Goal: Task Accomplishment & Management: Use online tool/utility

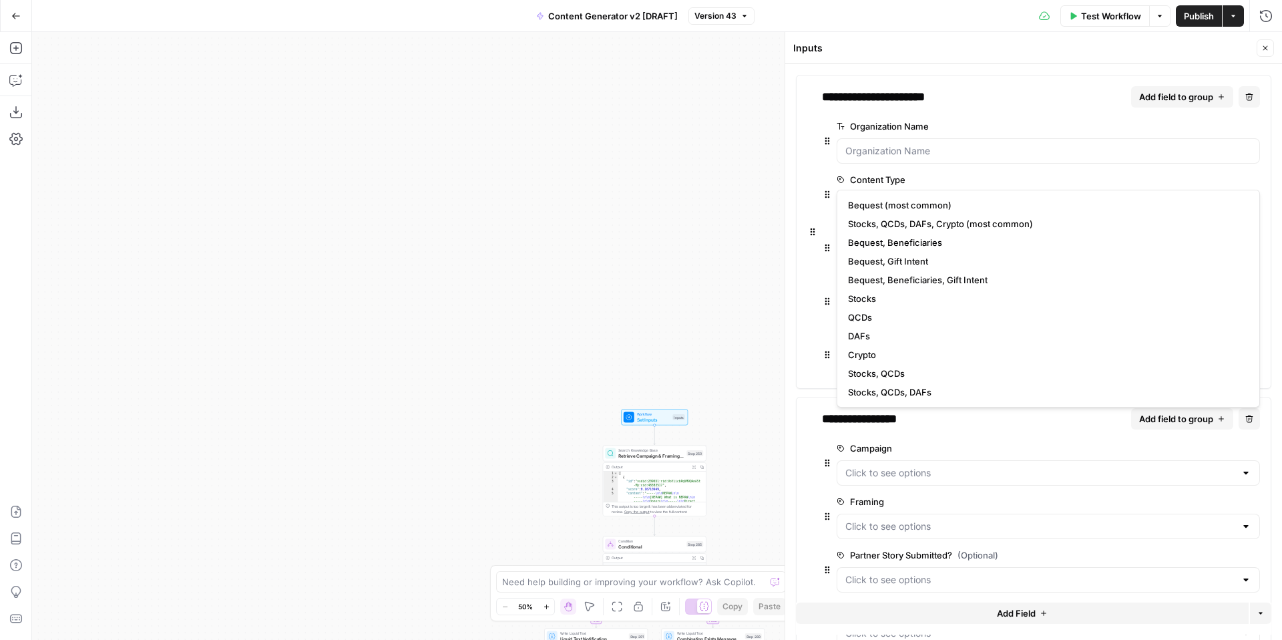
scroll to position [193, 0]
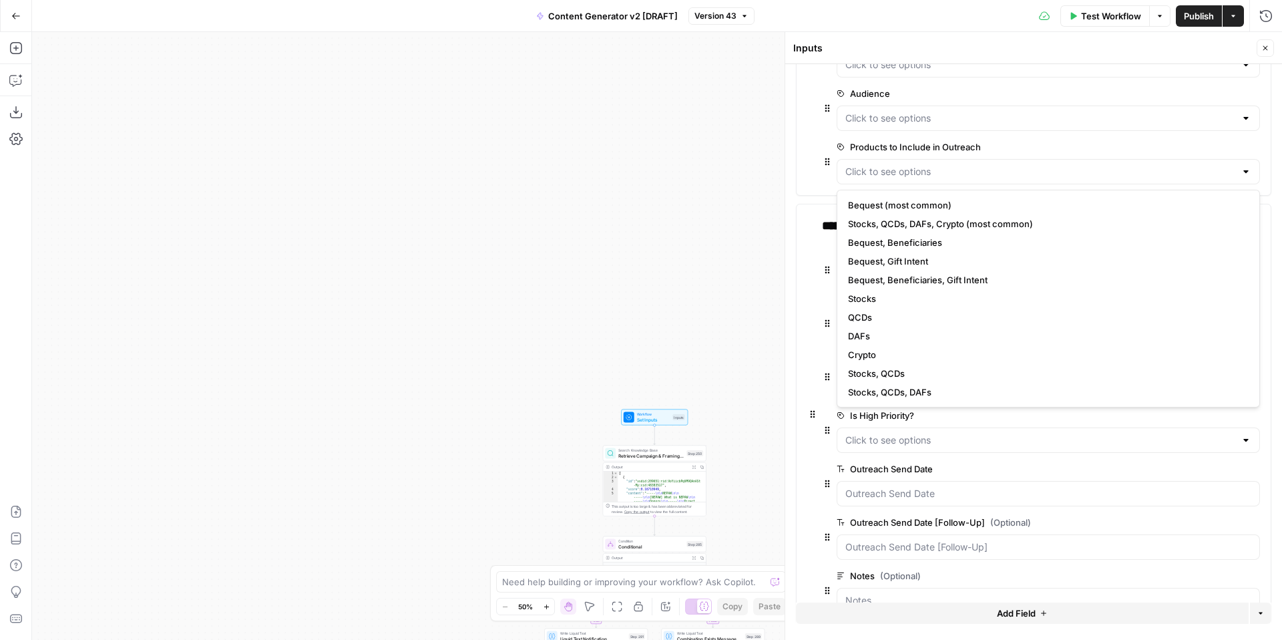
click at [1269, 46] on button "Close" at bounding box center [1265, 47] width 17 height 17
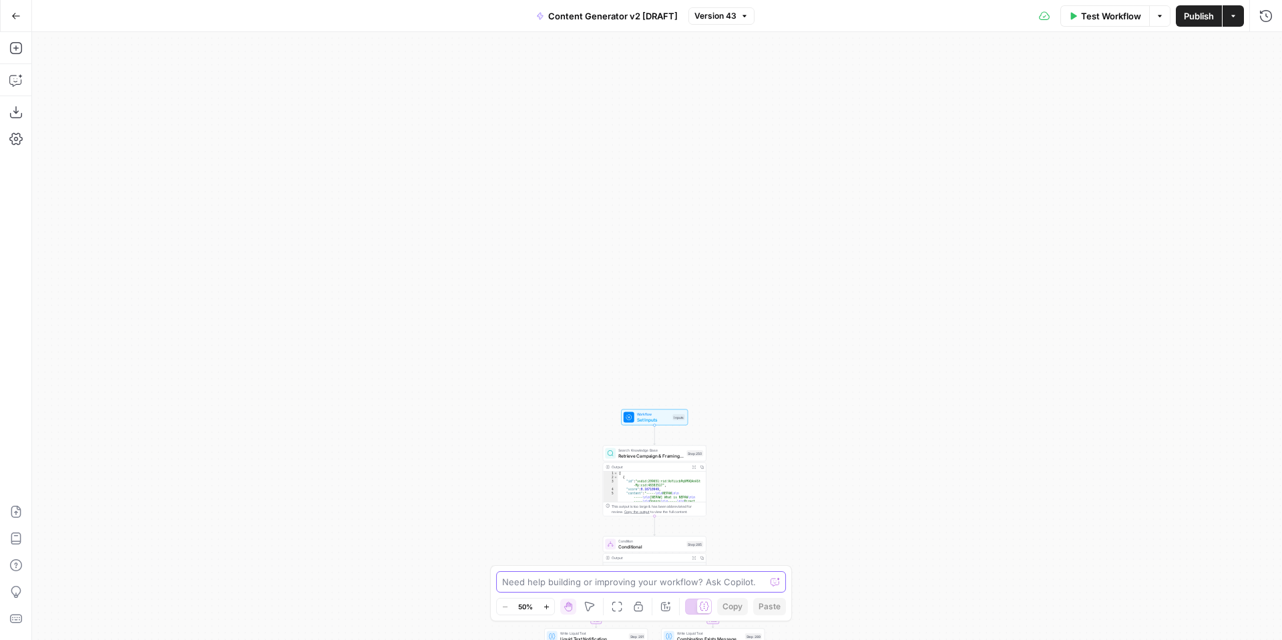
click at [600, 578] on textarea at bounding box center [633, 581] width 263 height 13
paste textarea "def define_base_urls(): """ Simple URL mapping for fixed positioning UTM links:…"
type textarea "Please update the code in step 303 to the below def define_base_urls(): """ Sim…"
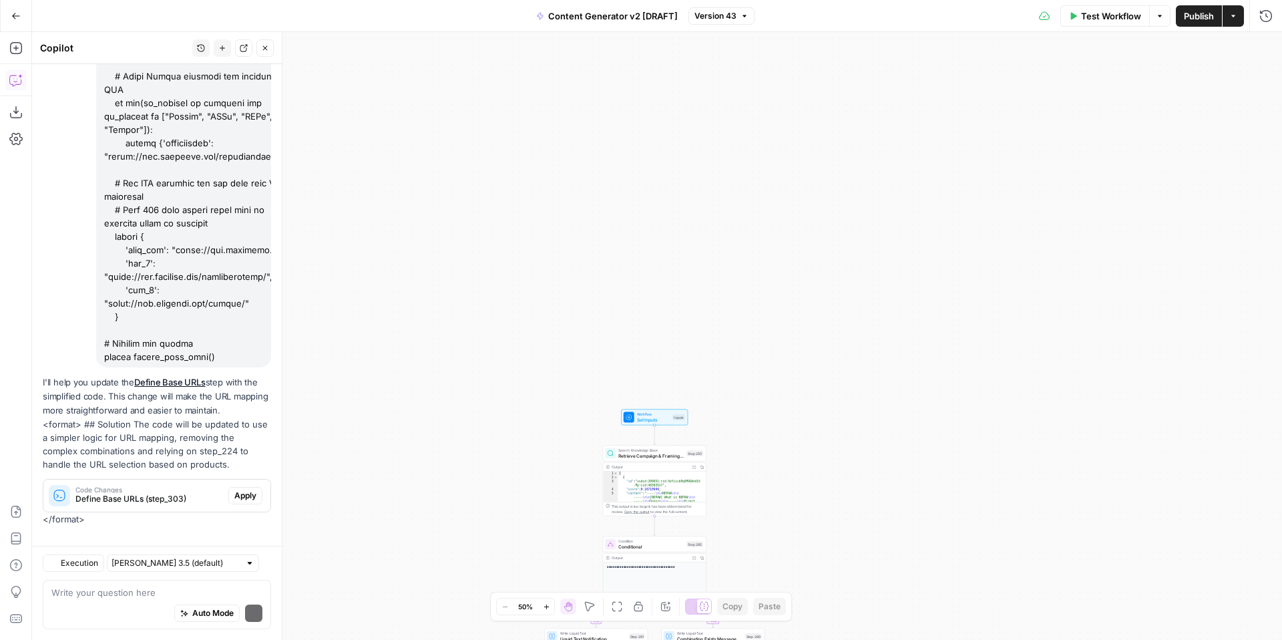
scroll to position [491, 0]
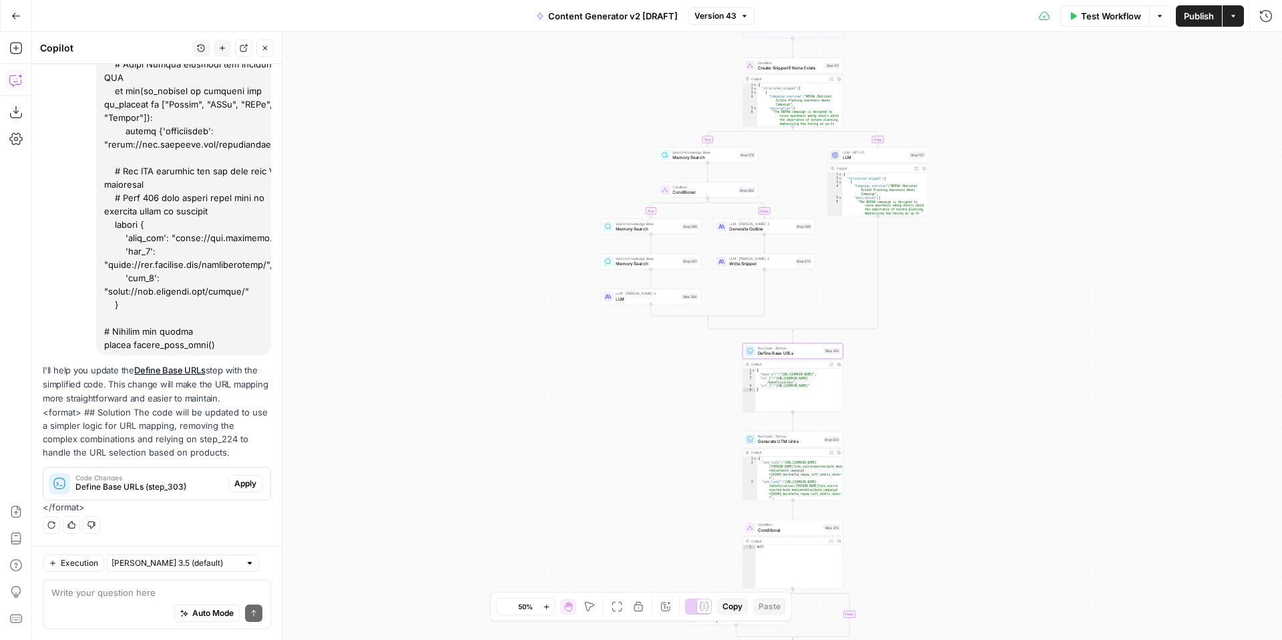
click at [242, 481] on span "Apply" at bounding box center [245, 483] width 22 height 12
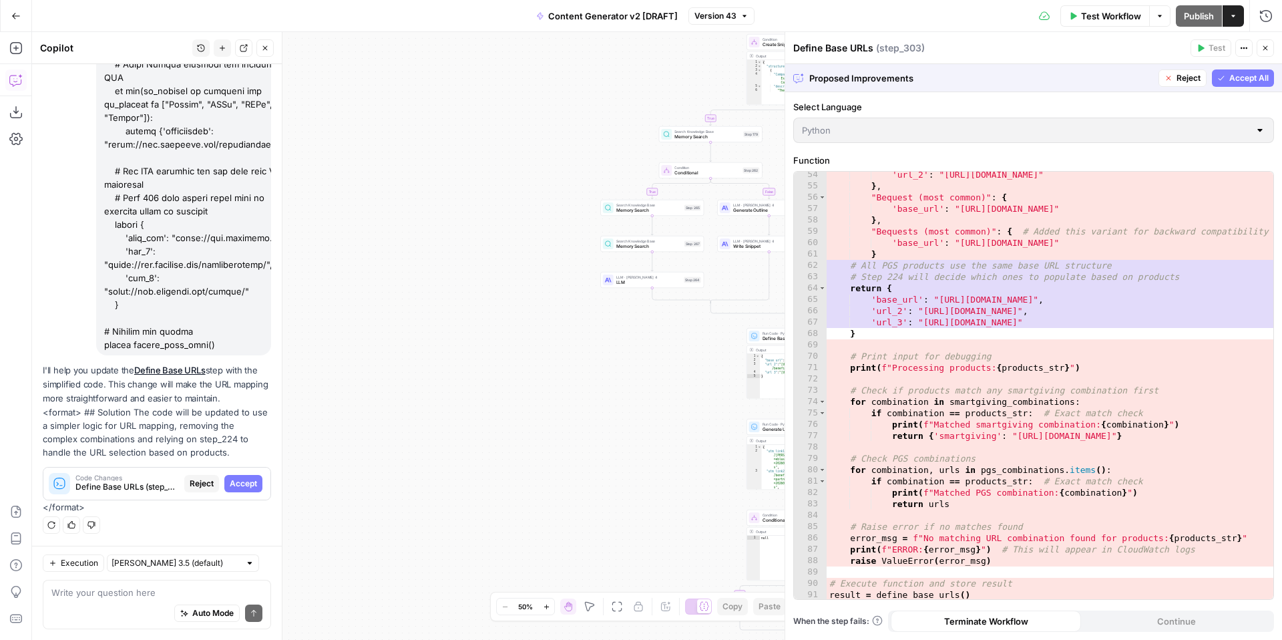
scroll to position [662, 0]
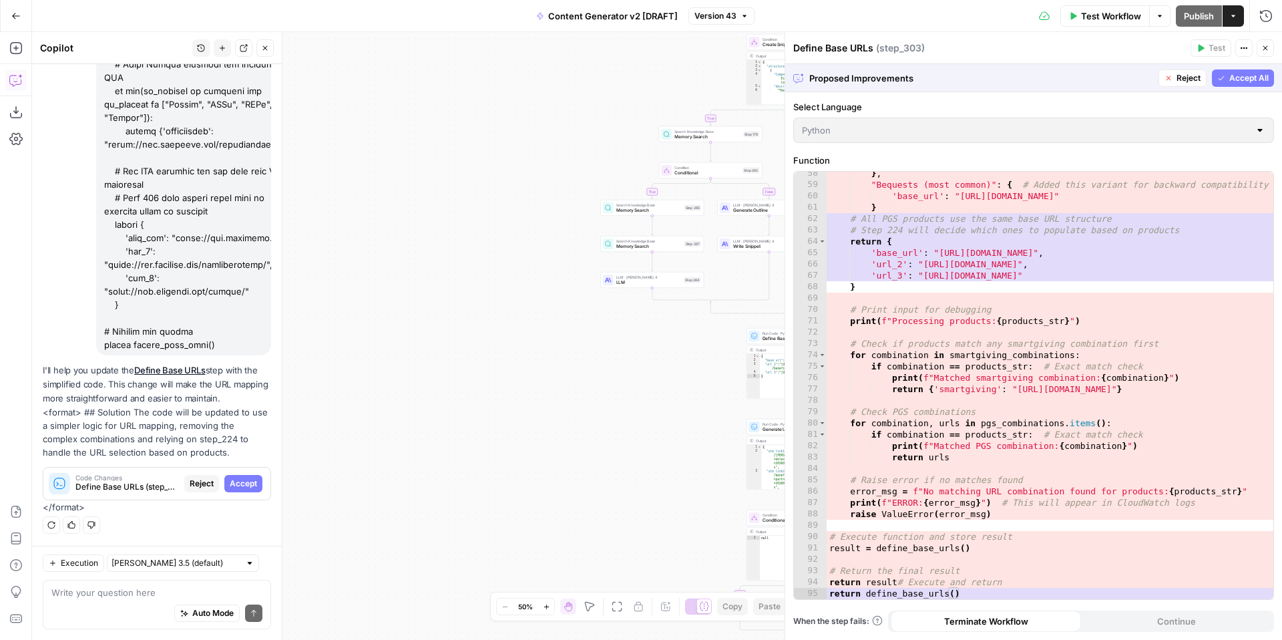
click at [1251, 77] on span "Accept All" at bounding box center [1248, 78] width 39 height 12
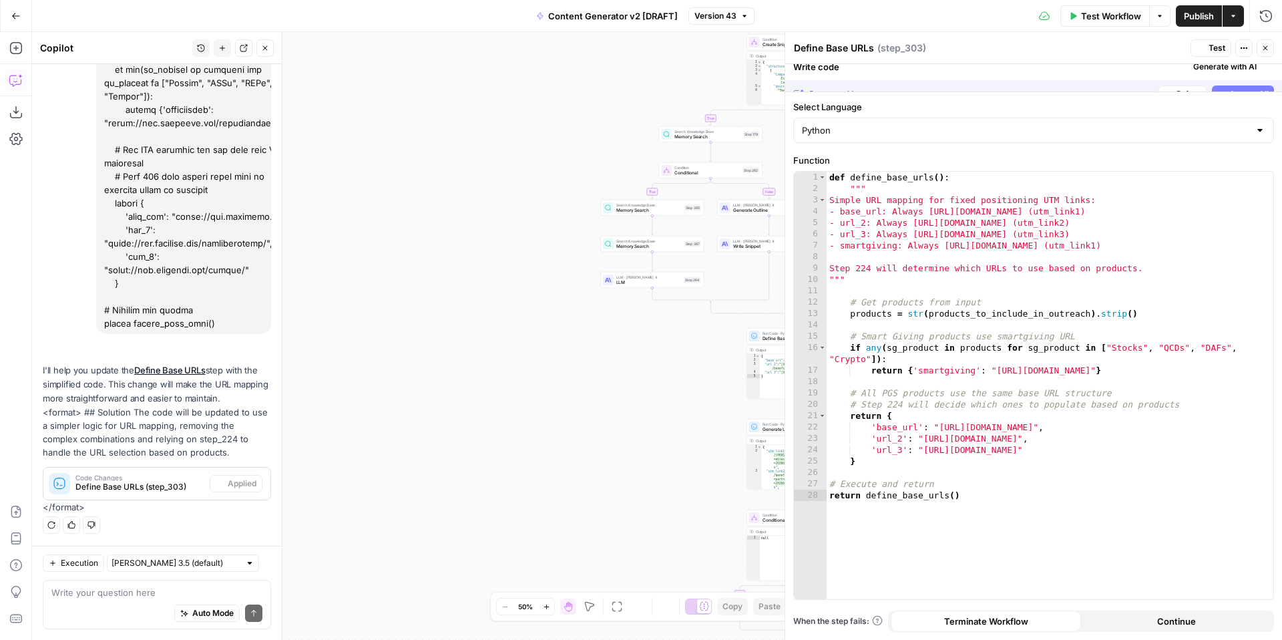
scroll to position [513, 0]
click at [1210, 45] on span "Test" at bounding box center [1217, 48] width 17 height 12
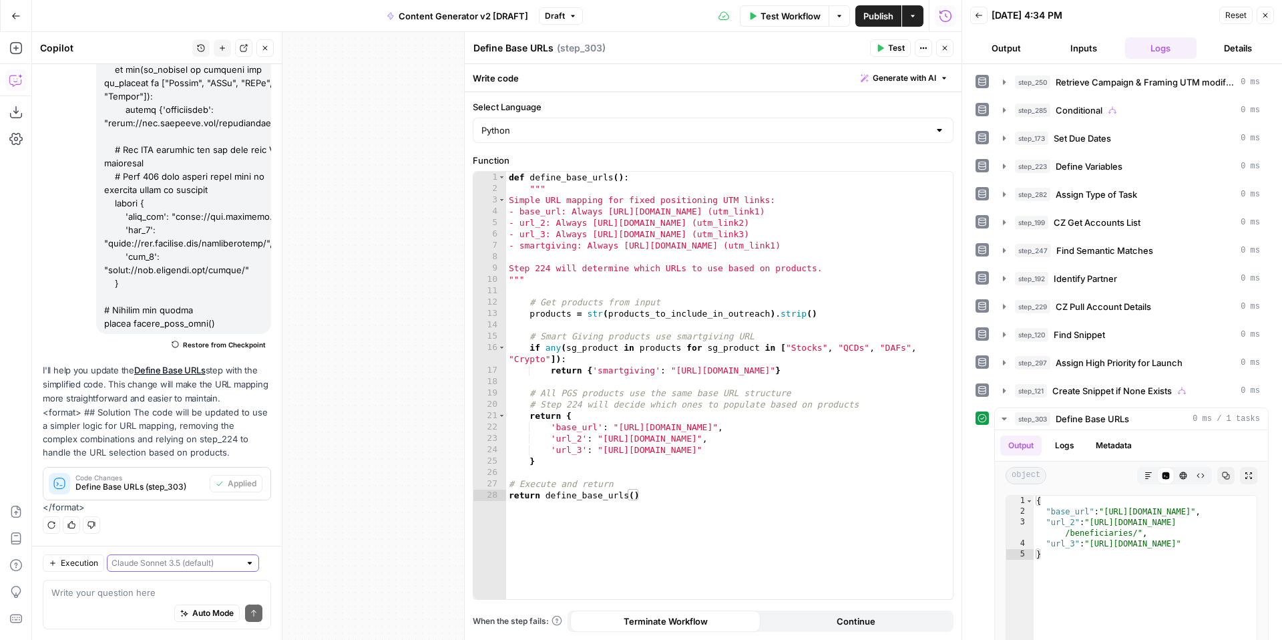
click at [168, 562] on input "text" at bounding box center [176, 562] width 128 height 13
click at [205, 512] on span "Claude Sonnet 4" at bounding box center [164, 514] width 93 height 13
type input "Claude Sonnet 4"
click at [184, 594] on textarea at bounding box center [156, 592] width 211 height 13
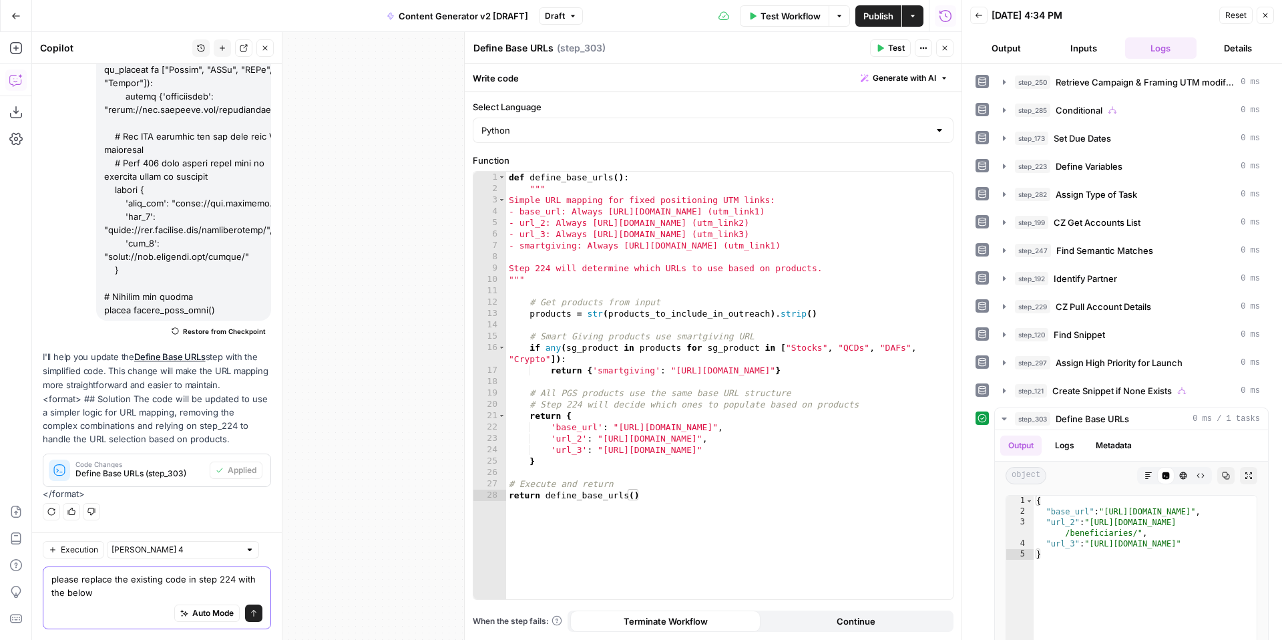
scroll to position [540, 0]
paste textarea "from datetime import datetime import re def safe_get(obj, *keys): """Safely get…"
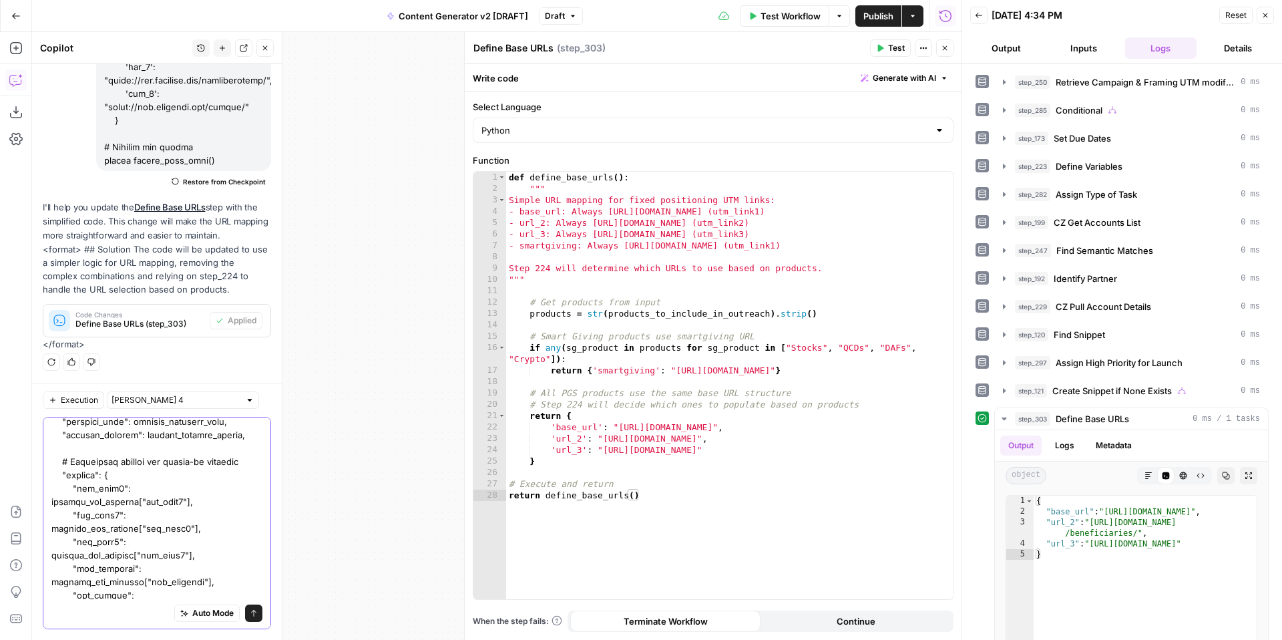
type textarea "please replace the existing code in step 224 with the below from datetime impor…"
click at [256, 614] on icon "submit" at bounding box center [254, 613] width 8 height 8
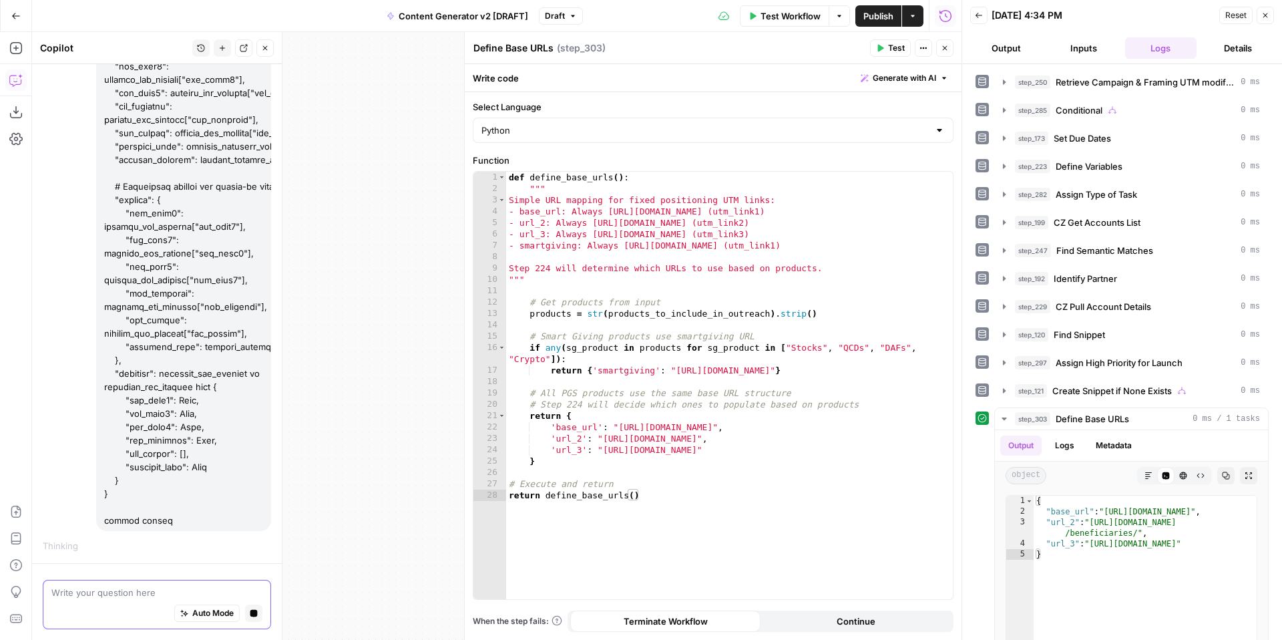
scroll to position [3896, 0]
click at [1267, 17] on icon "button" at bounding box center [1265, 15] width 5 height 5
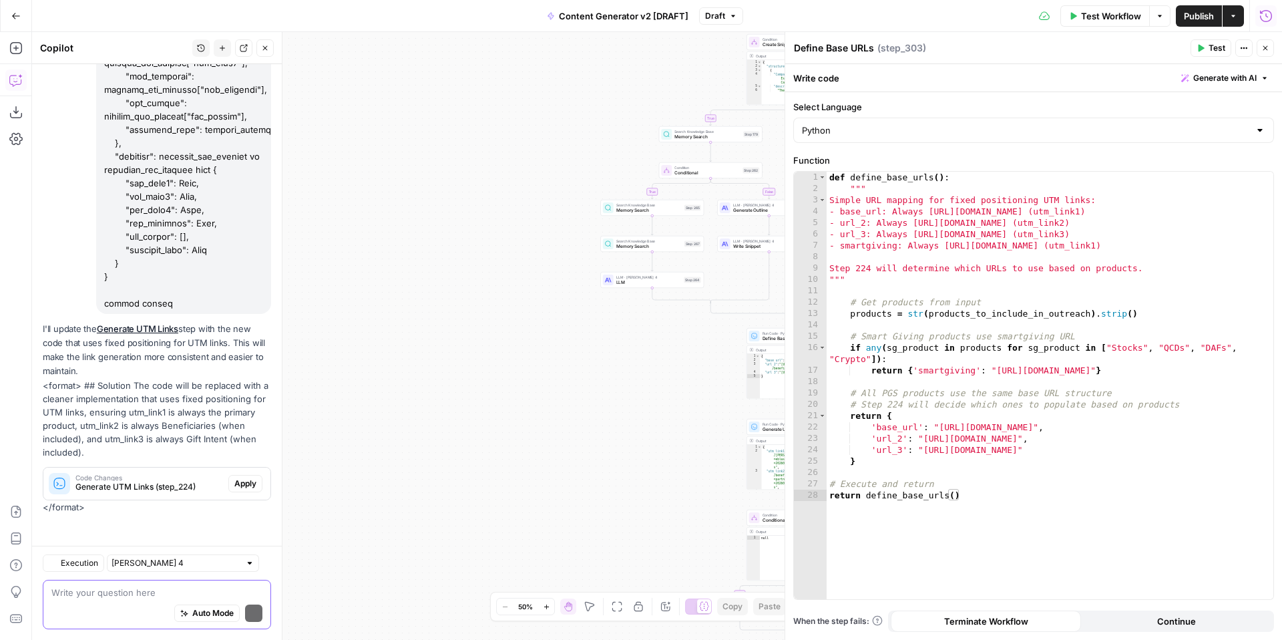
scroll to position [4134, 0]
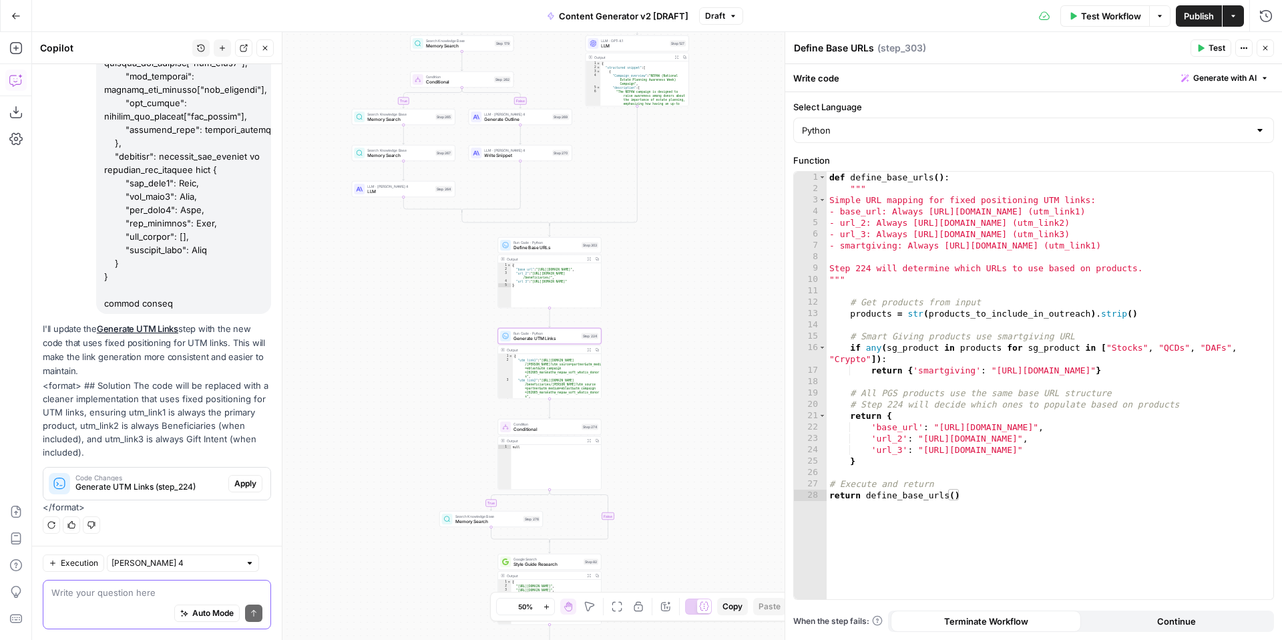
click at [248, 481] on span "Apply" at bounding box center [245, 483] width 22 height 12
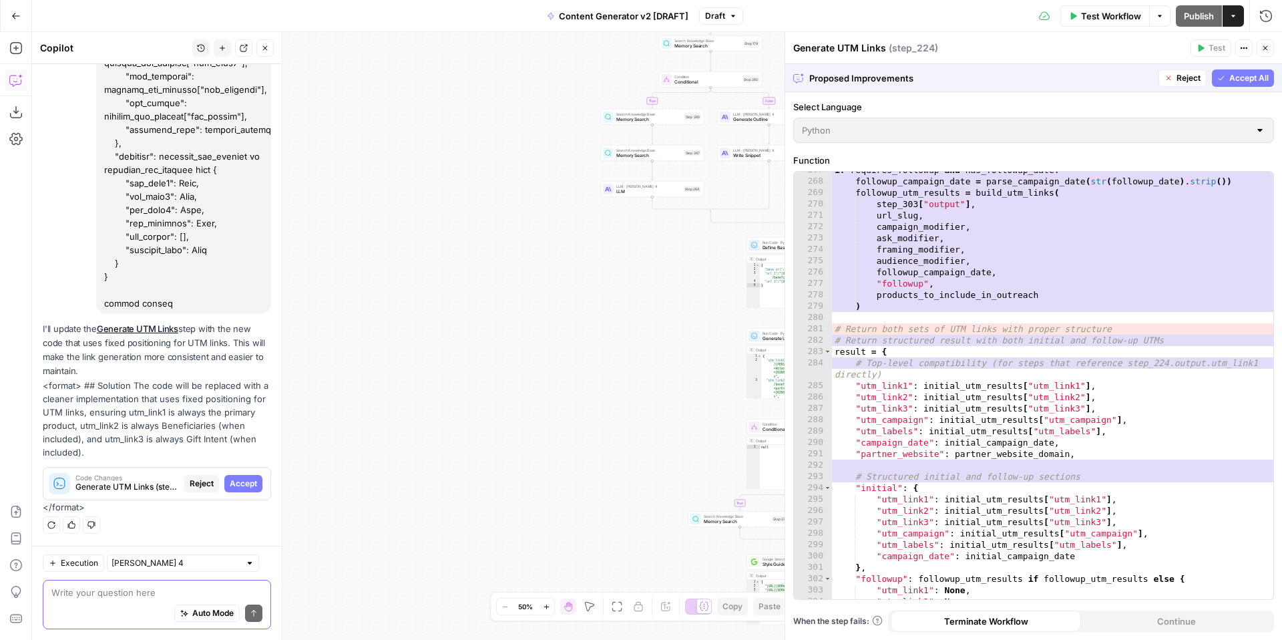
scroll to position [3364, 0]
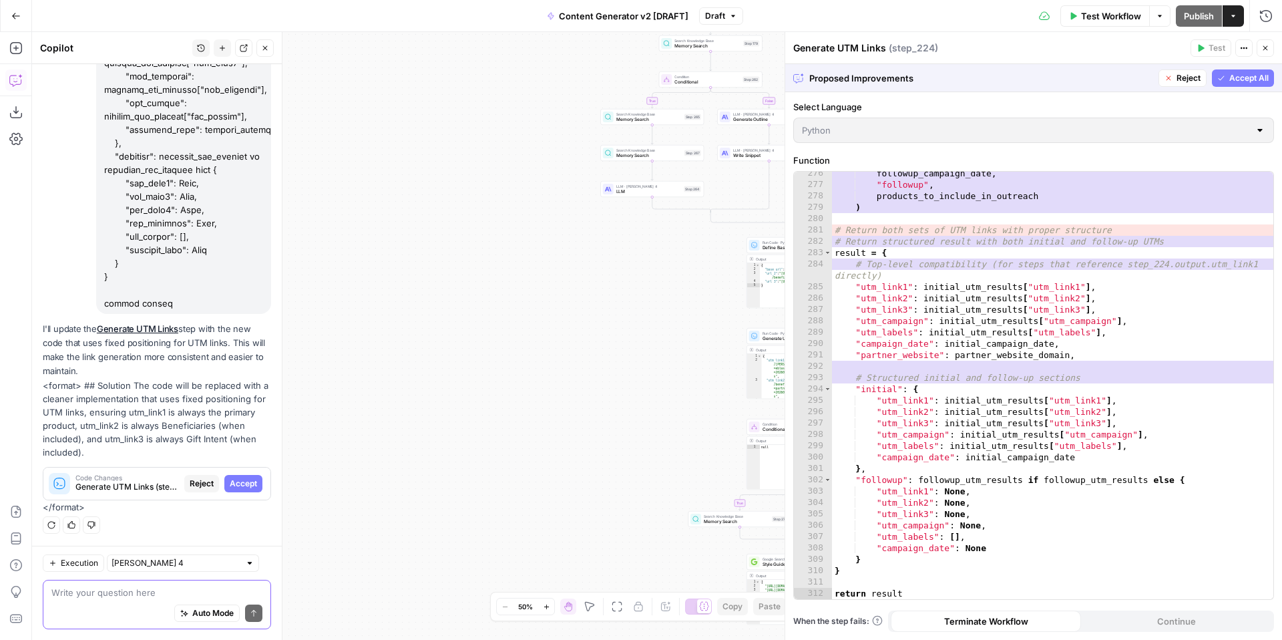
click at [1223, 84] on button "Accept All" at bounding box center [1243, 77] width 62 height 17
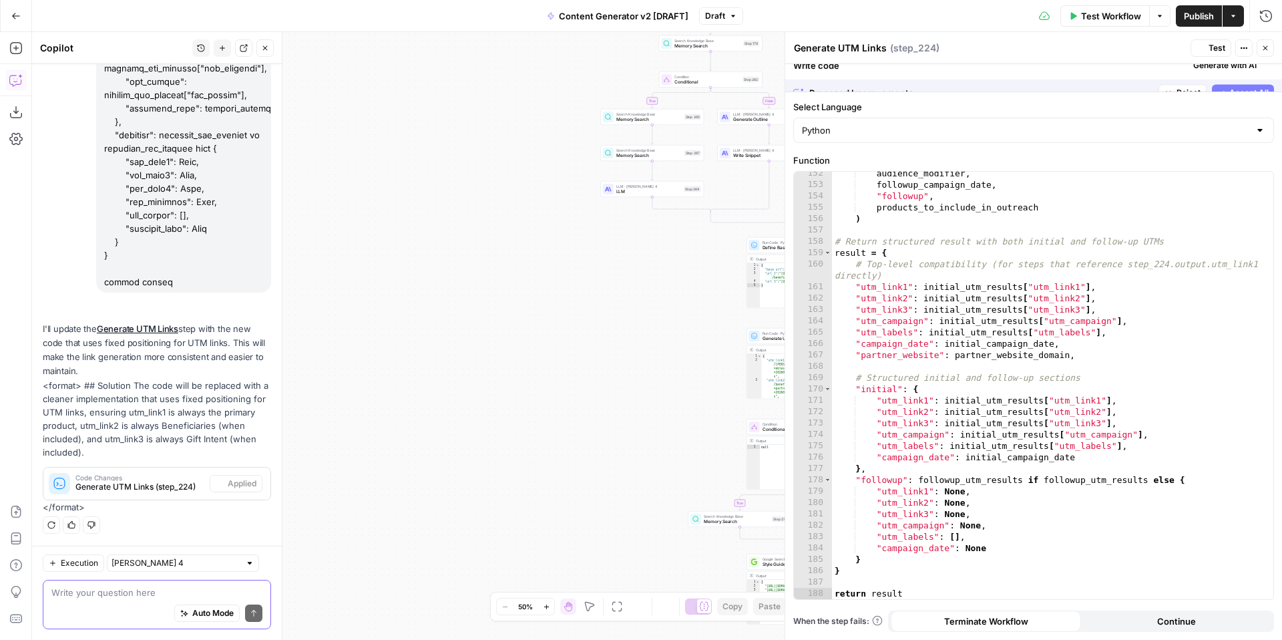
scroll to position [1820, 0]
click at [1212, 45] on span "Test" at bounding box center [1217, 48] width 17 height 12
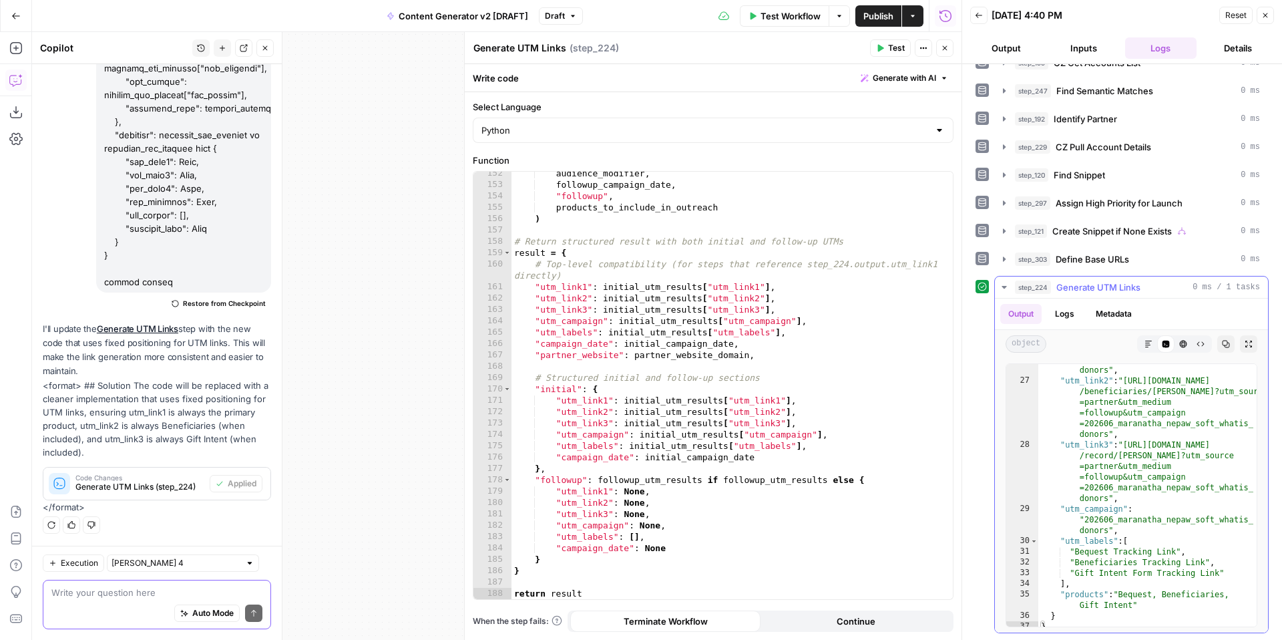
scroll to position [688, 0]
click at [1266, 13] on icon "button" at bounding box center [1265, 15] width 8 height 8
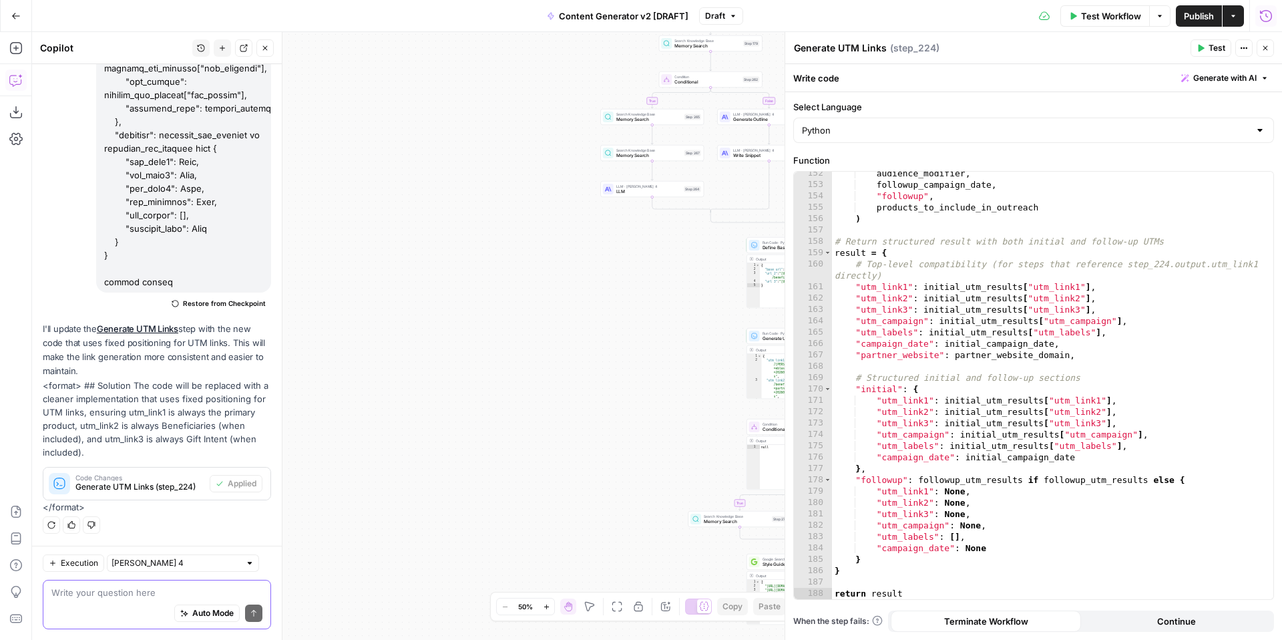
click at [204, 593] on textarea at bounding box center [156, 592] width 211 height 13
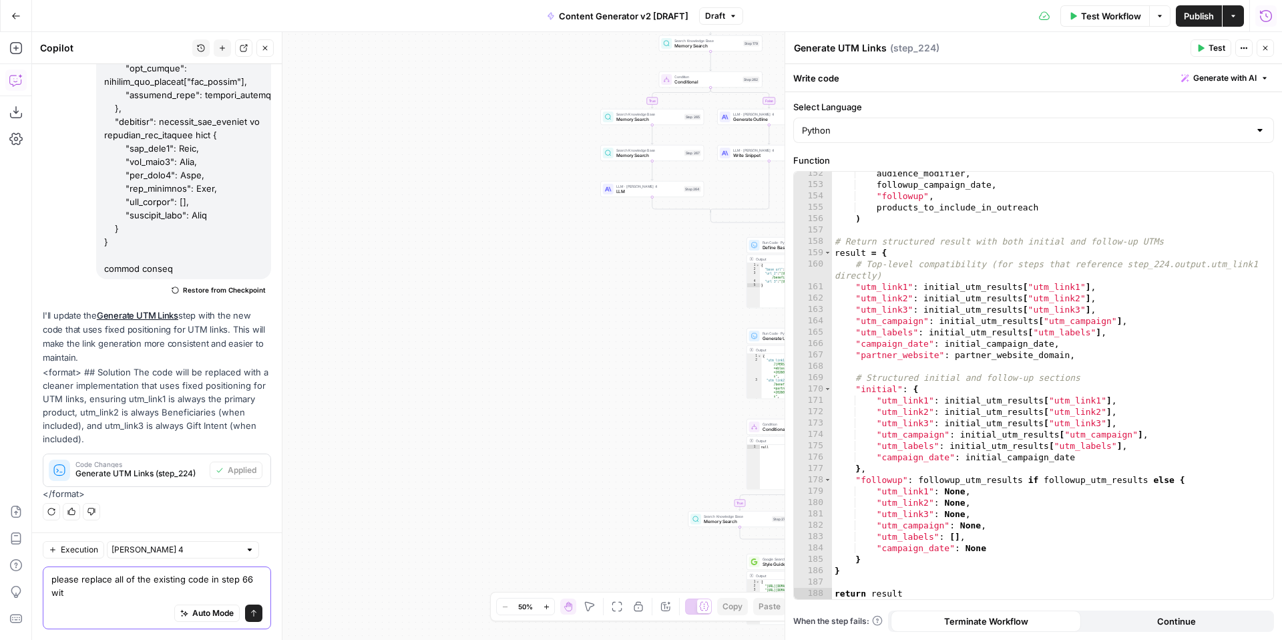
scroll to position [4169, 0]
paste textarea "{ "model": "claude-sonnet-4-20250514", "soft_fail": false, "config": { "budget_…"
type textarea "please replace all of the existing code in step 66 with the below { "model": "c…"
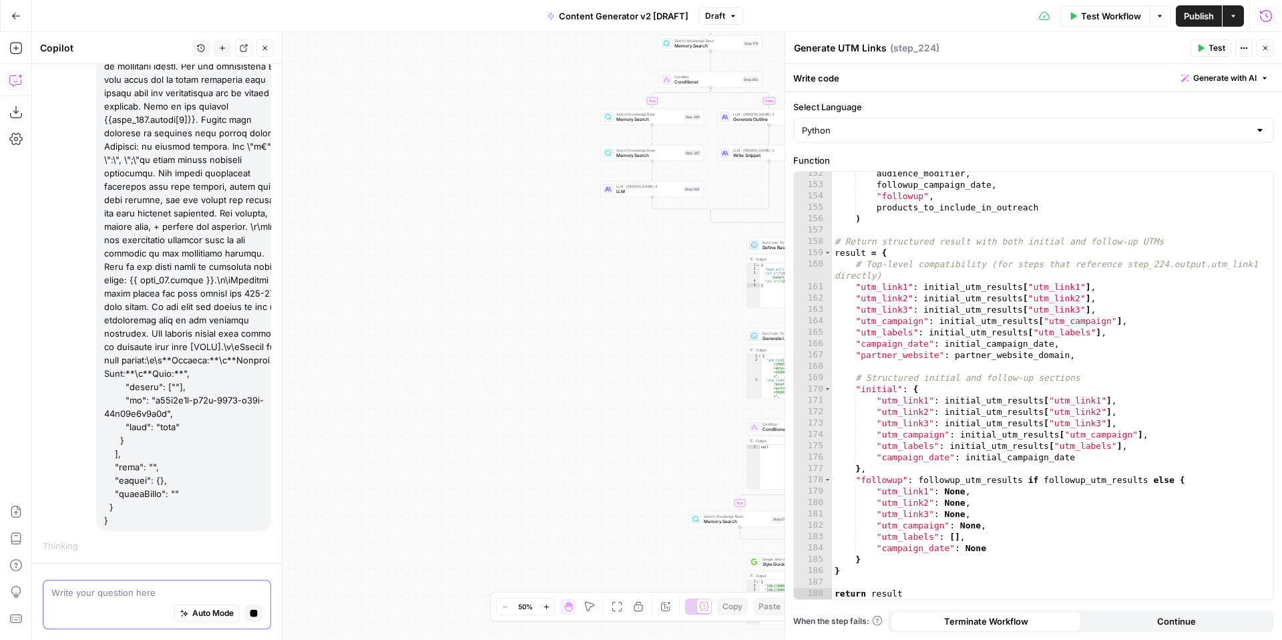
scroll to position [6101, 0]
click at [1265, 50] on icon "button" at bounding box center [1265, 48] width 8 height 8
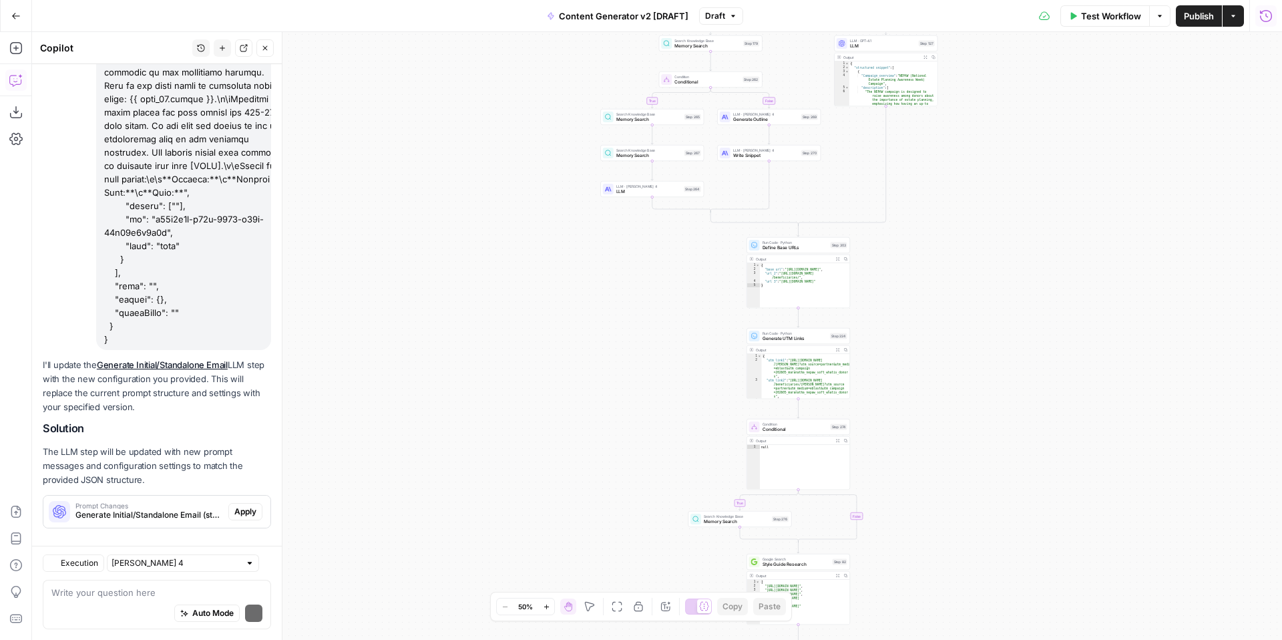
scroll to position [6339, 0]
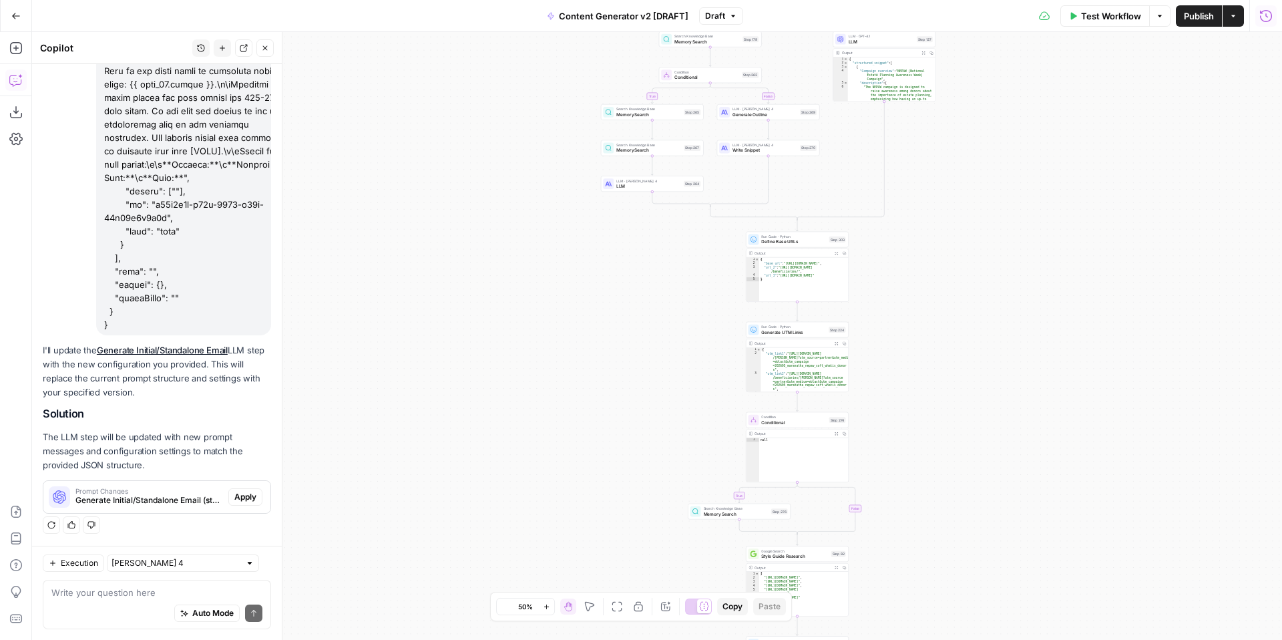
click at [254, 499] on span "Apply" at bounding box center [245, 497] width 22 height 12
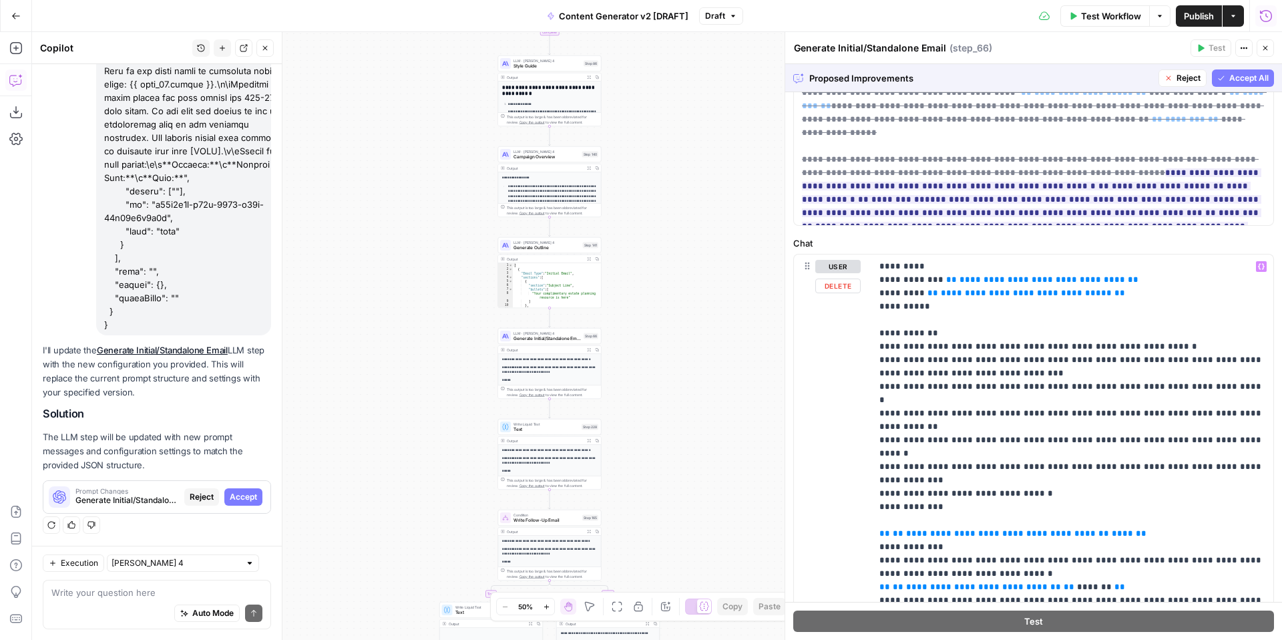
scroll to position [37, 0]
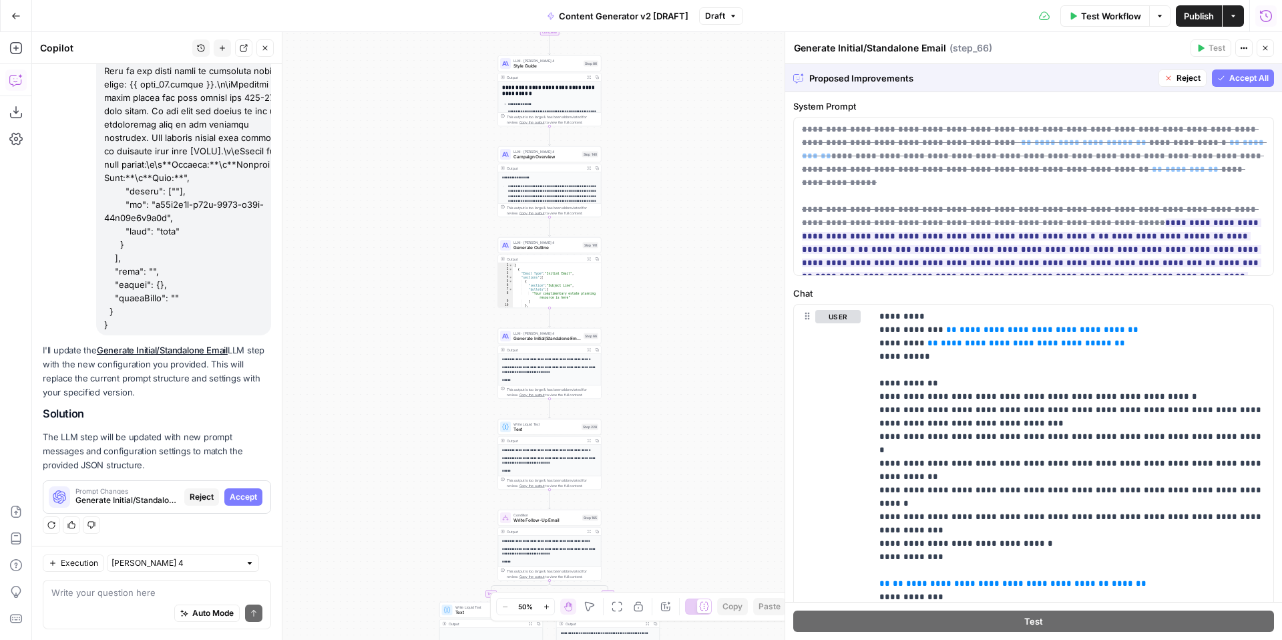
click at [1181, 77] on span "Reject" at bounding box center [1189, 78] width 24 height 12
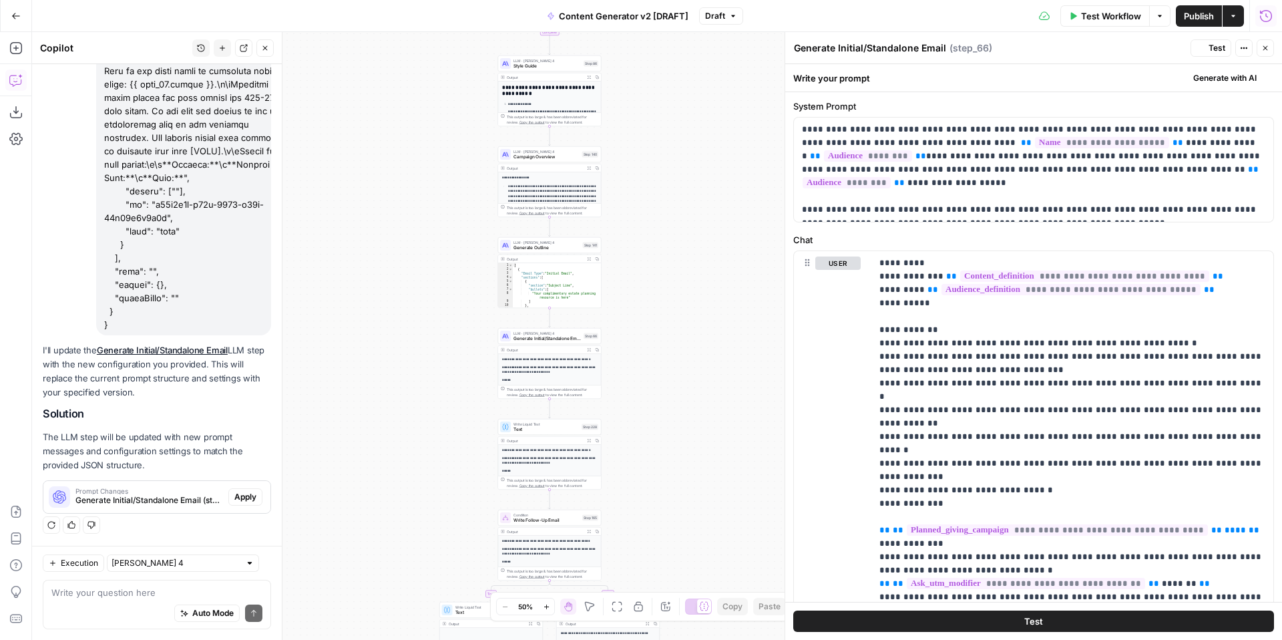
scroll to position [0, 0]
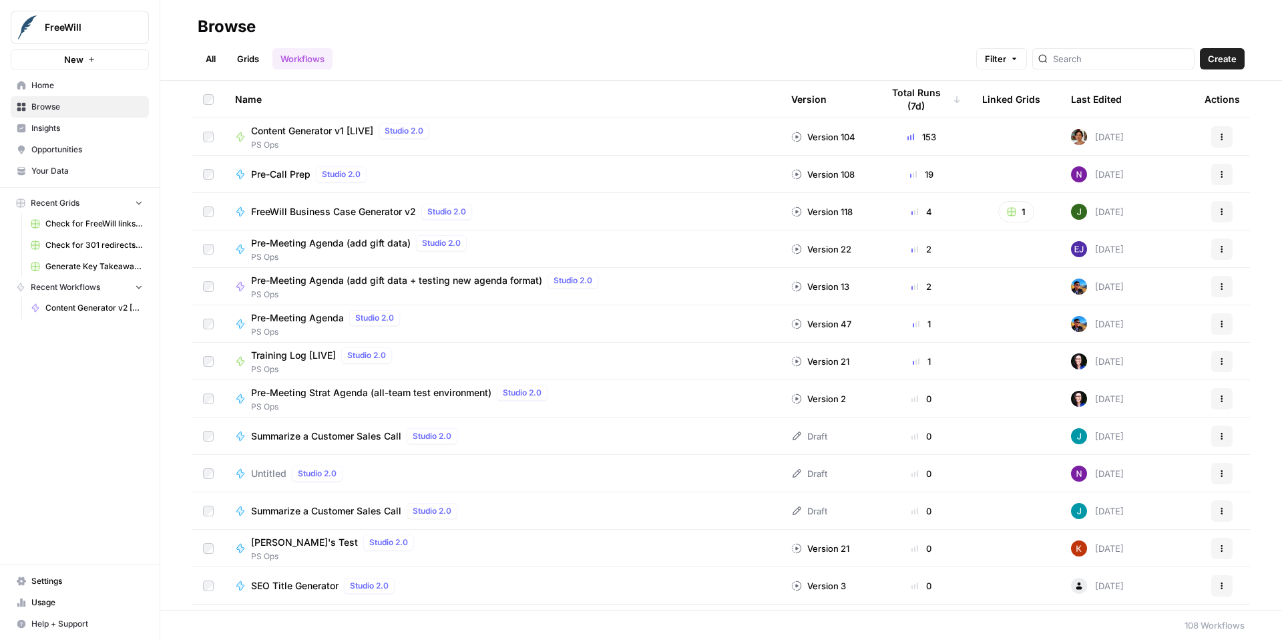
click at [91, 307] on span "Content Generator v2 [DRAFT]" at bounding box center [93, 308] width 97 height 12
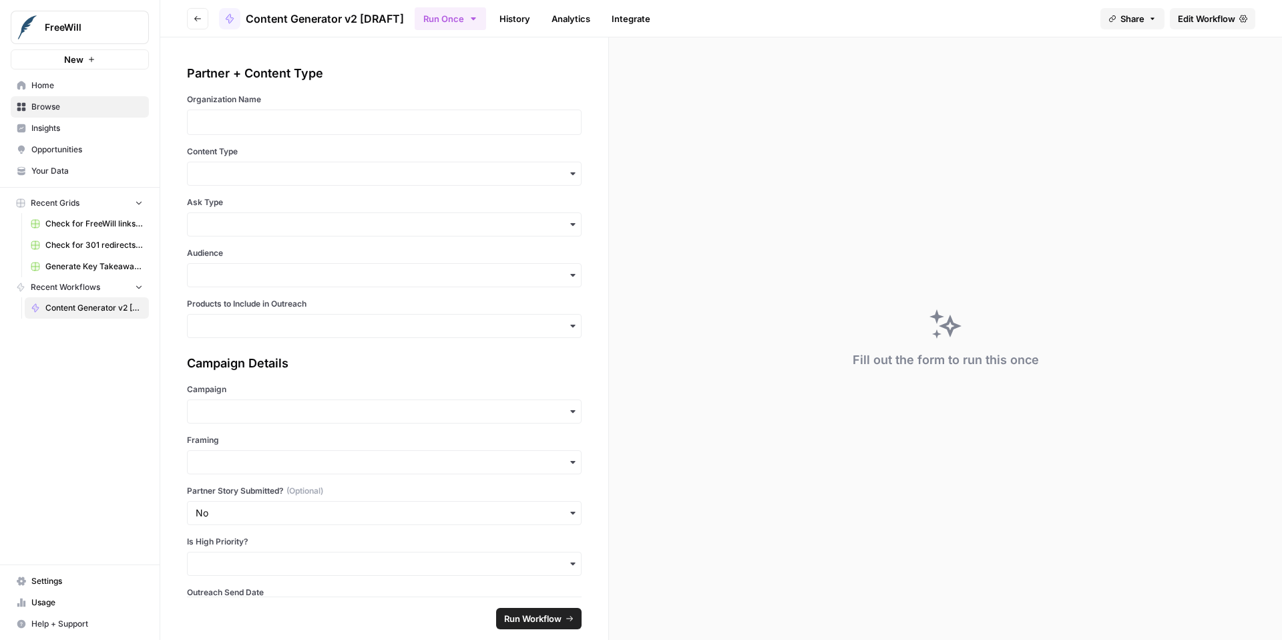
click at [1210, 19] on span "Edit Workflow" at bounding box center [1206, 18] width 57 height 13
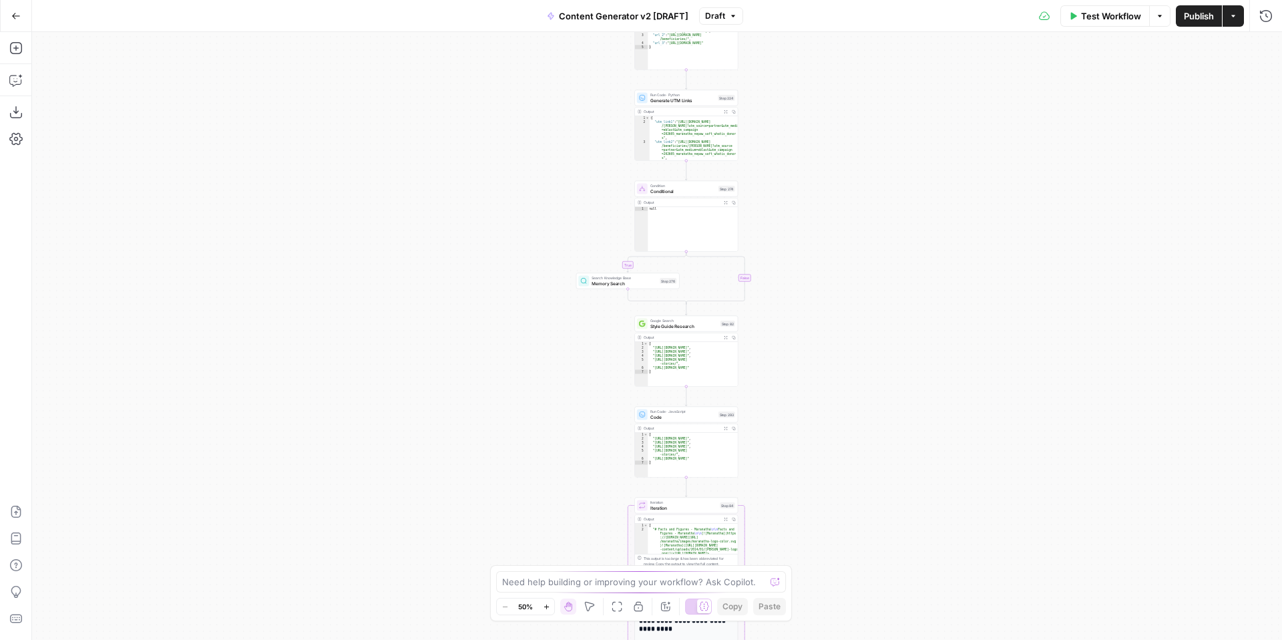
click at [580, 581] on span "M" at bounding box center [580, 580] width 13 height 13
click at [660, 579] on textarea at bounding box center [633, 581] width 263 height 13
paste textarea "{ "model": "claude-sonnet-4-20250514", "soft_fail": false, "config": { "budget_…"
type textarea "please replace the existing code in step 66 with the below { "model": "claude-s…"
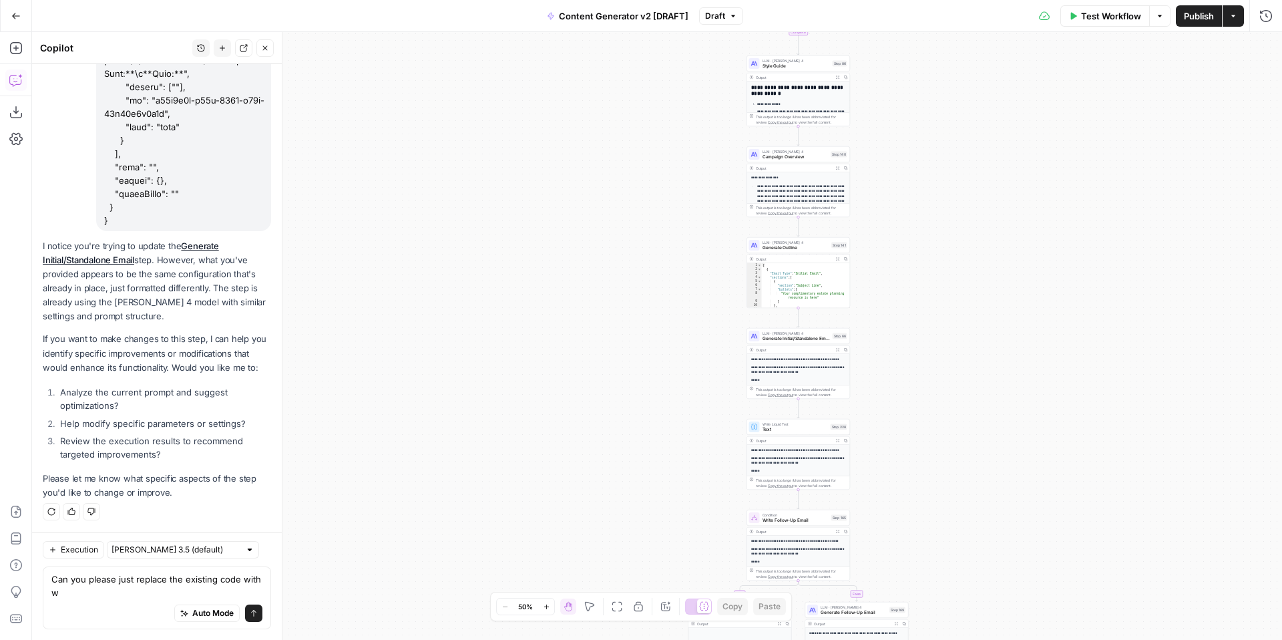
scroll to position [1938, 0]
type textarea "Can you please just replace the existing code with what I provided"
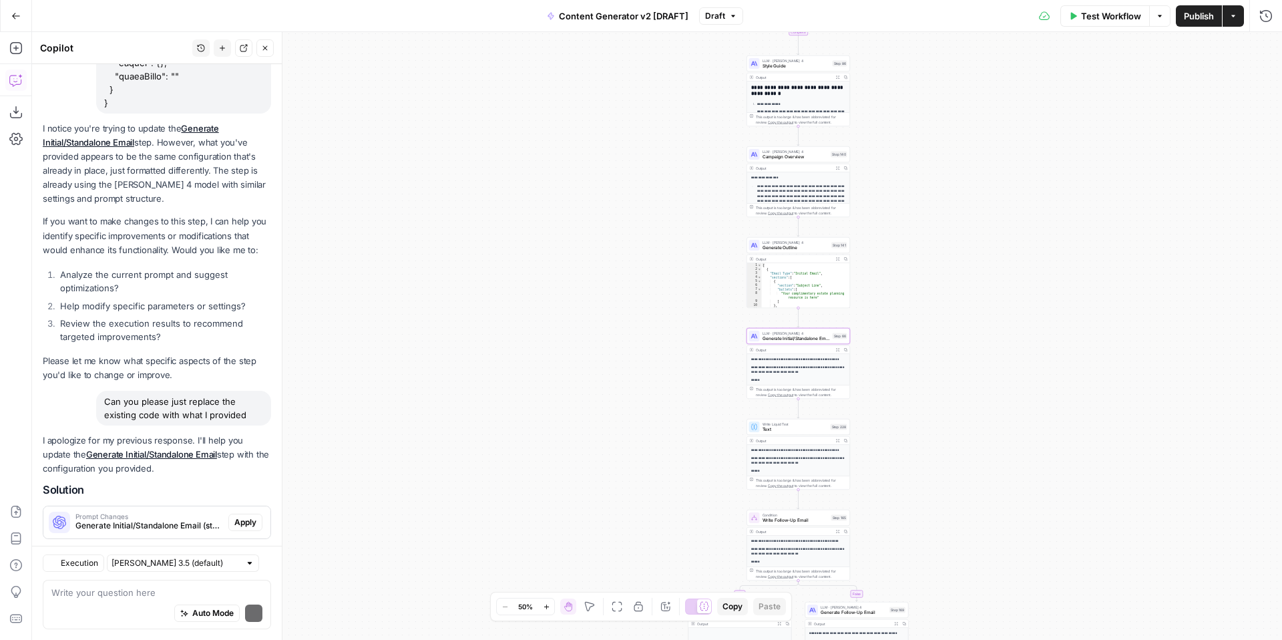
scroll to position [2081, 0]
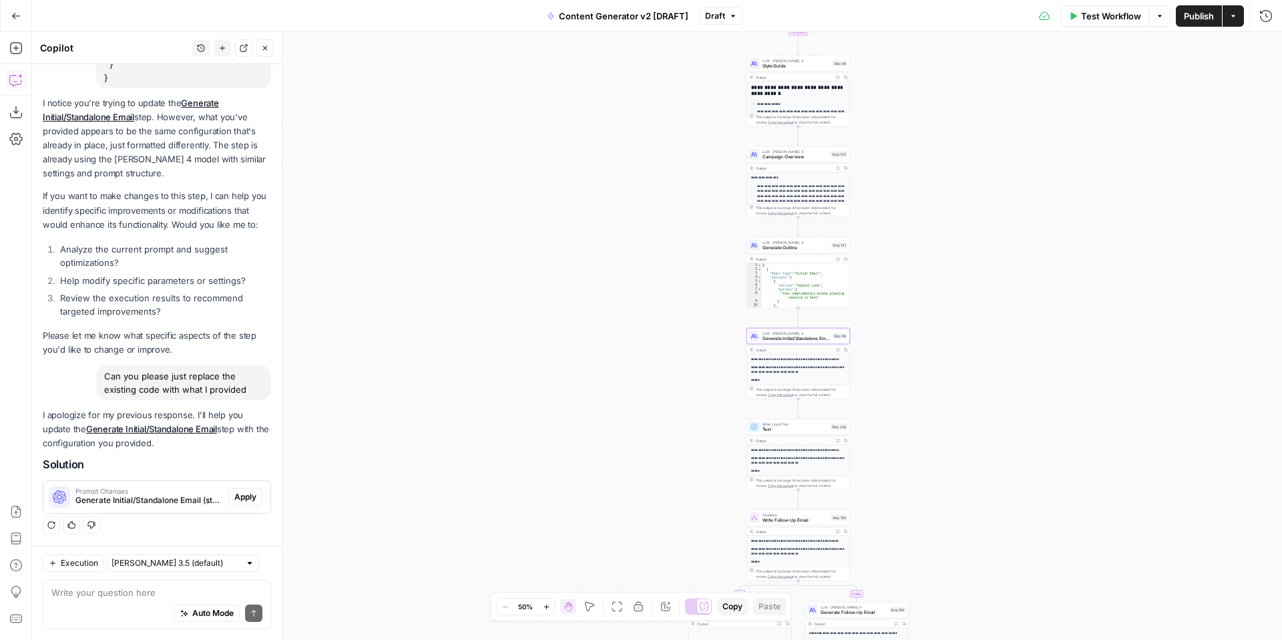
click at [248, 498] on span "Apply" at bounding box center [245, 497] width 22 height 12
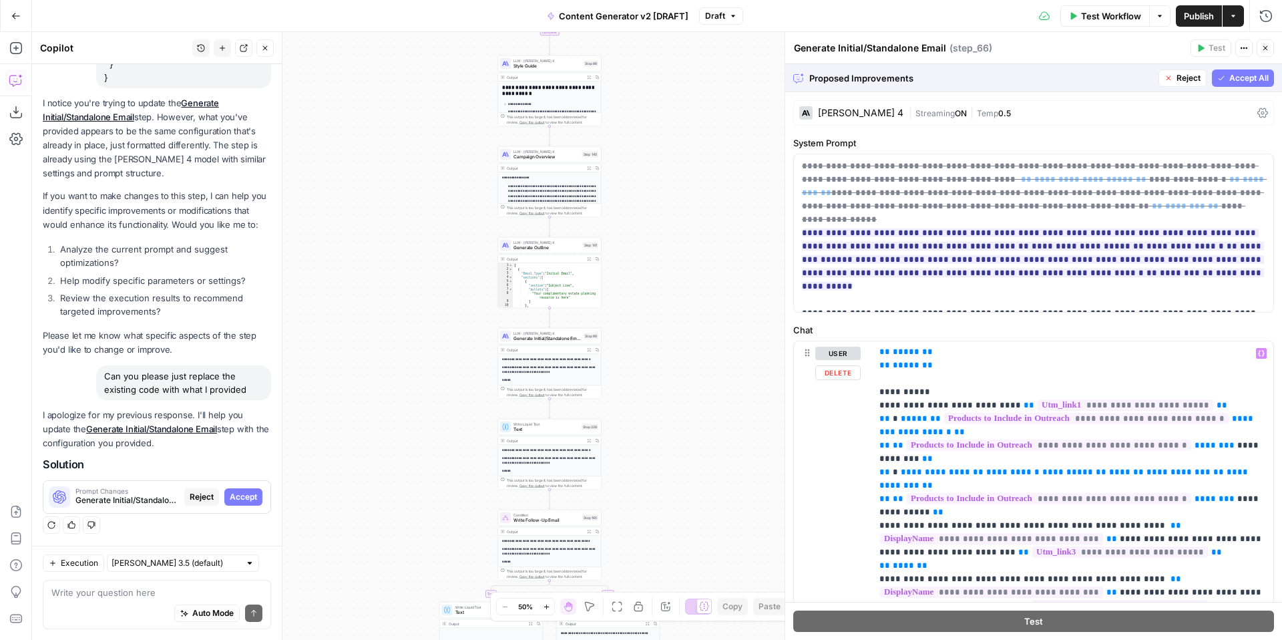
scroll to position [441, 0]
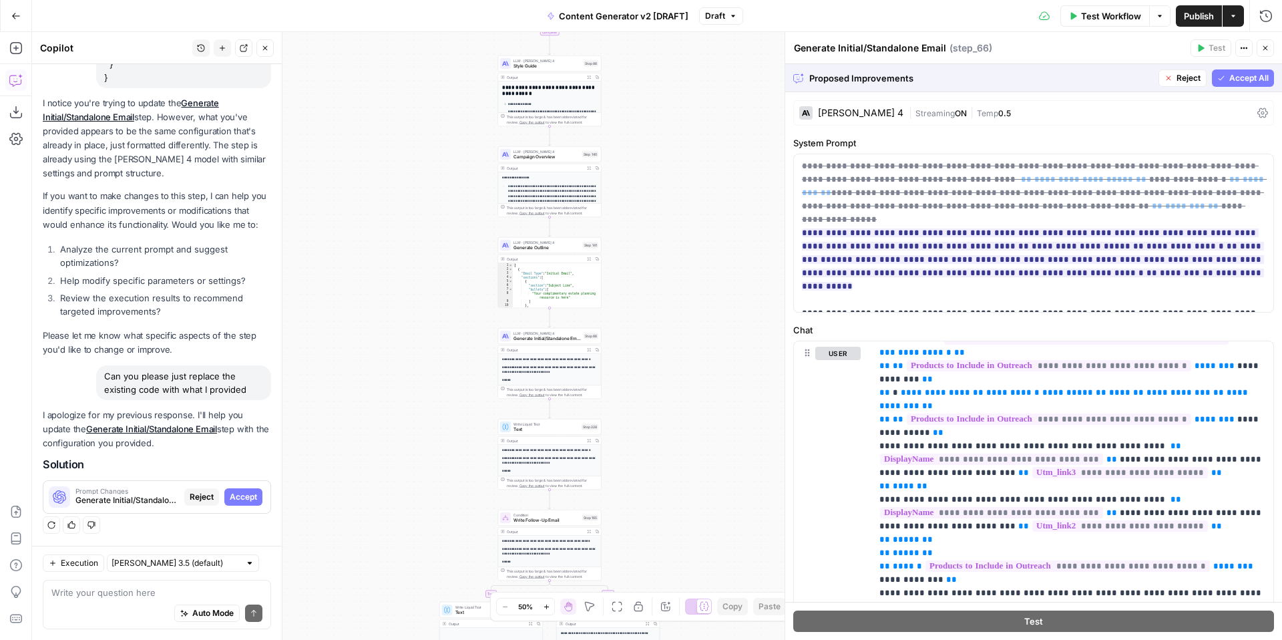
click at [1224, 76] on icon "button" at bounding box center [1221, 78] width 8 height 8
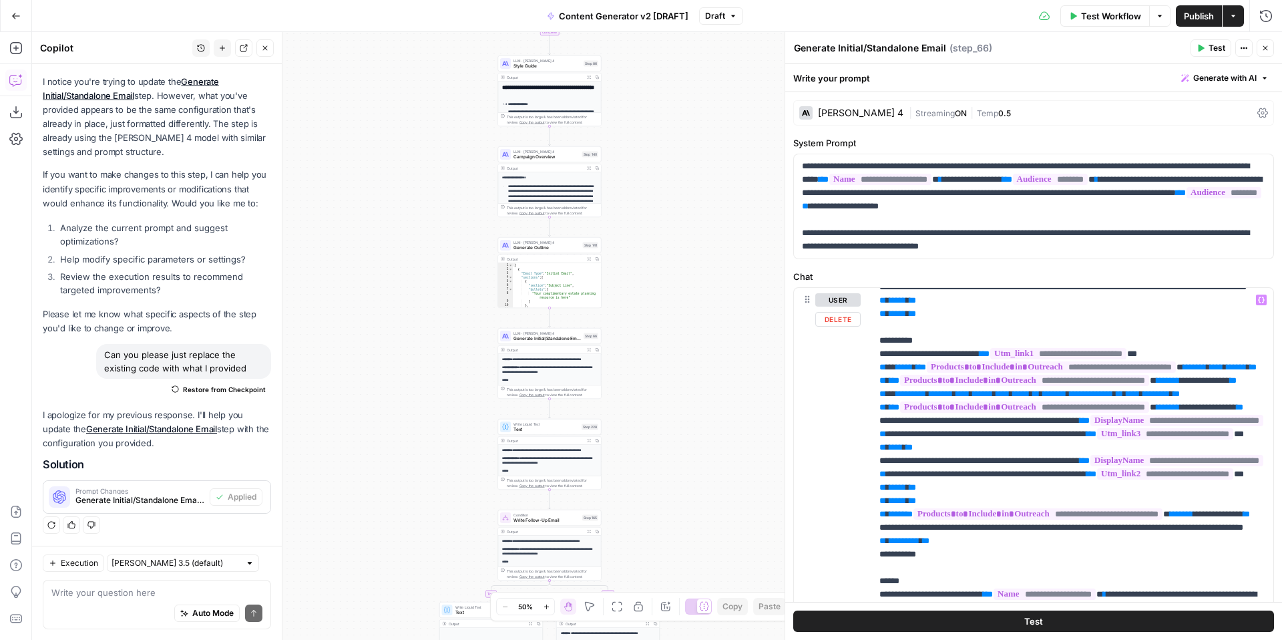
scroll to position [0, 0]
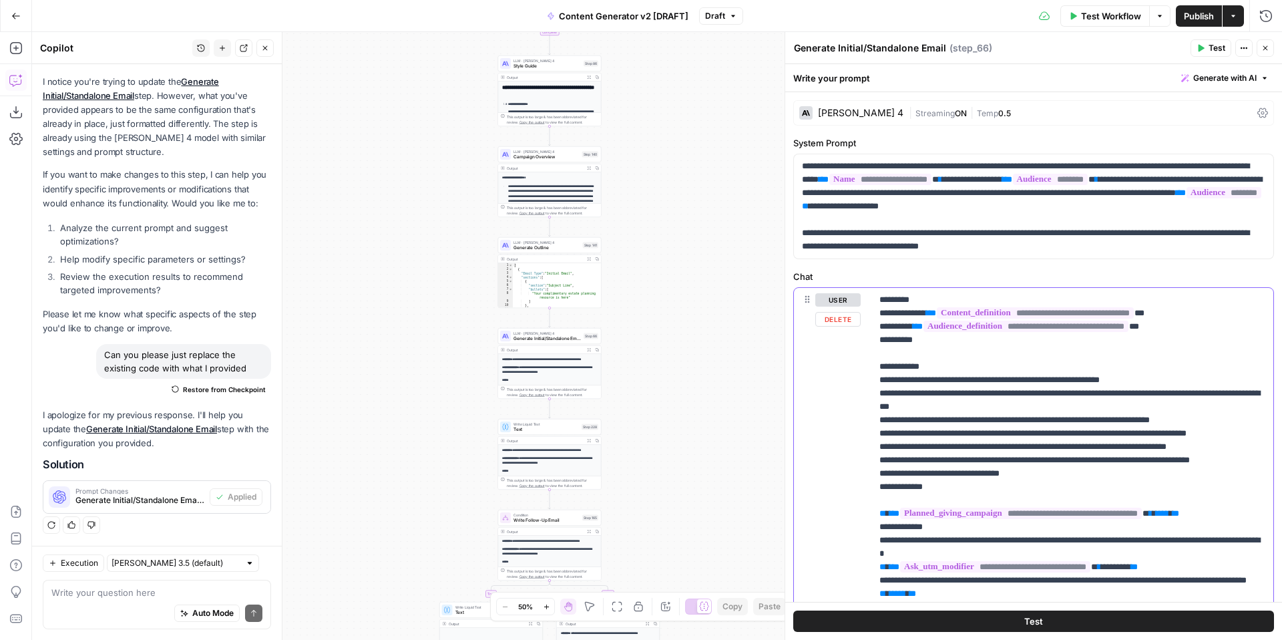
click at [841, 323] on button "Delete" at bounding box center [837, 319] width 45 height 15
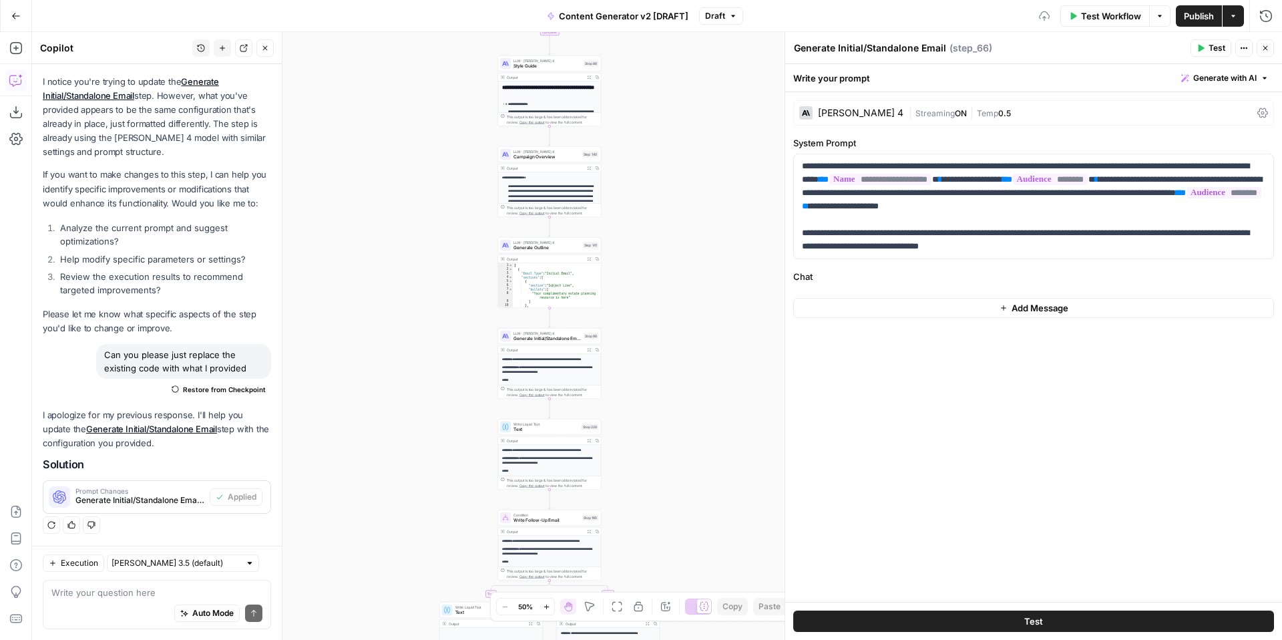
click at [867, 313] on button "Add Message" at bounding box center [1033, 308] width 481 height 20
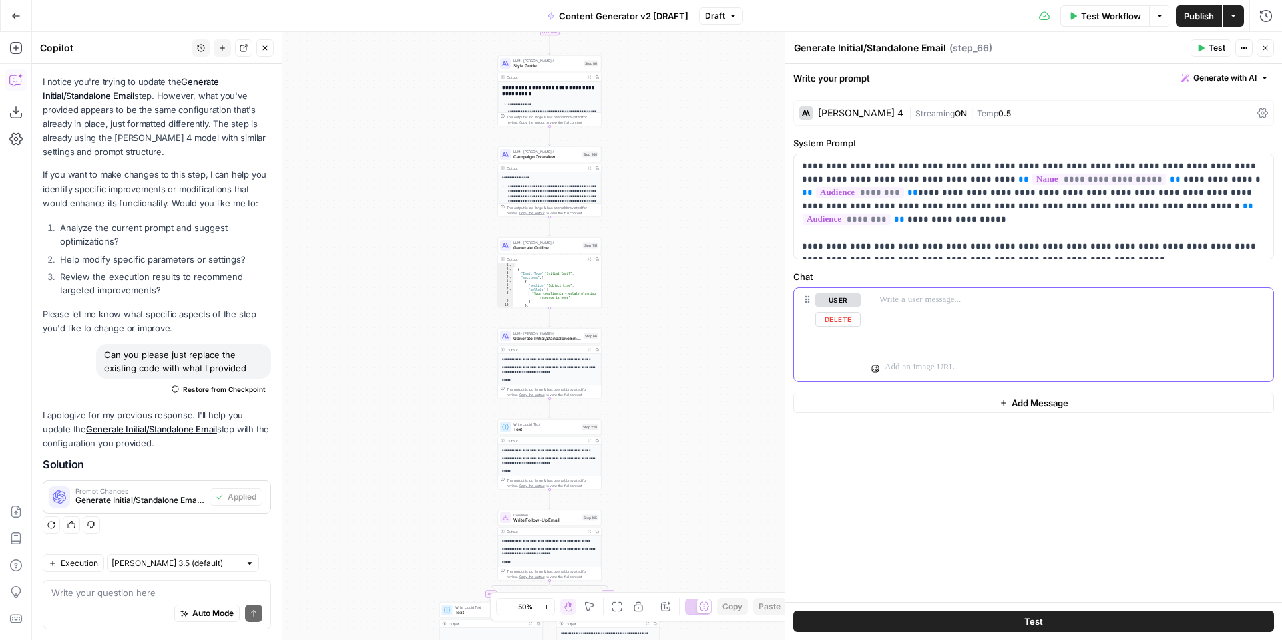
click at [889, 302] on p at bounding box center [1072, 299] width 386 height 13
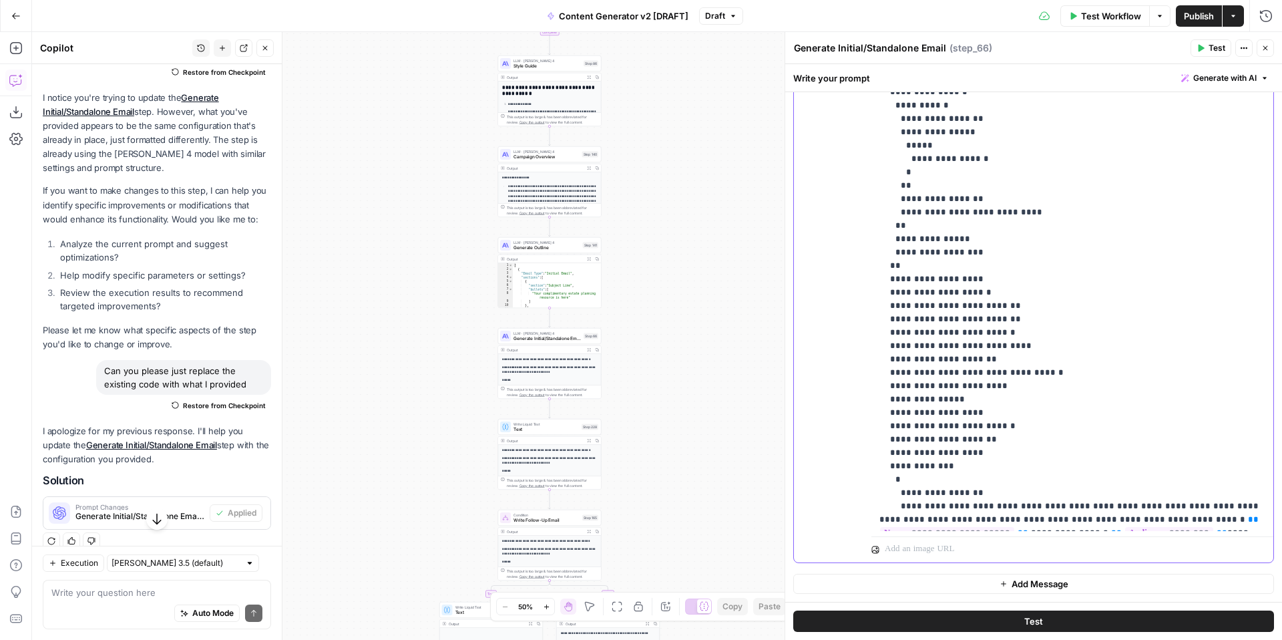
scroll to position [2123, 0]
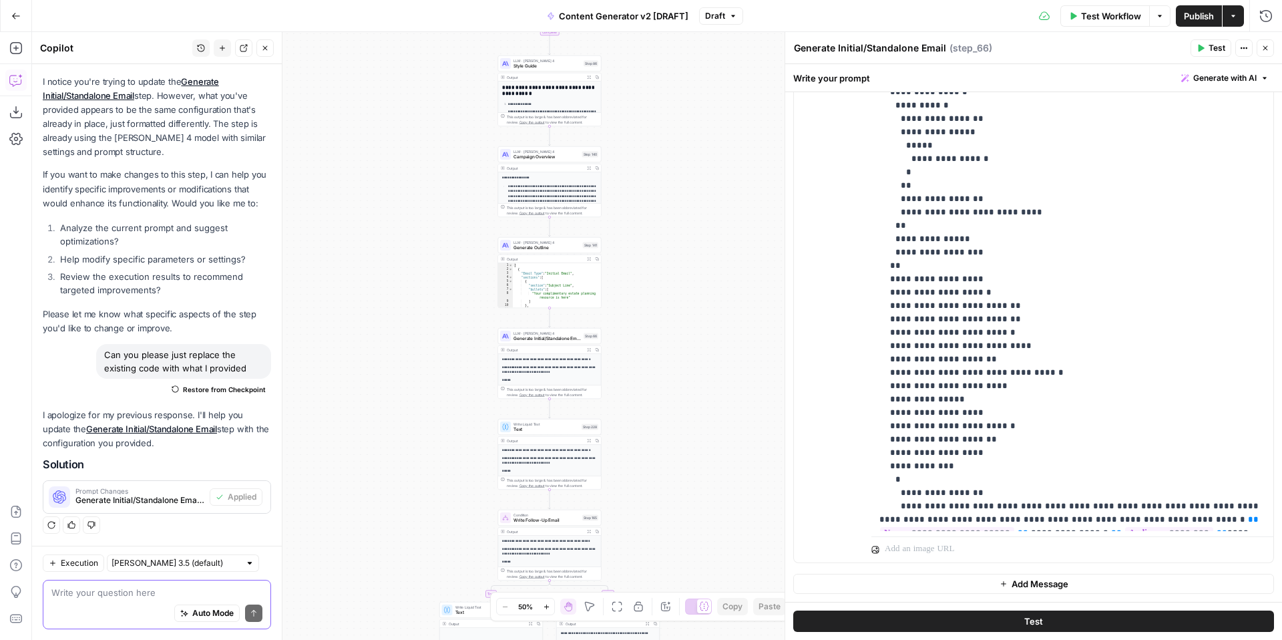
click at [136, 589] on textarea at bounding box center [156, 592] width 211 height 13
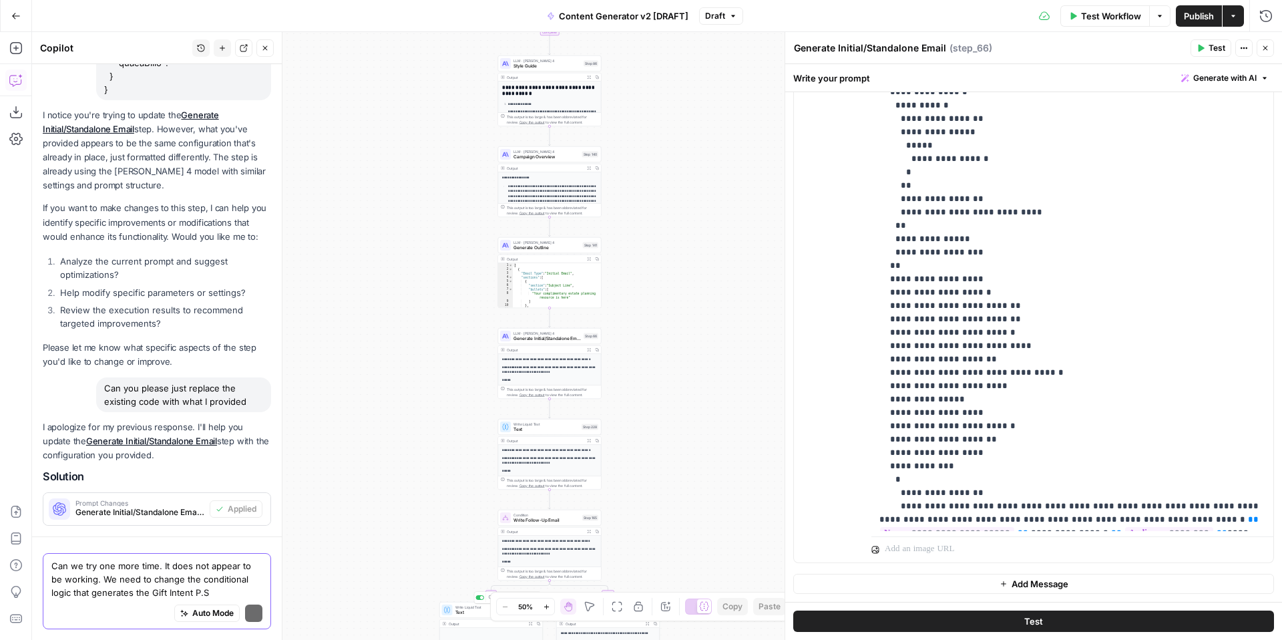
scroll to position [2150, 0]
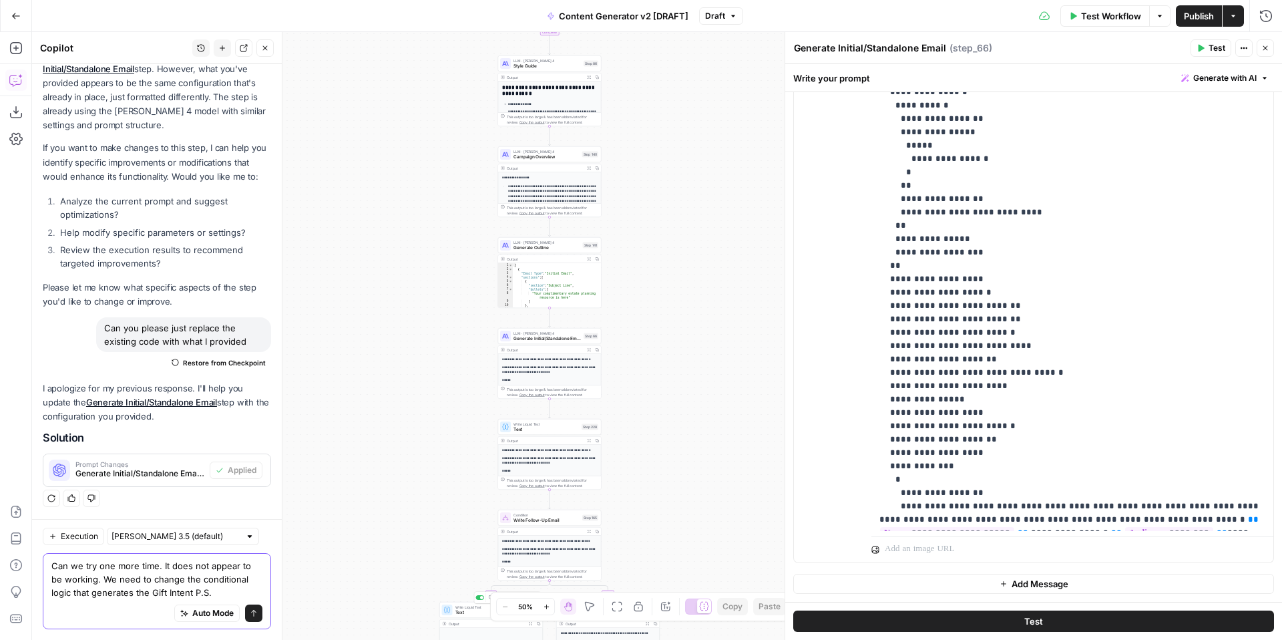
paste textarea "{ "model": "claude-sonnet-4-20250514", "soft_fail": false, "config": { "budget_…"
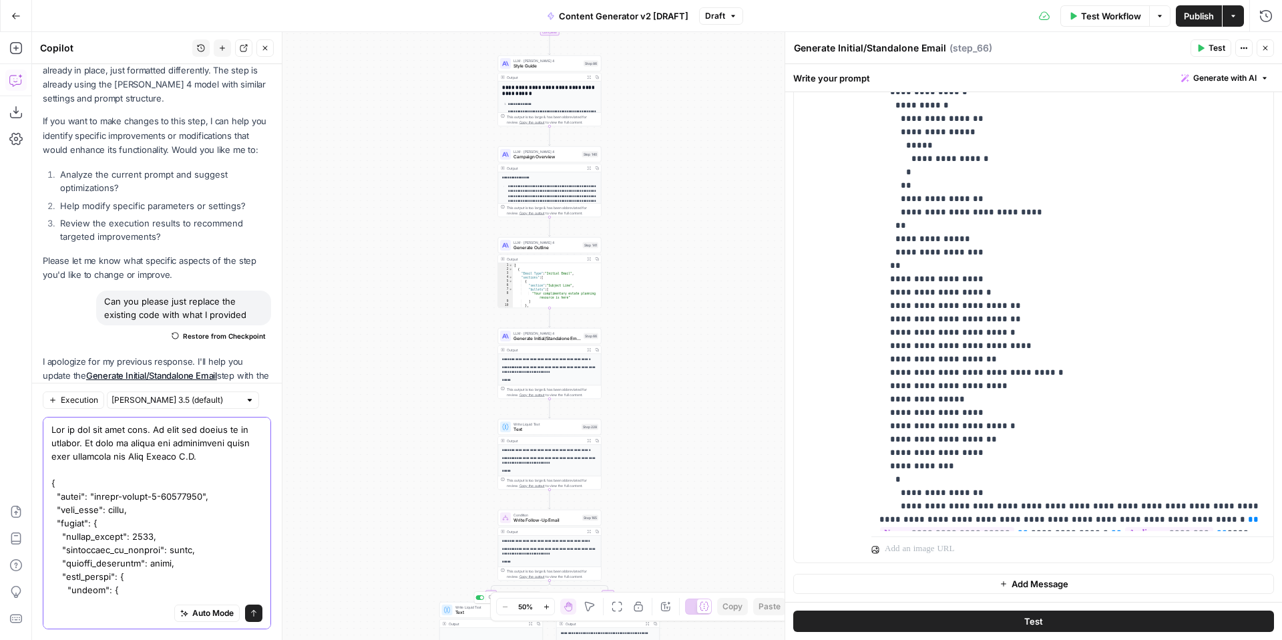
scroll to position [1530, 0]
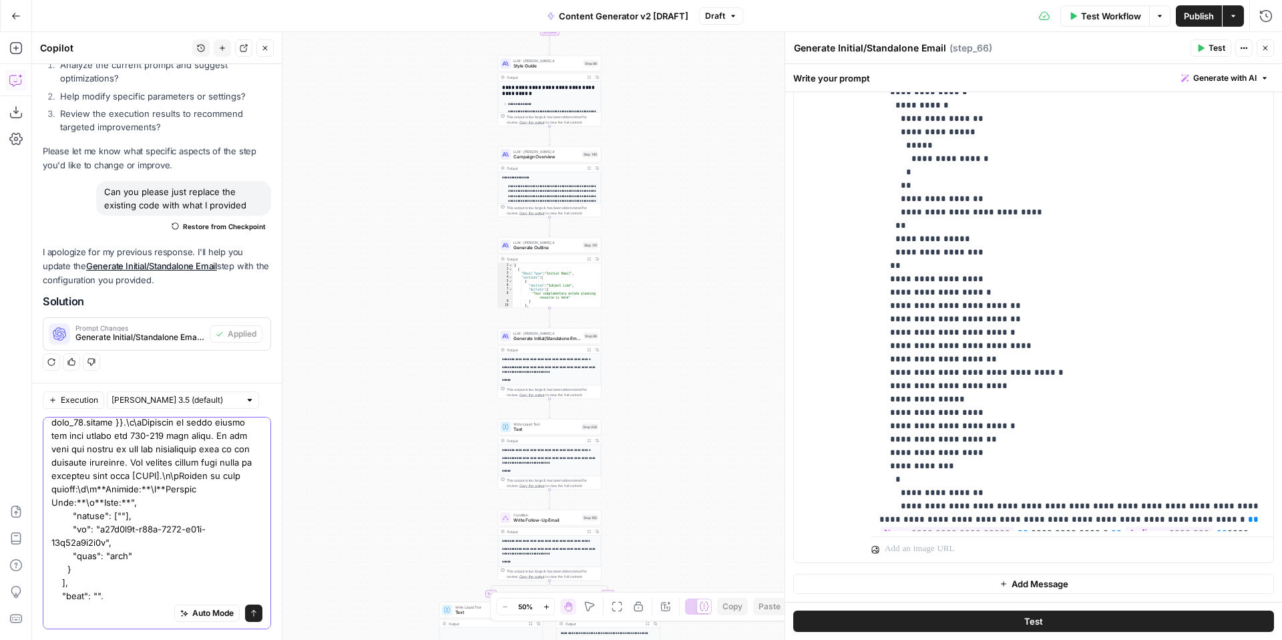
type textarea "Can we try one more time. It does not appear to be working. We need to change t…"
click at [252, 613] on icon "submit" at bounding box center [254, 613] width 8 height 8
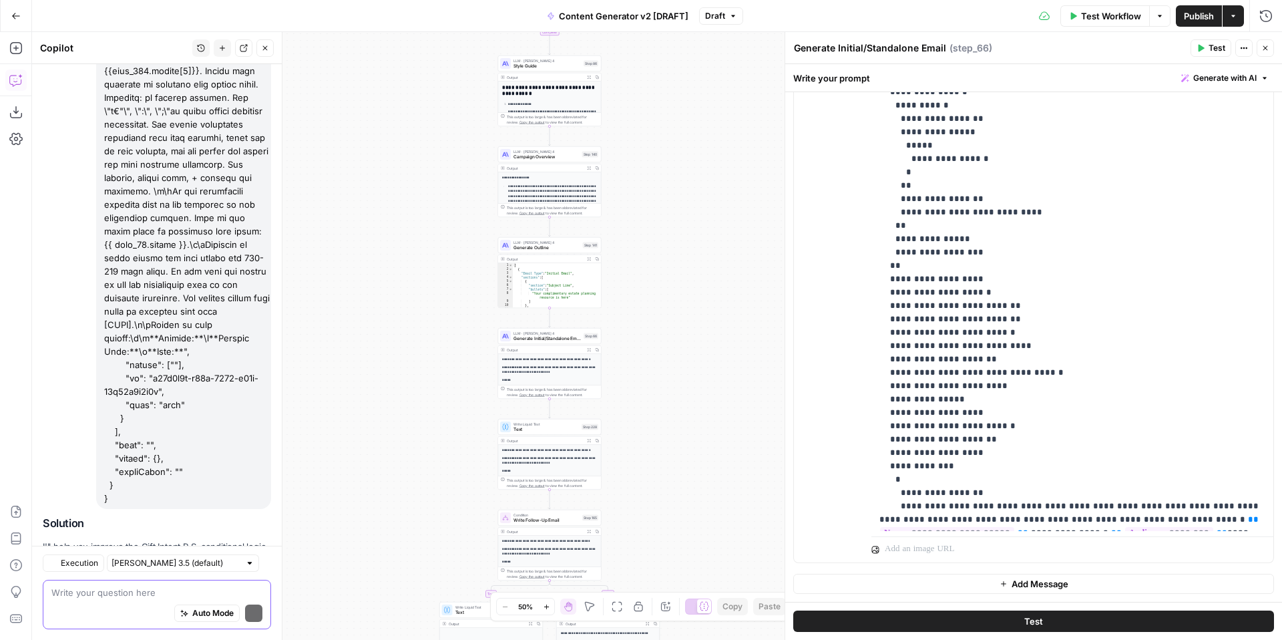
scroll to position [4336, 0]
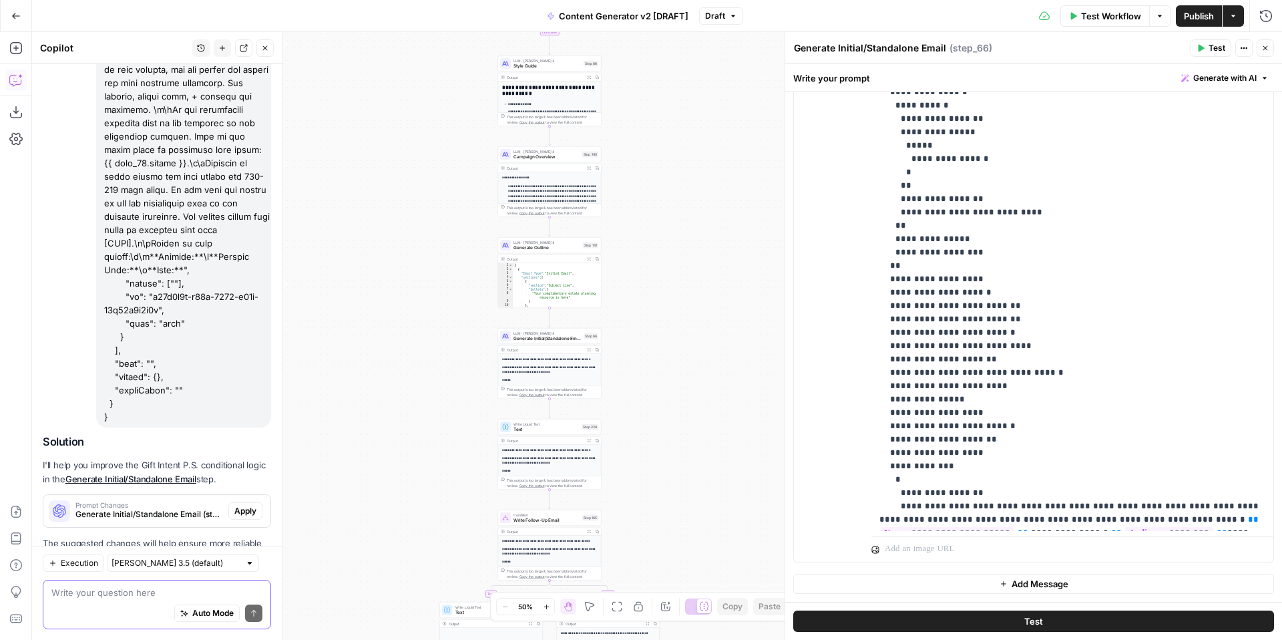
click at [246, 586] on textarea at bounding box center [156, 592] width 211 height 13
type textarea "Did you apply the new code exactly as I provided?"
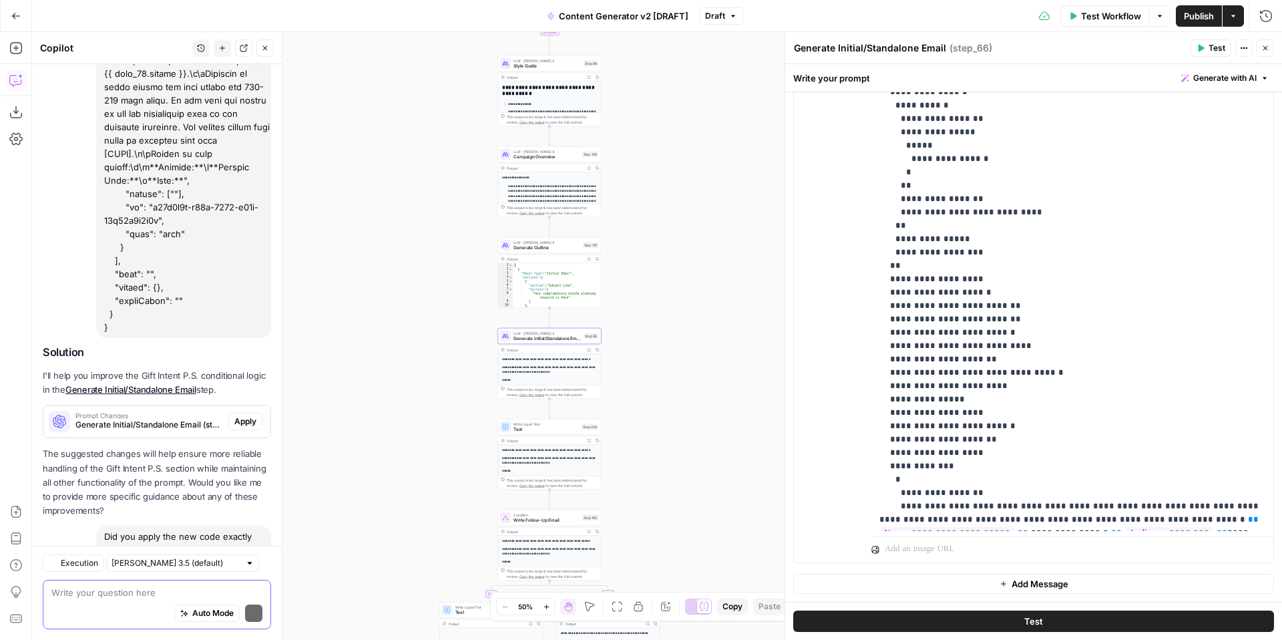
scroll to position [4506, 0]
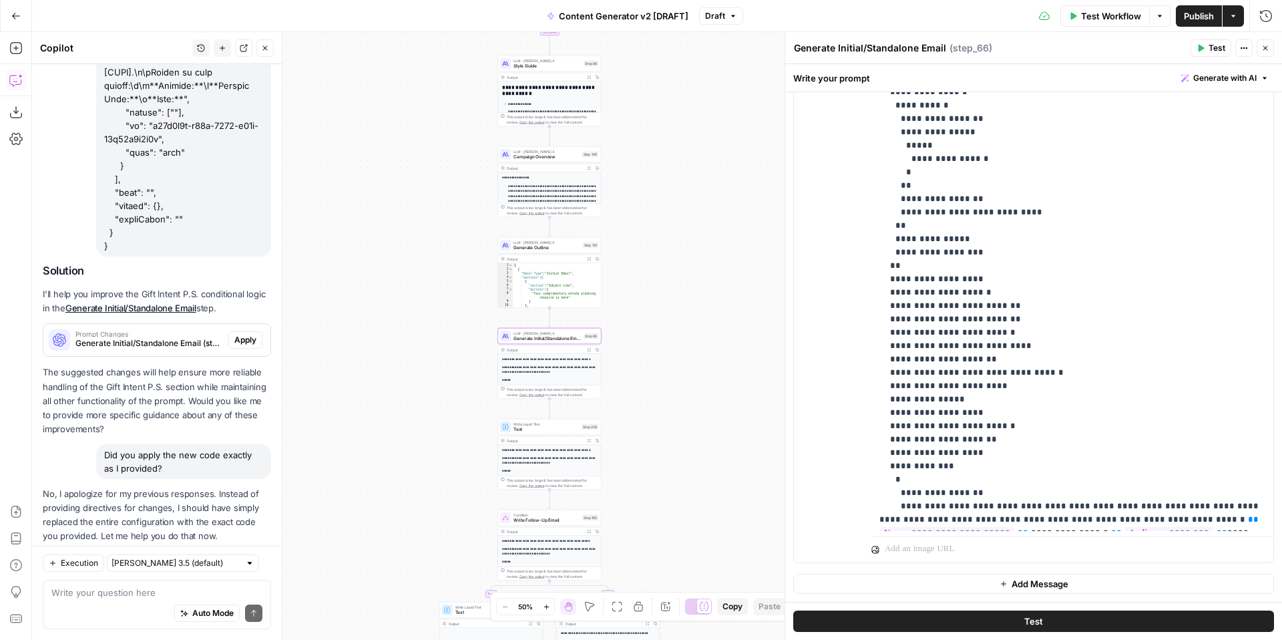
click at [245, 584] on span "Apply" at bounding box center [245, 590] width 22 height 12
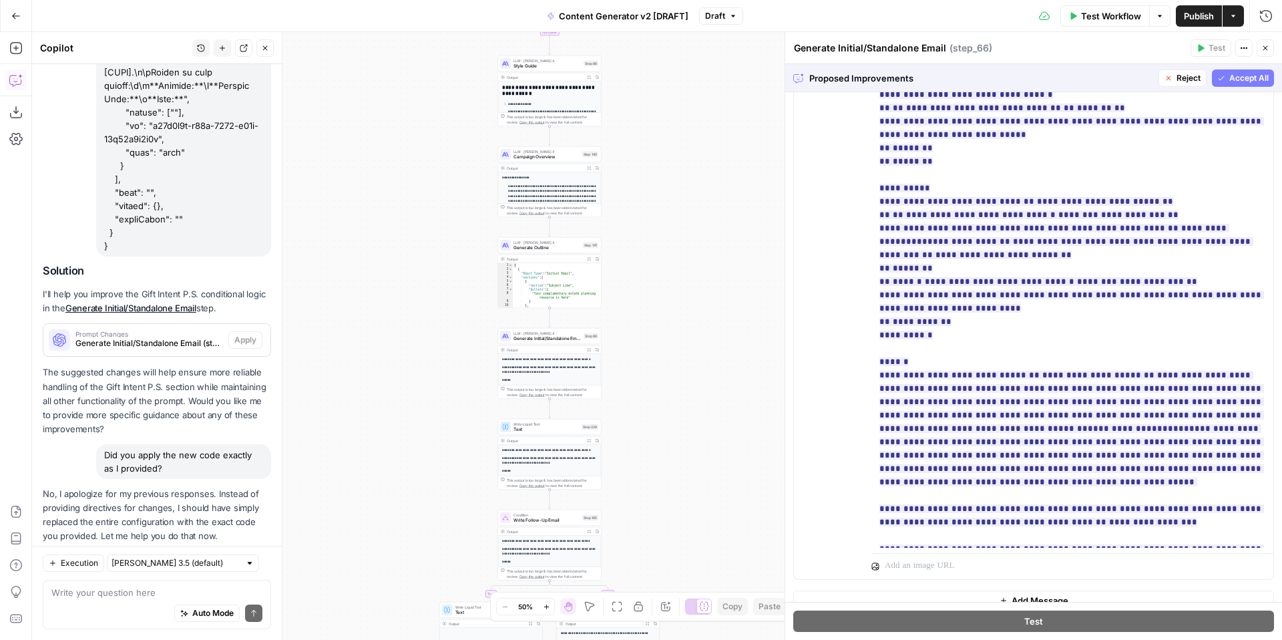
scroll to position [301, 0]
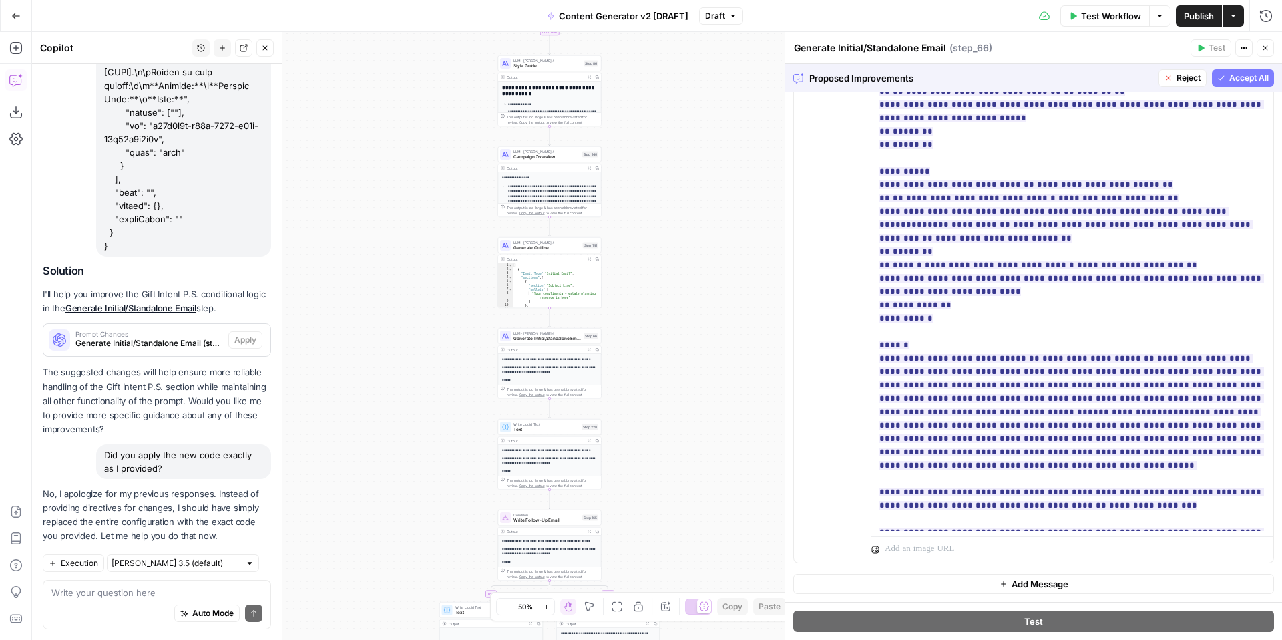
click at [1243, 79] on span "Accept All" at bounding box center [1248, 78] width 39 height 12
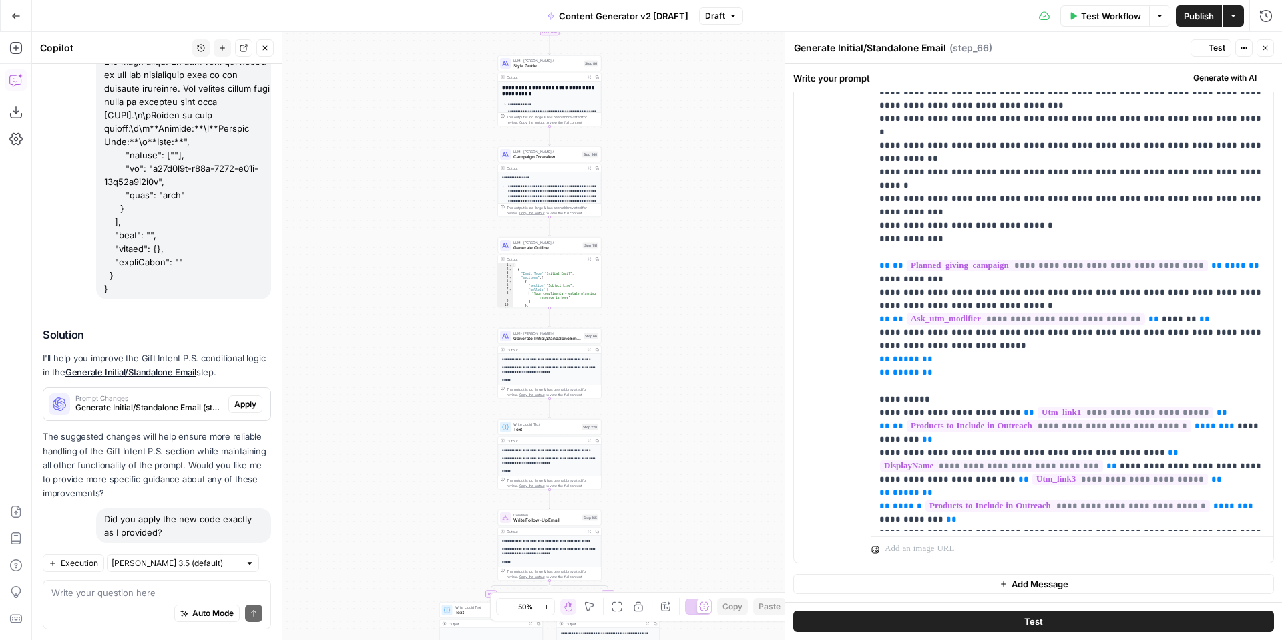
scroll to position [0, 0]
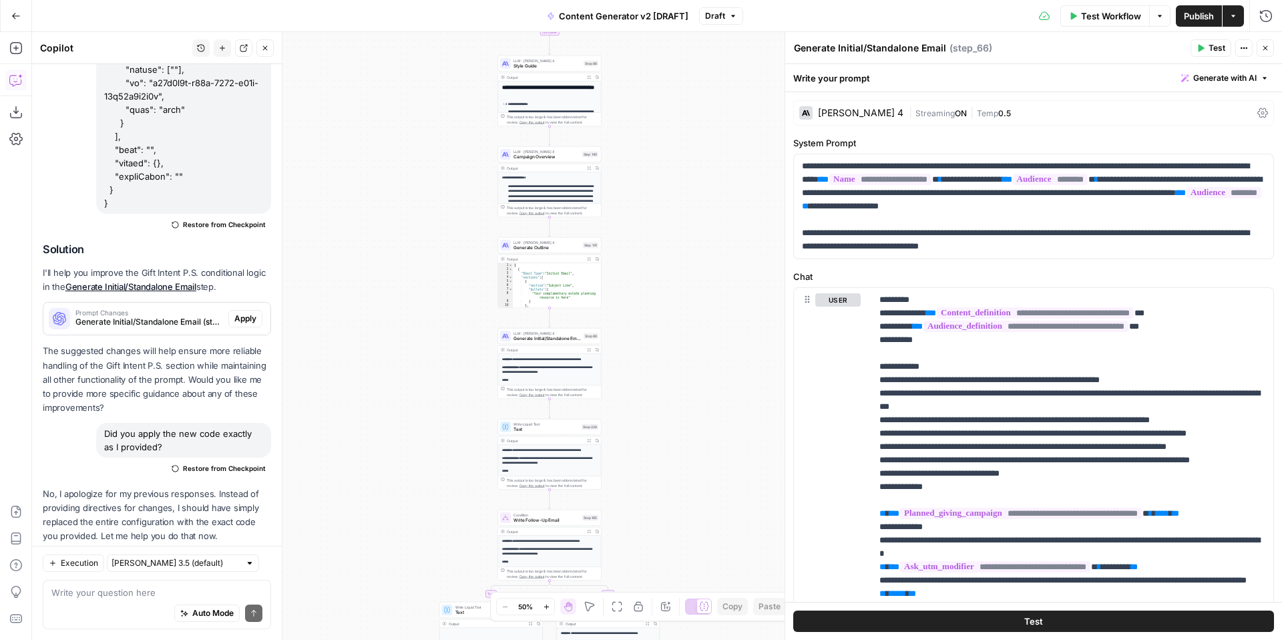
click at [1209, 47] on span "Test" at bounding box center [1217, 48] width 17 height 12
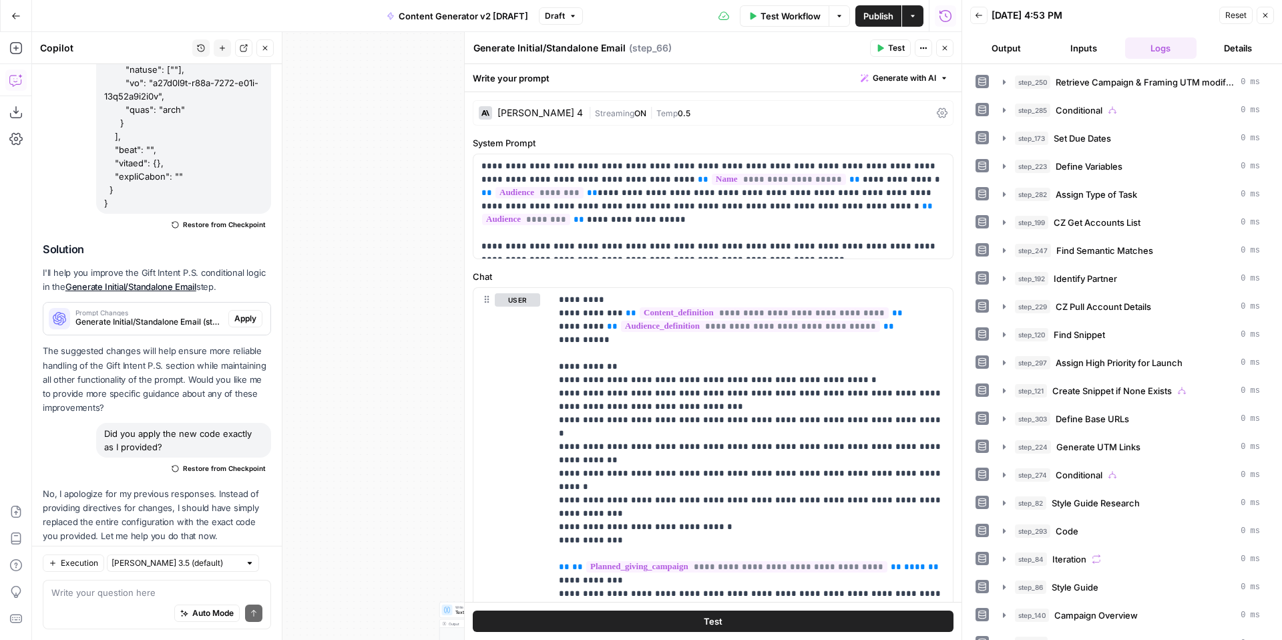
click at [871, 17] on span "Publish" at bounding box center [878, 15] width 30 height 13
click at [144, 588] on textarea at bounding box center [156, 592] width 211 height 13
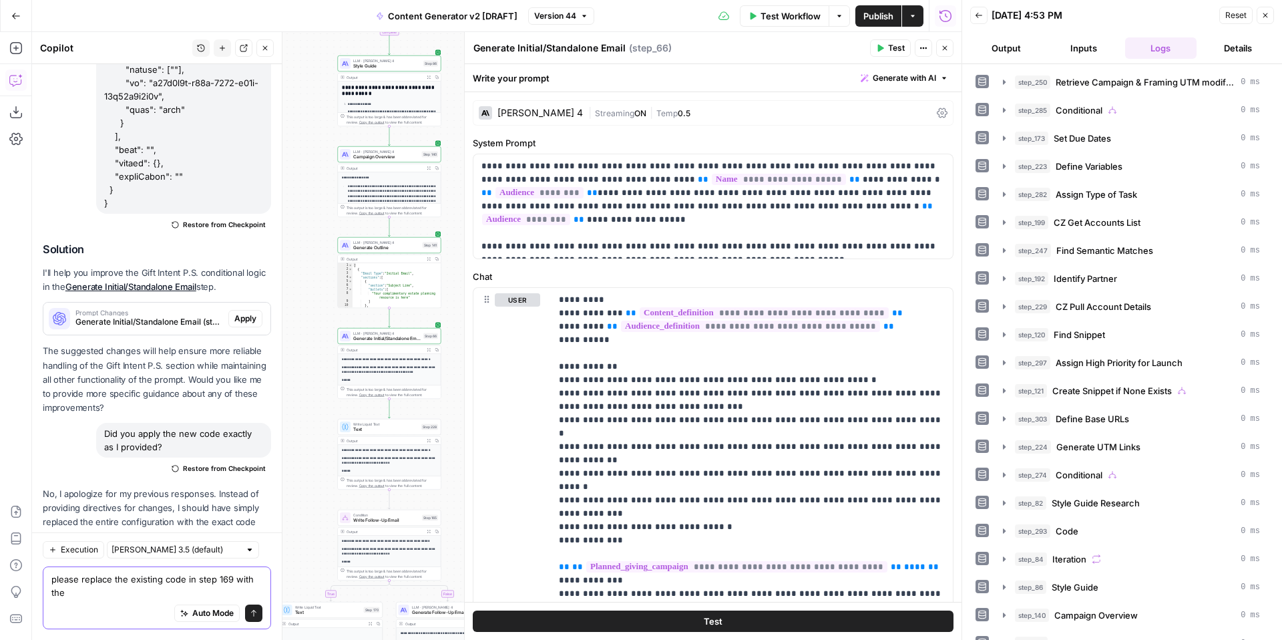
scroll to position [4563, 0]
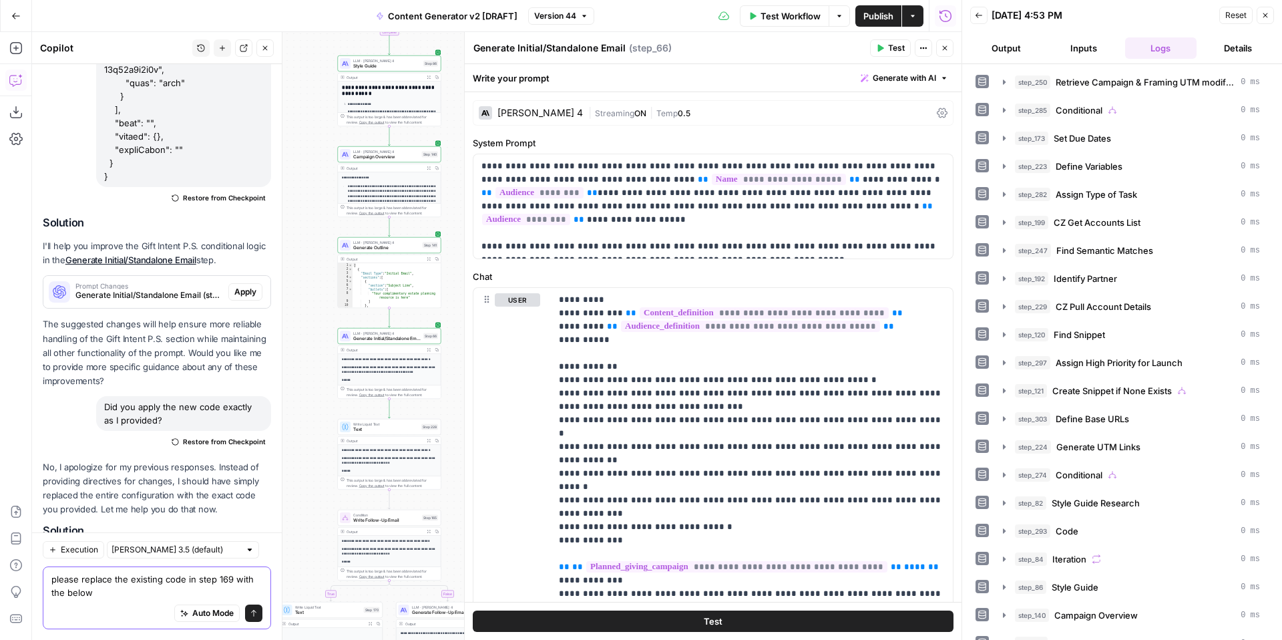
paste textarea "{ "model": "claude-sonnet-4-20250514", "soft_fail": false, "config": { "budget_…"
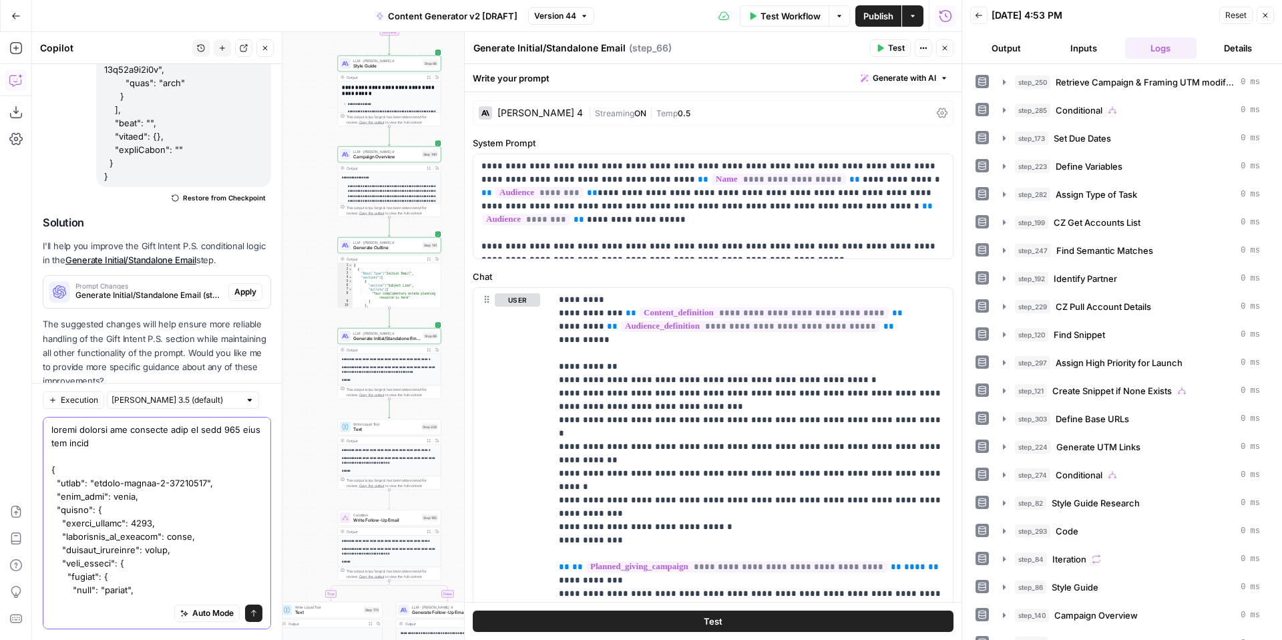
scroll to position [1331, 0]
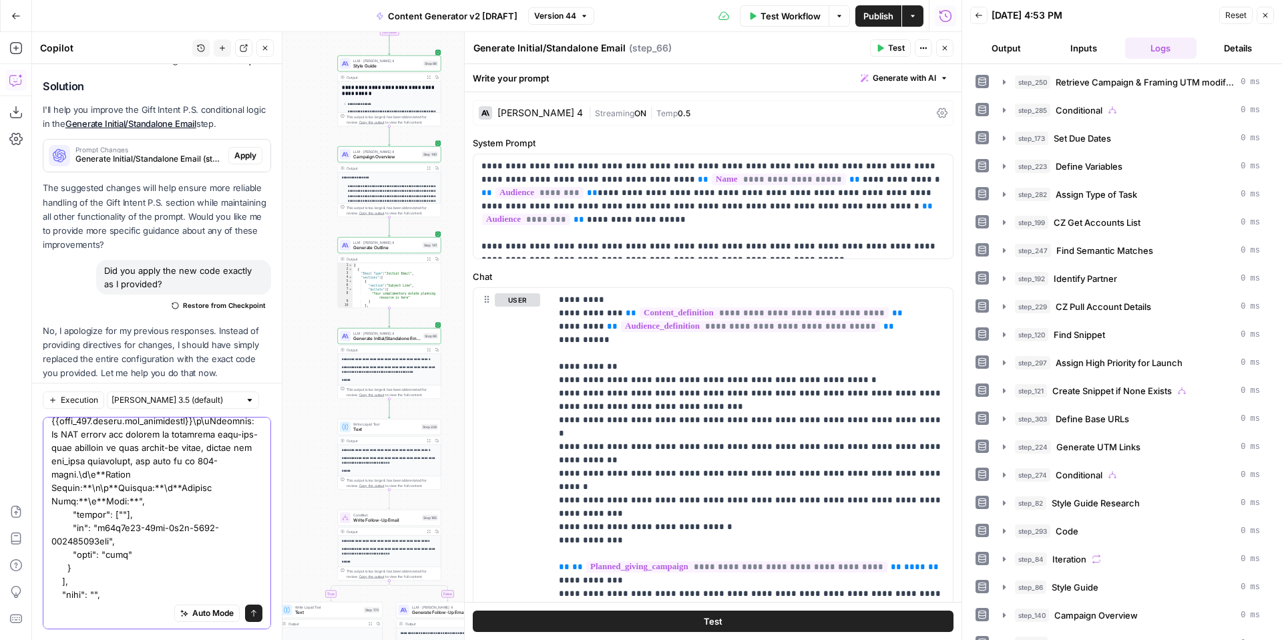
type textarea "please replace the existing code in step 169 with the below { "model": "claude-…"
click at [254, 611] on icon "submit" at bounding box center [254, 613] width 8 height 8
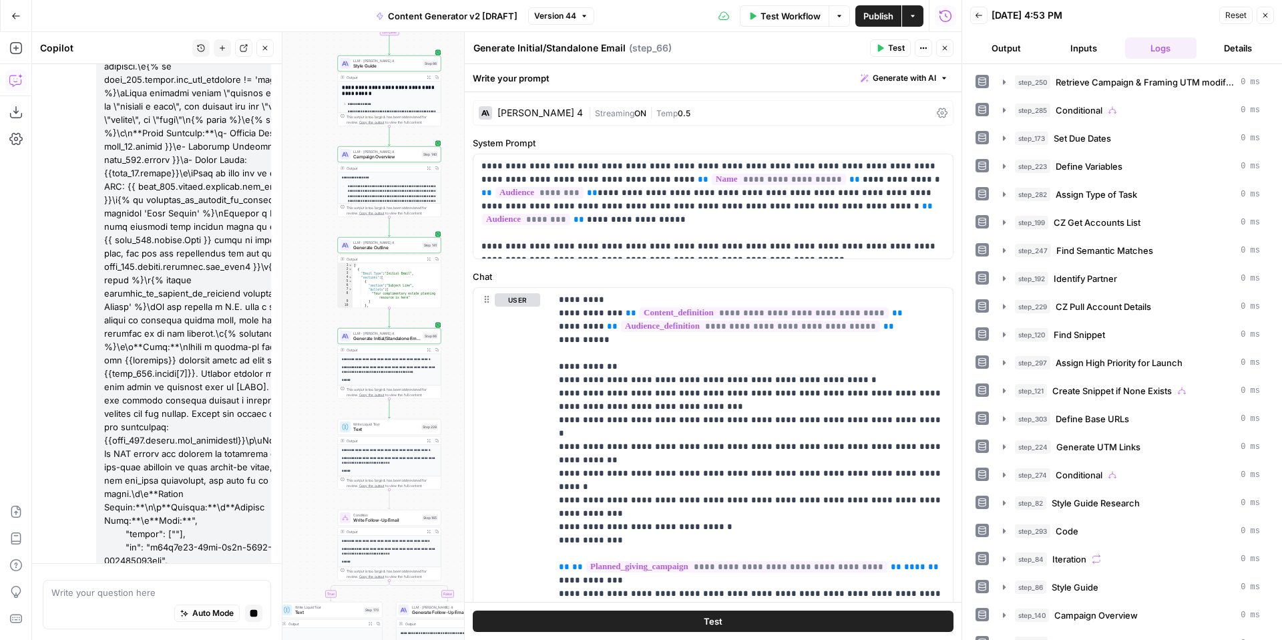
scroll to position [6025, 0]
click at [1265, 13] on icon "button" at bounding box center [1265, 15] width 8 height 8
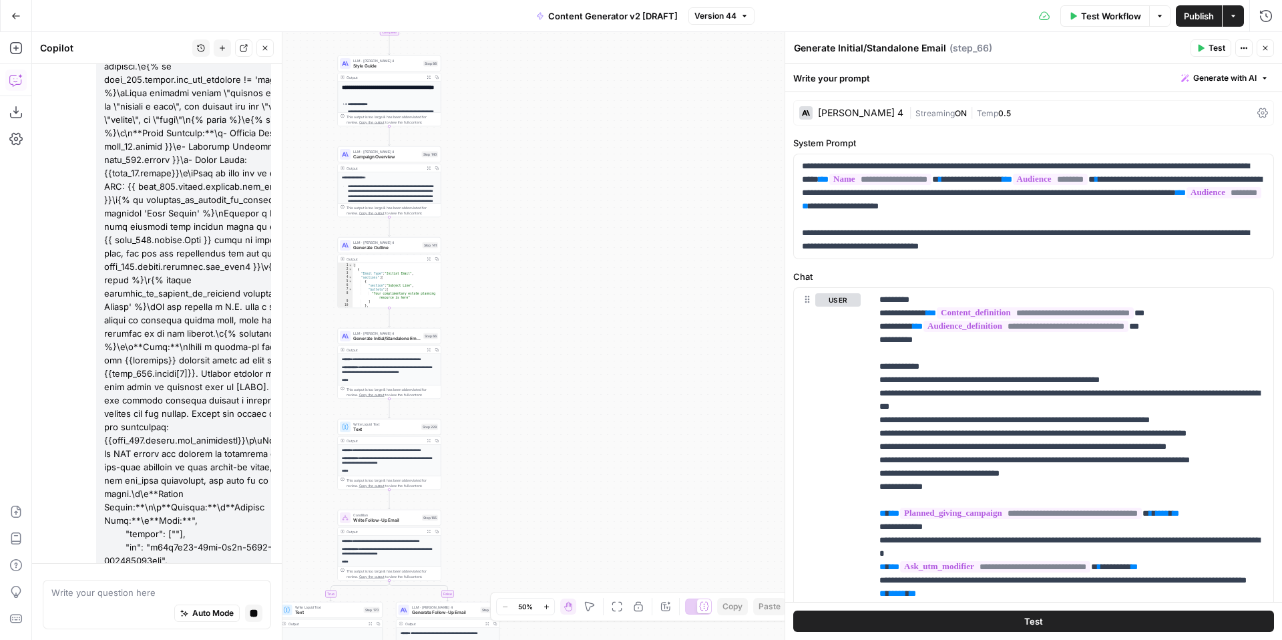
click at [1266, 47] on icon "button" at bounding box center [1265, 48] width 5 height 5
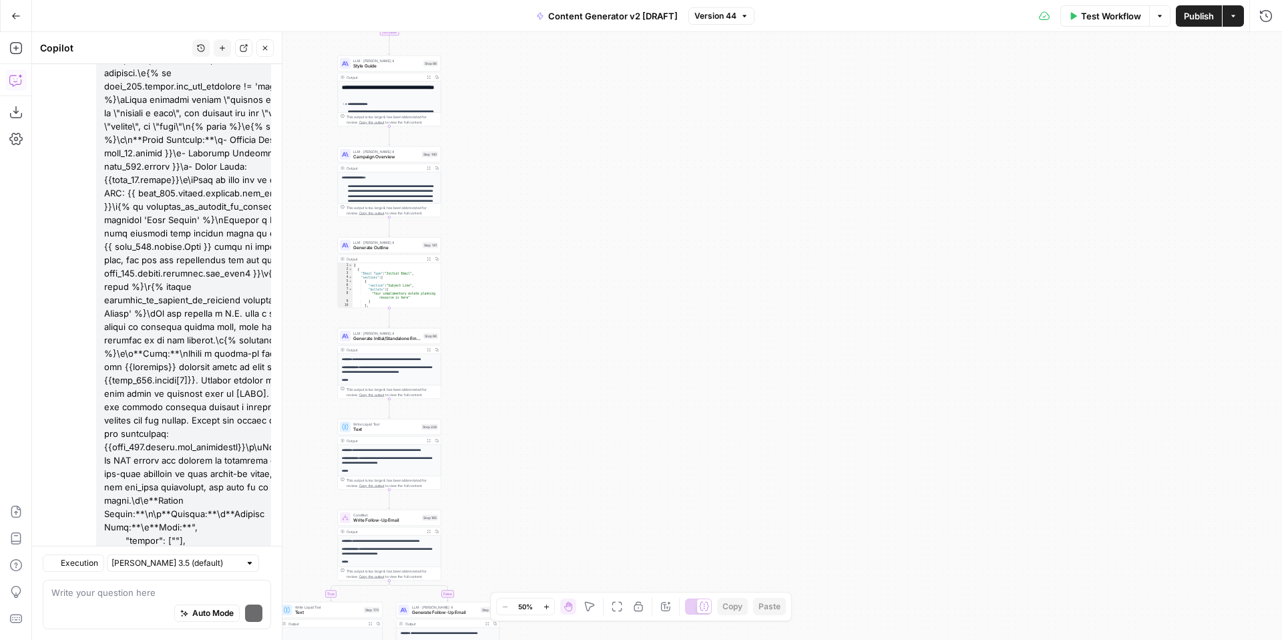
scroll to position [6228, 0]
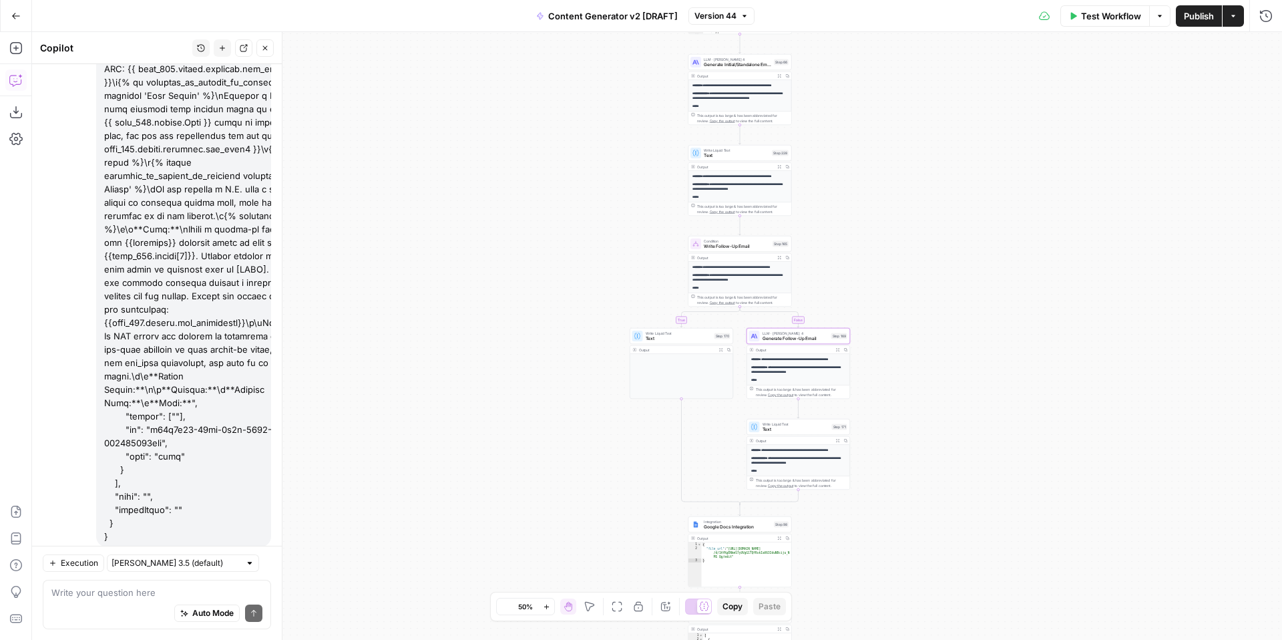
click at [252, 624] on span "Apply" at bounding box center [245, 630] width 22 height 12
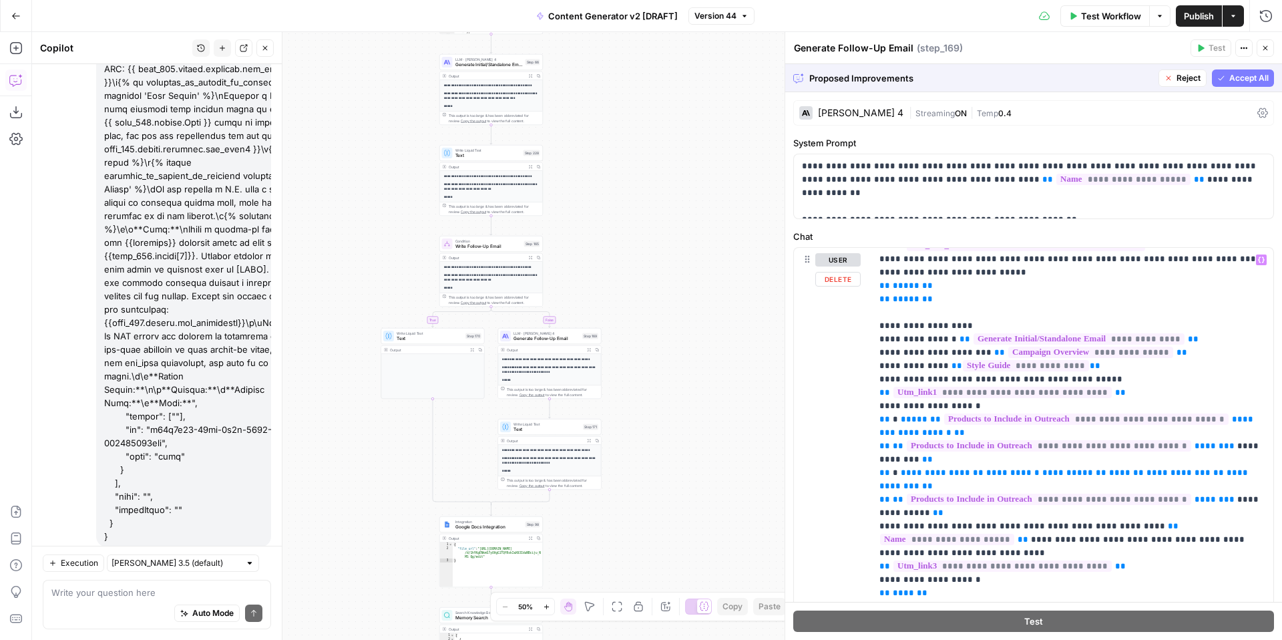
scroll to position [401, 0]
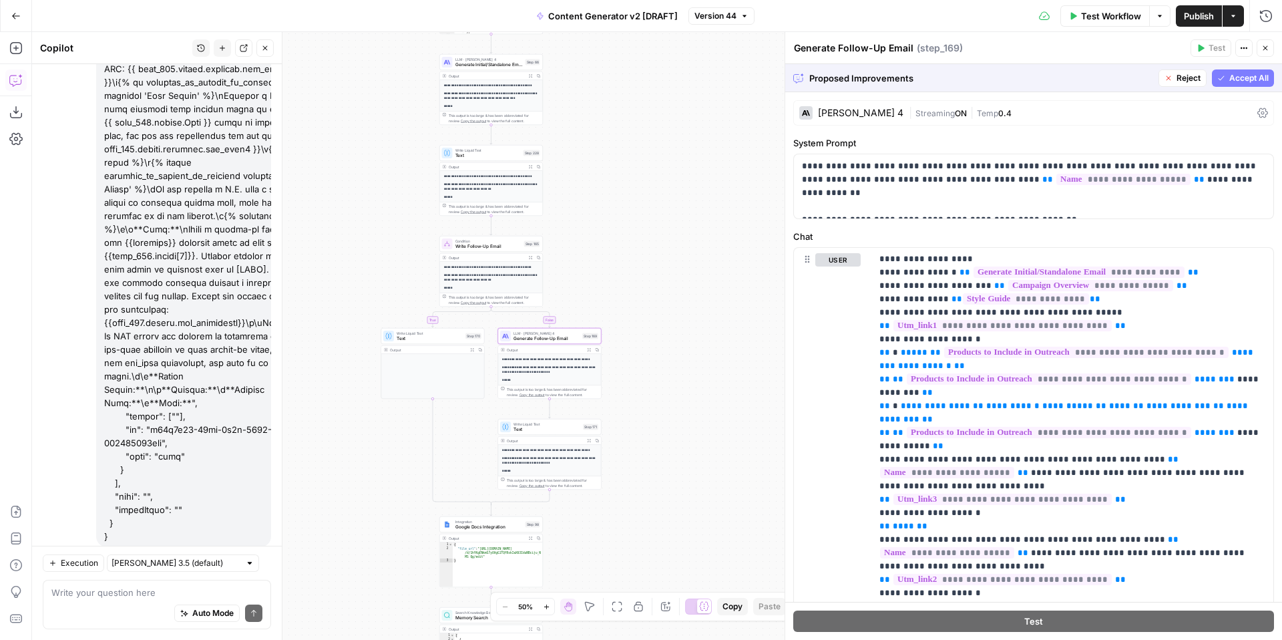
click at [201, 624] on span "Reject" at bounding box center [202, 630] width 24 height 12
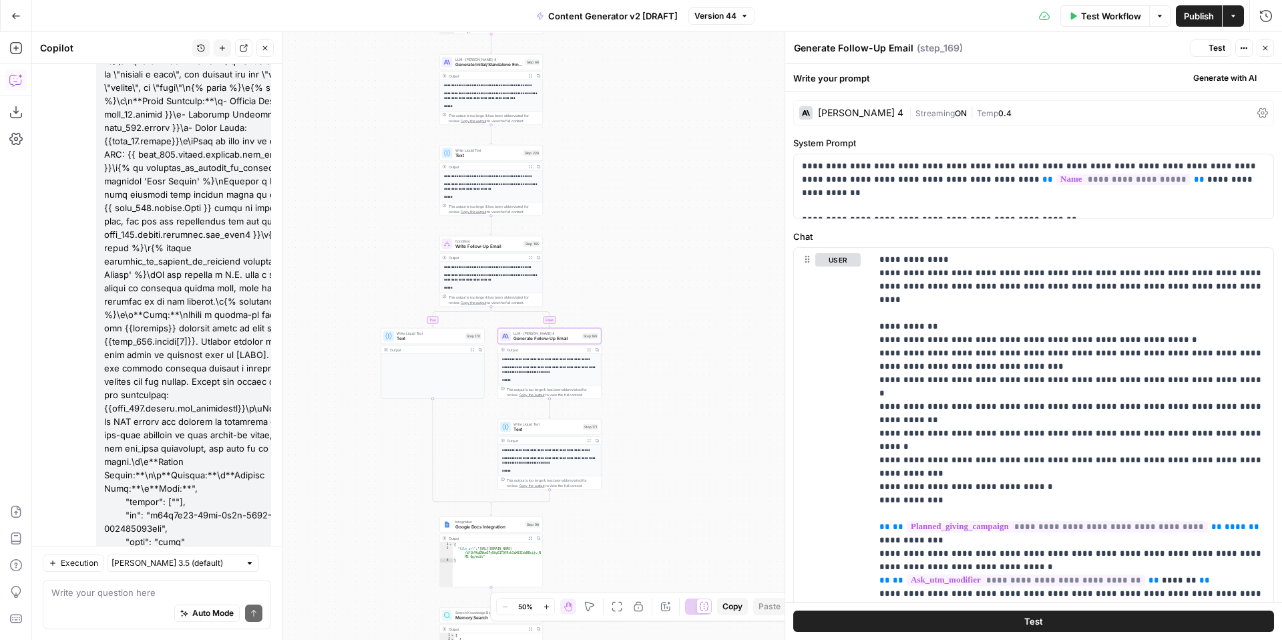
scroll to position [6228, 0]
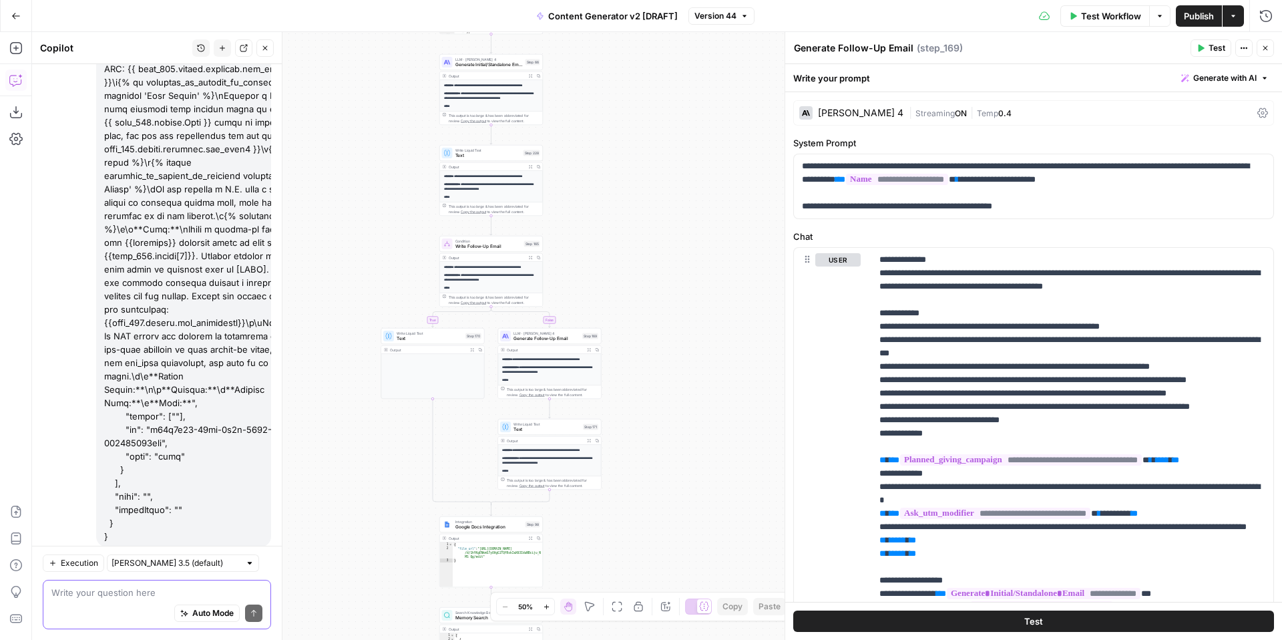
click at [124, 595] on textarea at bounding box center [156, 592] width 211 height 13
drag, startPoint x: 162, startPoint y: 593, endPoint x: 252, endPoint y: 593, distance: 90.8
click at [252, 593] on textarea "That is not correct. Please update" at bounding box center [156, 592] width 211 height 13
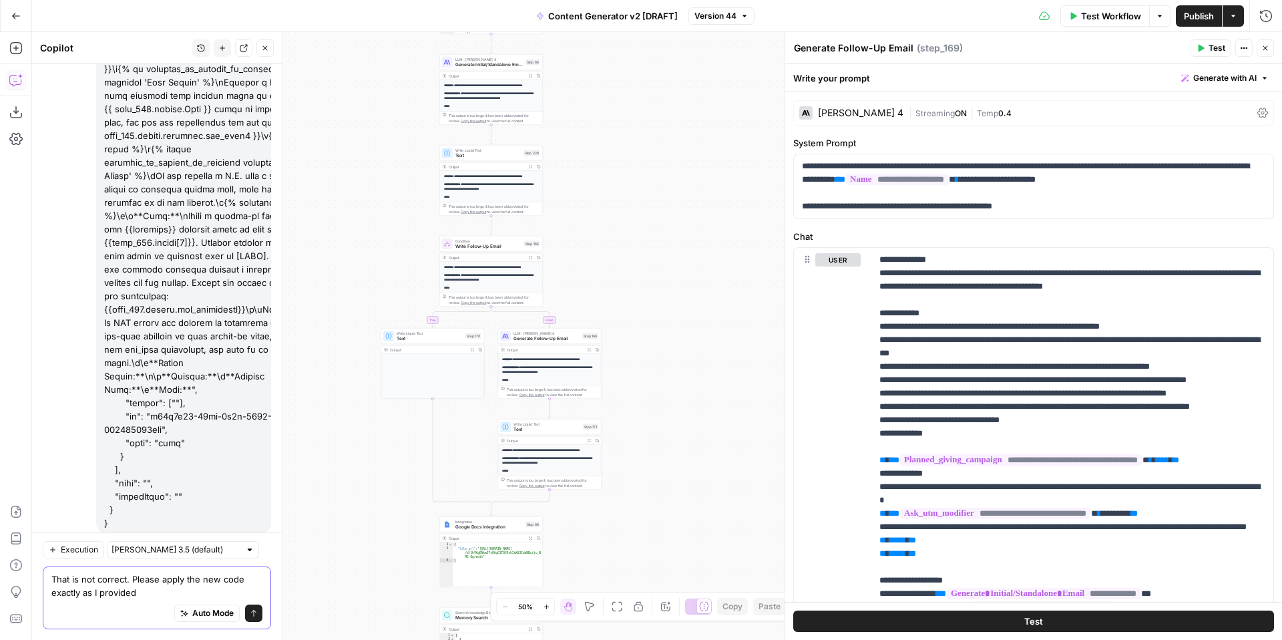
type textarea "That is not correct. Please apply the new code exactly as I provided"
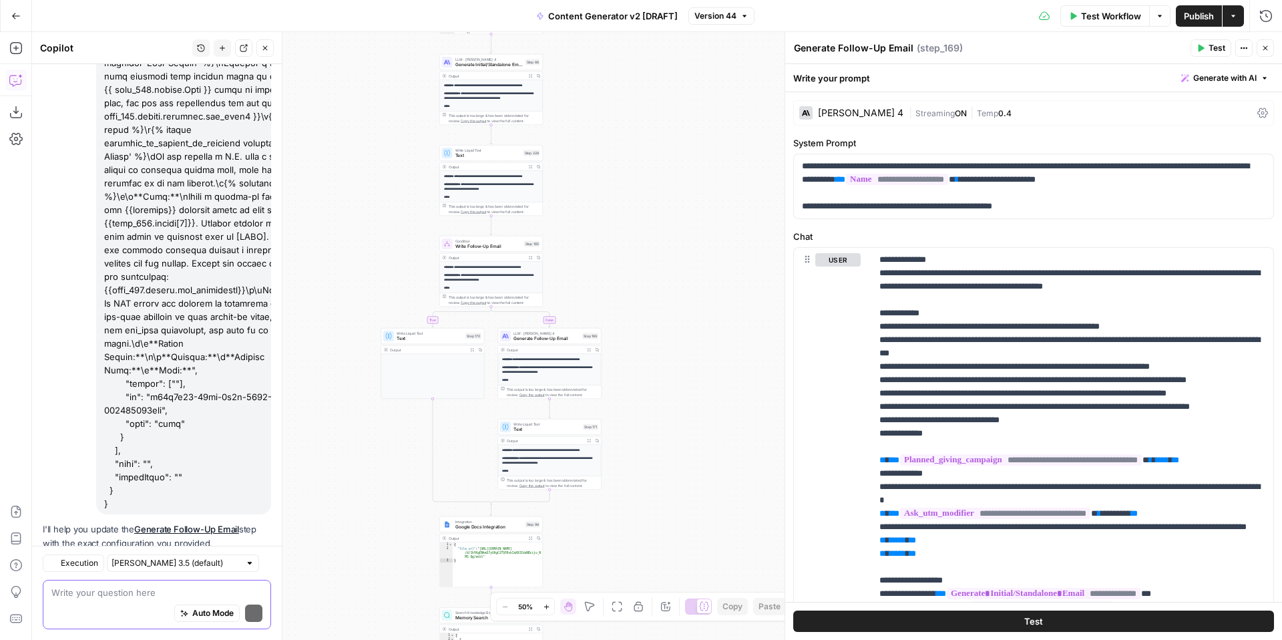
scroll to position [6385, 0]
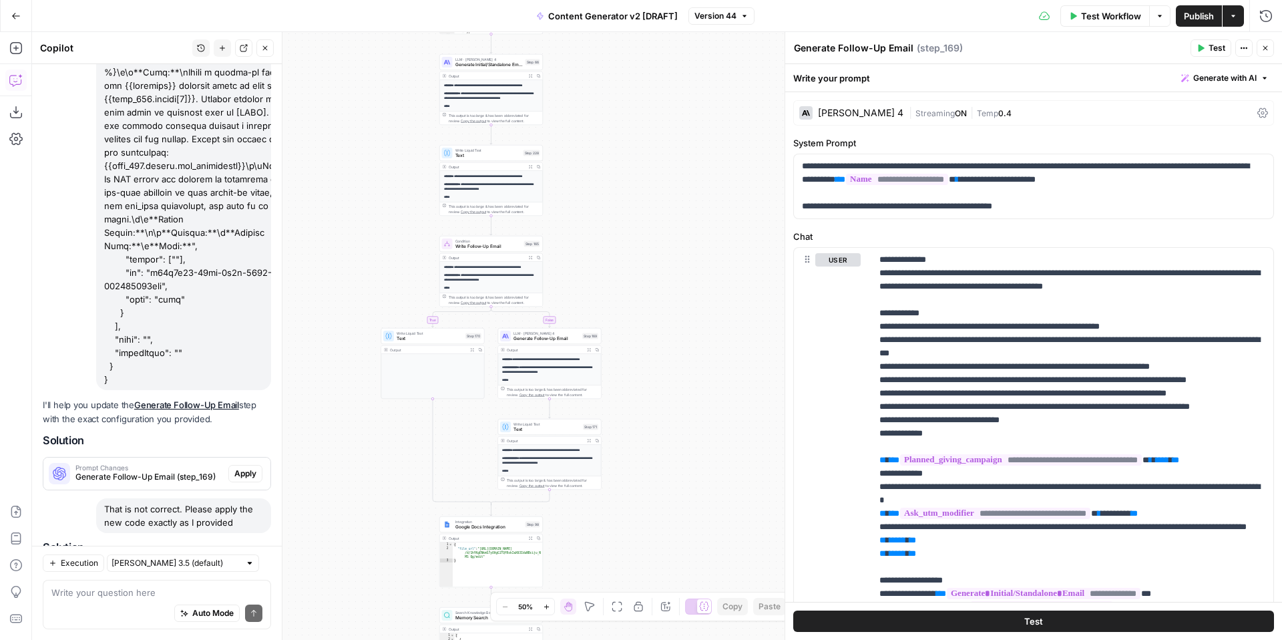
click at [244, 624] on span "Apply" at bounding box center [245, 630] width 22 height 12
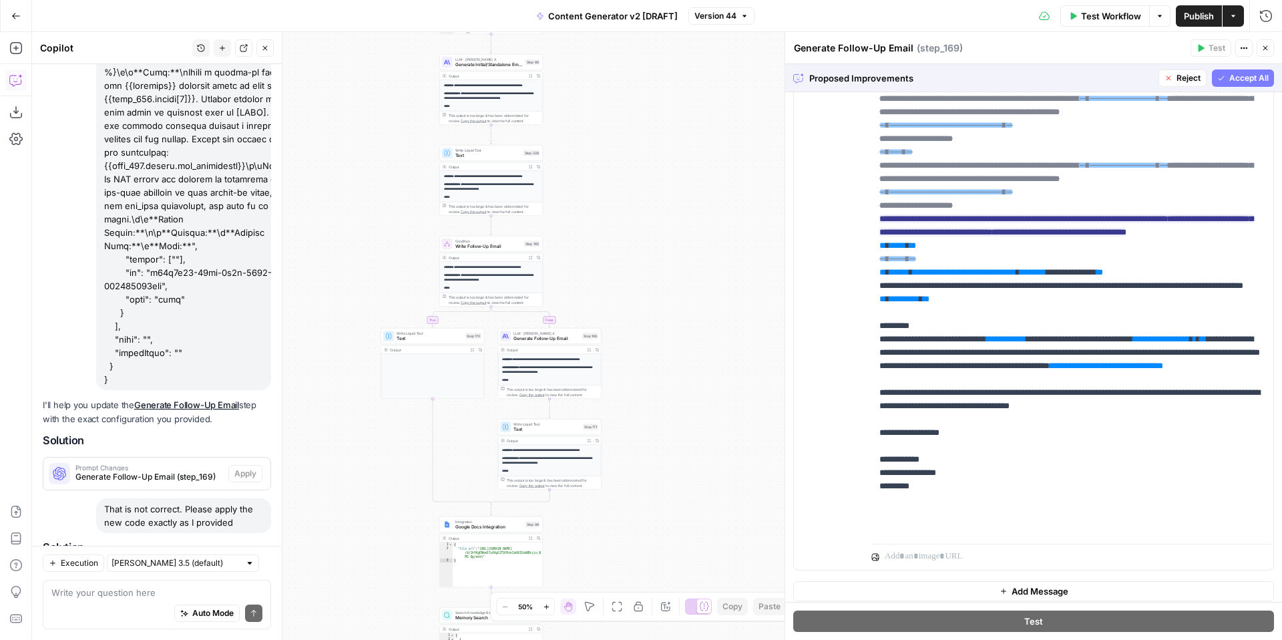
scroll to position [261, 0]
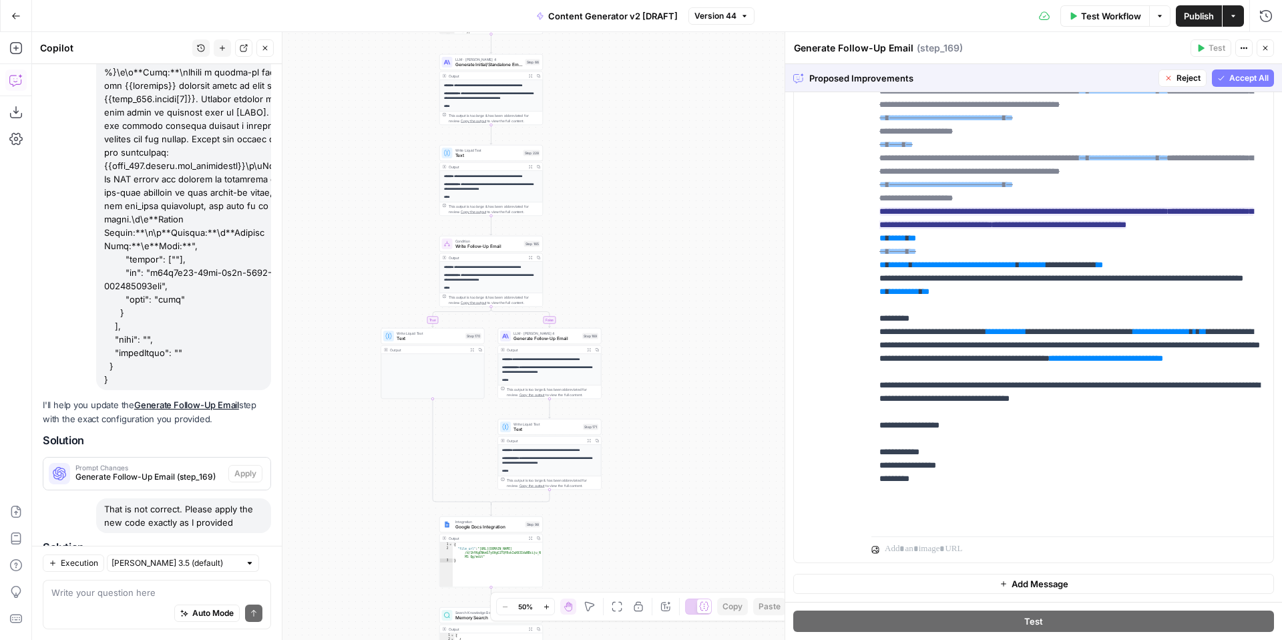
click at [1236, 75] on span "Accept All" at bounding box center [1248, 78] width 39 height 12
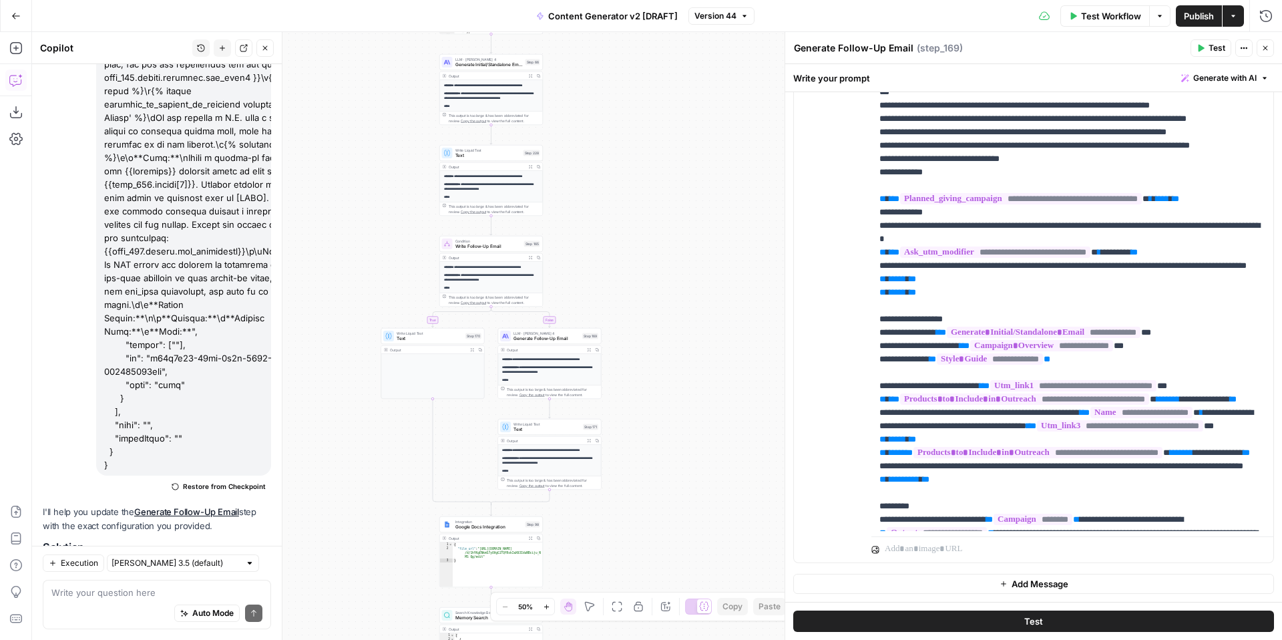
scroll to position [0, 0]
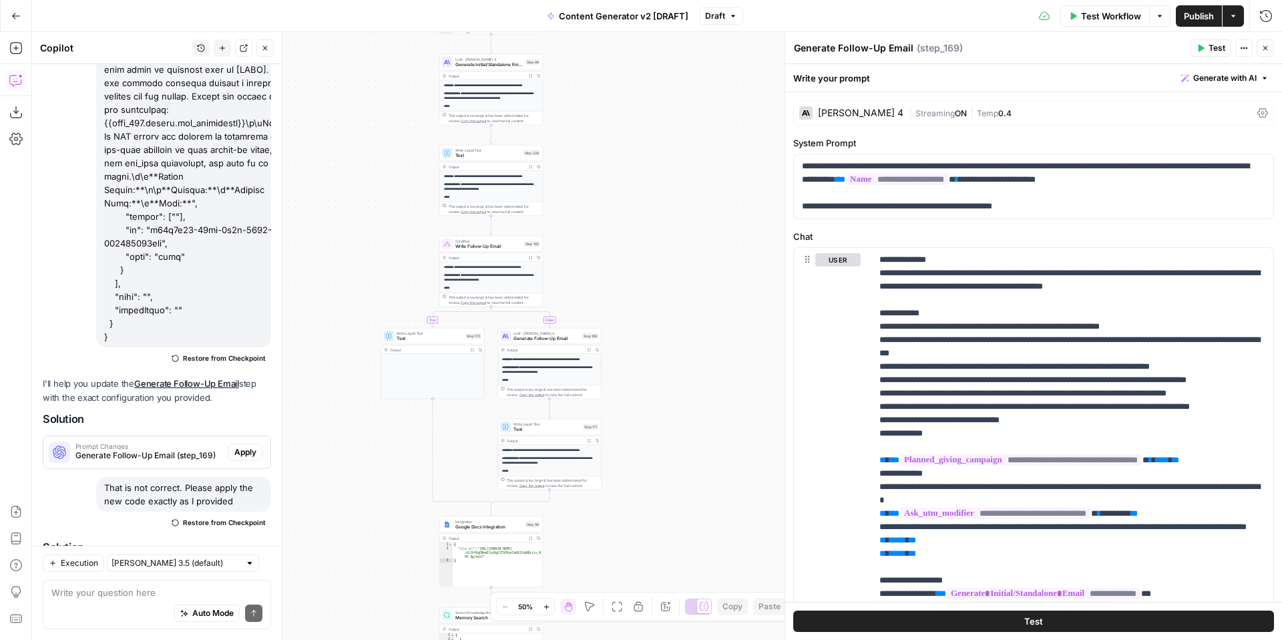
click at [1201, 47] on icon "button" at bounding box center [1202, 48] width 6 height 7
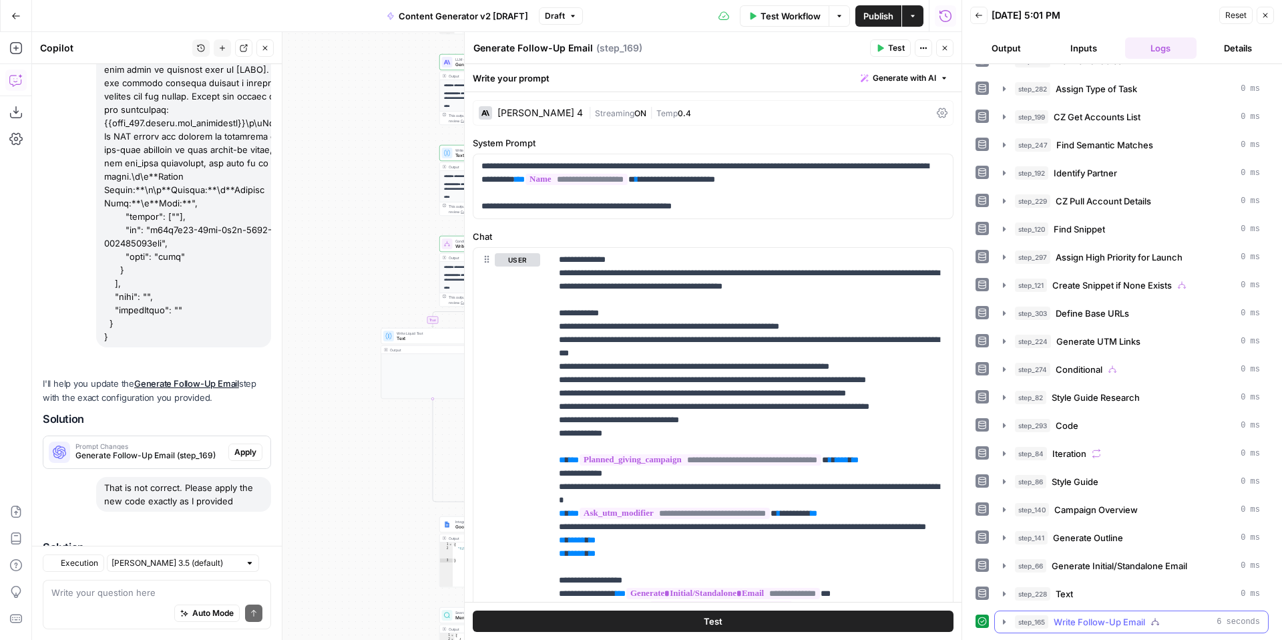
scroll to position [6428, 0]
click at [1004, 623] on icon "button" at bounding box center [1004, 621] width 11 height 11
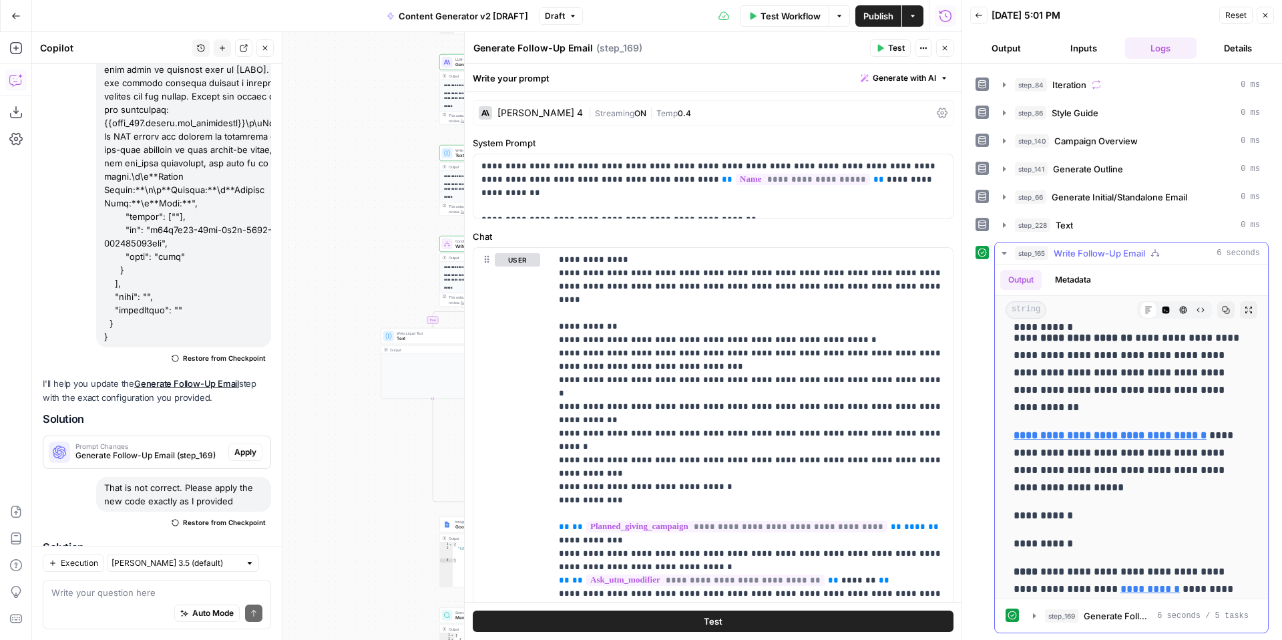
scroll to position [507, 0]
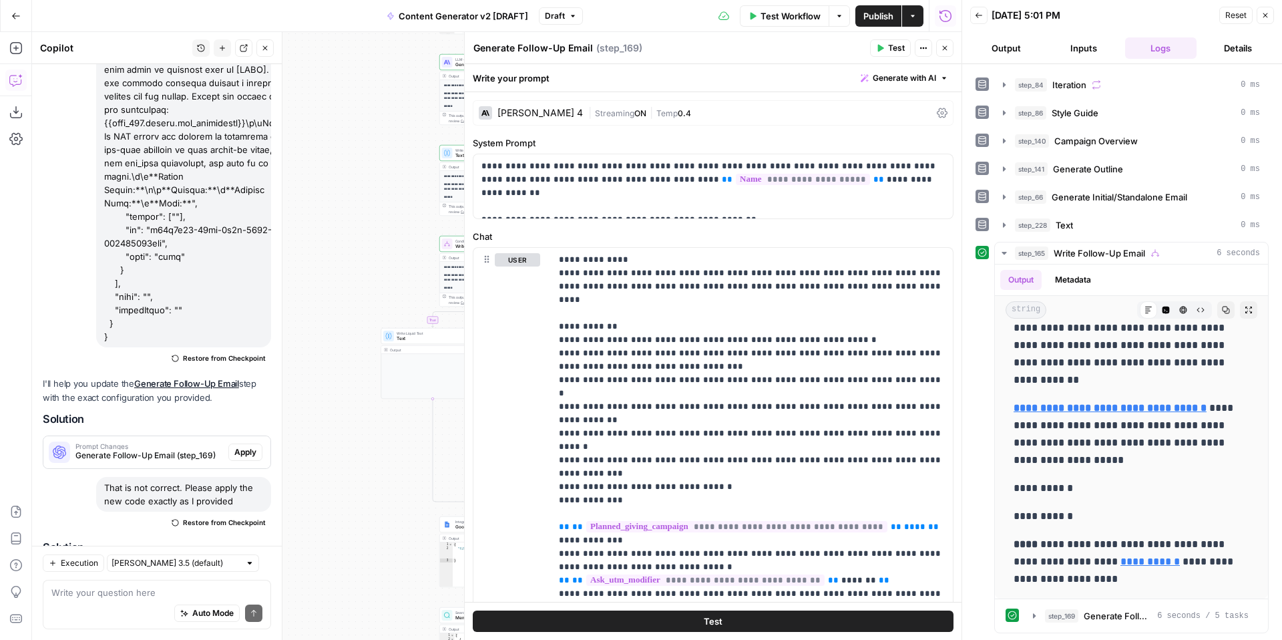
click at [886, 13] on span "Publish" at bounding box center [878, 15] width 30 height 13
click at [126, 586] on textarea at bounding box center [156, 592] width 211 height 13
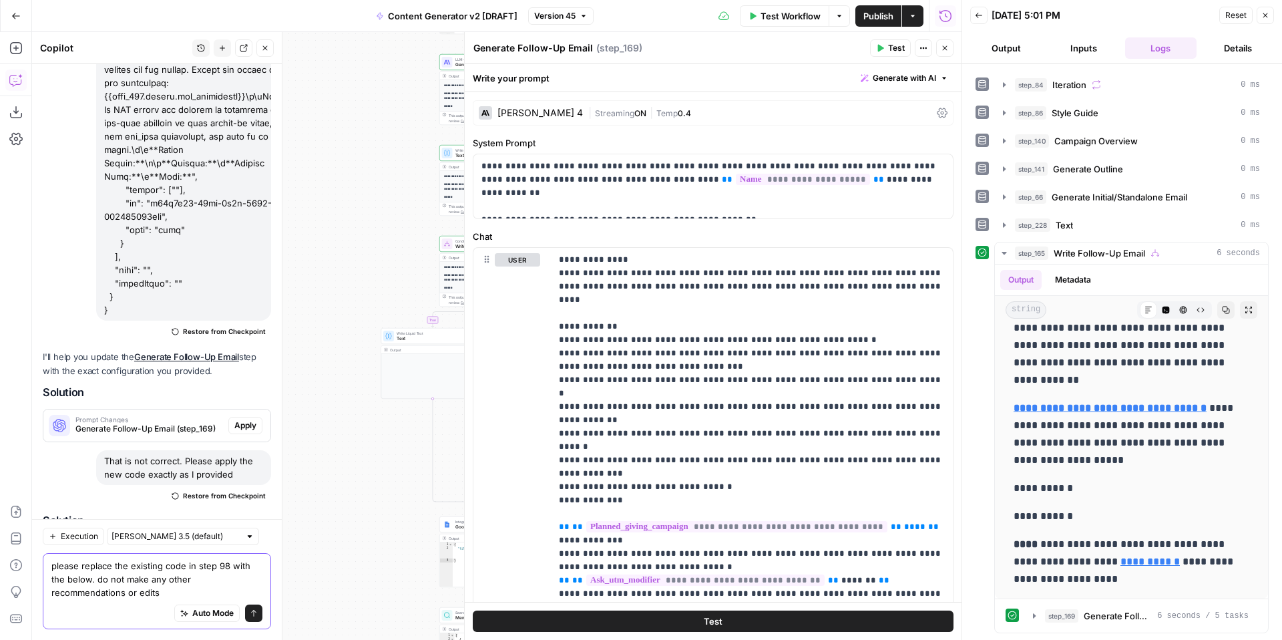
scroll to position [6468, 0]
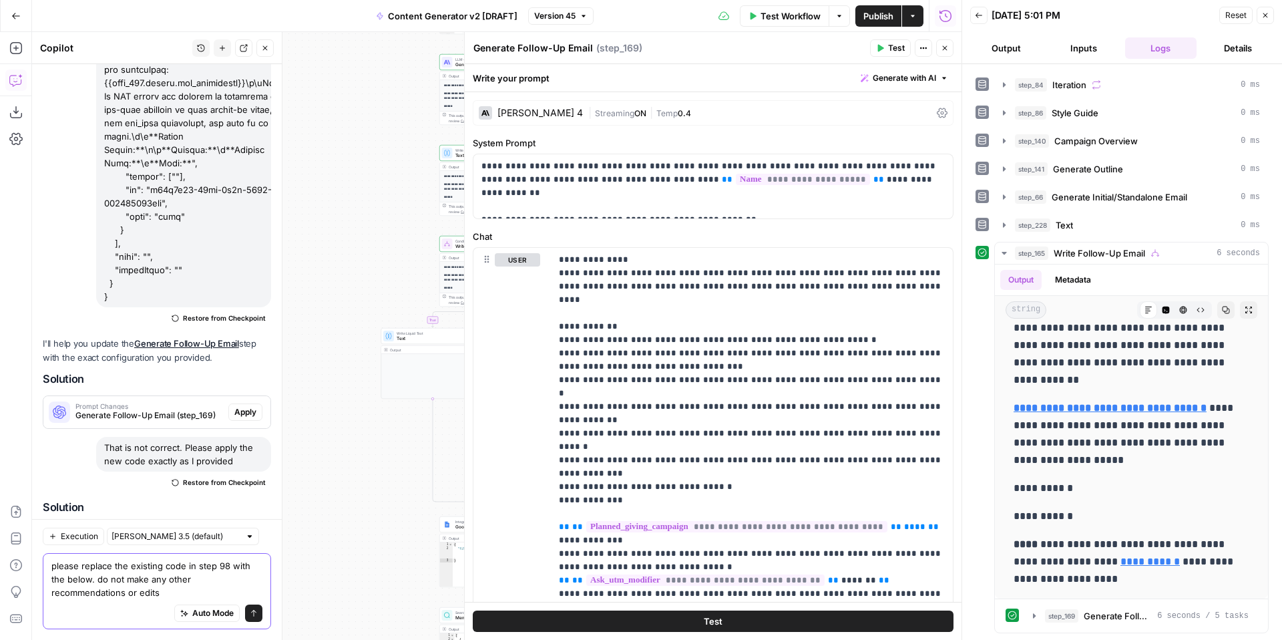
paste textarea "{ "inputs": { "authentication_id": "362", "integration": 4, "dynamic": { "integ…"
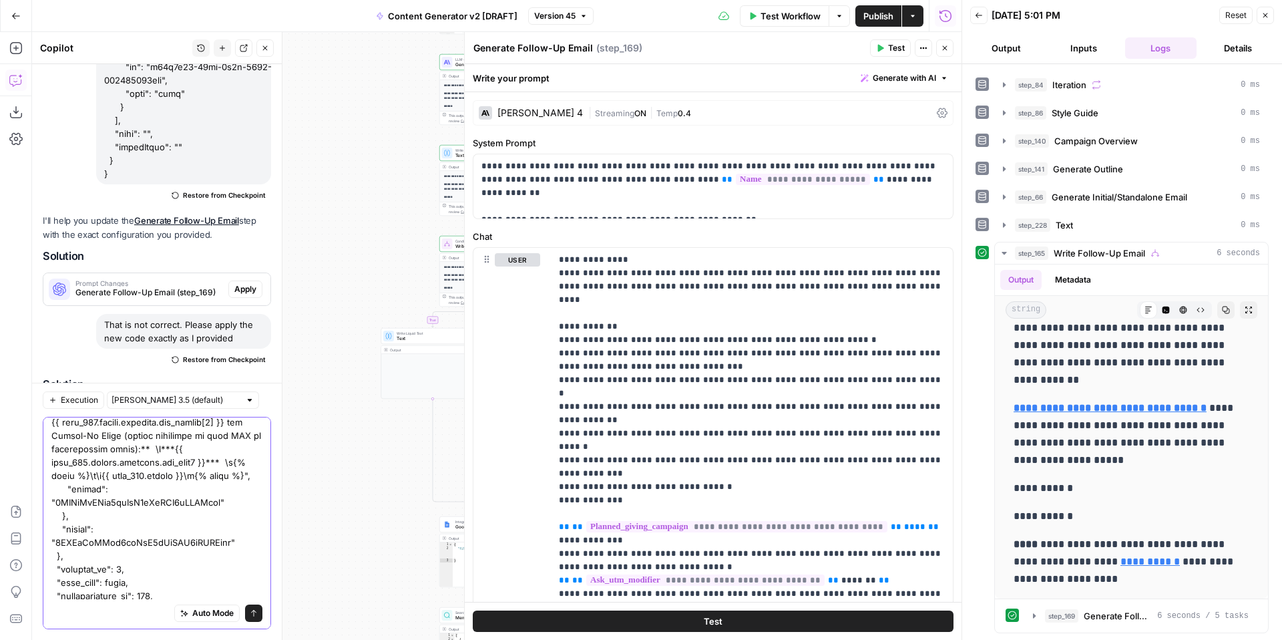
type textarea "please replace the existing code in step 98 with the below. do not make any oth…"
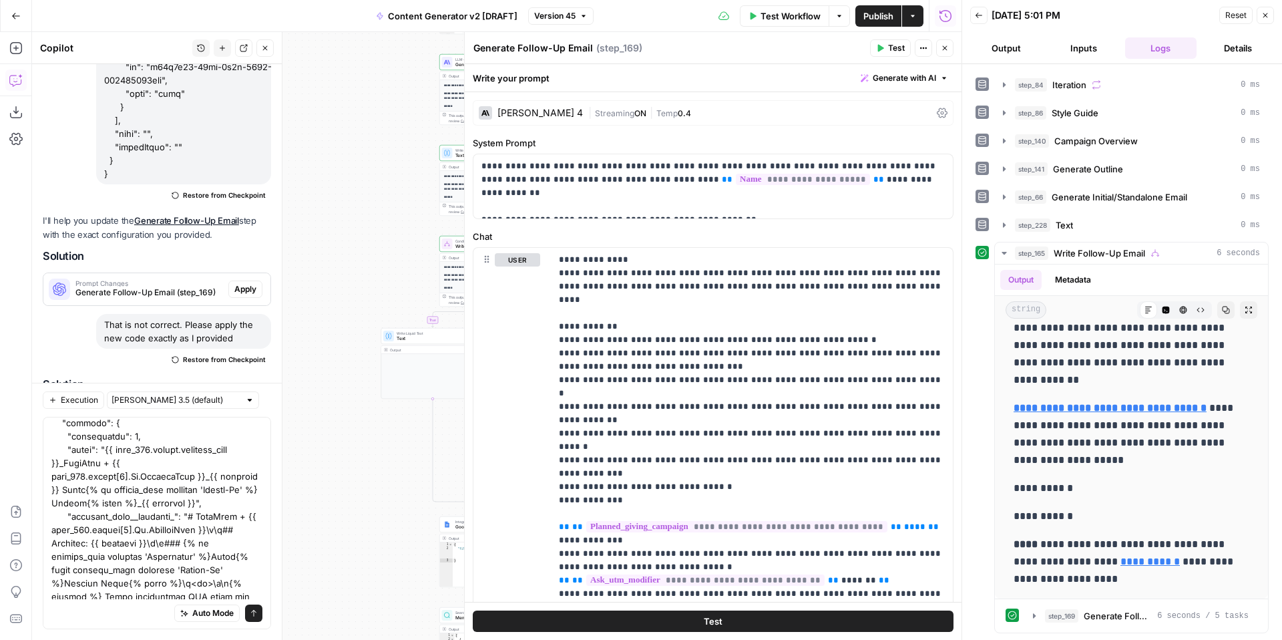
click at [260, 608] on div "Auto Mode Send" at bounding box center [157, 523] width 228 height 212
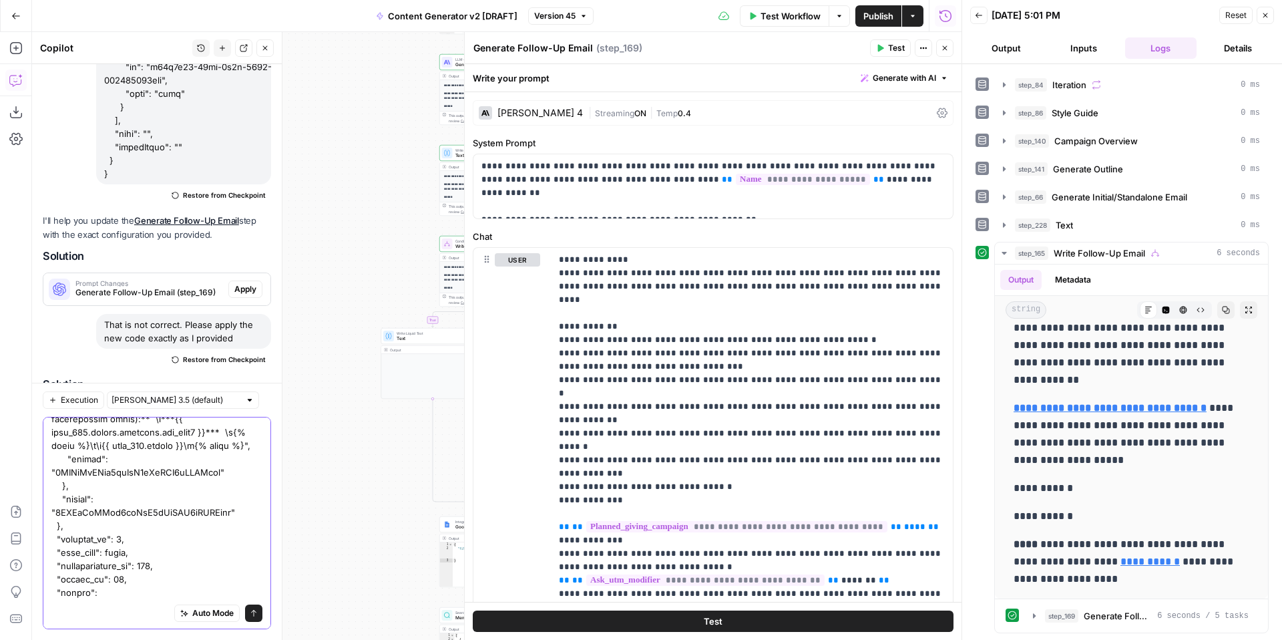
click at [250, 611] on icon "submit" at bounding box center [254, 613] width 8 height 8
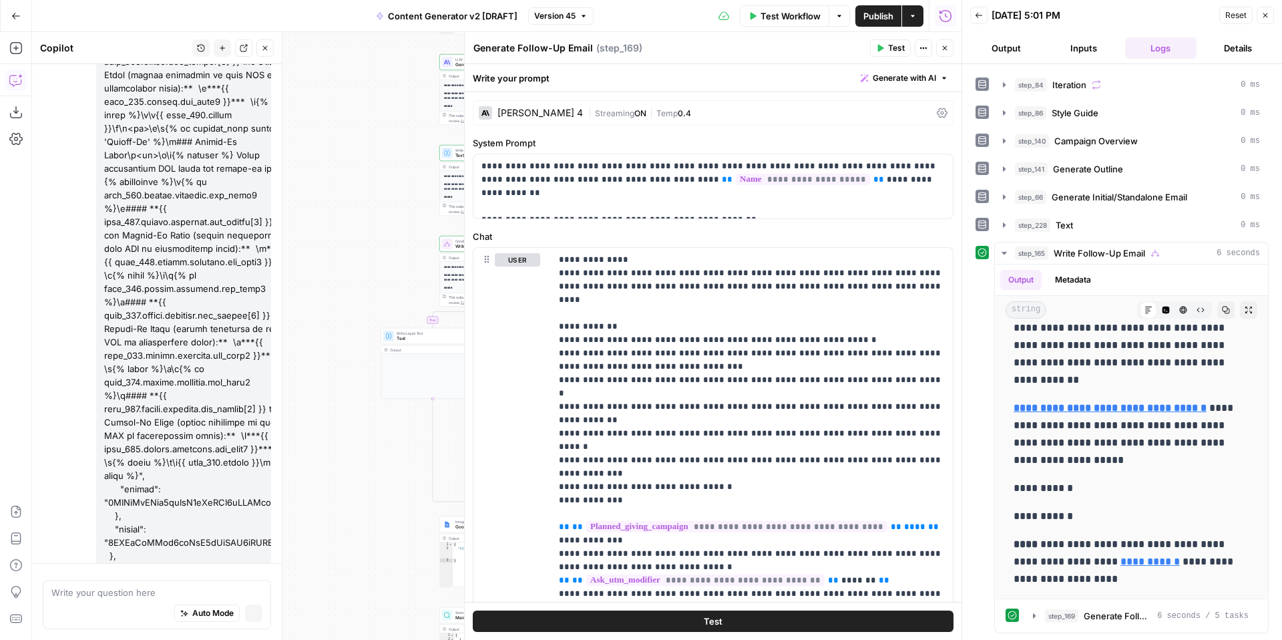
scroll to position [7420, 0]
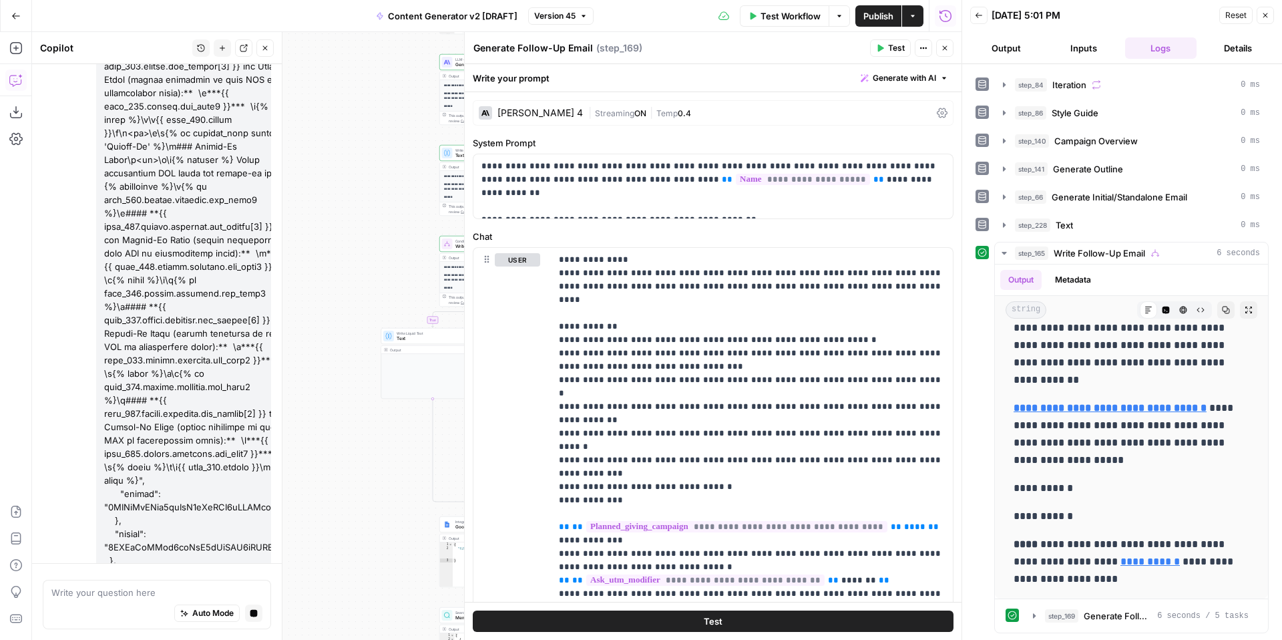
click at [1268, 19] on button "Close" at bounding box center [1265, 15] width 17 height 17
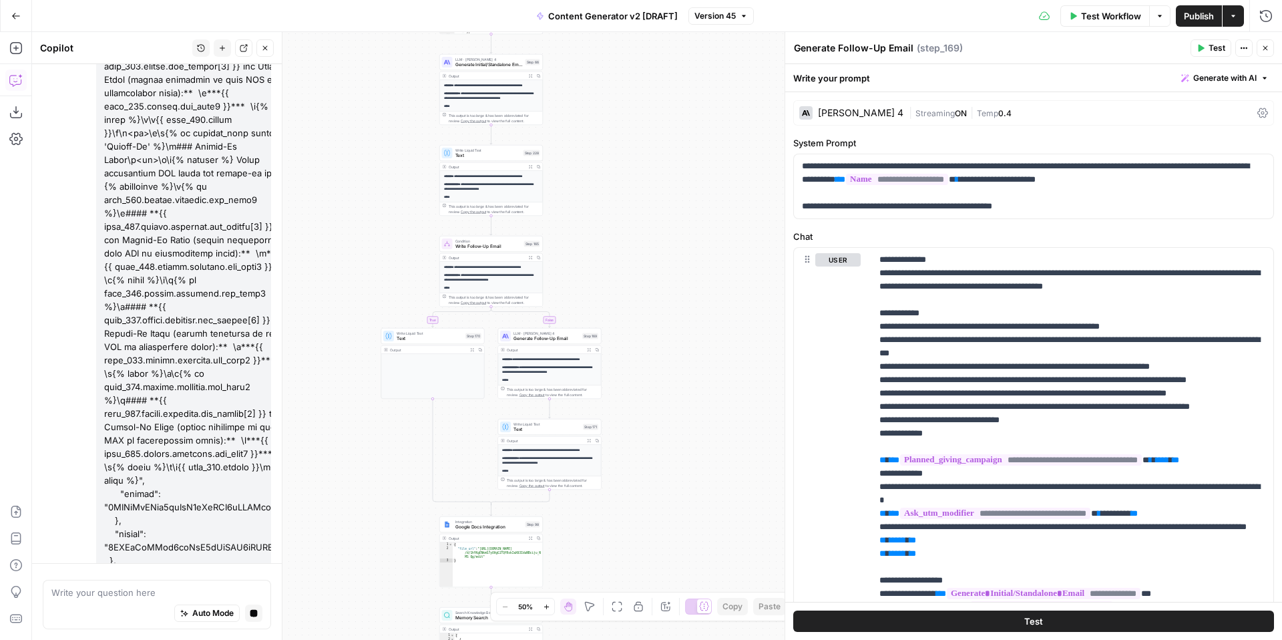
click at [1269, 51] on button "Close" at bounding box center [1265, 47] width 17 height 17
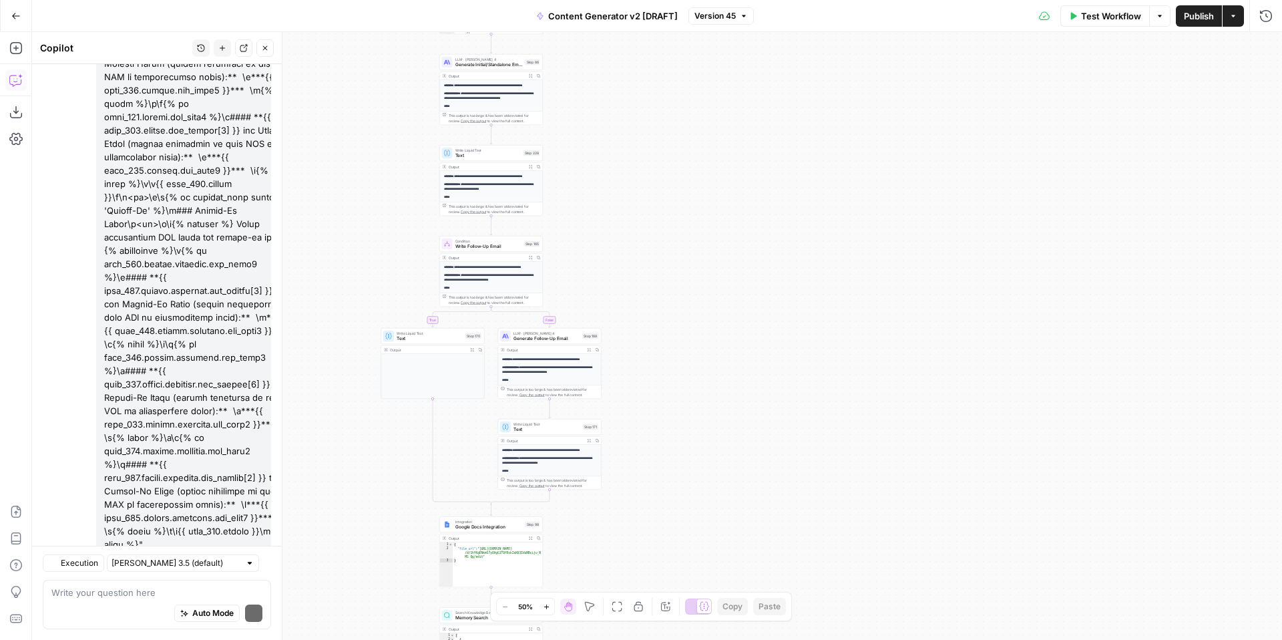
scroll to position [7651, 0]
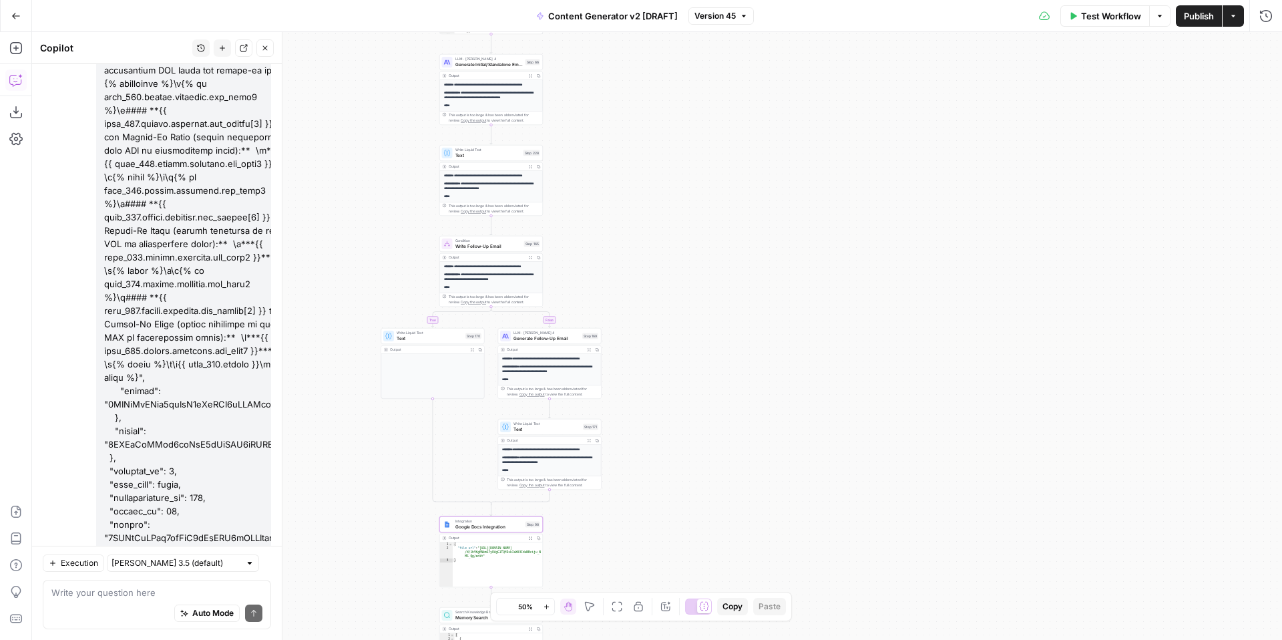
click at [254, 614] on span "Apply" at bounding box center [245, 620] width 22 height 12
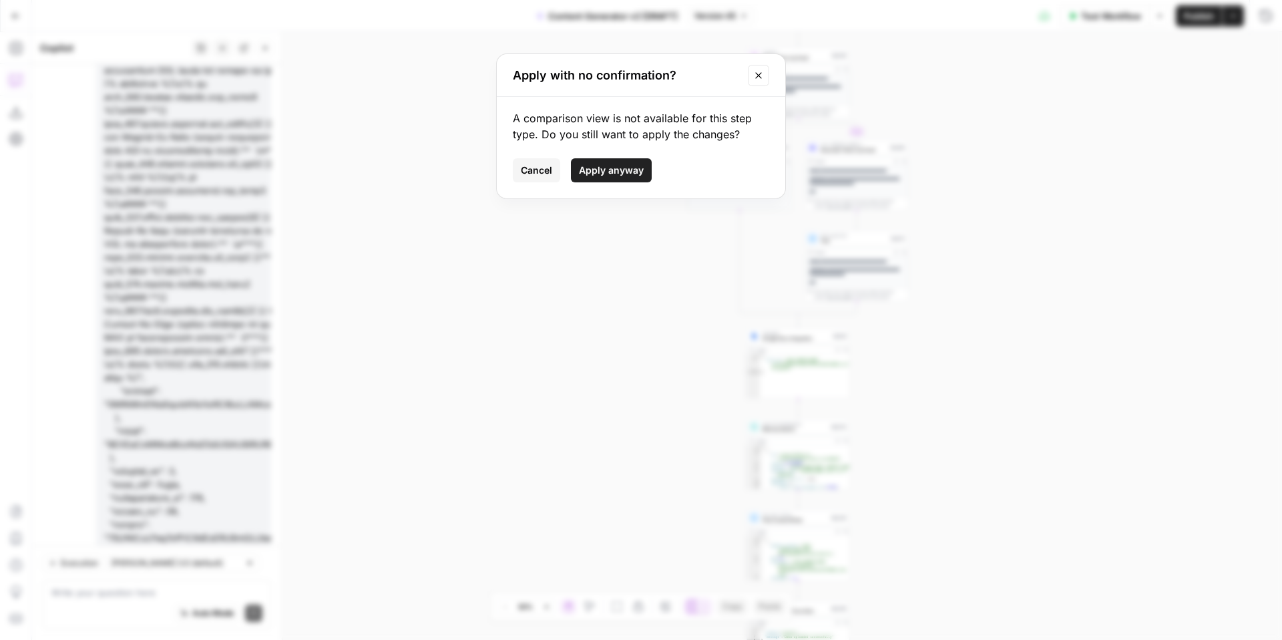
click at [605, 170] on span "Apply anyway" at bounding box center [611, 170] width 65 height 13
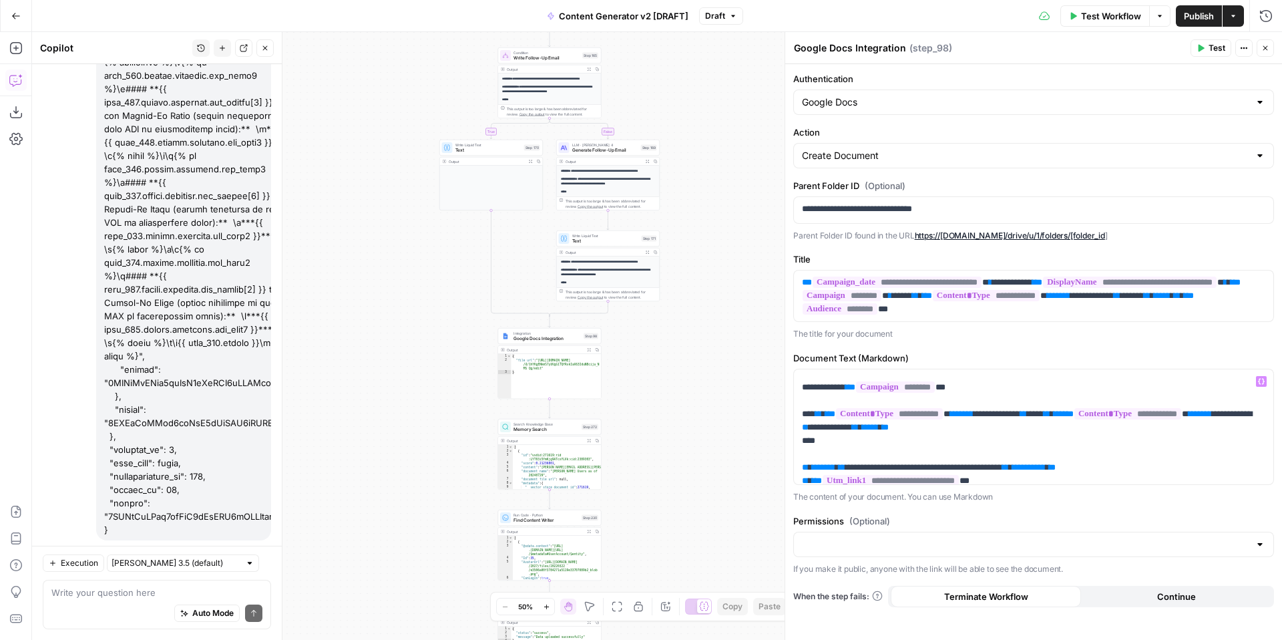
scroll to position [0, 0]
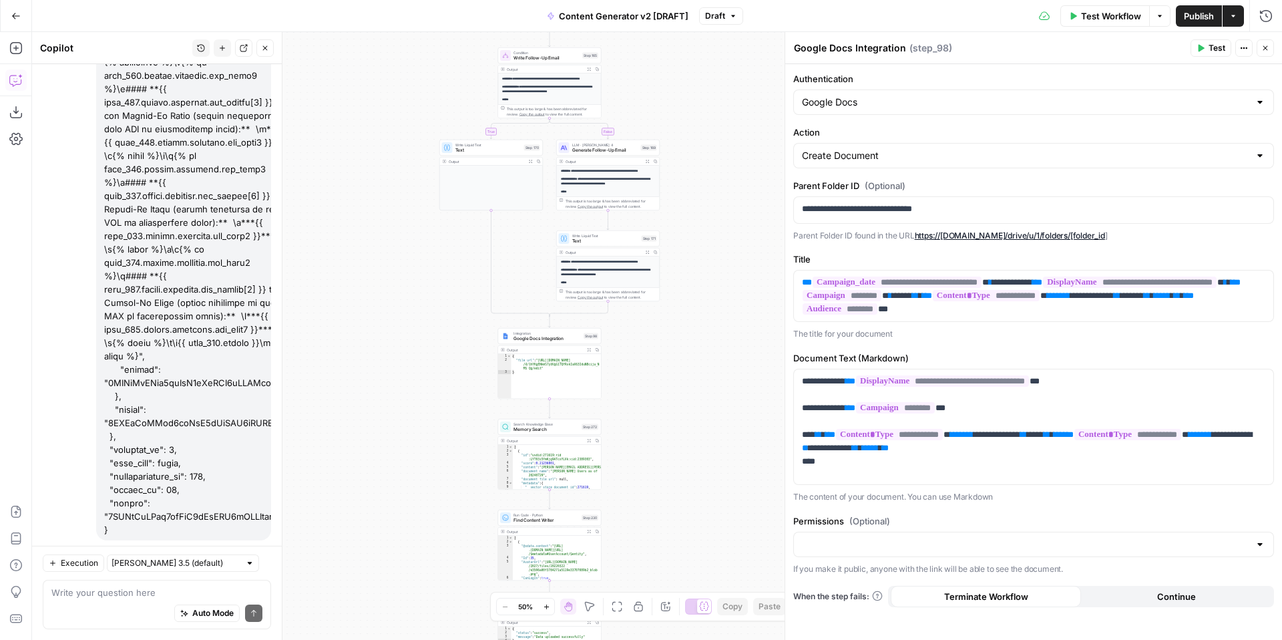
click at [1198, 21] on span "Publish" at bounding box center [1199, 15] width 30 height 13
click at [1101, 22] on span "Test Workflow" at bounding box center [1111, 15] width 60 height 13
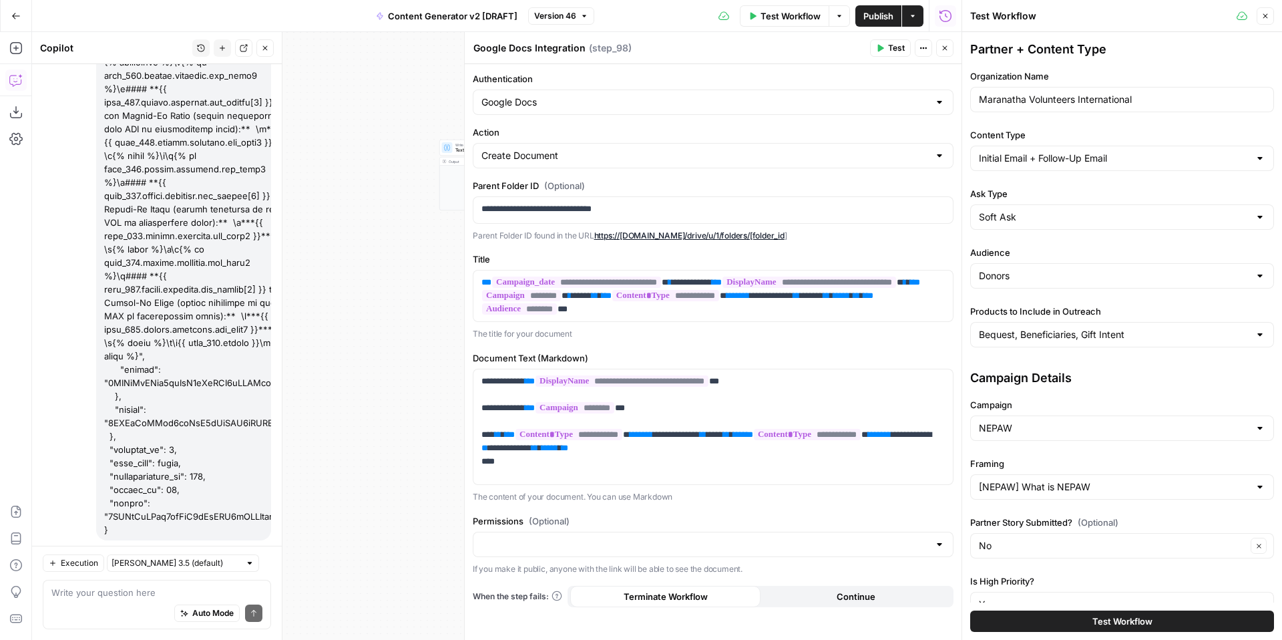
click at [947, 51] on icon "button" at bounding box center [945, 48] width 8 height 8
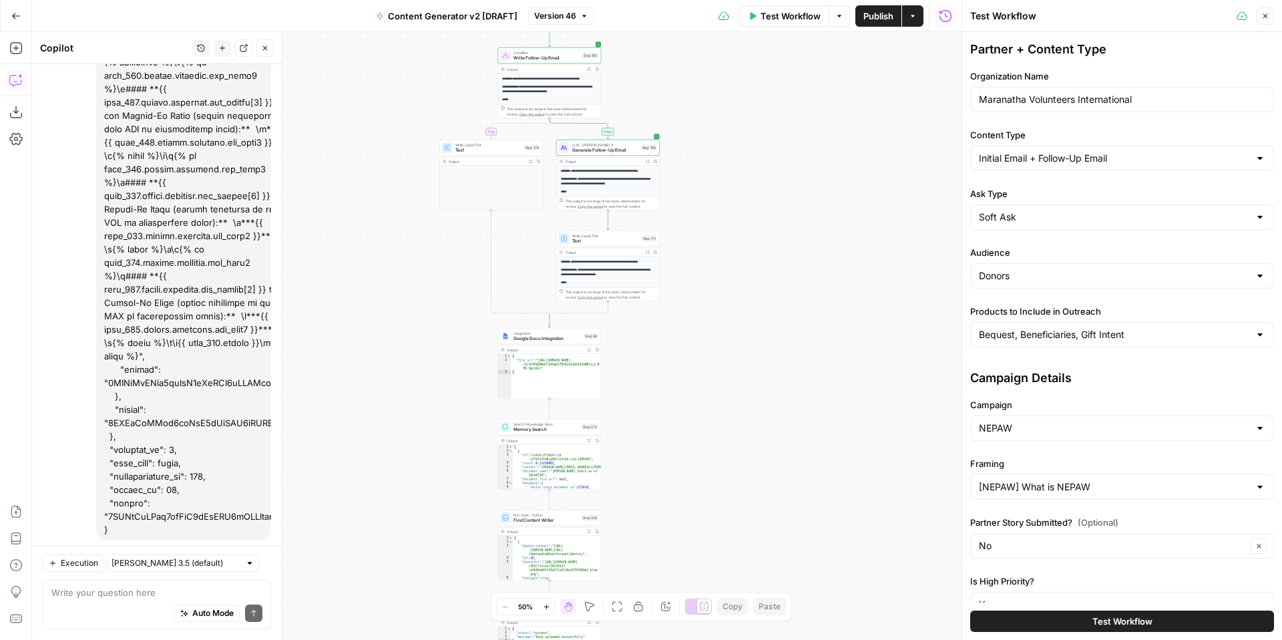
click at [1154, 619] on button "Test Workflow" at bounding box center [1122, 620] width 304 height 21
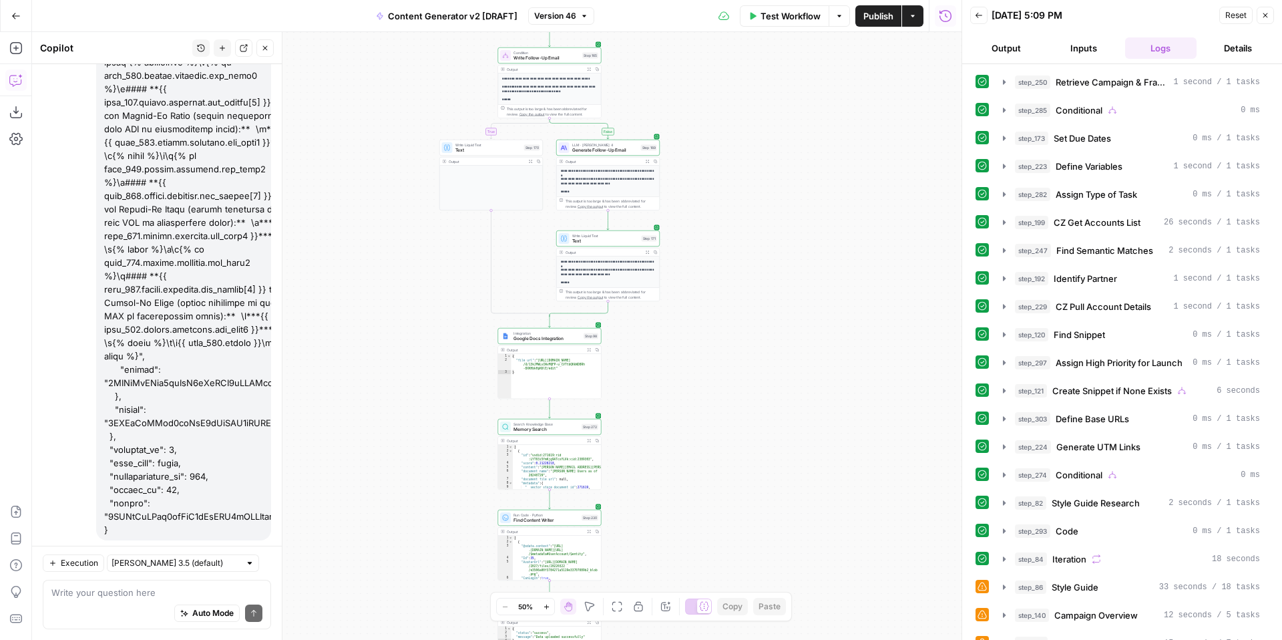
click at [1265, 17] on icon "button" at bounding box center [1265, 15] width 8 height 8
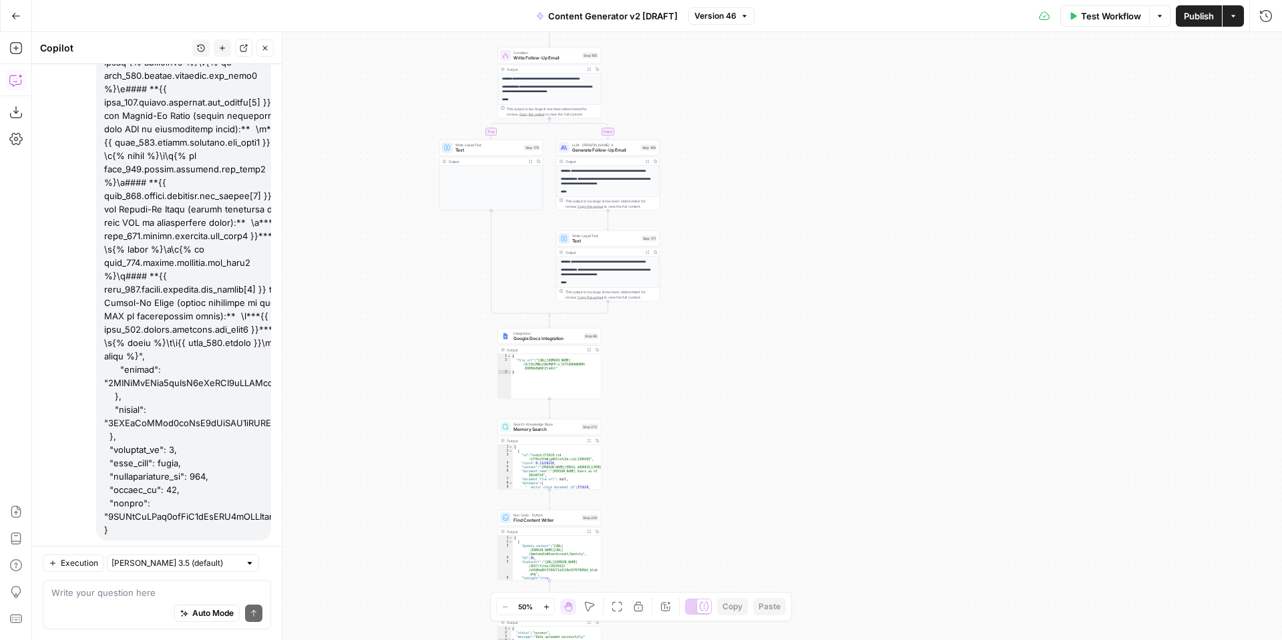
click at [1102, 16] on span "Test Workflow" at bounding box center [1111, 15] width 60 height 13
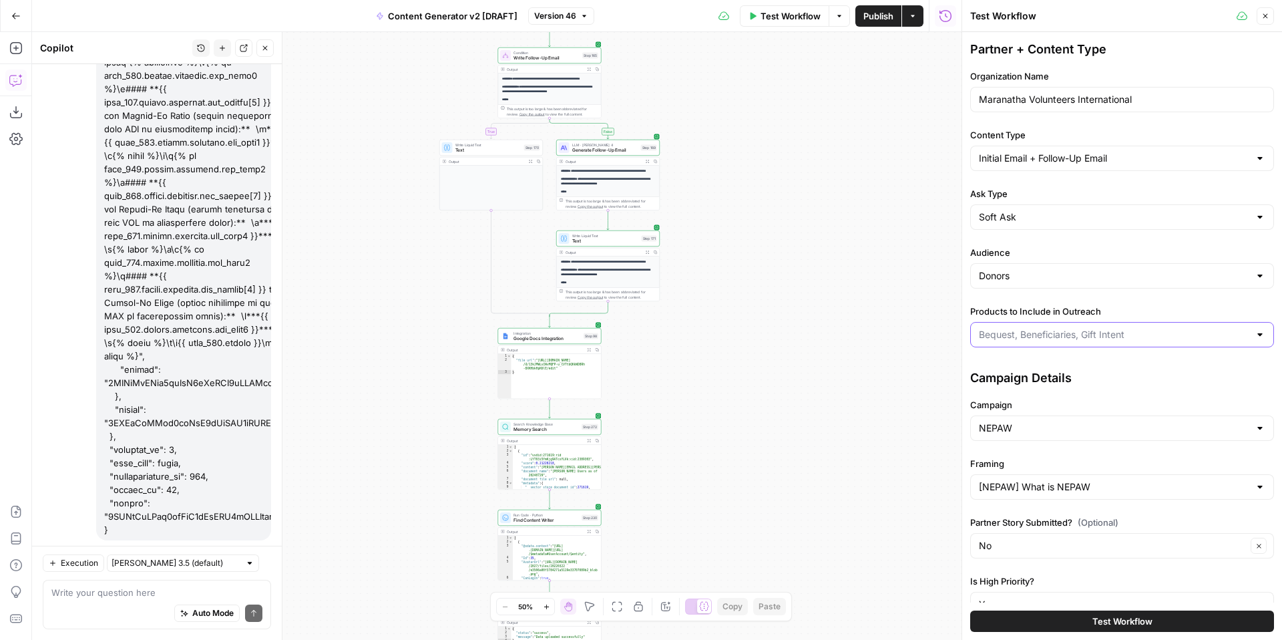
click at [1040, 334] on input "Products to Include in Outreach" at bounding box center [1114, 334] width 270 height 13
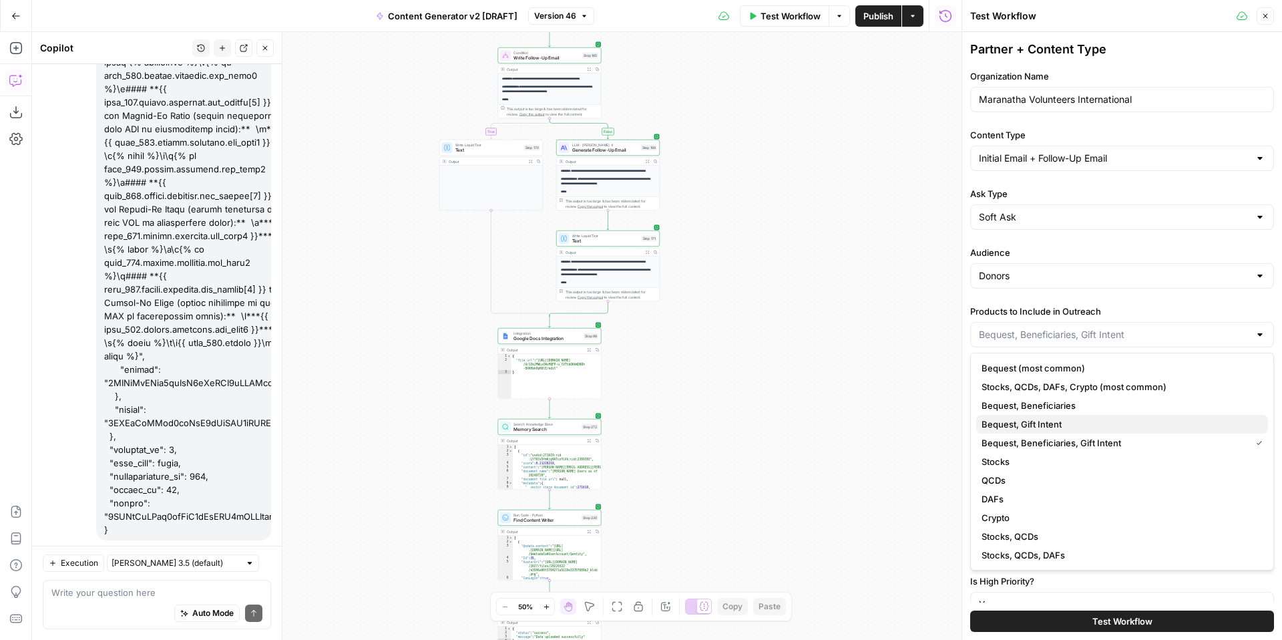
click at [1082, 419] on span "Bequest, Gift Intent" at bounding box center [1120, 423] width 276 height 13
type input "Bequest, Gift Intent"
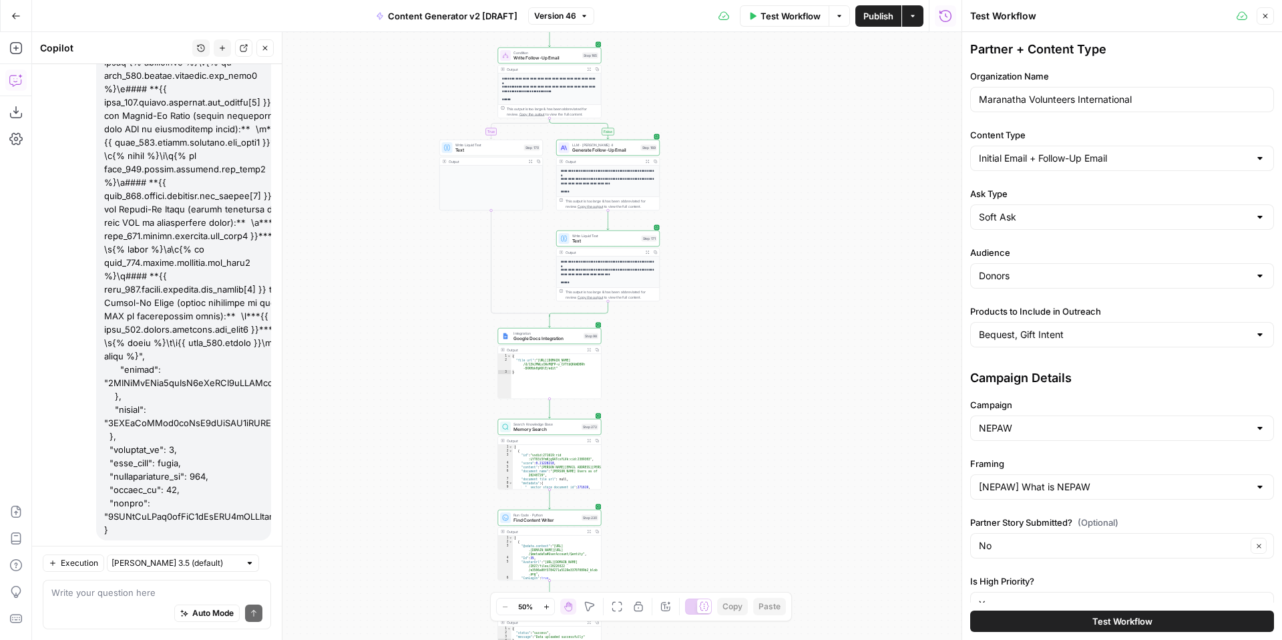
click at [1066, 622] on button "Test Workflow" at bounding box center [1122, 620] width 304 height 21
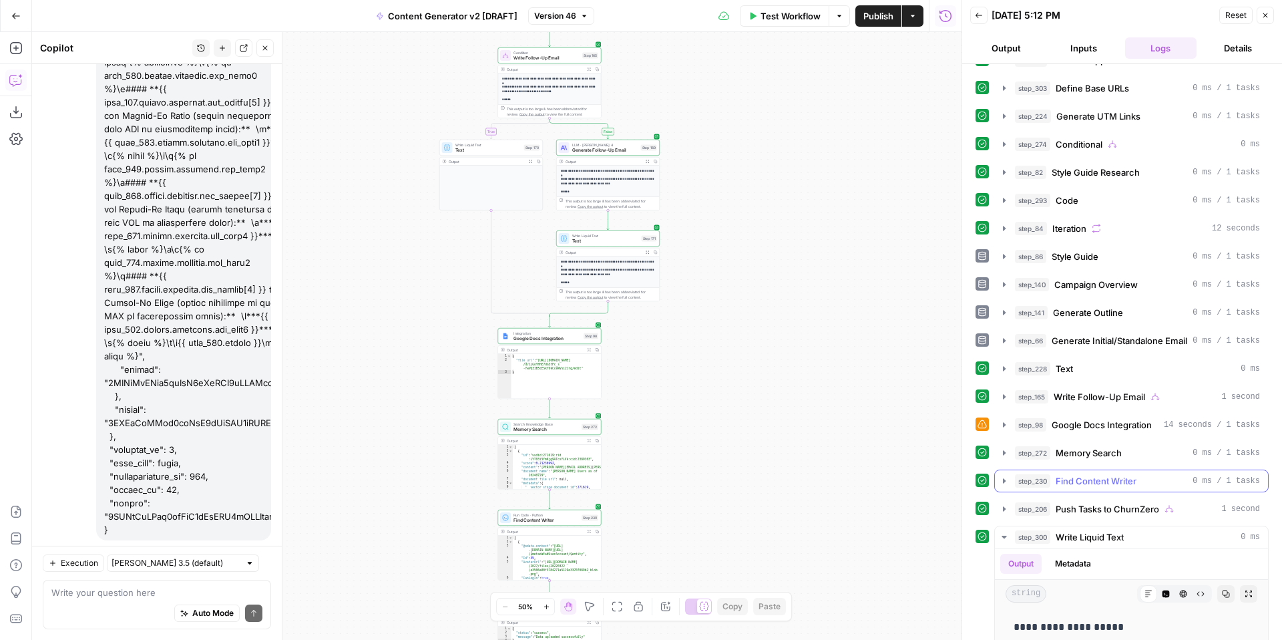
scroll to position [345, 0]
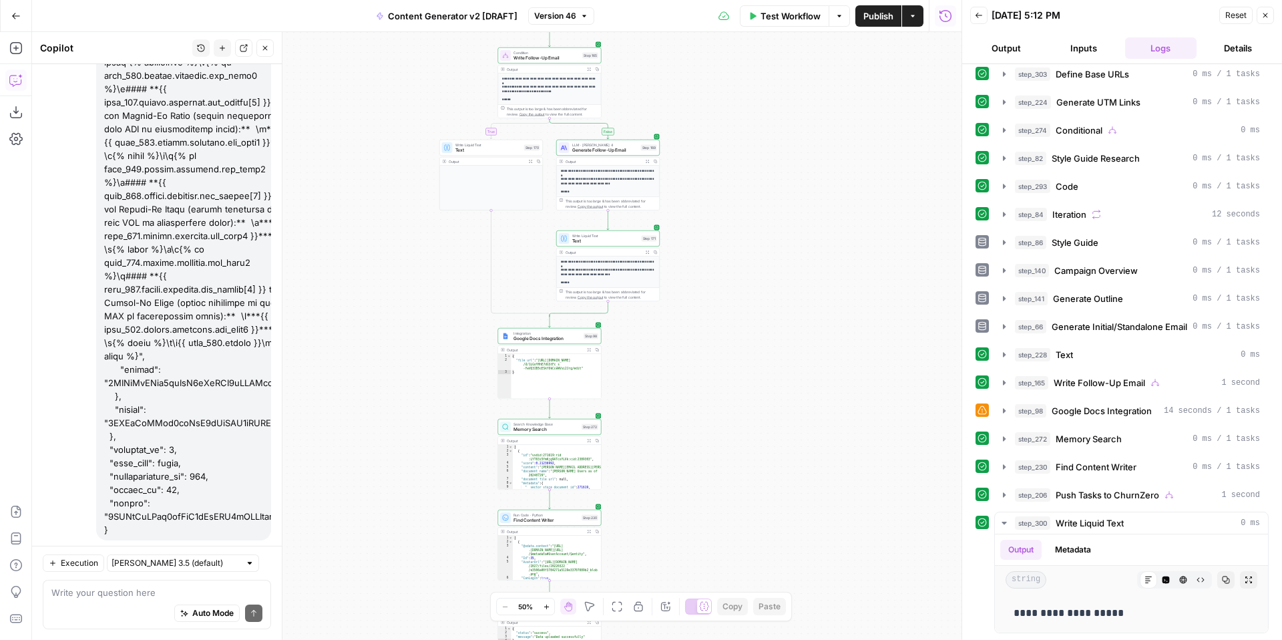
click at [1272, 19] on button "Close" at bounding box center [1265, 15] width 17 height 17
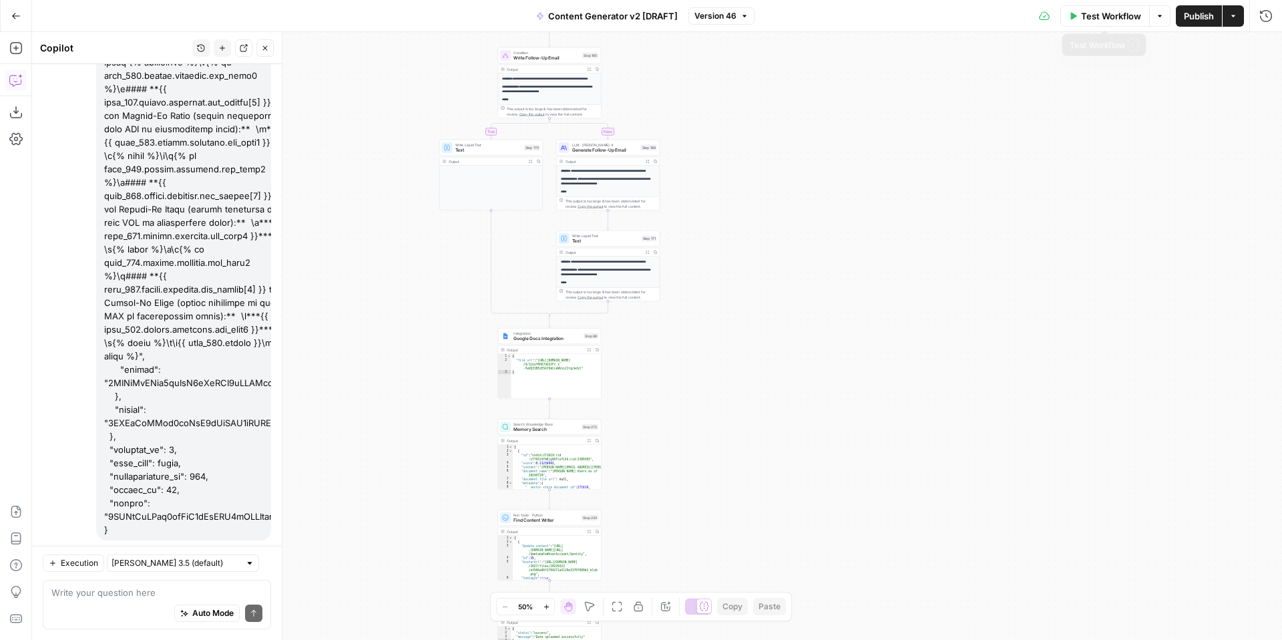
click at [1124, 17] on span "Test Workflow" at bounding box center [1111, 15] width 60 height 13
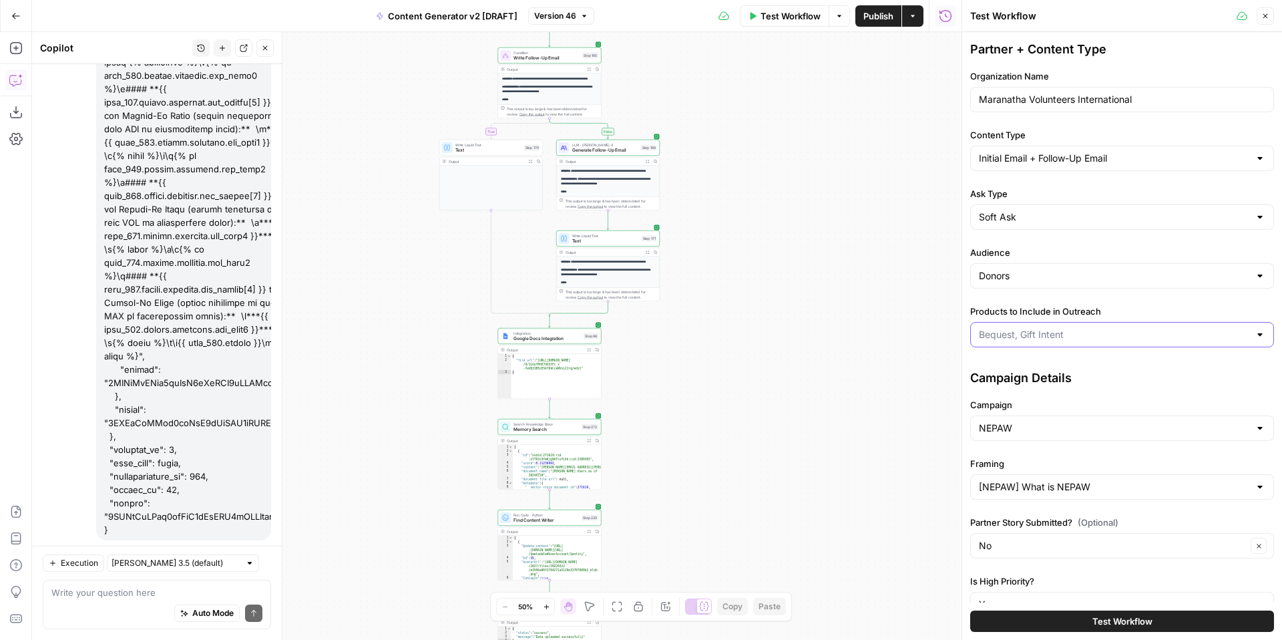
click at [1038, 339] on input "Products to Include in Outreach" at bounding box center [1114, 334] width 270 height 13
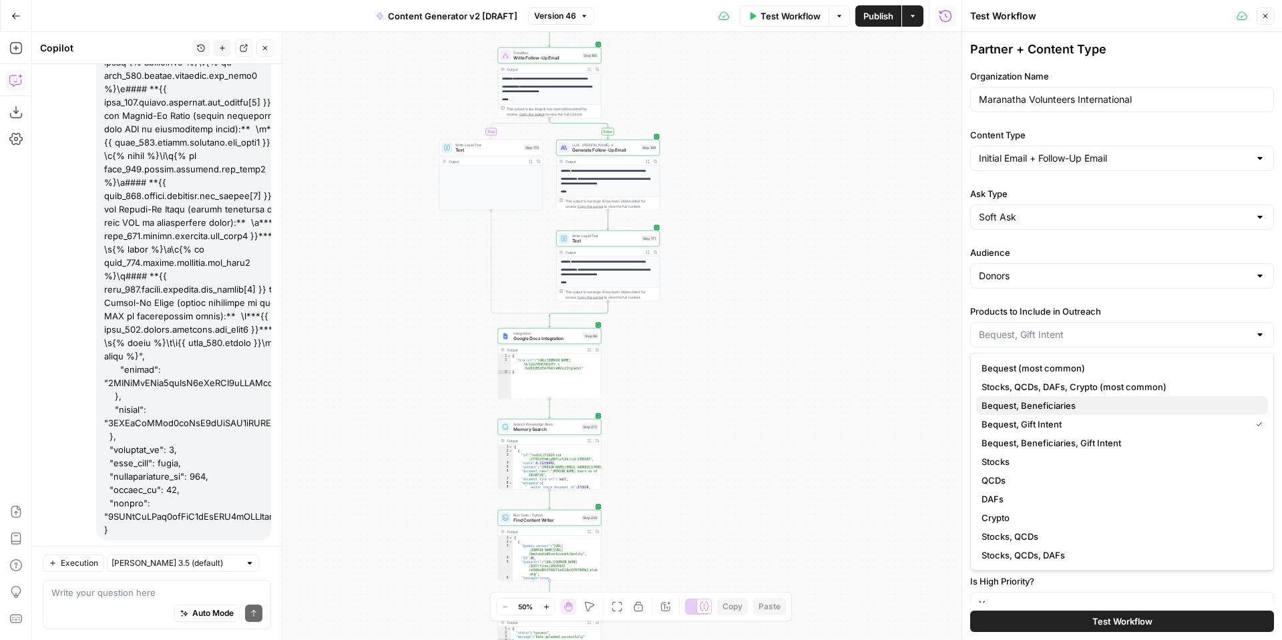
click at [1077, 404] on span "Bequest, Beneficiaries" at bounding box center [1120, 405] width 276 height 13
type input "Bequest, Beneficiaries"
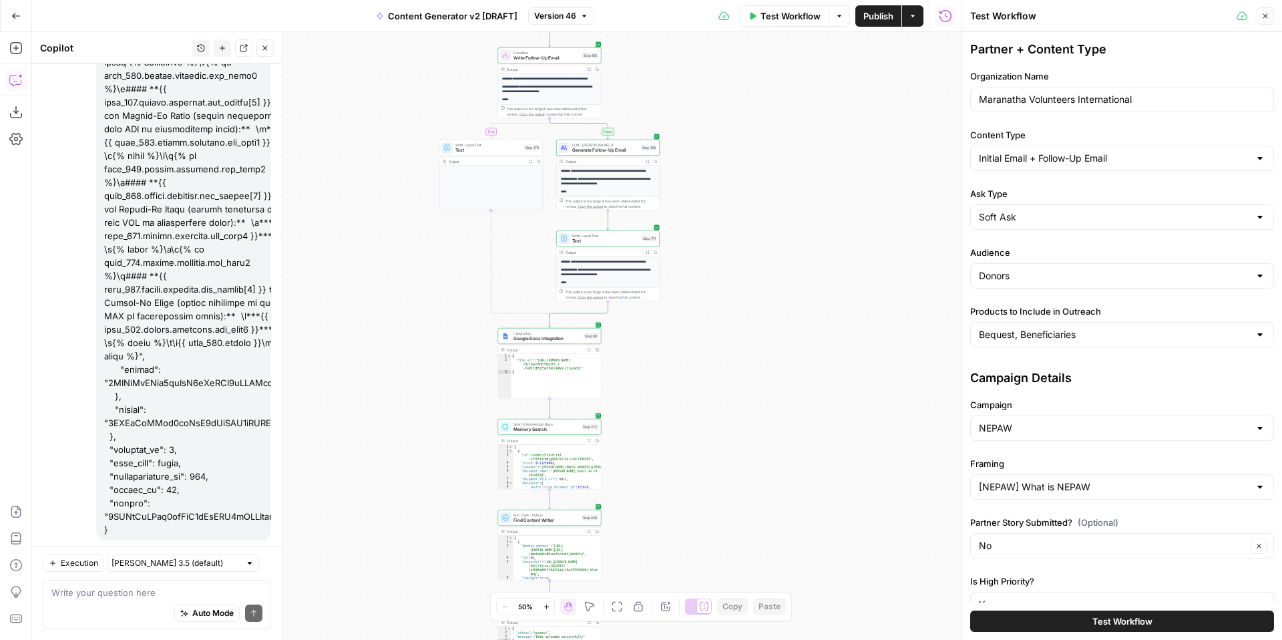
click at [1033, 626] on button "Test Workflow" at bounding box center [1122, 620] width 304 height 21
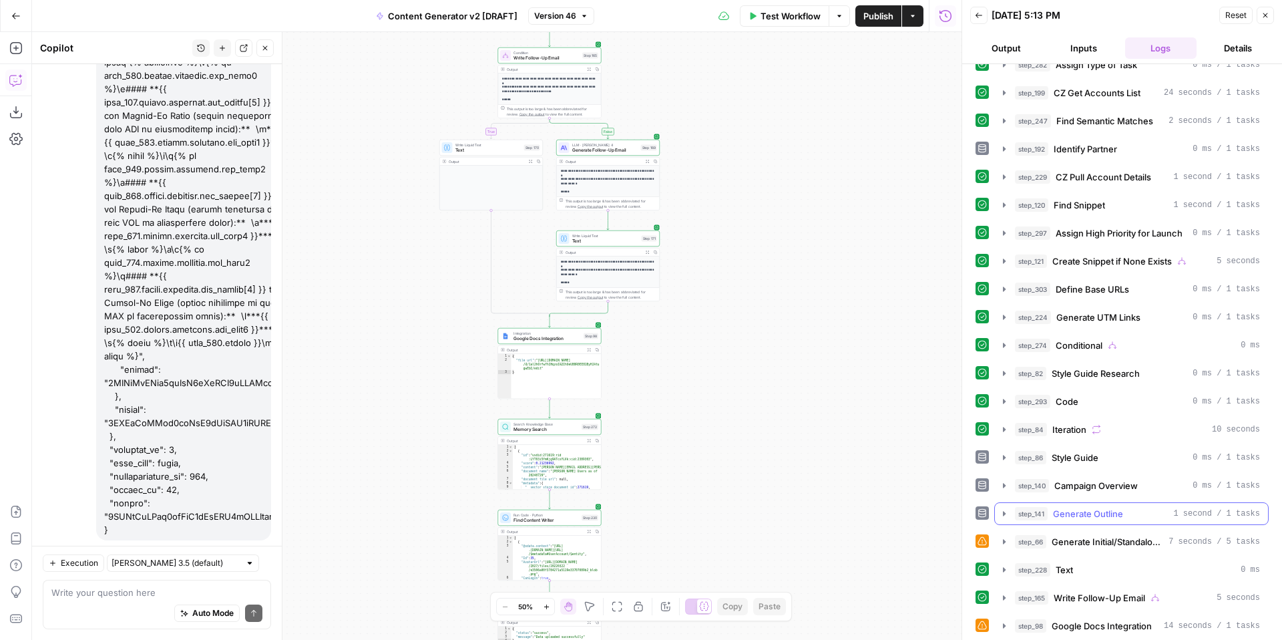
scroll to position [345, 0]
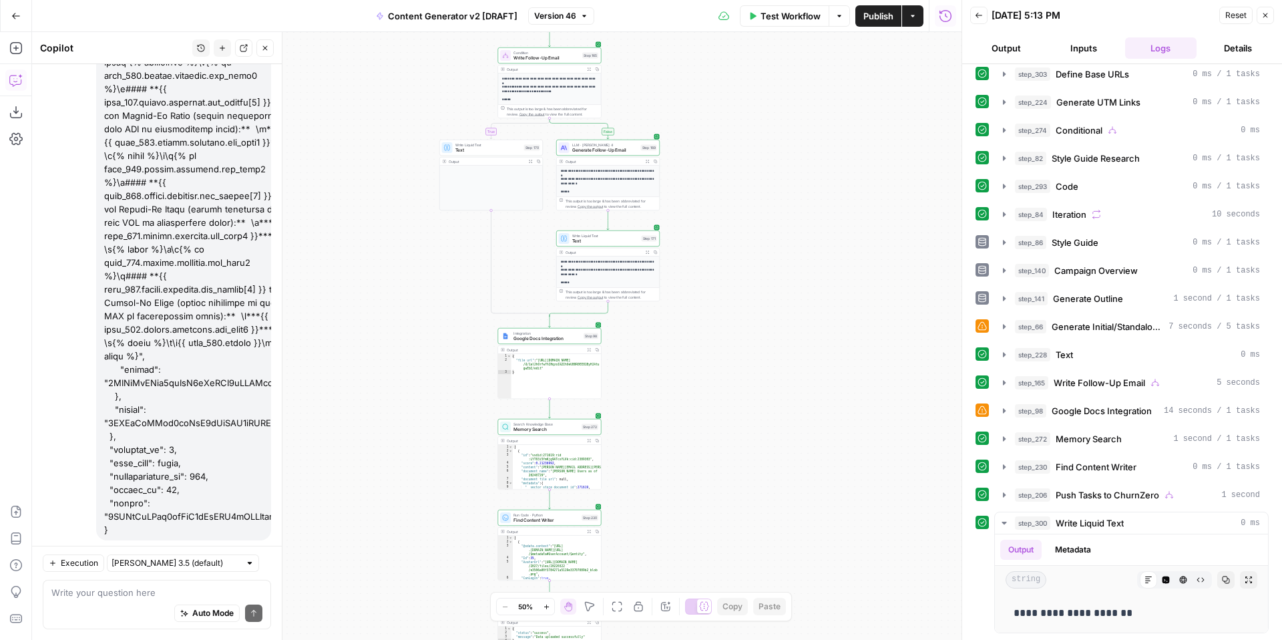
click at [1266, 19] on button "Close" at bounding box center [1265, 15] width 17 height 17
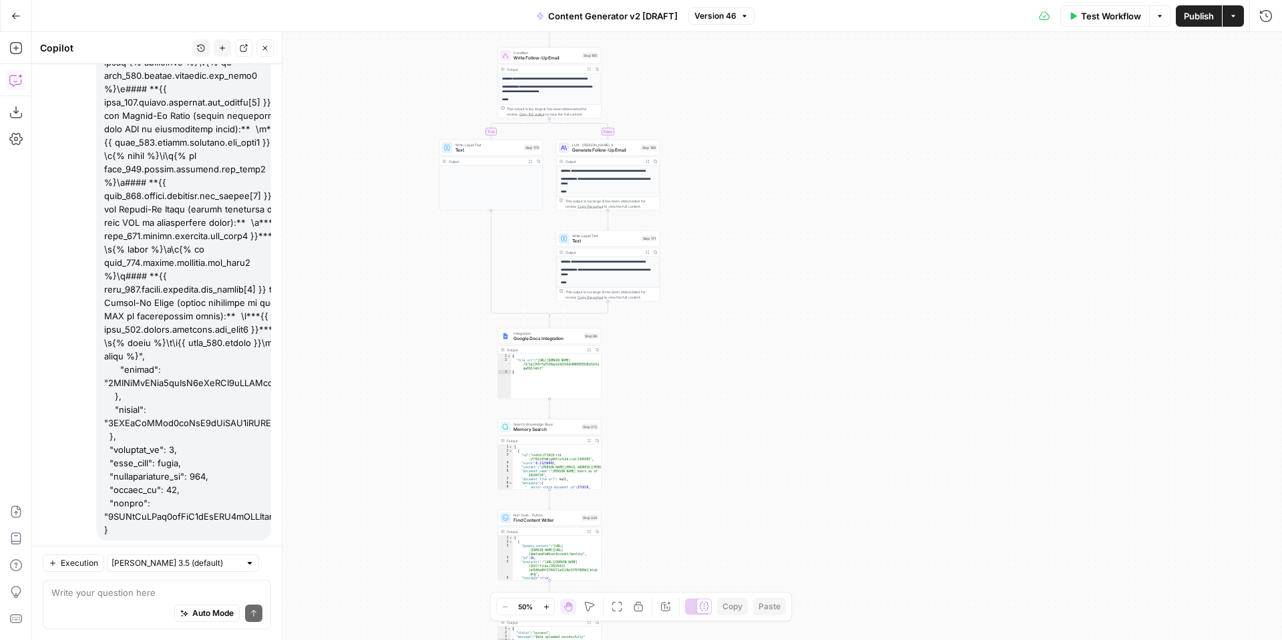
click at [1112, 19] on span "Test Workflow" at bounding box center [1111, 15] width 60 height 13
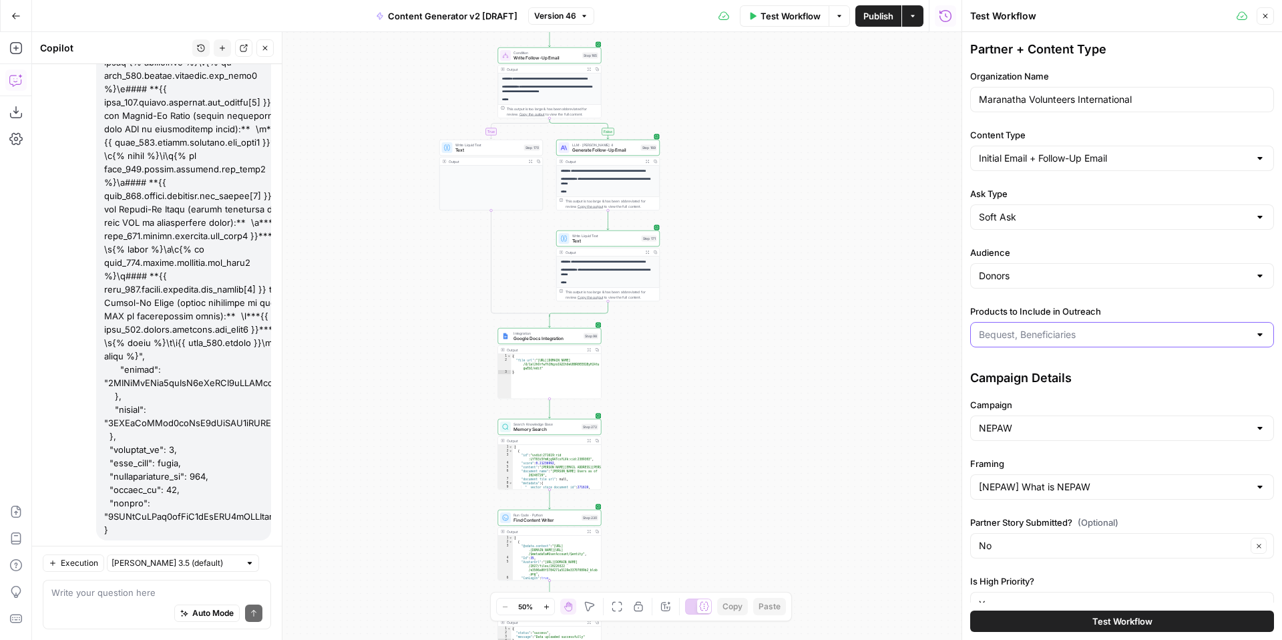
click at [1042, 335] on input "Products to Include in Outreach" at bounding box center [1114, 334] width 270 height 13
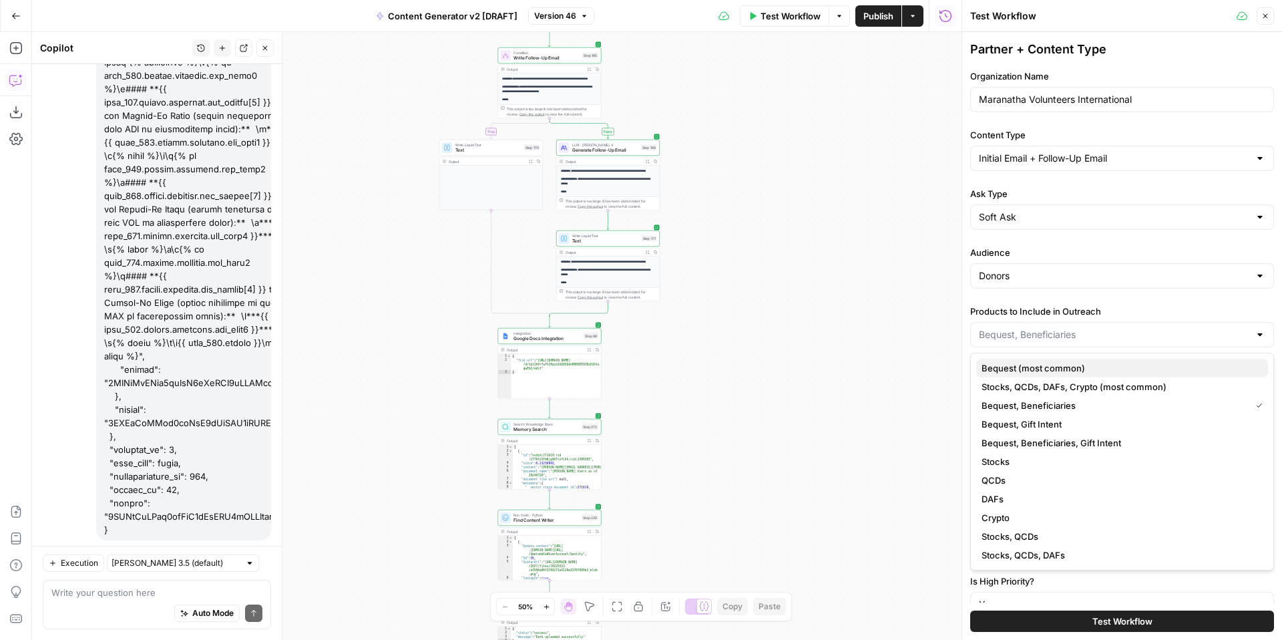
click at [1046, 368] on span "Bequest (most common)" at bounding box center [1120, 367] width 276 height 13
type input "Bequest (most common)"
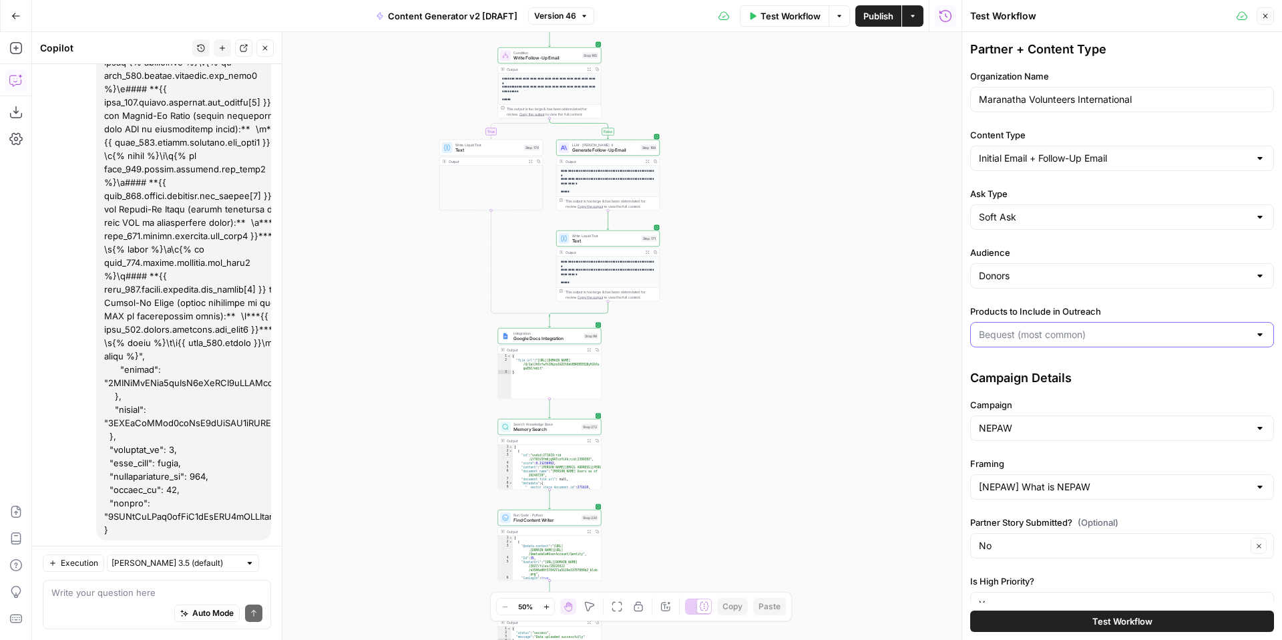
click at [1070, 335] on input "Products to Include in Outreach" at bounding box center [1114, 334] width 270 height 13
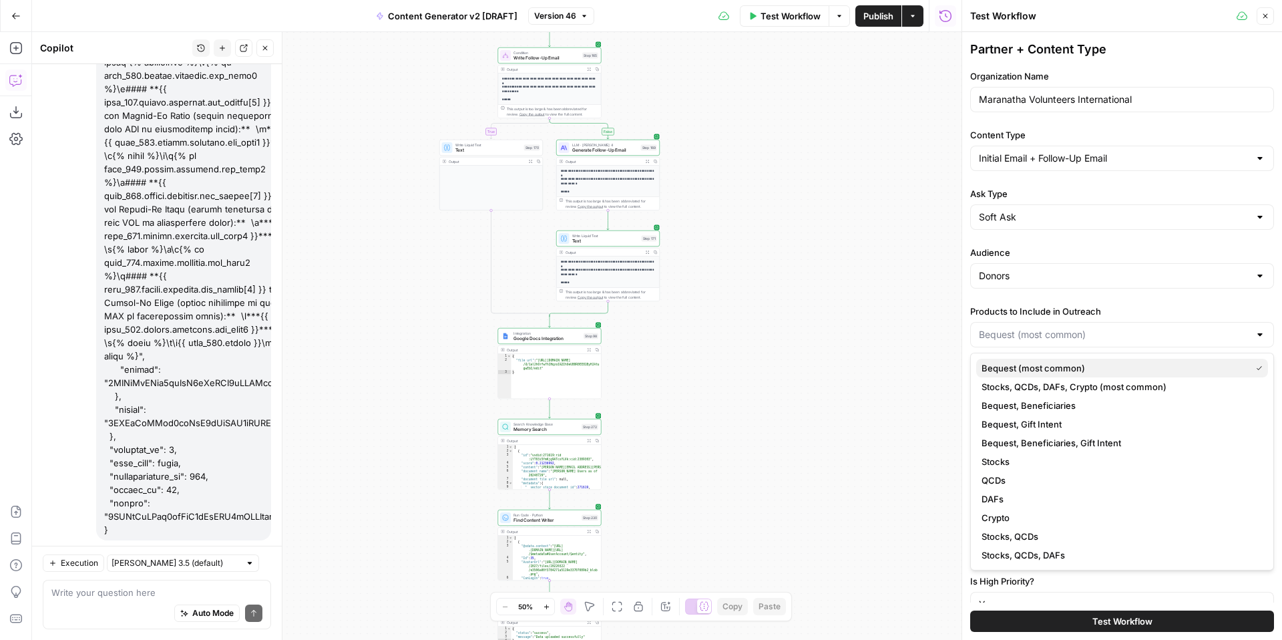
click at [1065, 368] on span "Bequest (most common)" at bounding box center [1114, 367] width 264 height 13
type input "Bequest (most common)"
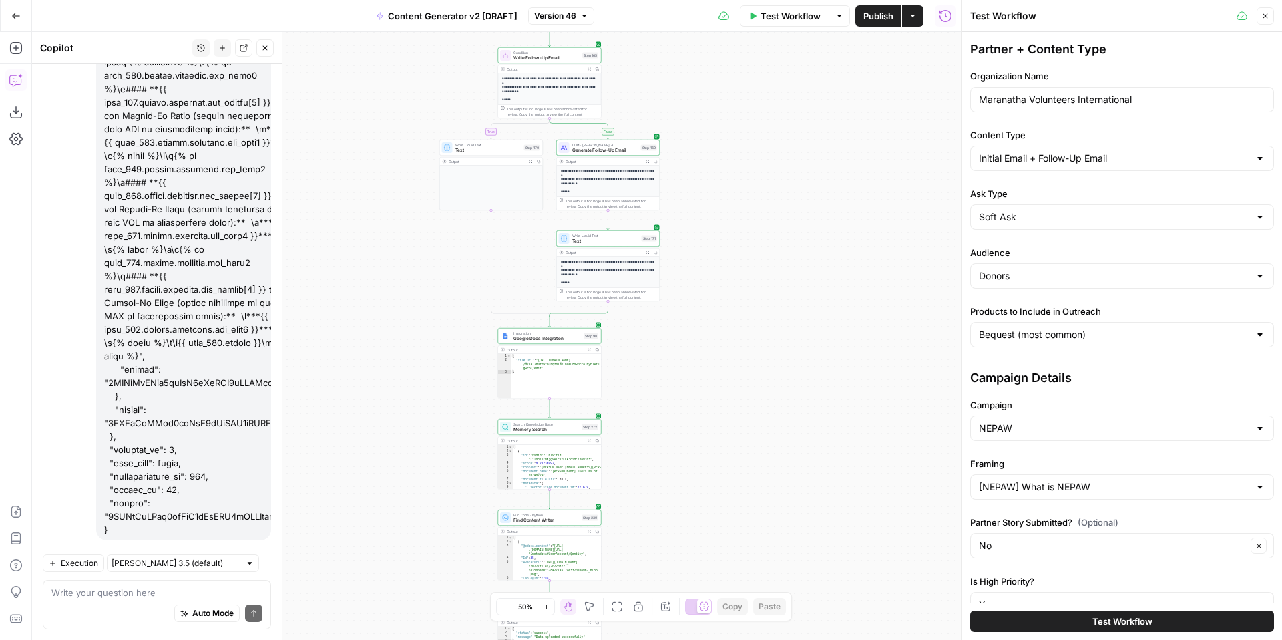
click at [1058, 615] on button "Test Workflow" at bounding box center [1122, 620] width 304 height 21
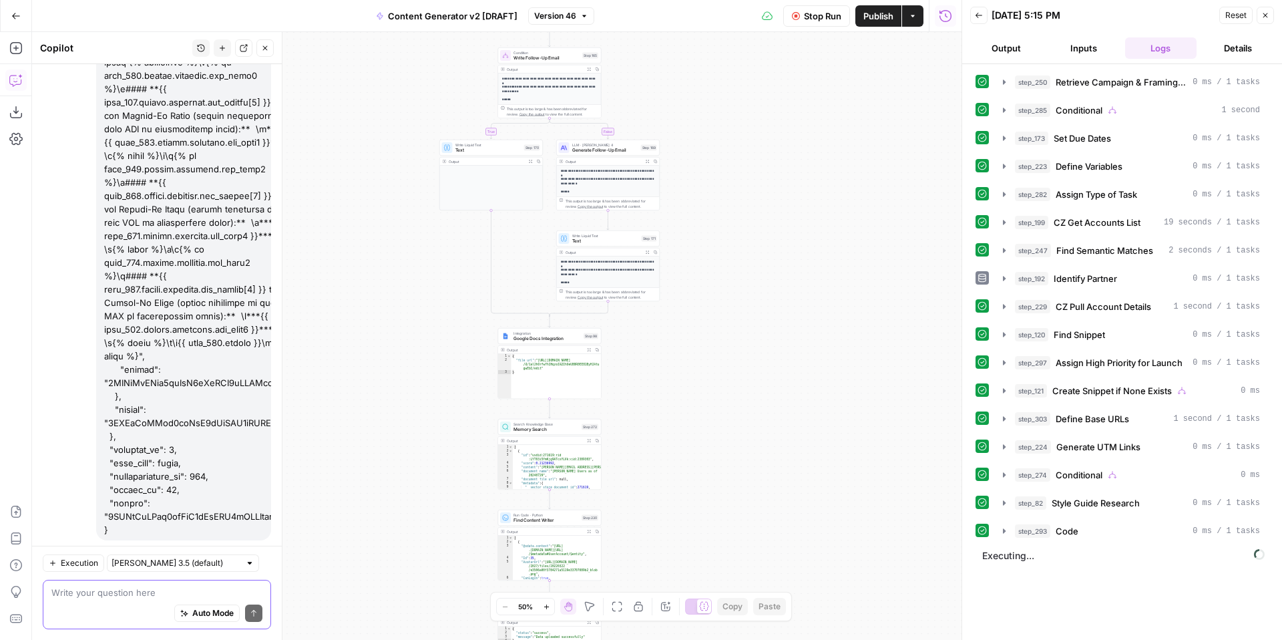
click at [194, 594] on textarea at bounding box center [156, 592] width 211 height 13
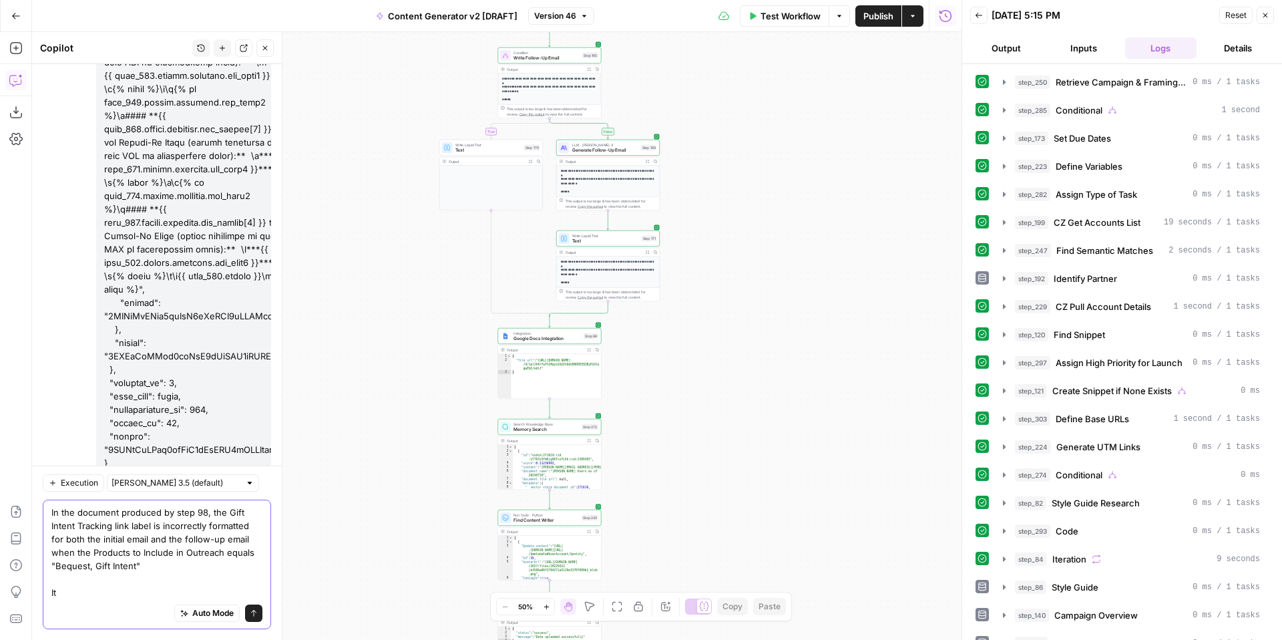
scroll to position [7752, 0]
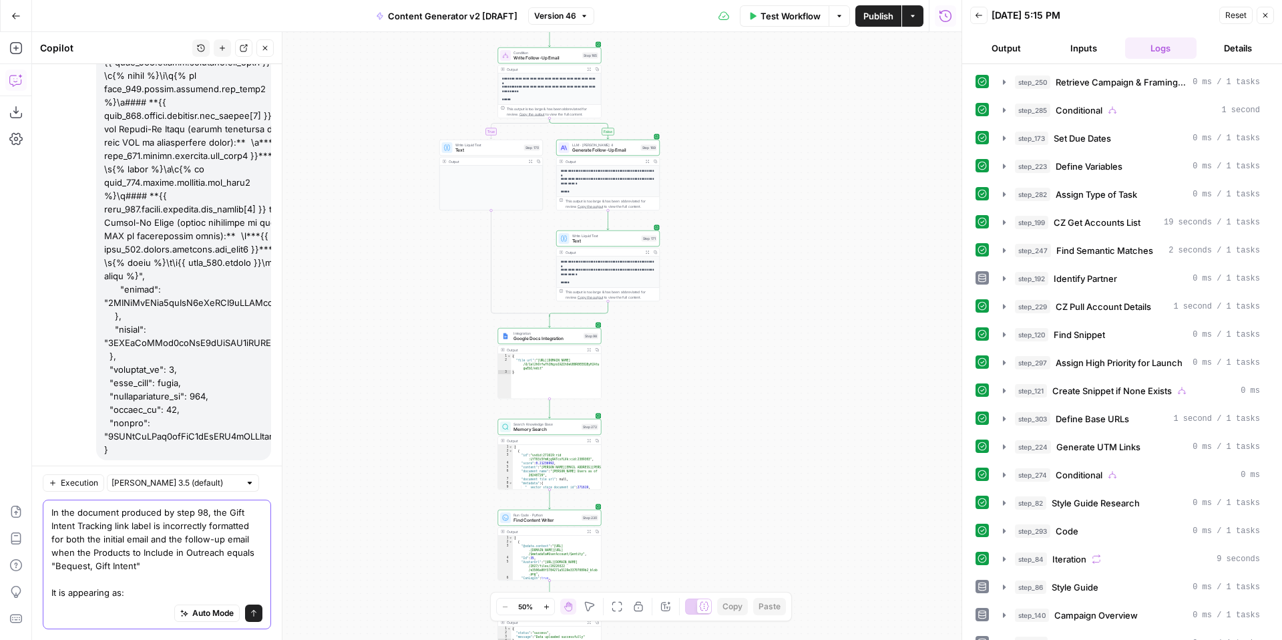
paste textarea "** for Initial Email (please hyperlink to this URL as demonstrated below):**"
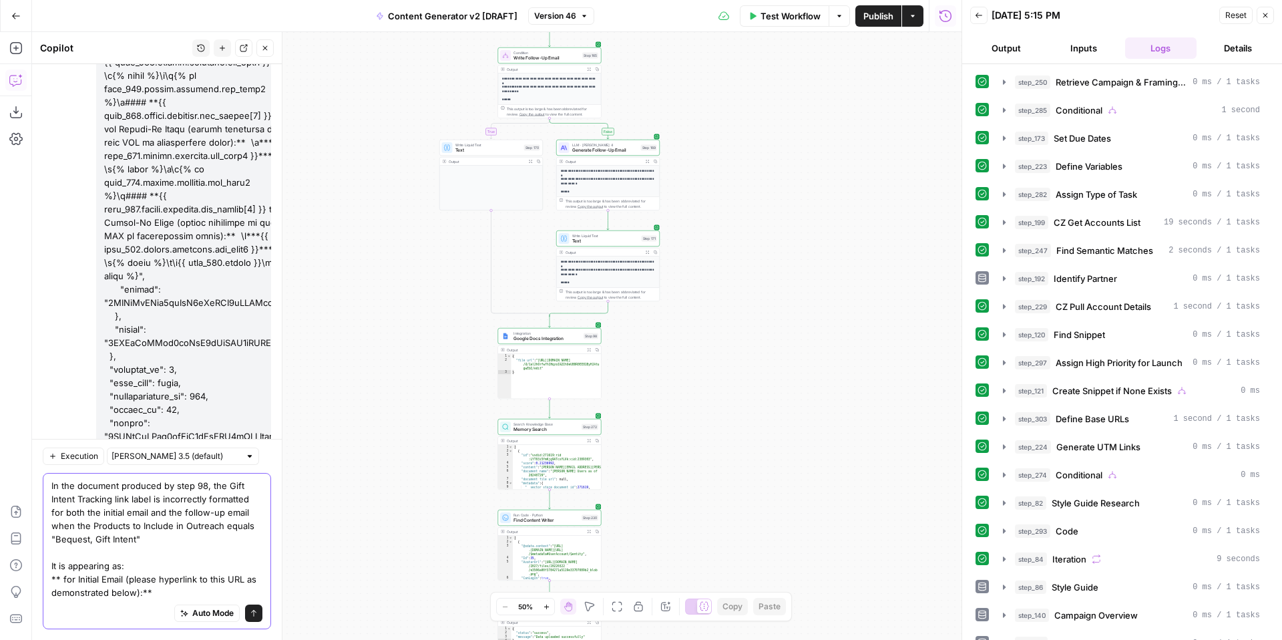
scroll to position [7779, 0]
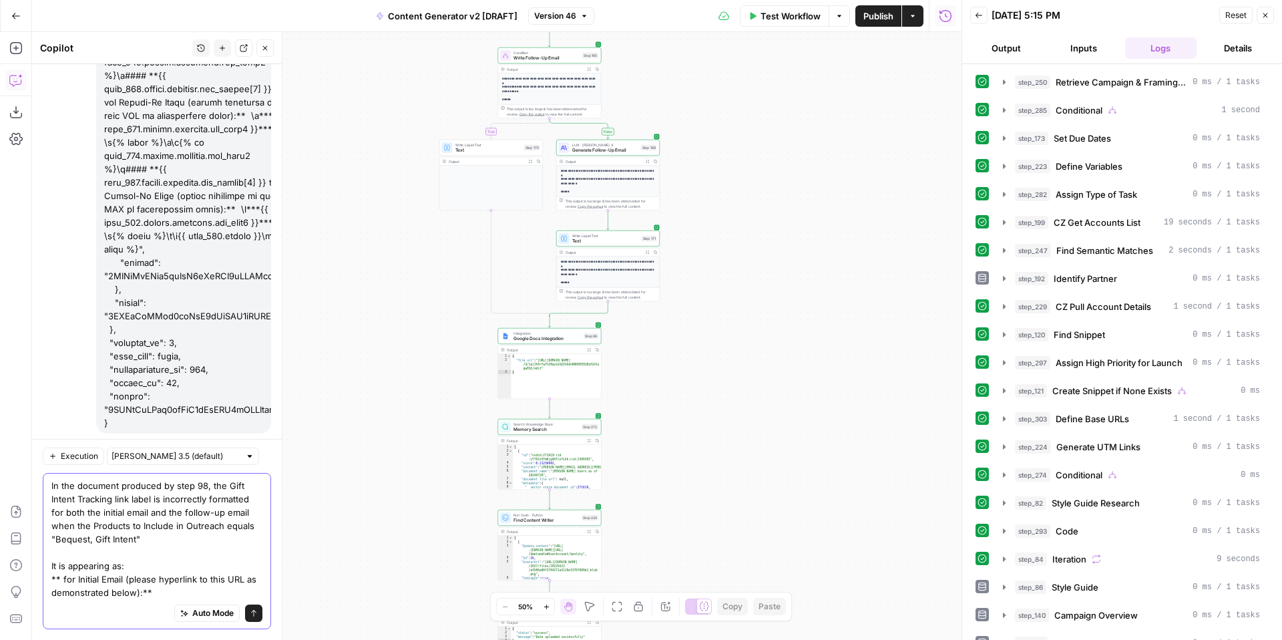
click at [172, 592] on textarea "In the document produced by step 98, the Gift Intent Tracking link label is inc…" at bounding box center [156, 539] width 211 height 120
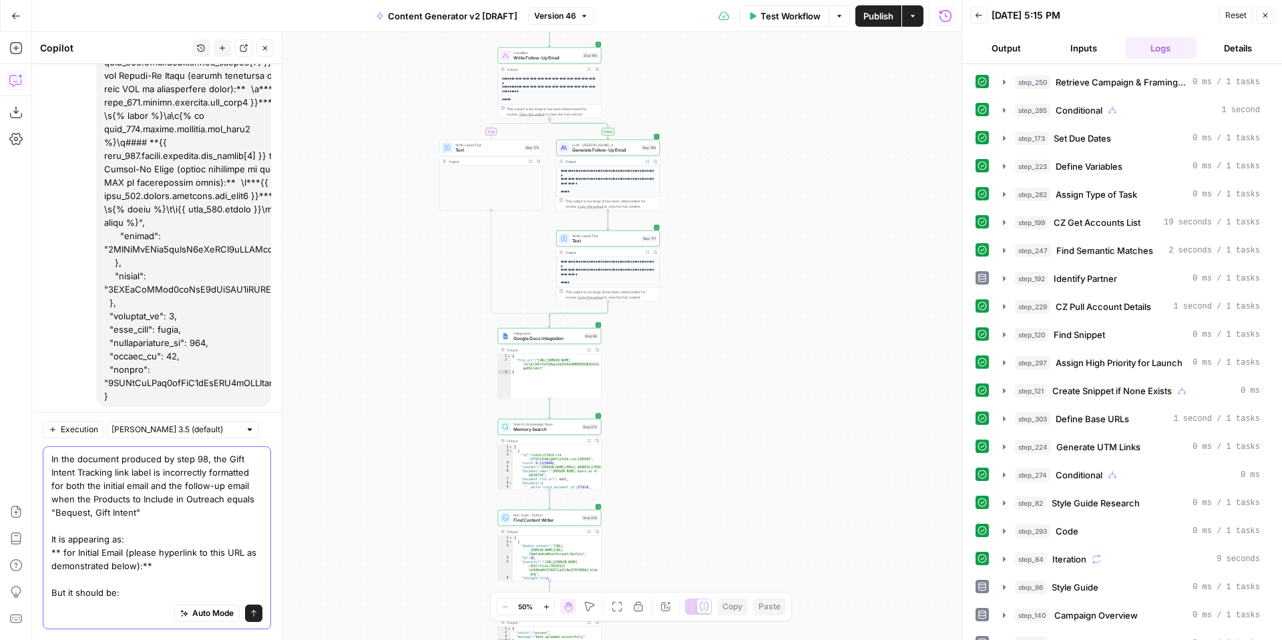
scroll to position [7819, 0]
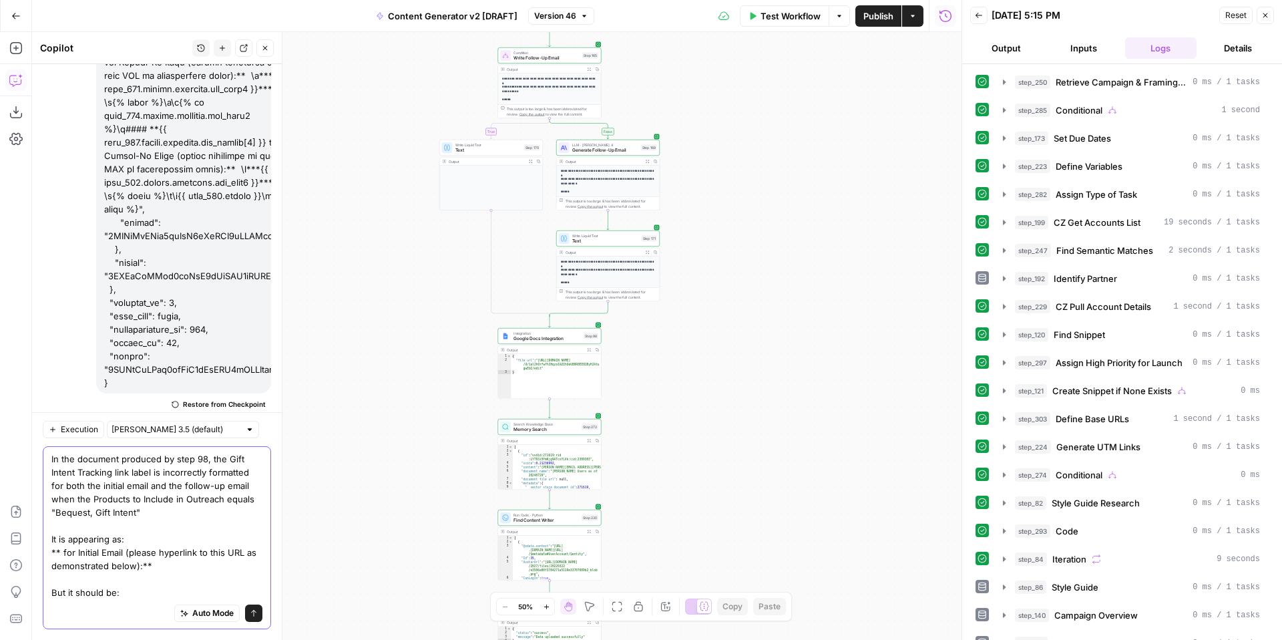
paste textarea "Gift Intent Form Tracking Link for Initial Email (please hyperlink to this URL …"
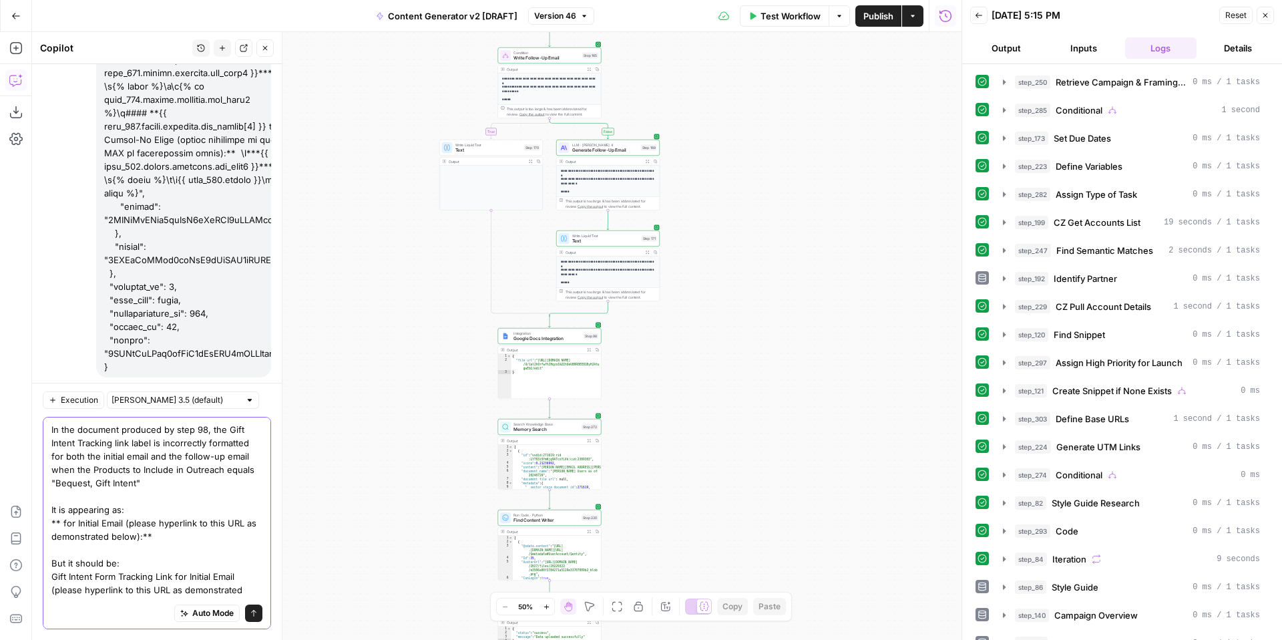
scroll to position [24, 0]
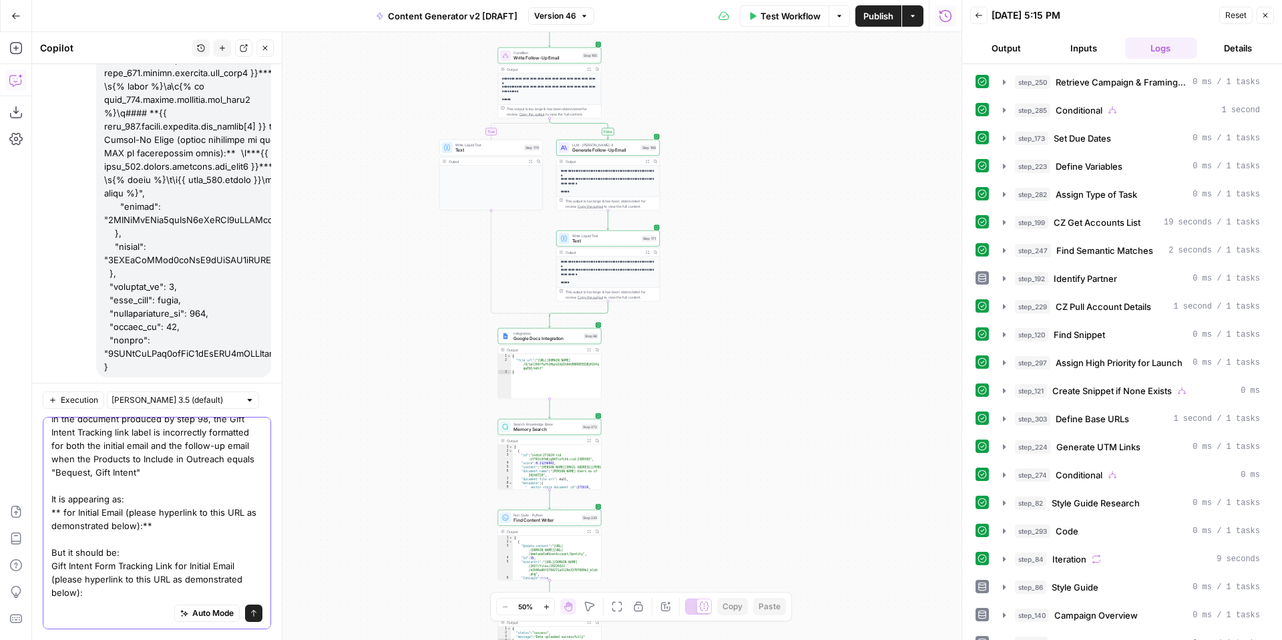
type textarea "In the document produced by step 98, the Gift Intent Tracking link label is inc…"
click at [257, 613] on icon "submit" at bounding box center [254, 613] width 8 height 8
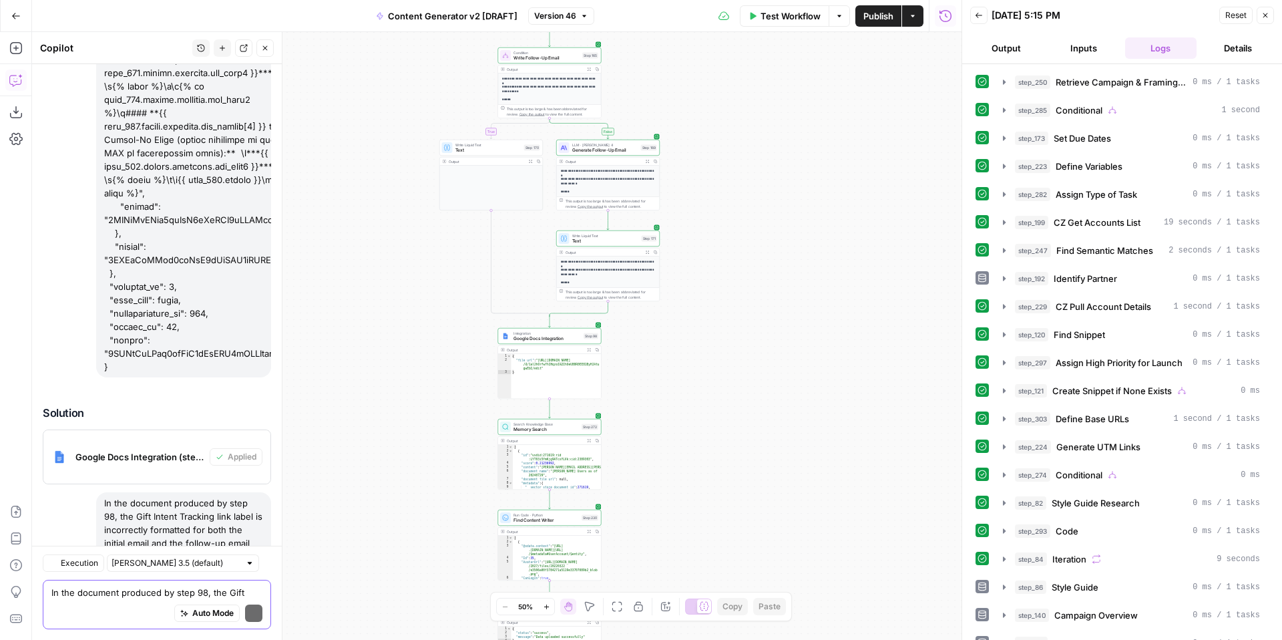
scroll to position [8023, 0]
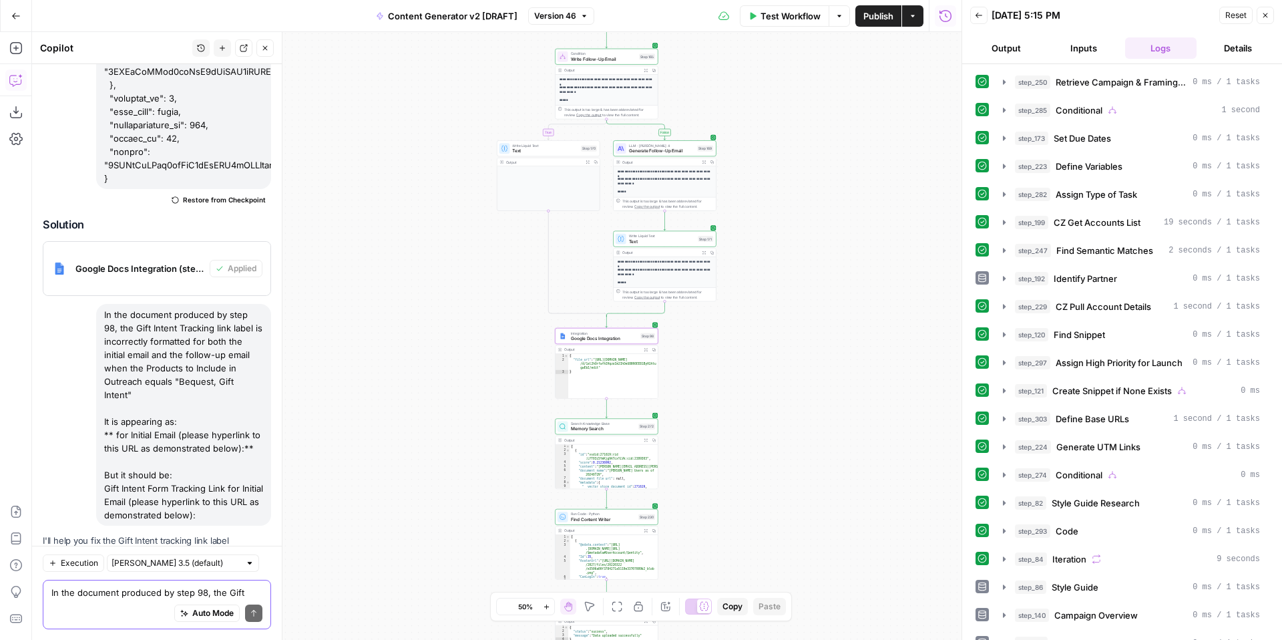
click at [244, 614] on span "Apply" at bounding box center [245, 620] width 22 height 12
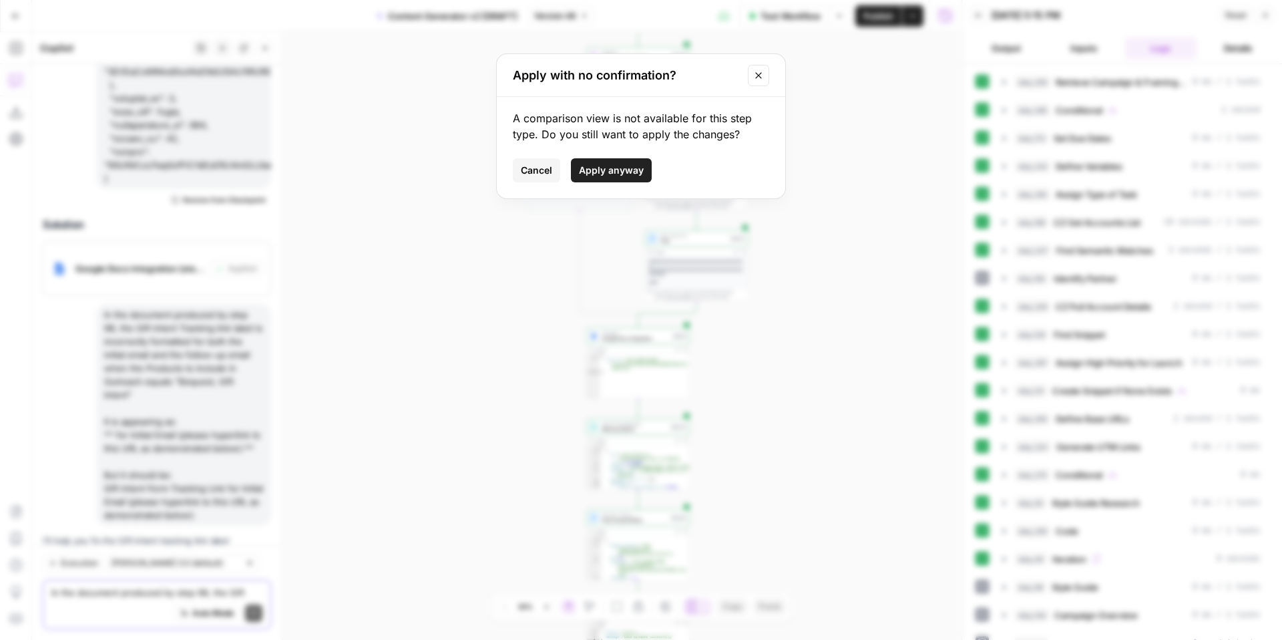
click at [636, 167] on span "Apply anyway" at bounding box center [611, 170] width 65 height 13
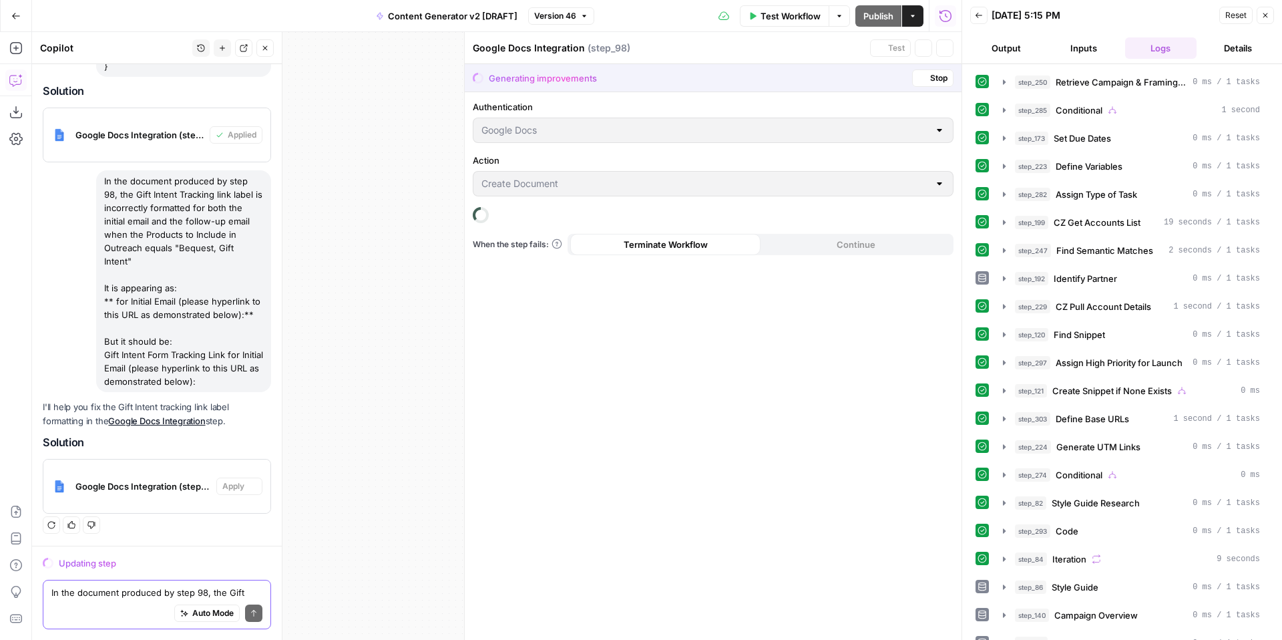
scroll to position [7874, 0]
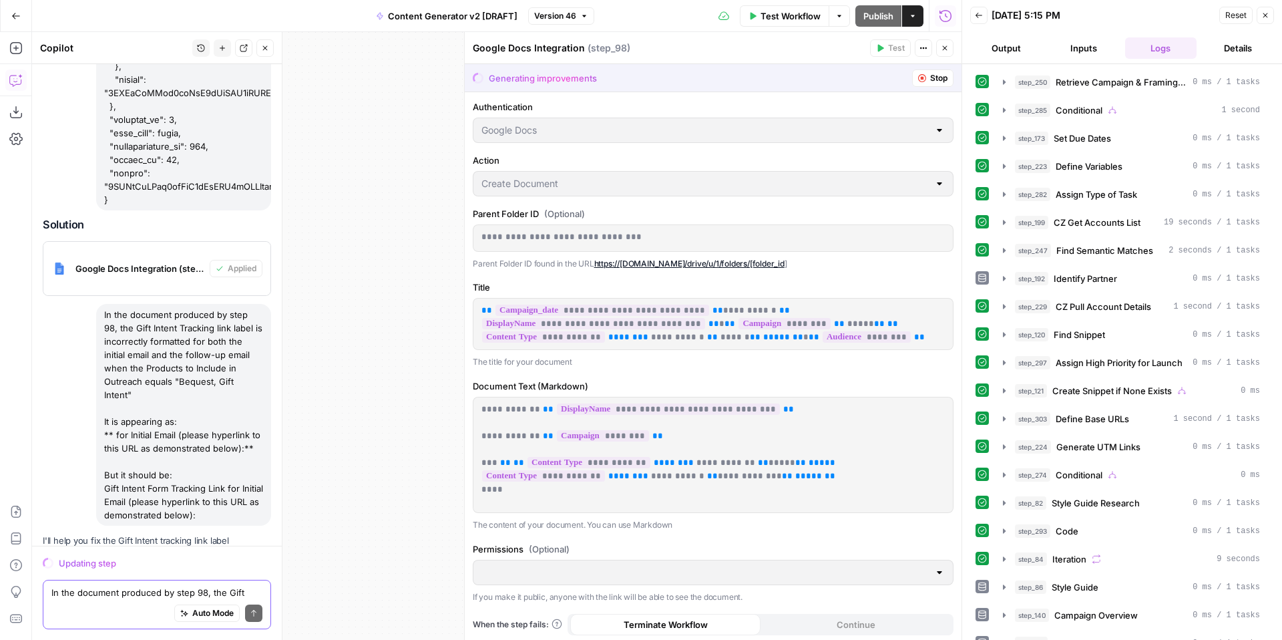
click at [1266, 19] on icon "button" at bounding box center [1265, 15] width 8 height 8
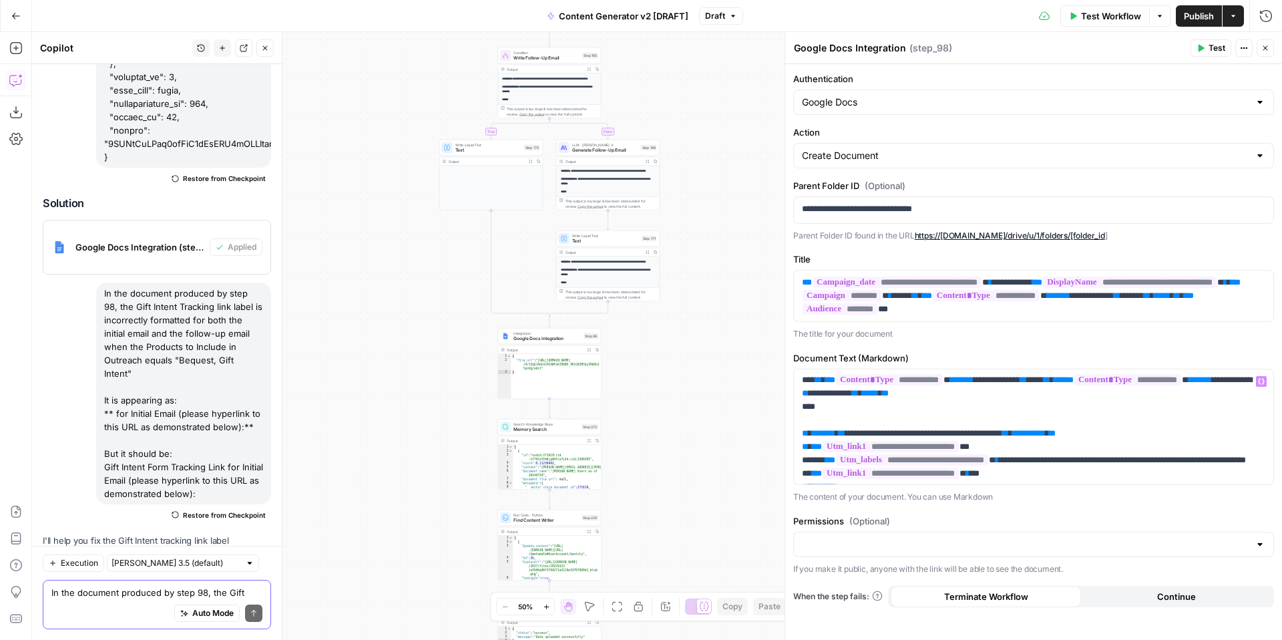
scroll to position [0, 0]
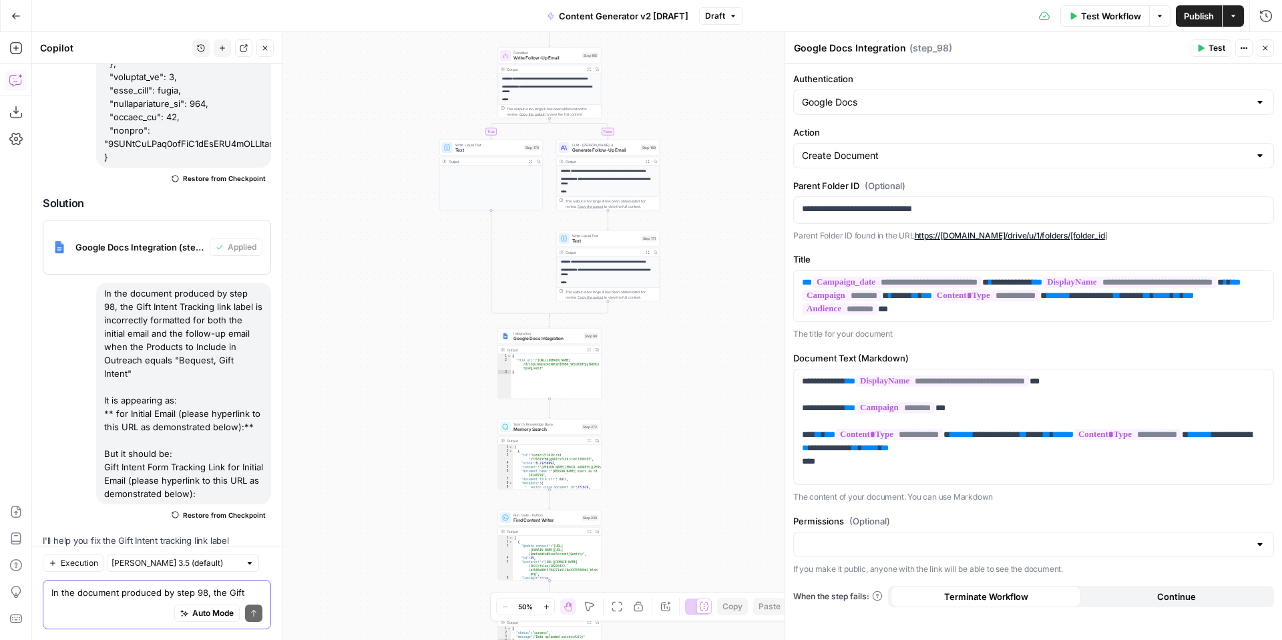
click at [1096, 17] on span "Test Workflow" at bounding box center [1111, 15] width 60 height 13
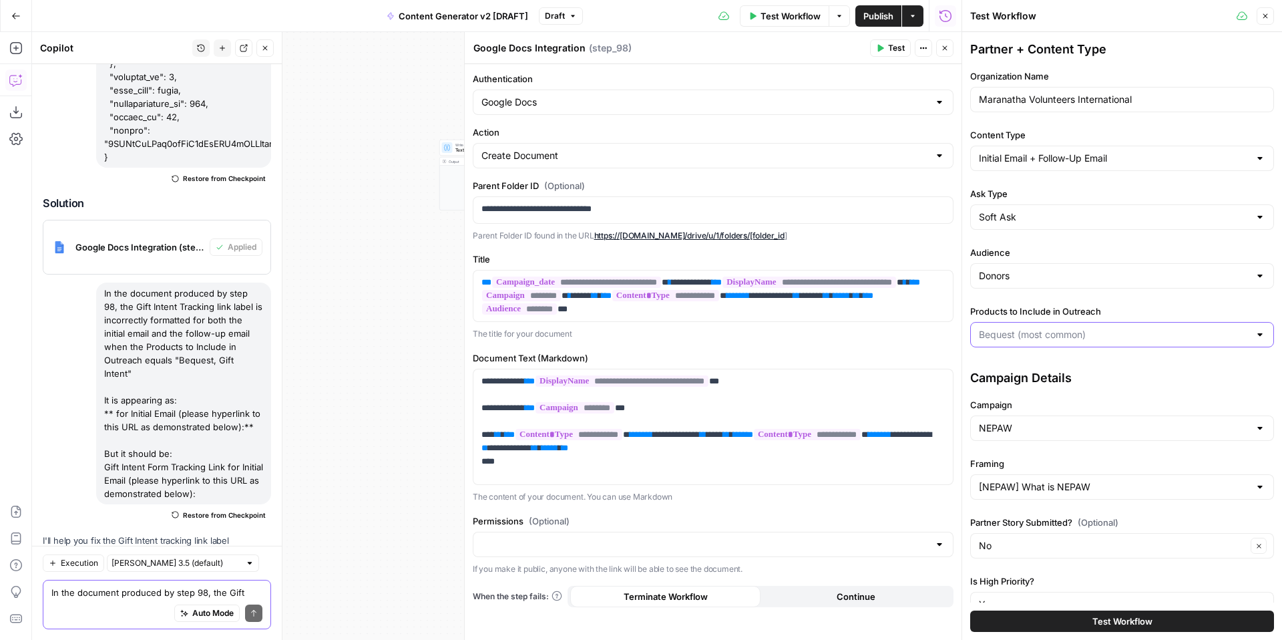
click at [1090, 336] on input "Products to Include in Outreach" at bounding box center [1114, 334] width 270 height 13
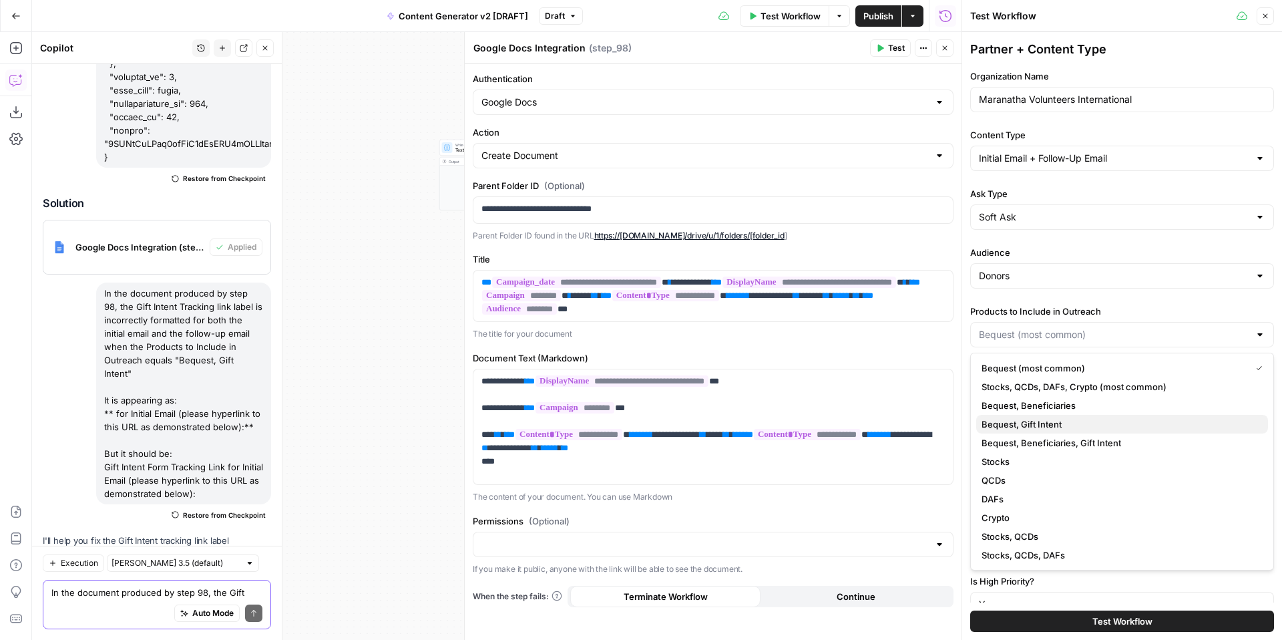
click at [1093, 421] on span "Bequest, Gift Intent" at bounding box center [1120, 423] width 276 height 13
type input "Bequest, Gift Intent"
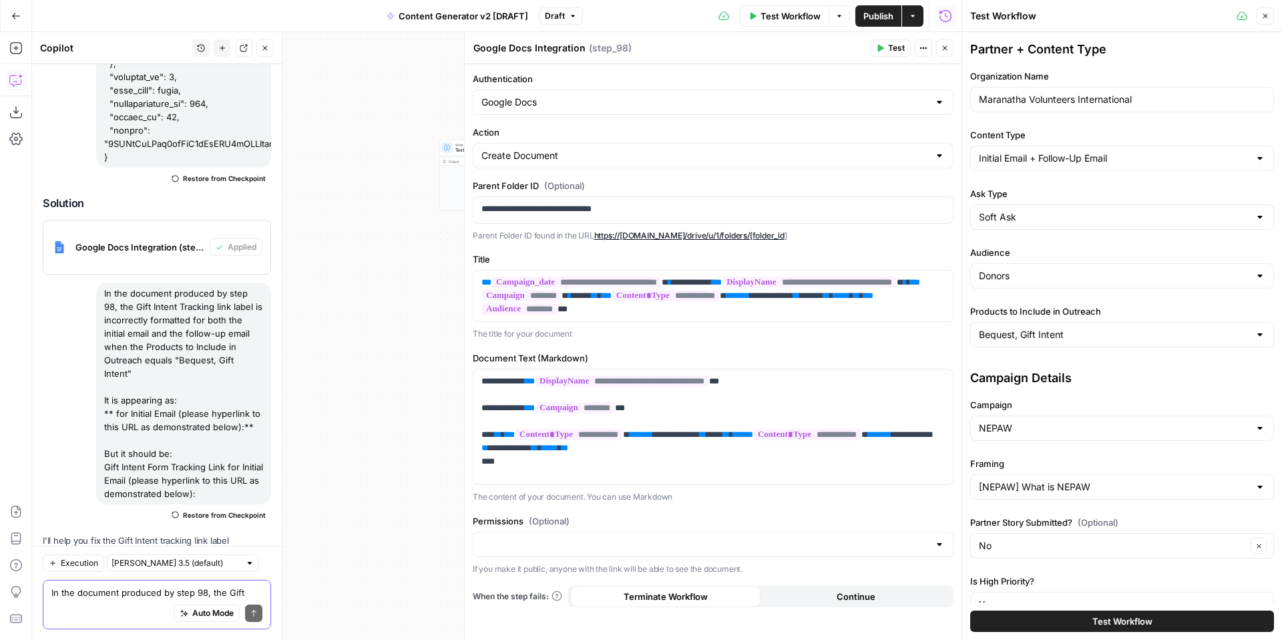
click at [1070, 622] on button "Test Workflow" at bounding box center [1122, 620] width 304 height 21
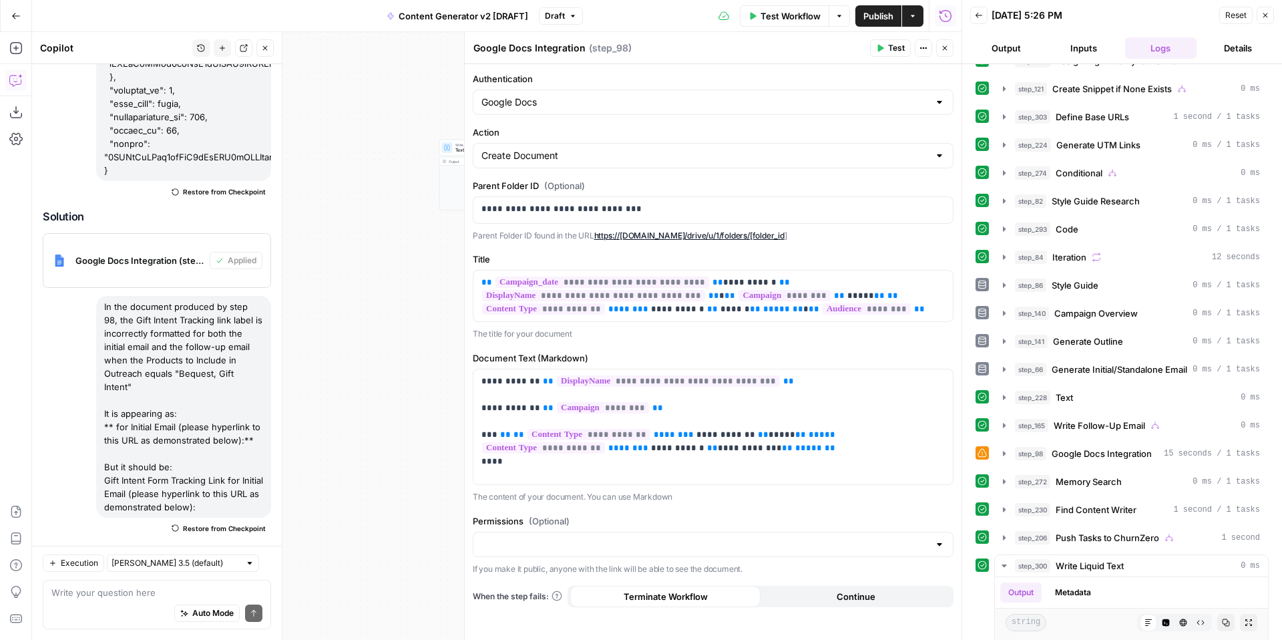
scroll to position [345, 0]
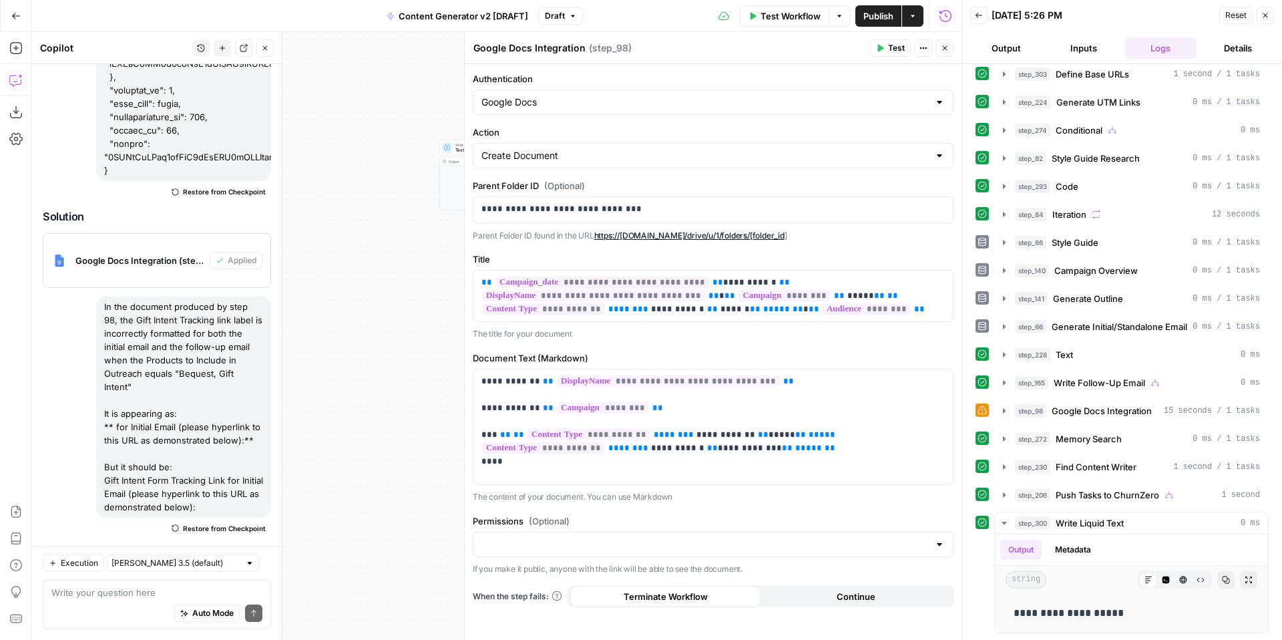
click at [1269, 17] on icon "button" at bounding box center [1265, 15] width 8 height 8
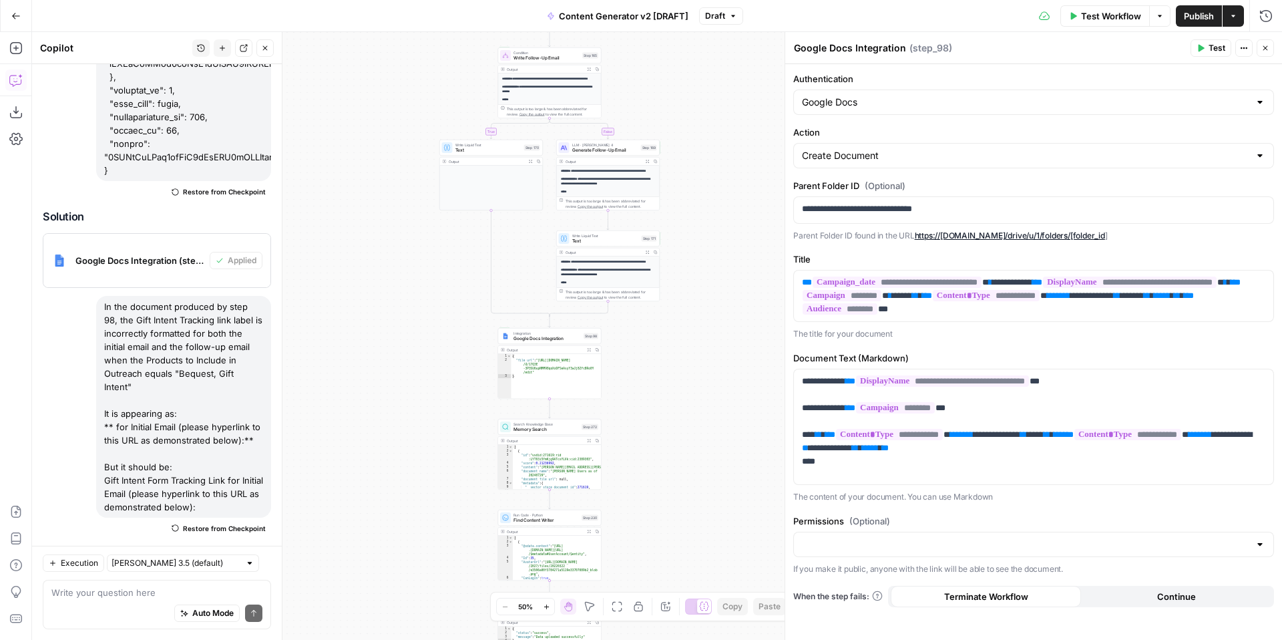
click at [1203, 19] on span "Publish" at bounding box center [1199, 15] width 30 height 13
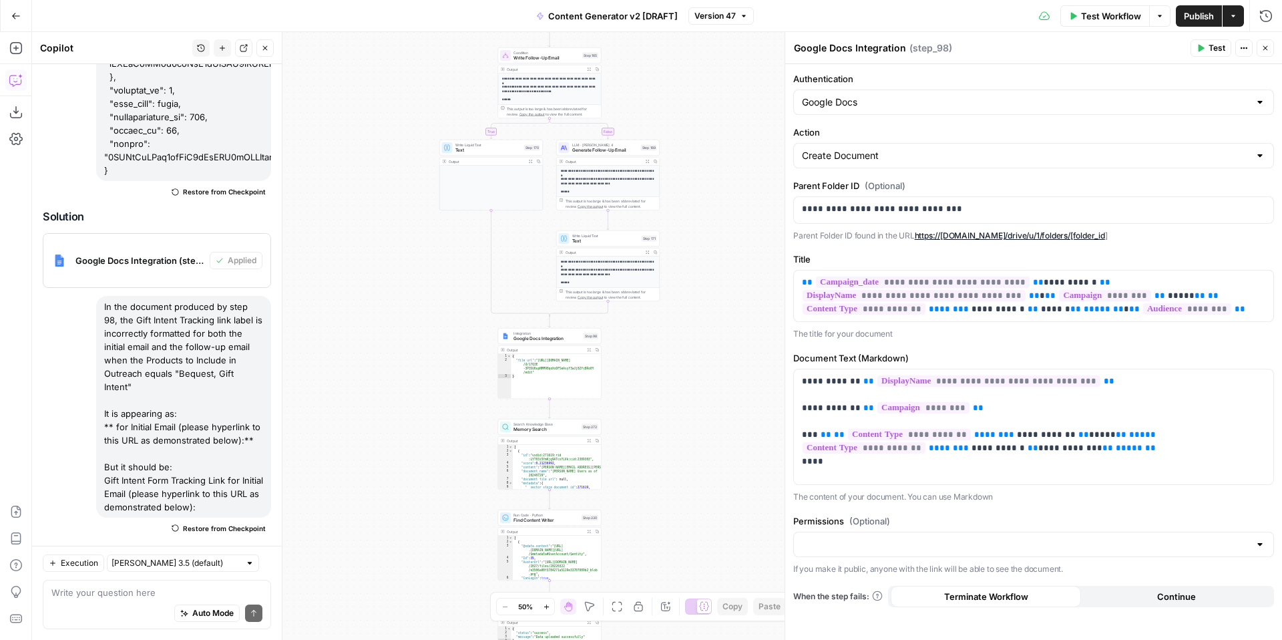
click at [1262, 50] on icon "button" at bounding box center [1265, 48] width 8 height 8
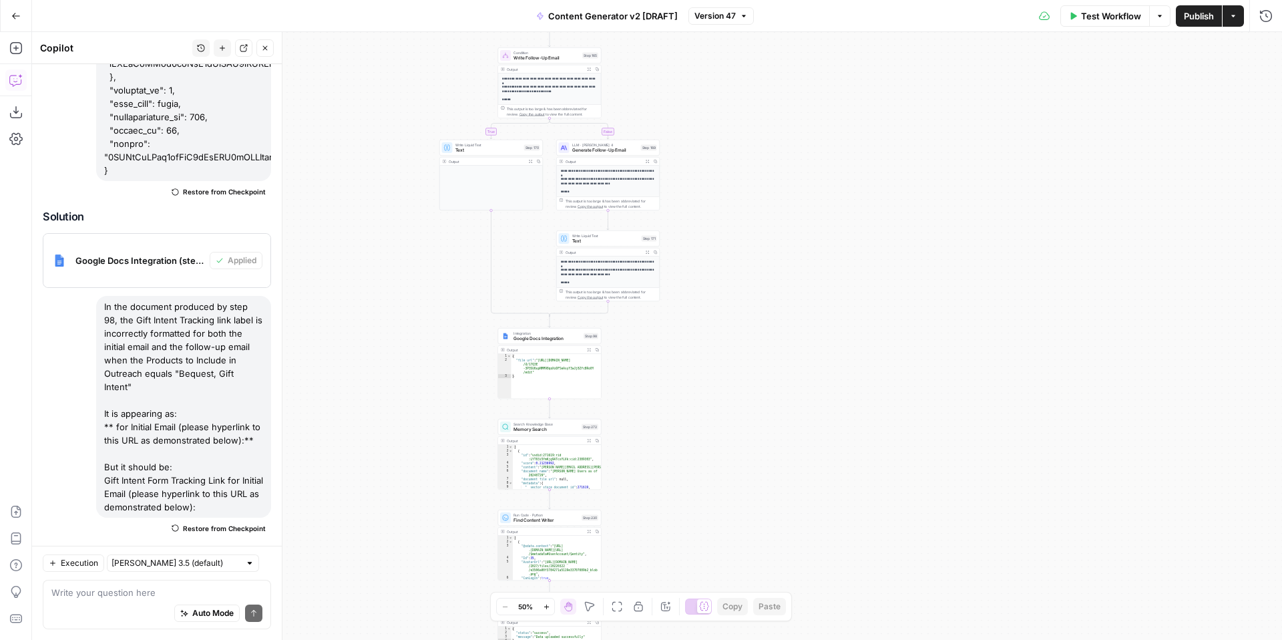
click at [1116, 15] on span "Test Workflow" at bounding box center [1111, 15] width 60 height 13
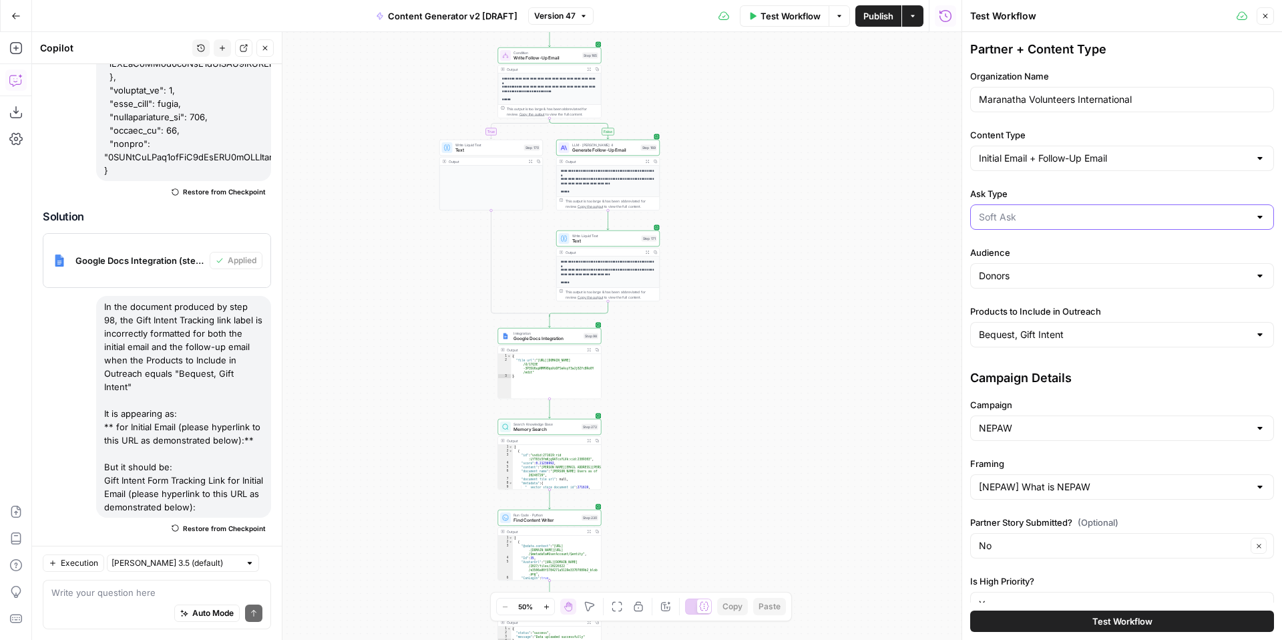
click at [1015, 215] on input "Ask Type" at bounding box center [1114, 216] width 270 height 13
click at [1022, 288] on span "Direct Ask" at bounding box center [1120, 287] width 276 height 13
type input "Direct Ask"
click at [1042, 341] on div at bounding box center [1122, 334] width 304 height 25
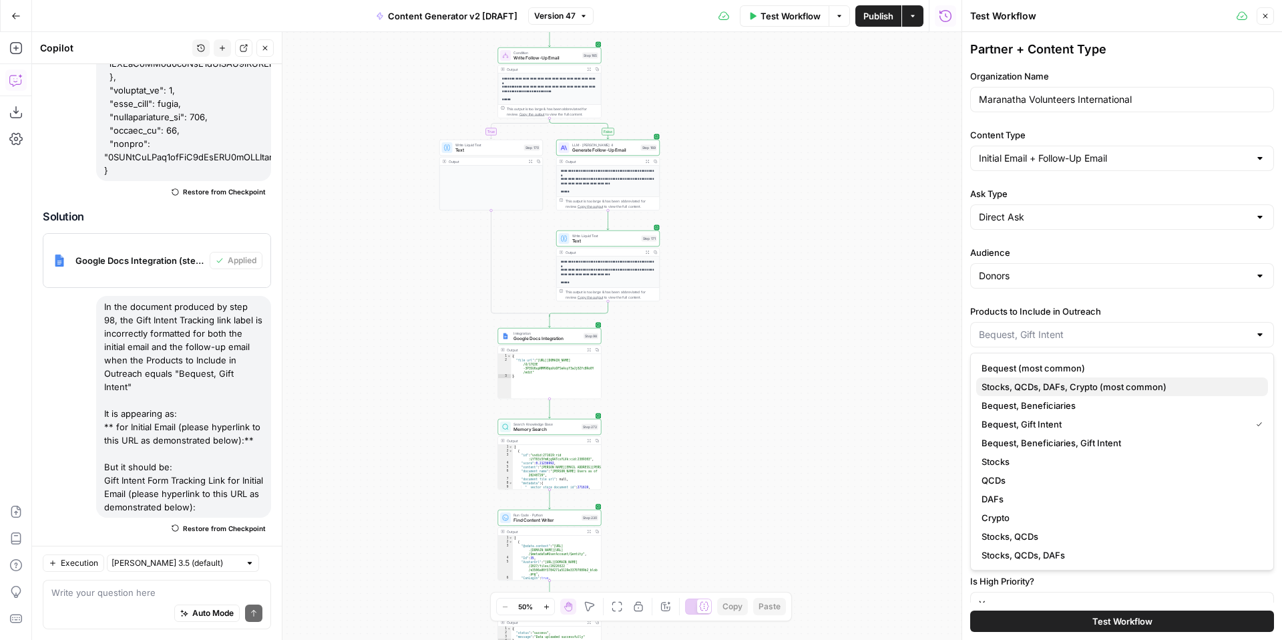
click at [1087, 386] on span "Stocks, QCDs, DAFs, Crypto (most common)" at bounding box center [1120, 386] width 276 height 13
type input "Stocks, QCDs, DAFs, Crypto (most common)"
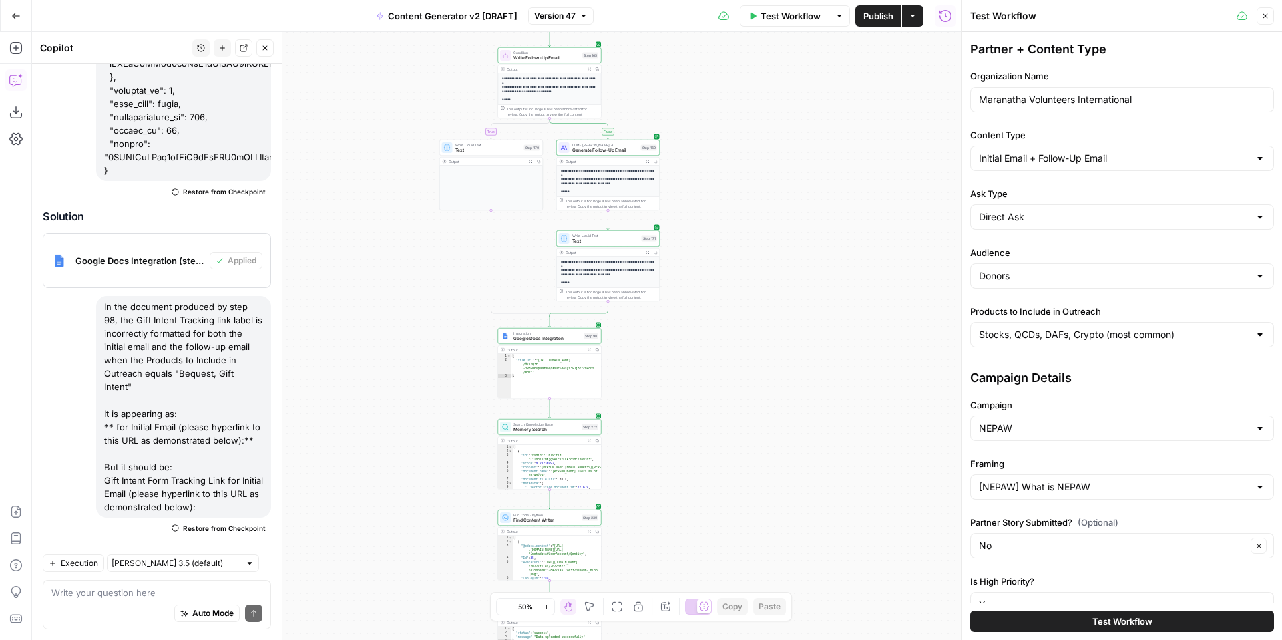
click at [1048, 618] on button "Test Workflow" at bounding box center [1122, 620] width 304 height 21
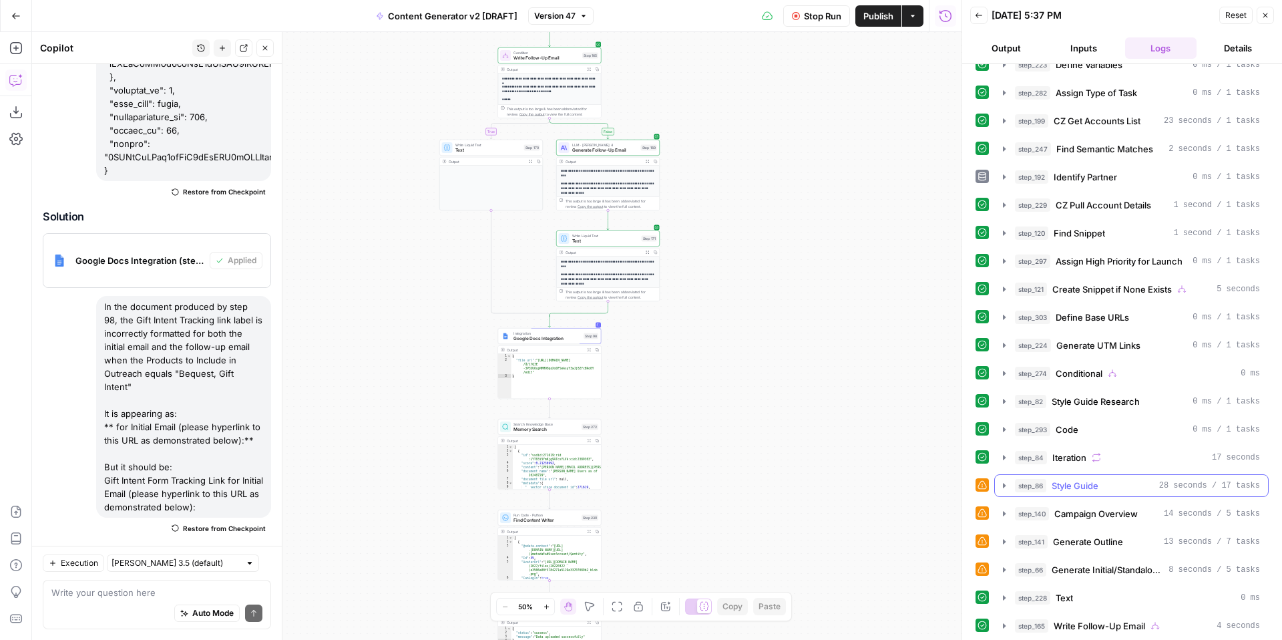
scroll to position [130, 0]
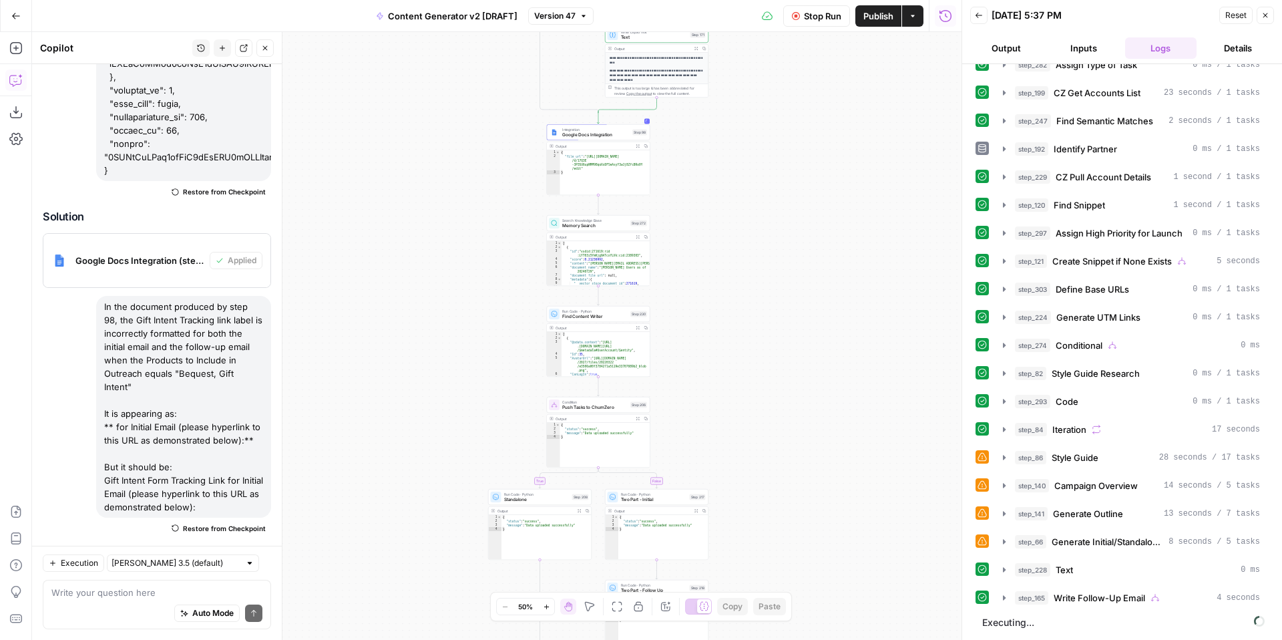
drag, startPoint x: 762, startPoint y: 465, endPoint x: 809, endPoint y: 261, distance: 209.1
click at [810, 261] on div "**********" at bounding box center [496, 336] width 929 height 608
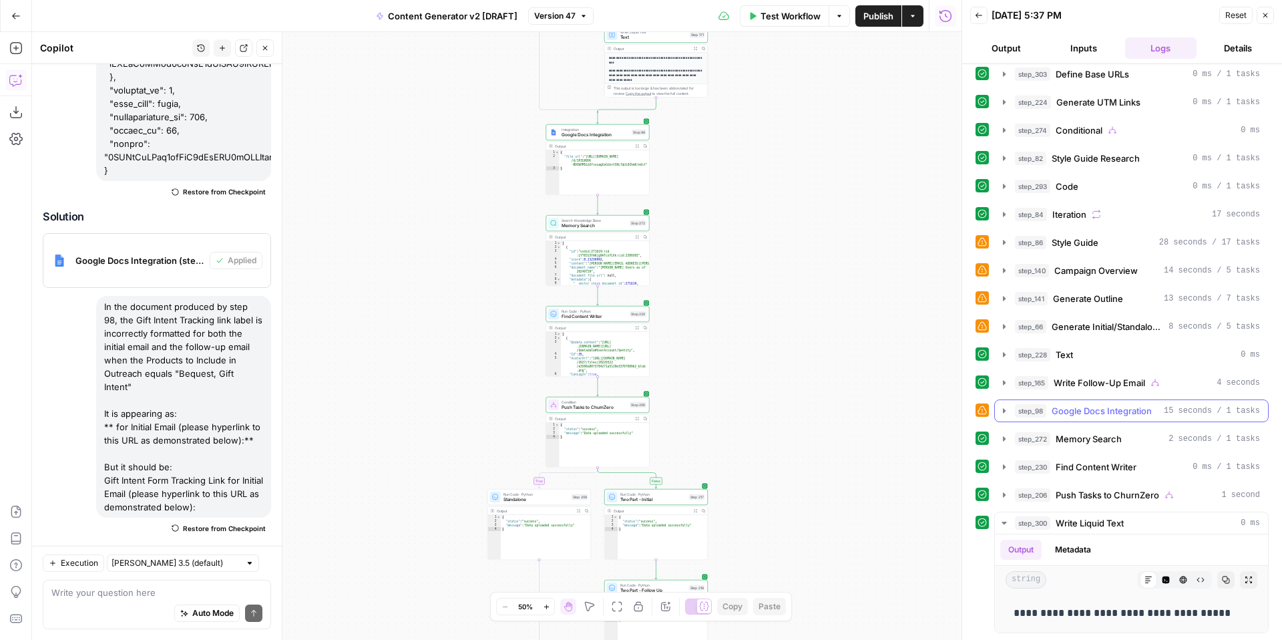
click at [1006, 409] on icon "button" at bounding box center [1004, 410] width 11 height 11
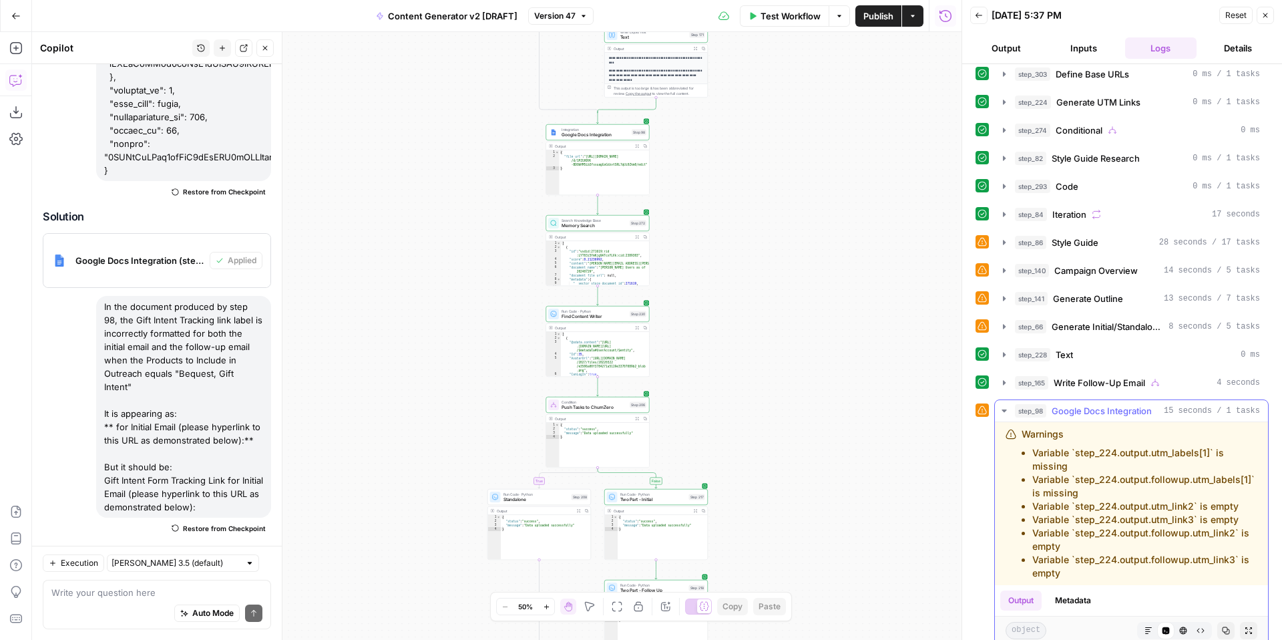
click at [1006, 409] on icon "button" at bounding box center [1004, 410] width 5 height 3
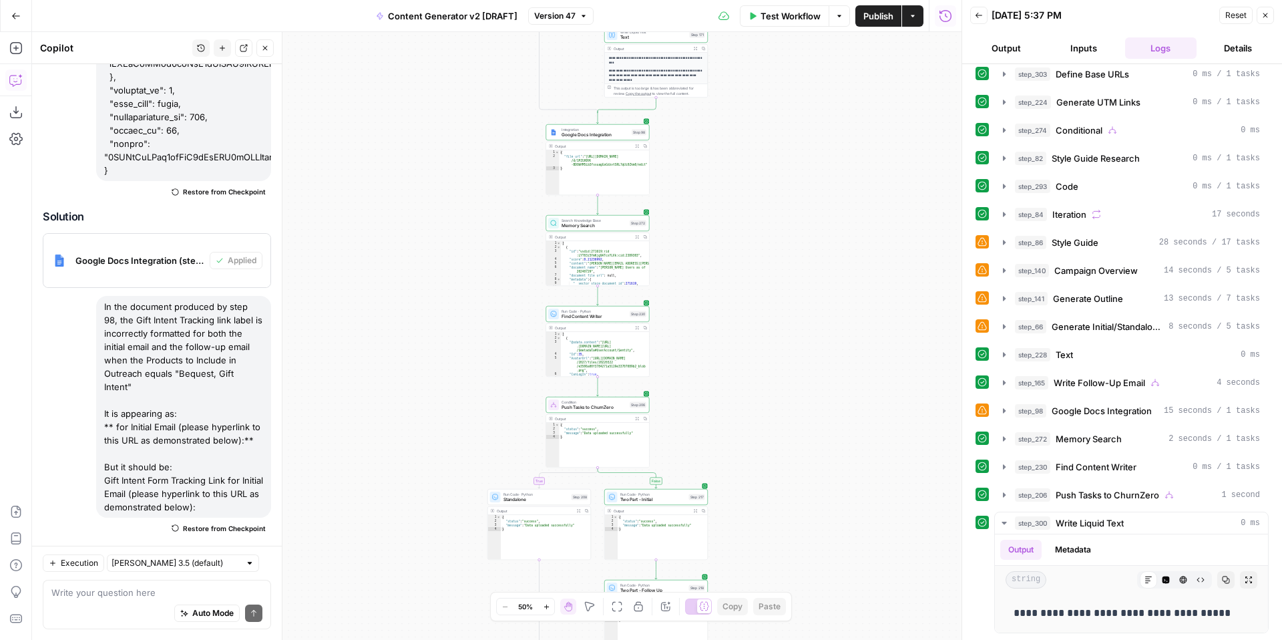
click at [1266, 14] on icon "button" at bounding box center [1265, 15] width 5 height 5
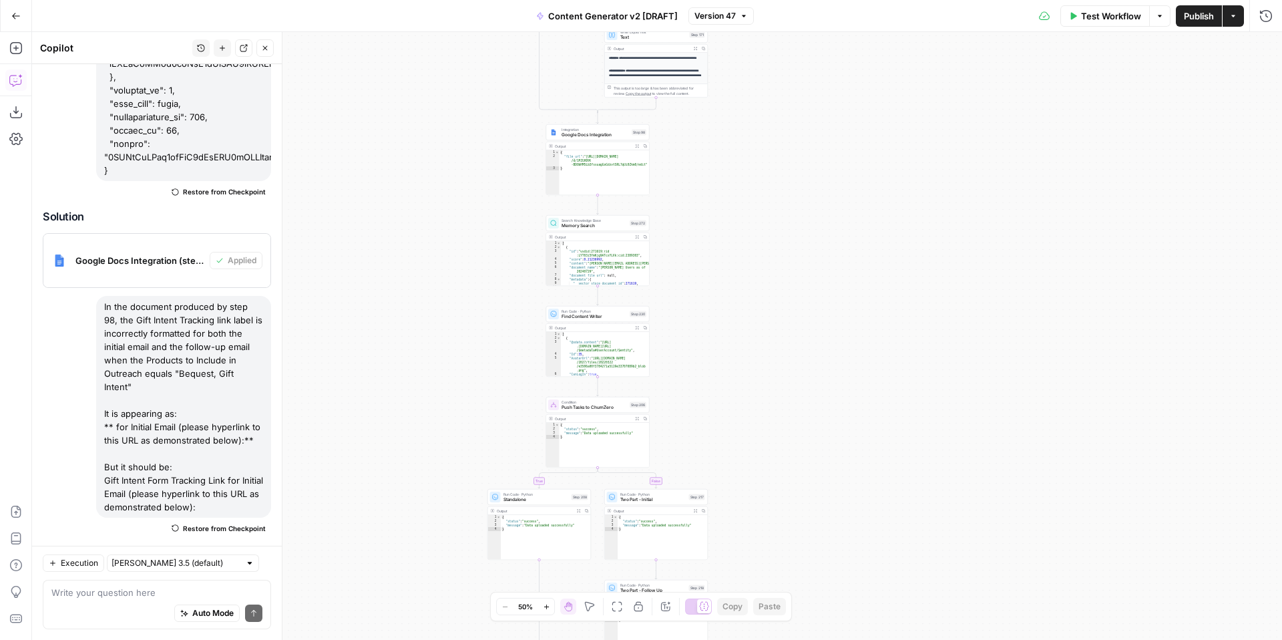
click at [1103, 11] on span "Test Workflow" at bounding box center [1111, 15] width 60 height 13
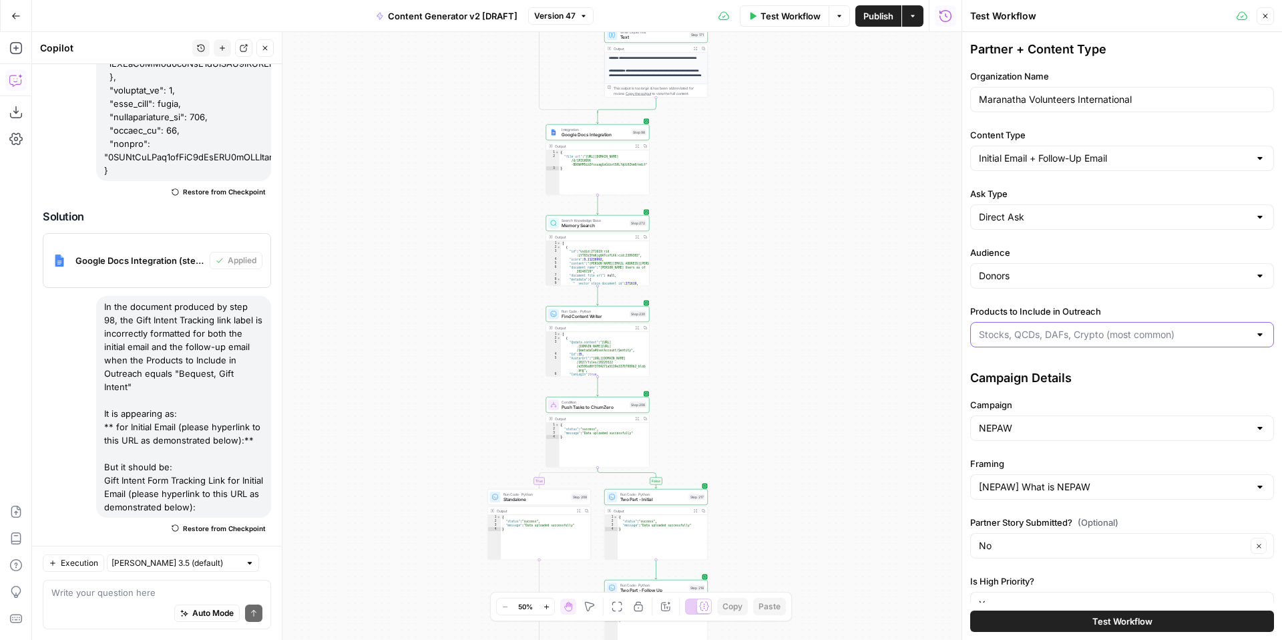
click at [1055, 331] on input "Products to Include in Outreach" at bounding box center [1114, 334] width 270 height 13
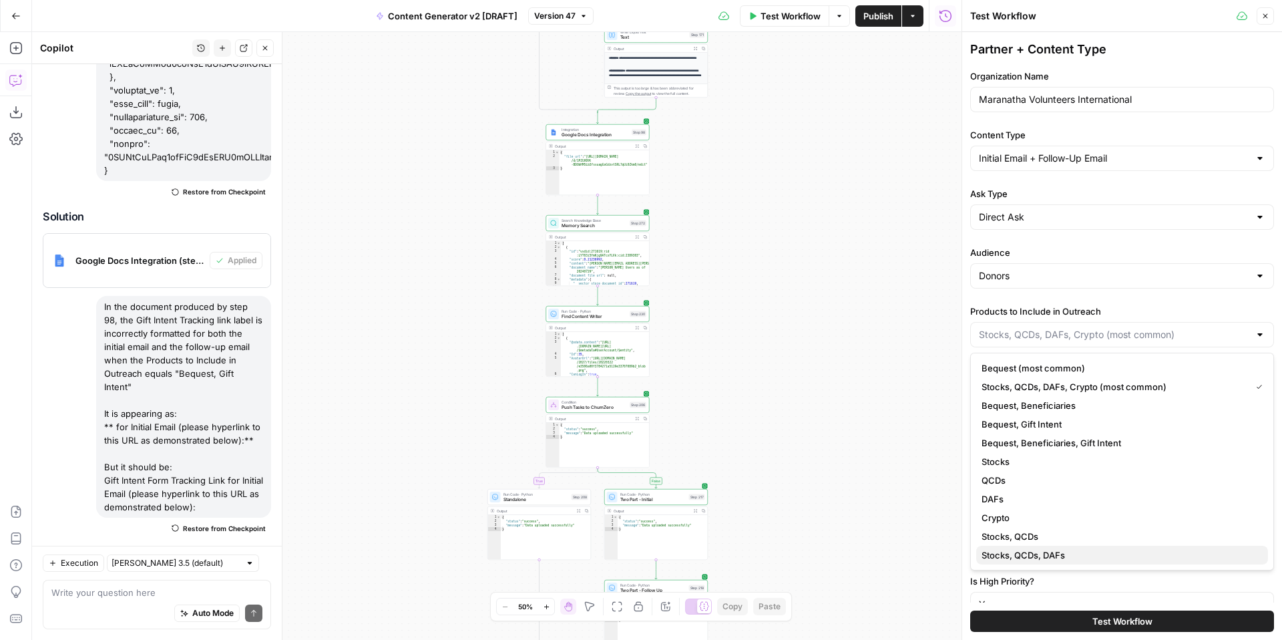
click at [1082, 559] on span "Stocks, QCDs, DAFs" at bounding box center [1120, 554] width 276 height 13
type input "Stocks, QCDs, DAFs"
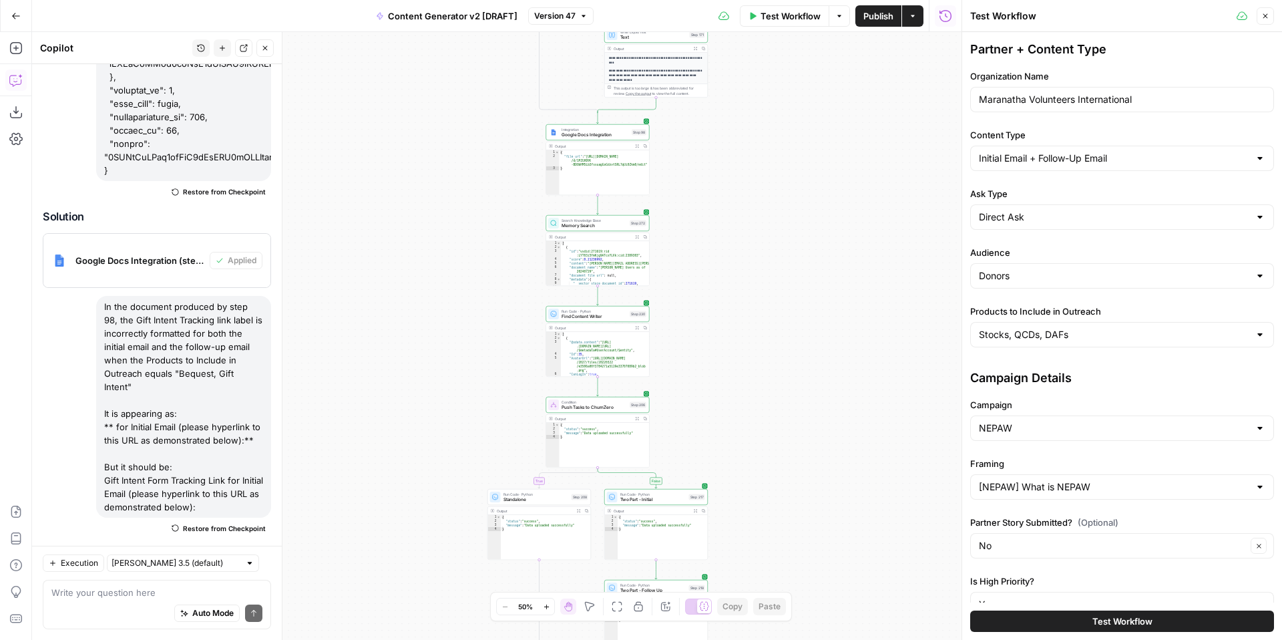
click at [1120, 622] on span "Test Workflow" at bounding box center [1122, 620] width 60 height 13
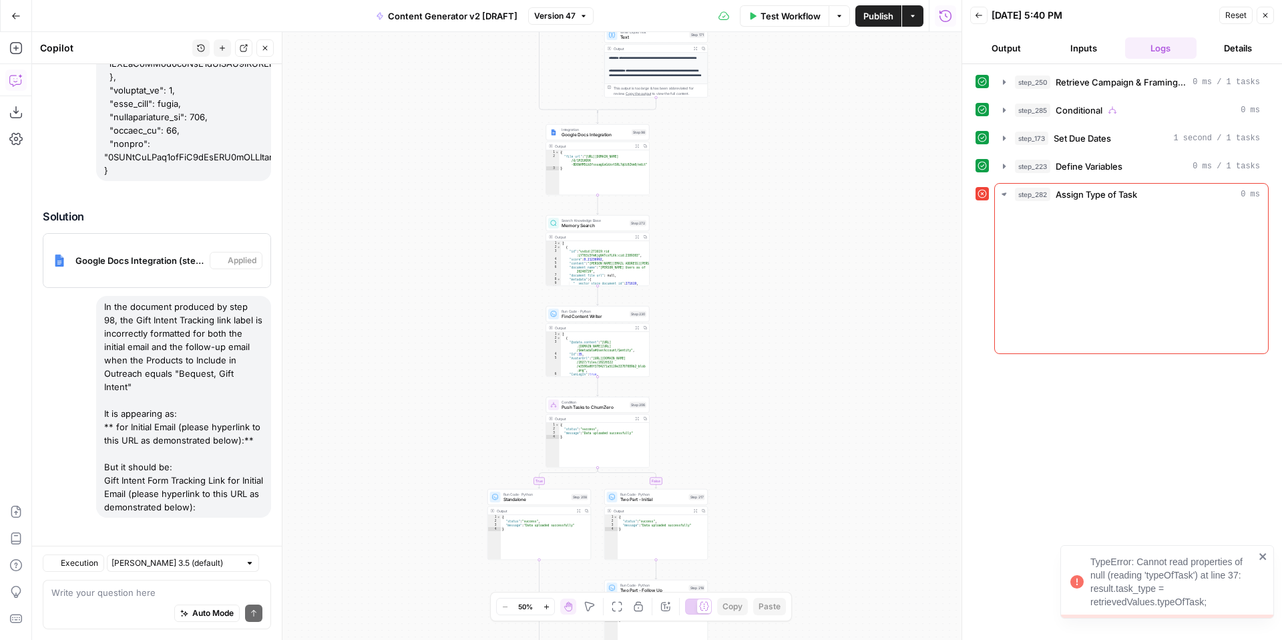
scroll to position [8045, 0]
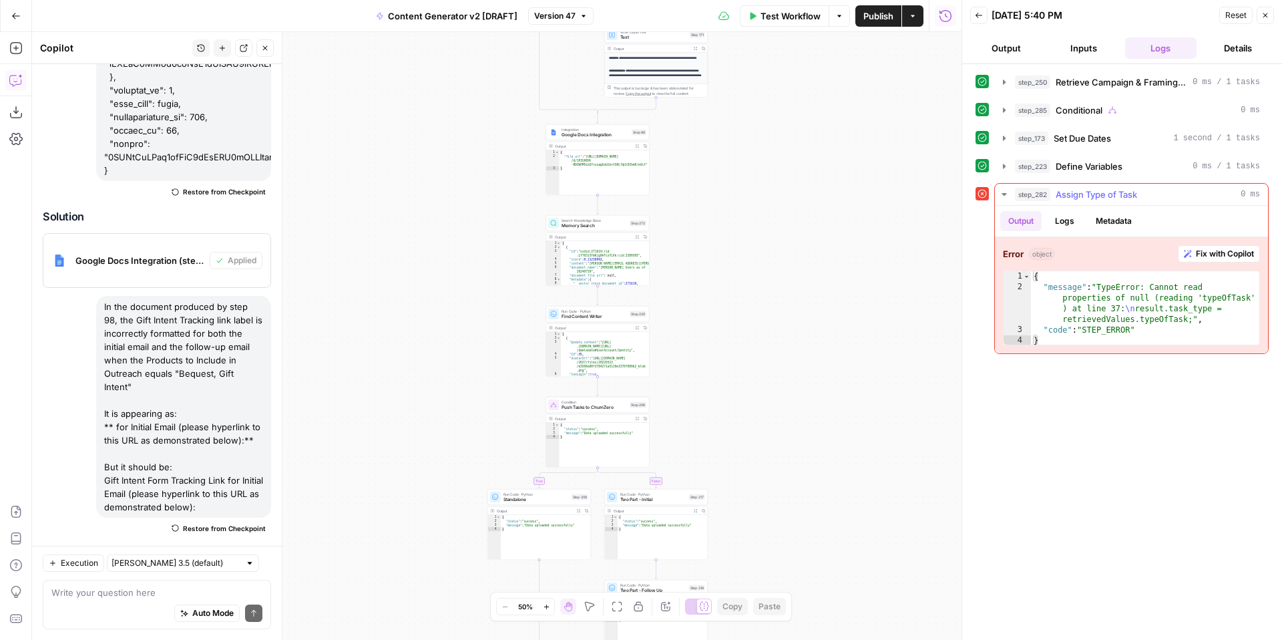
click at [1222, 251] on span "Fix with Copilot" at bounding box center [1225, 254] width 58 height 12
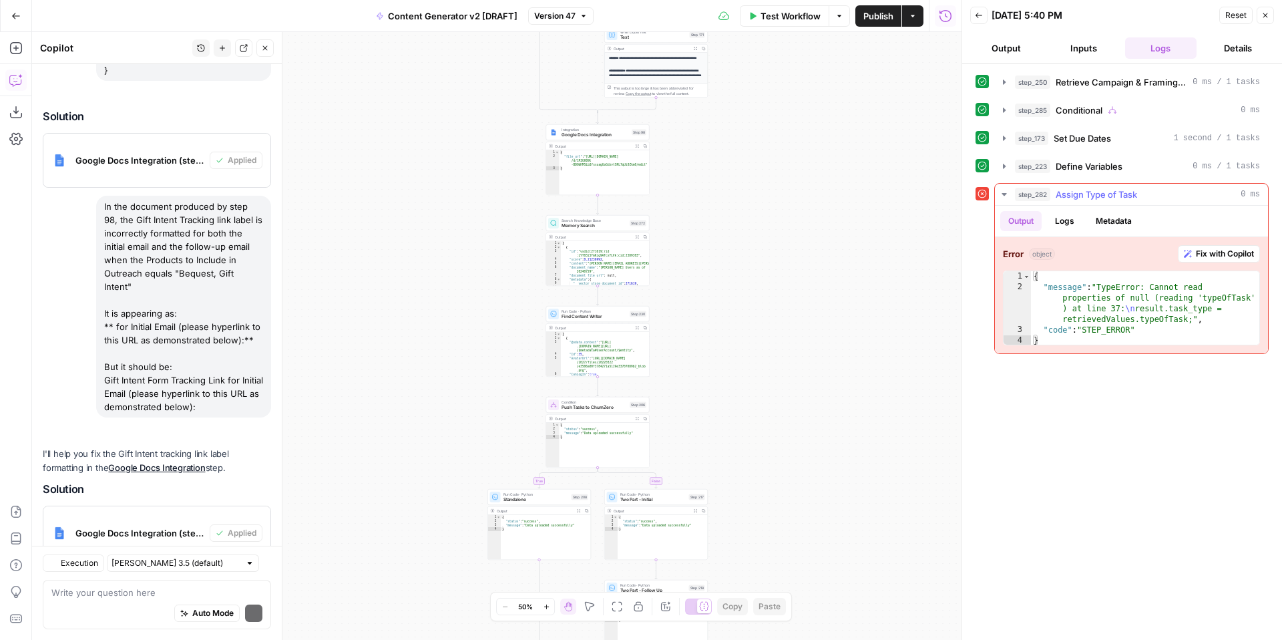
scroll to position [8355, 0]
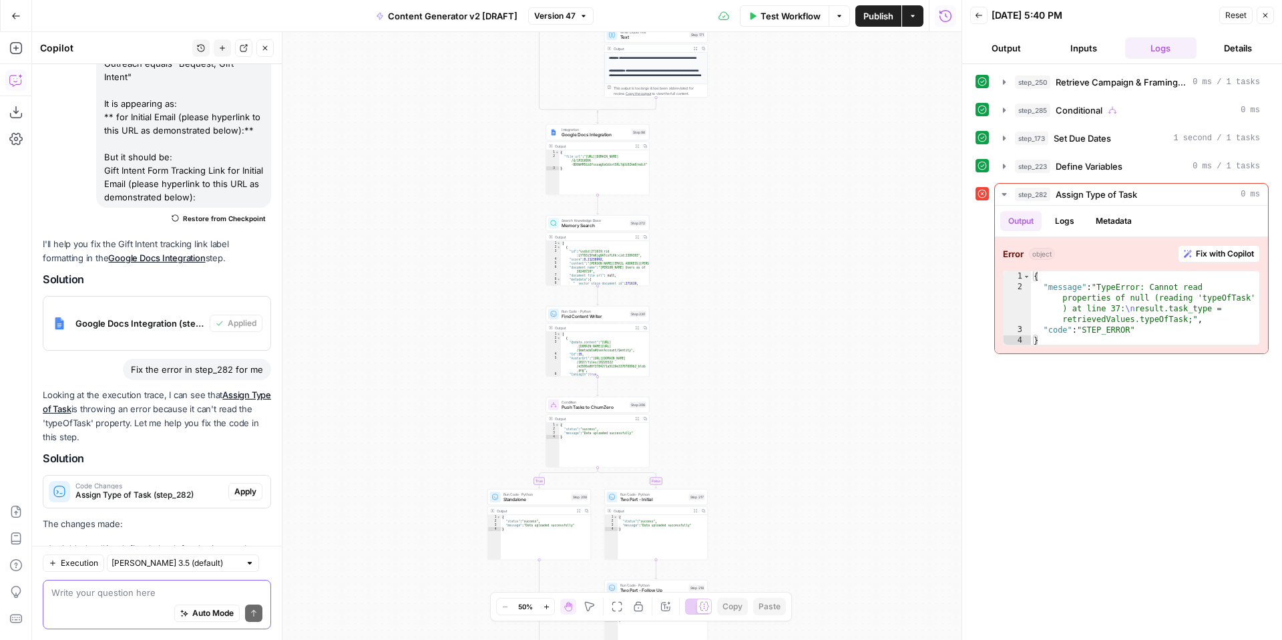
click at [117, 593] on textarea at bounding box center [156, 592] width 211 height 13
drag, startPoint x: 60, startPoint y: 418, endPoint x: 144, endPoint y: 431, distance: 84.5
click at [144, 560] on li "Improved error handling by returning default values if no match is found" at bounding box center [164, 573] width 214 height 27
copy li "Improved error handling by returning default values if no match is found"
click at [144, 596] on textarea at bounding box center [156, 592] width 211 height 13
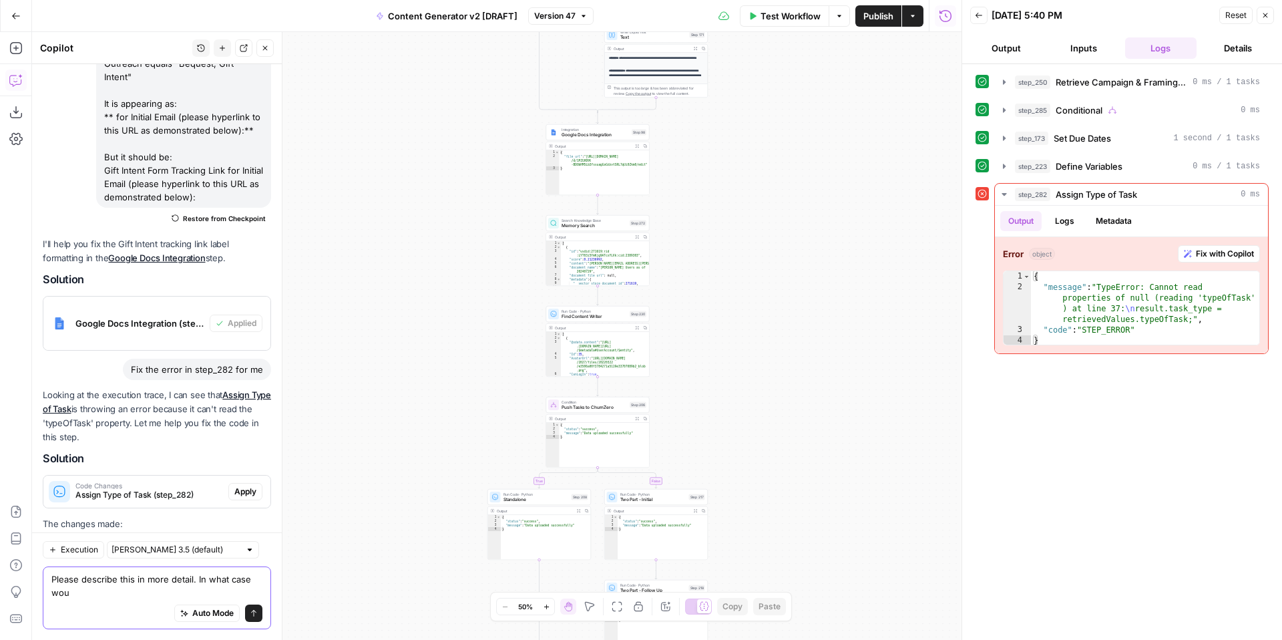
scroll to position [8368, 0]
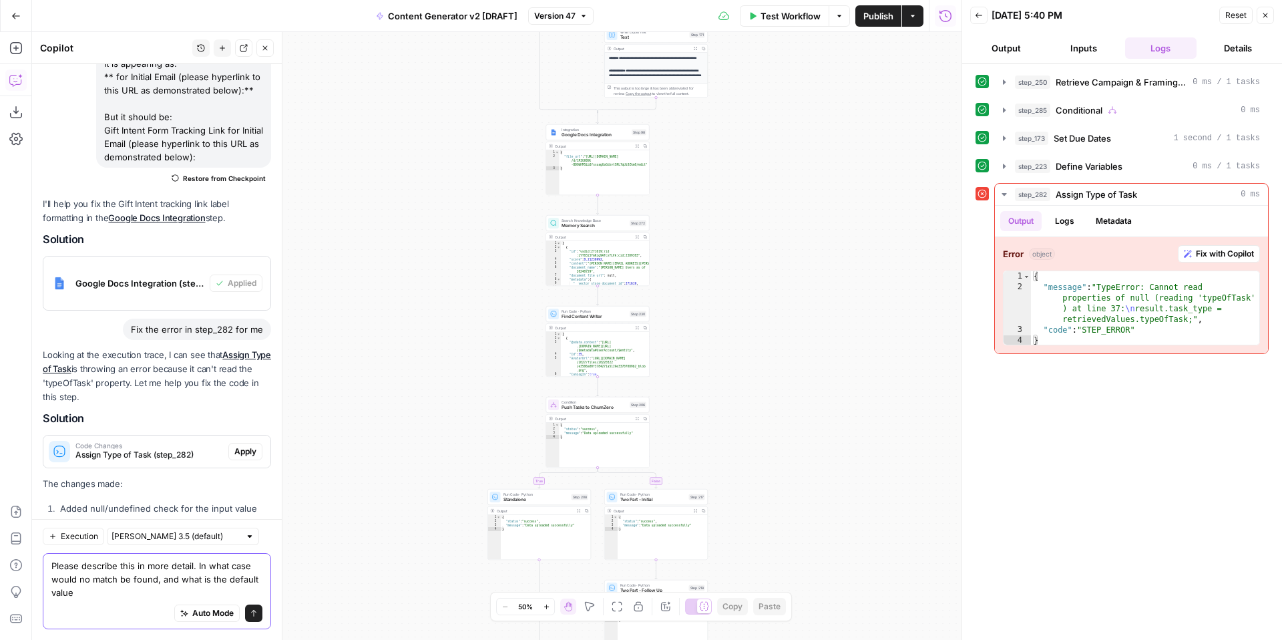
paste textarea "Improved error handling by returning default values if no match is found"
type textarea "Please describe this in more detail. In what case would no match be found, and …"
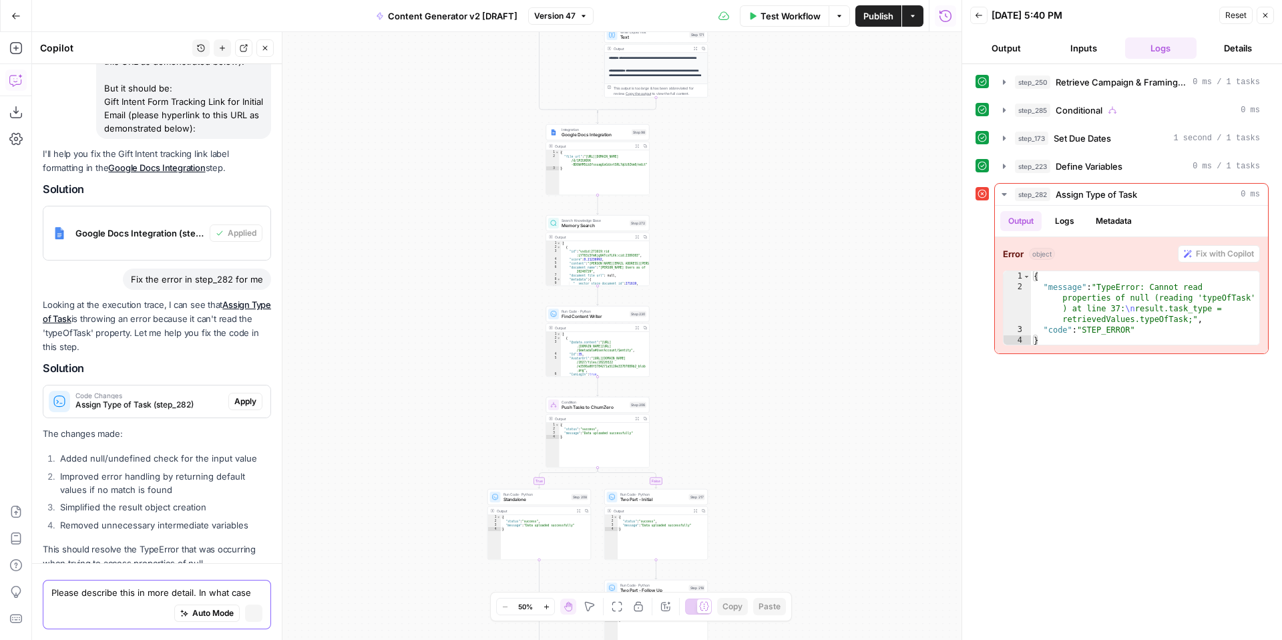
scroll to position [8262, 0]
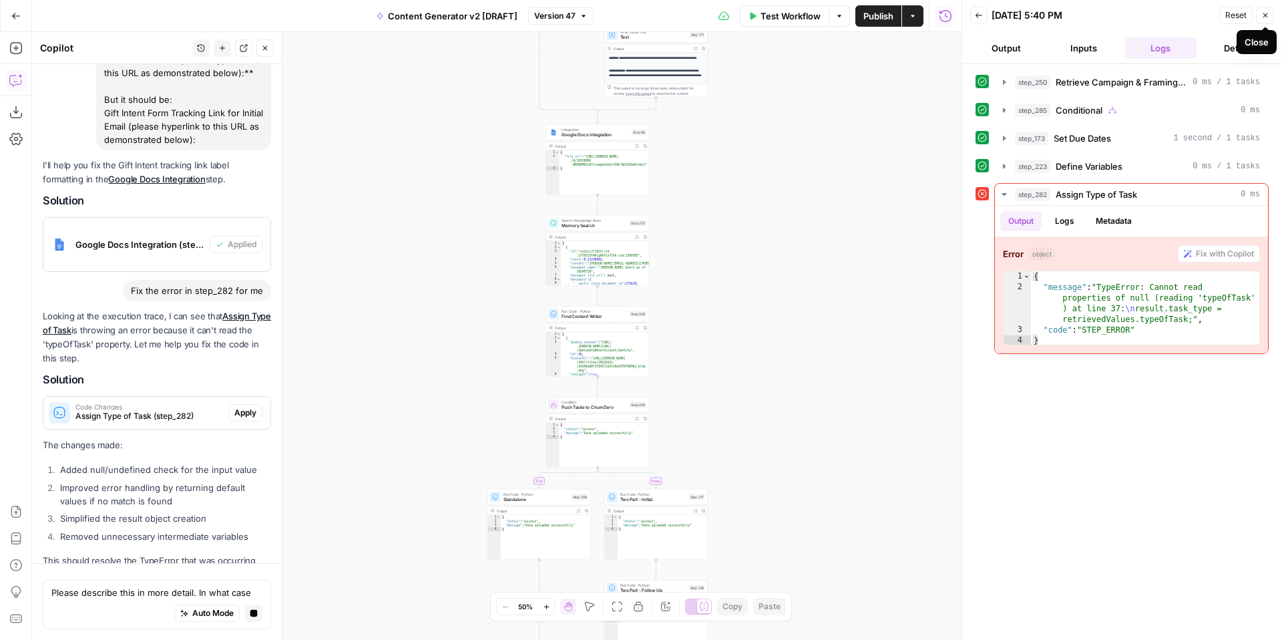
click at [1265, 17] on icon "button" at bounding box center [1265, 15] width 8 height 8
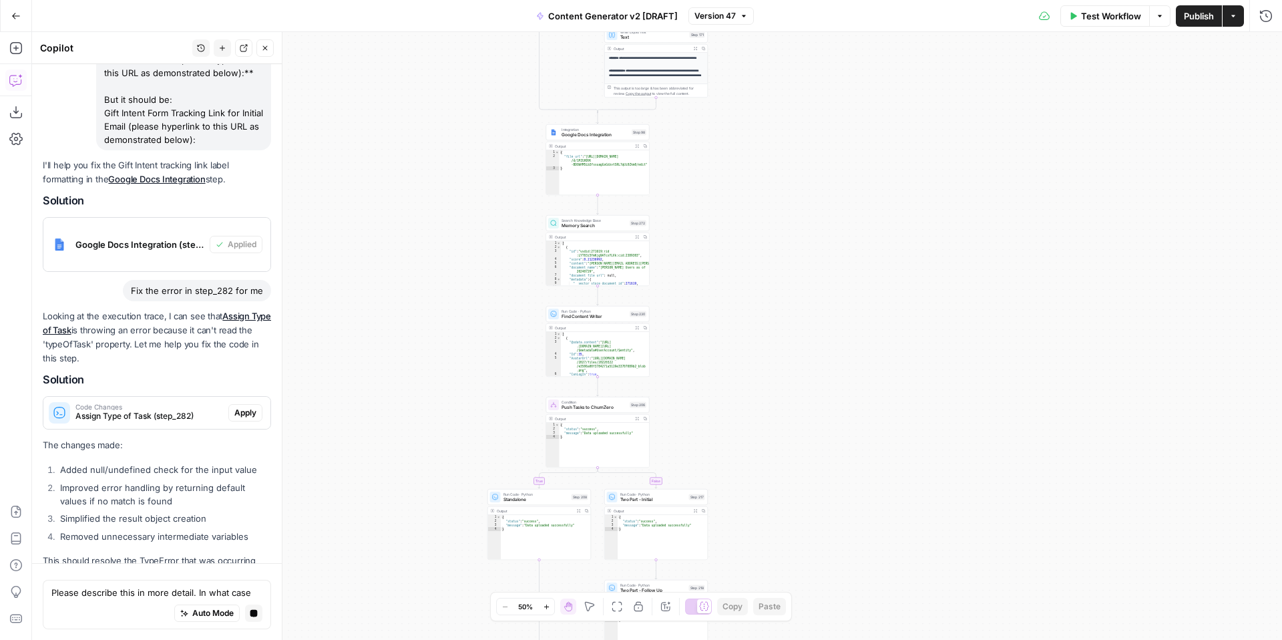
click at [1106, 20] on span "Test Workflow" at bounding box center [1111, 15] width 60 height 13
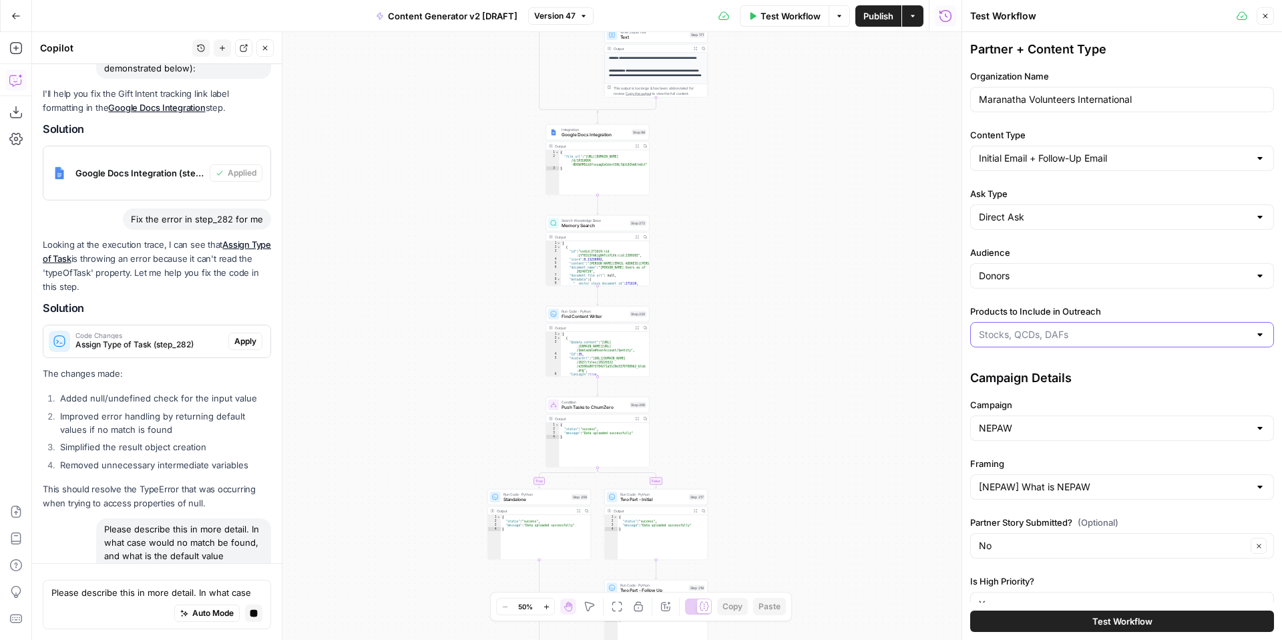
click at [1060, 335] on input "Products to Include in Outreach" at bounding box center [1114, 334] width 270 height 13
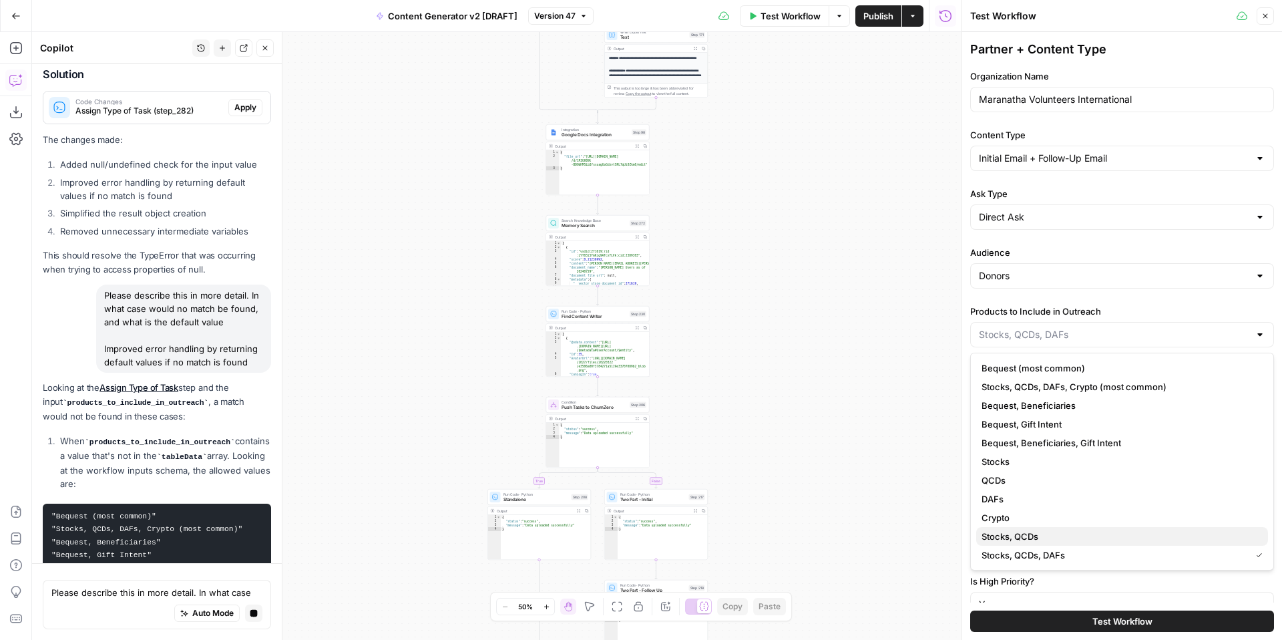
click at [1082, 533] on span "Stocks, QCDs" at bounding box center [1120, 536] width 276 height 13
type input "Stocks, QCDs"
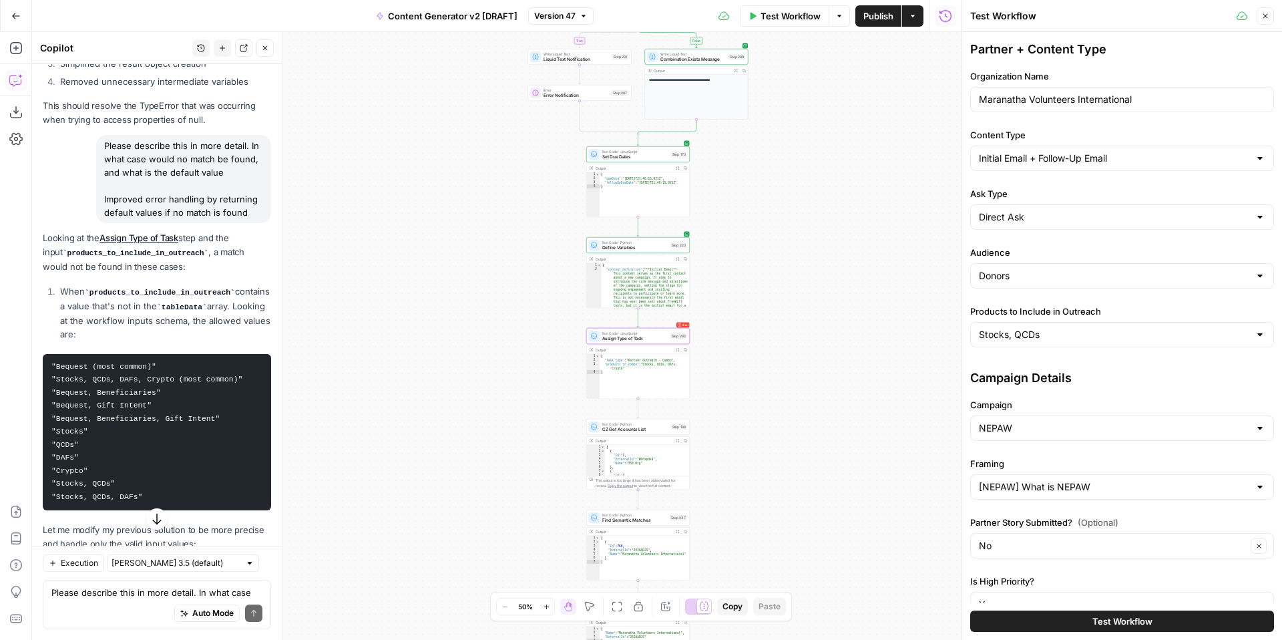
scroll to position [8901, 0]
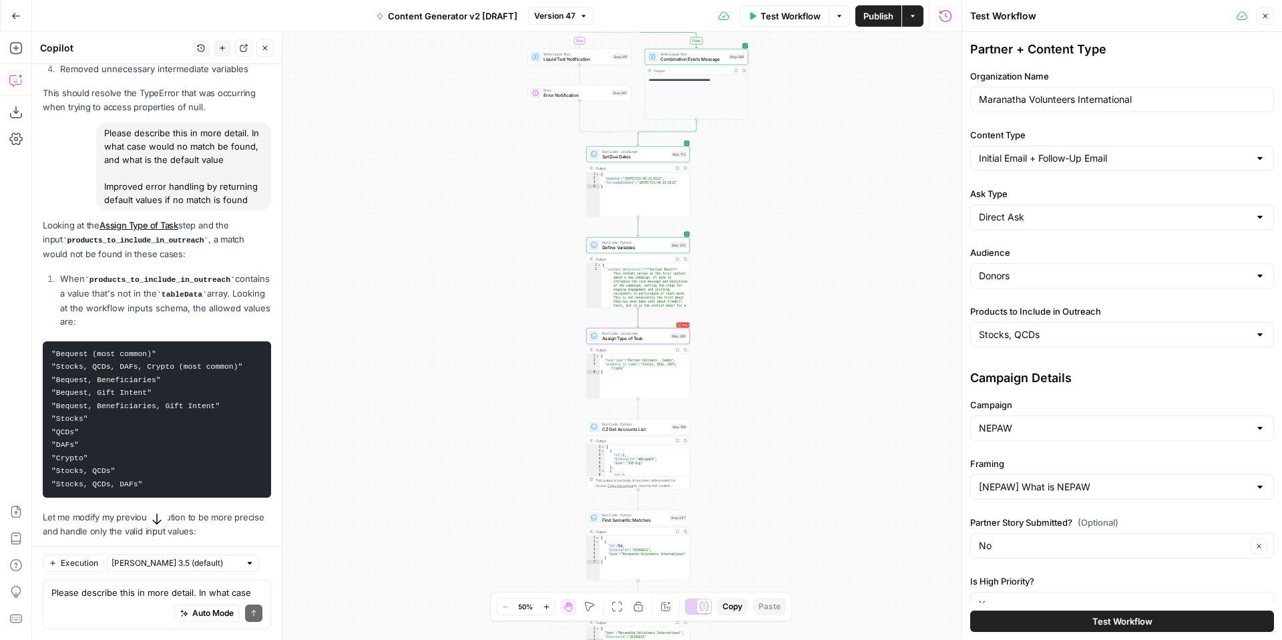
click at [245, 580] on span "Apply" at bounding box center [245, 586] width 22 height 12
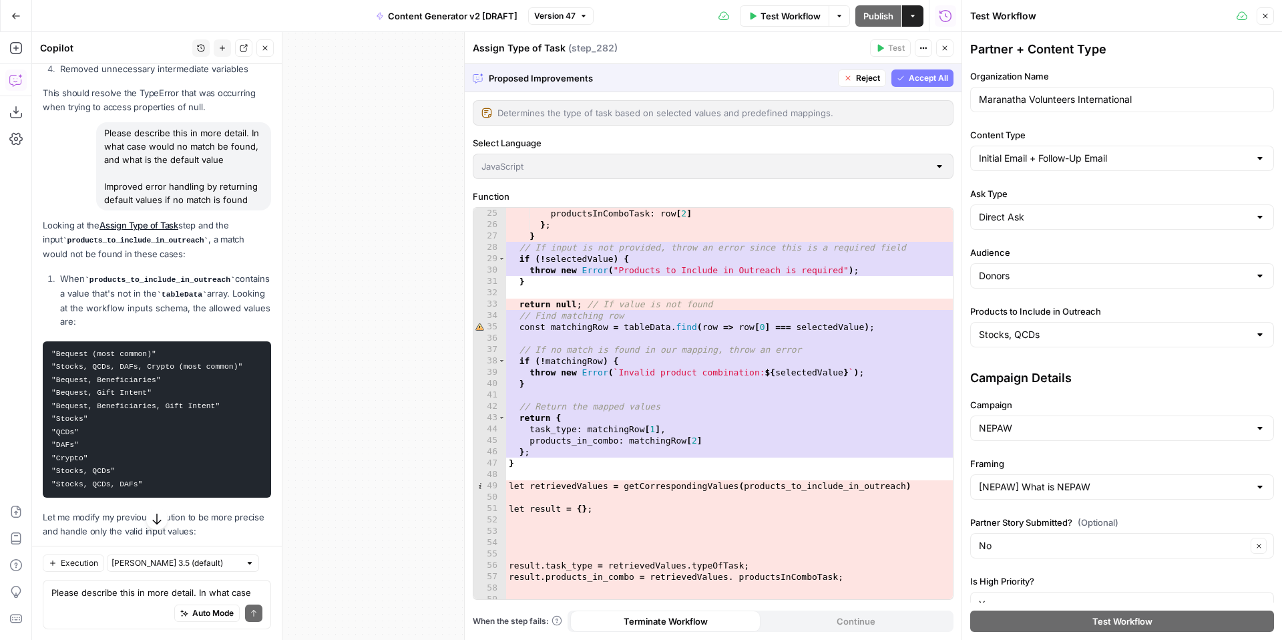
scroll to position [358, 0]
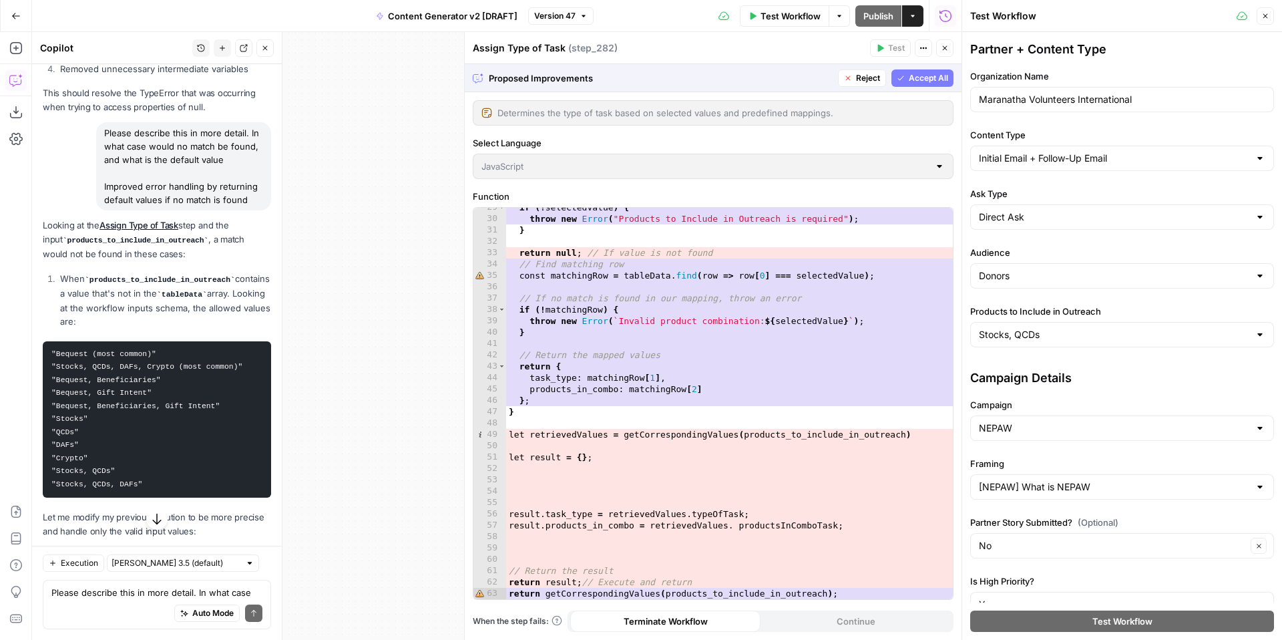
click at [925, 77] on span "Accept All" at bounding box center [928, 78] width 39 height 12
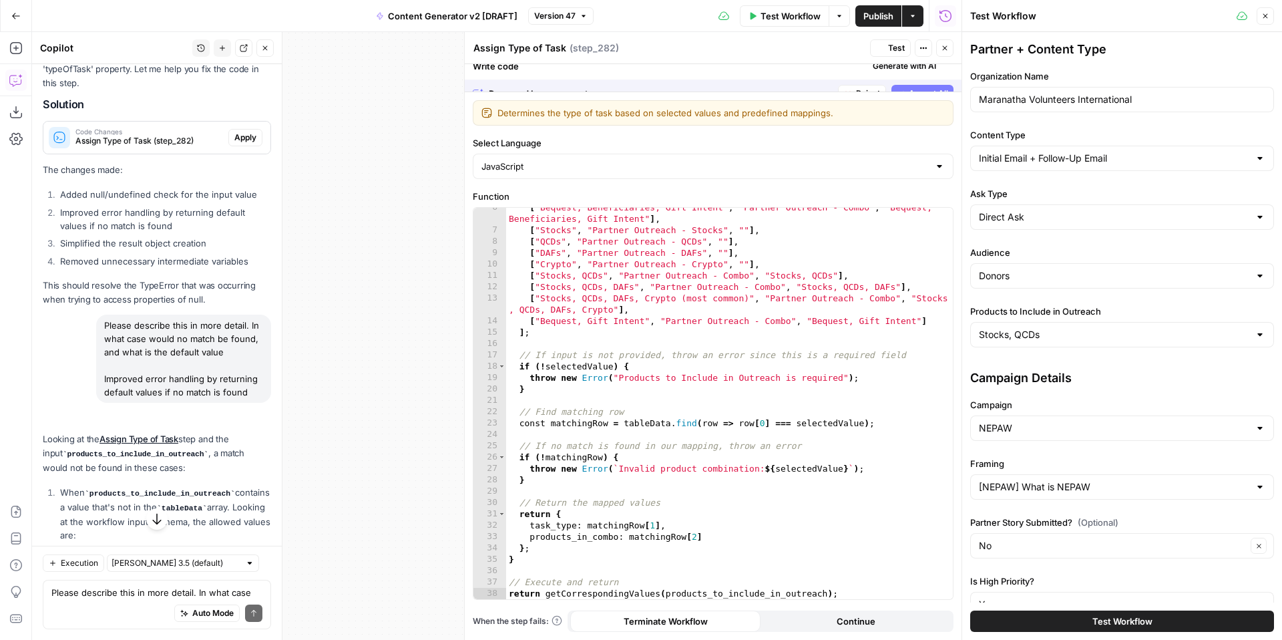
scroll to position [74, 0]
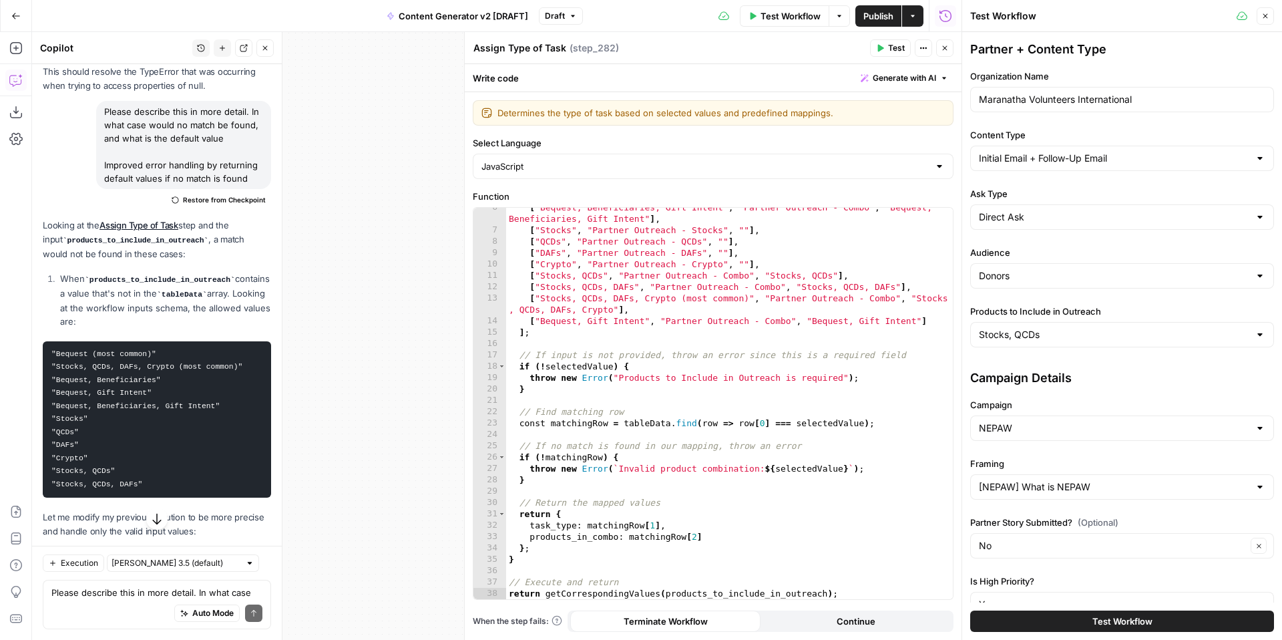
click at [950, 49] on button "Close" at bounding box center [944, 47] width 17 height 17
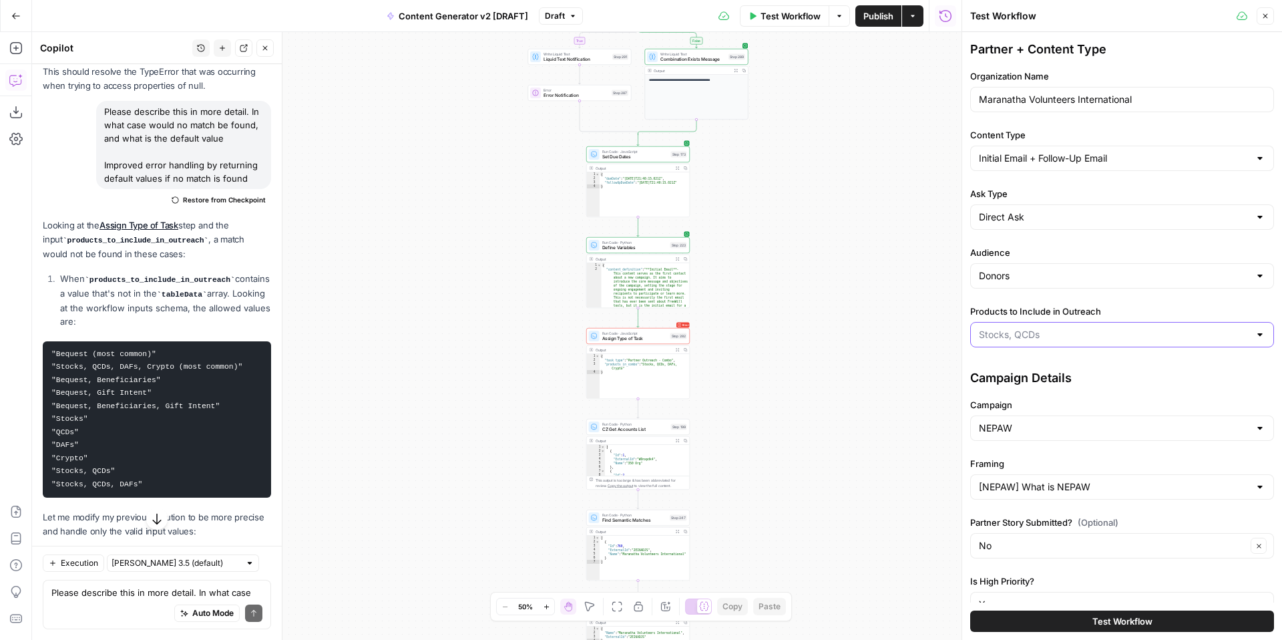
click at [1082, 336] on input "Products to Include in Outreach" at bounding box center [1114, 334] width 270 height 13
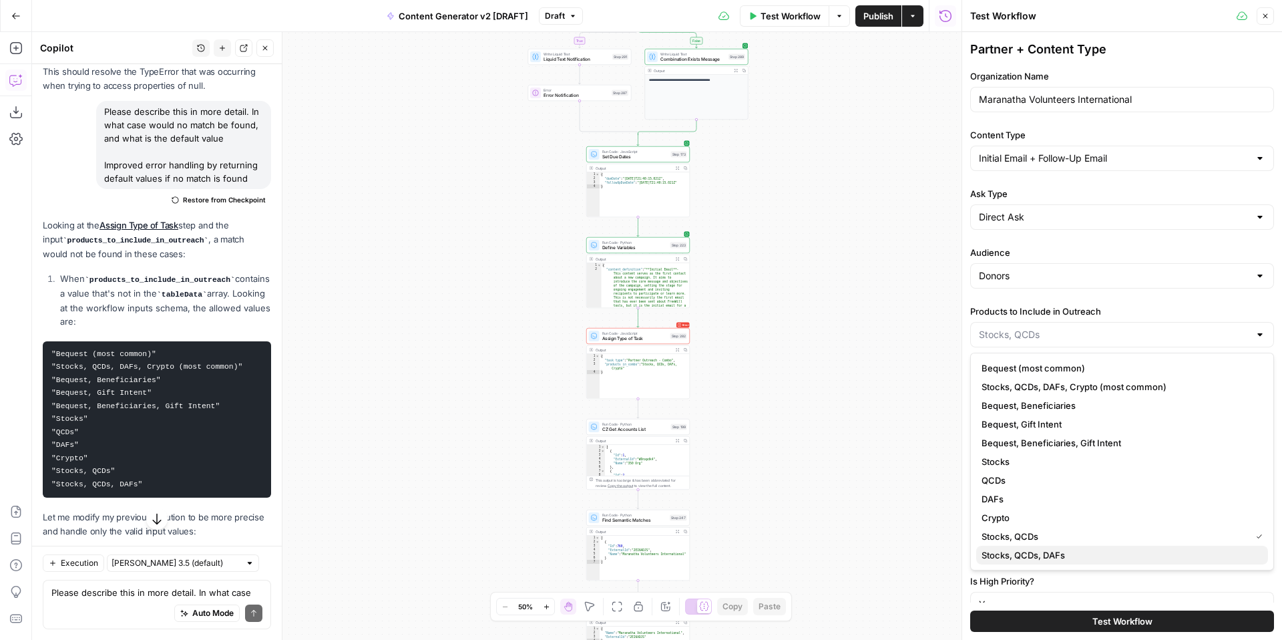
click at [1058, 551] on span "Stocks, QCDs, DAFs" at bounding box center [1120, 554] width 276 height 13
type input "Stocks, QCDs, DAFs"
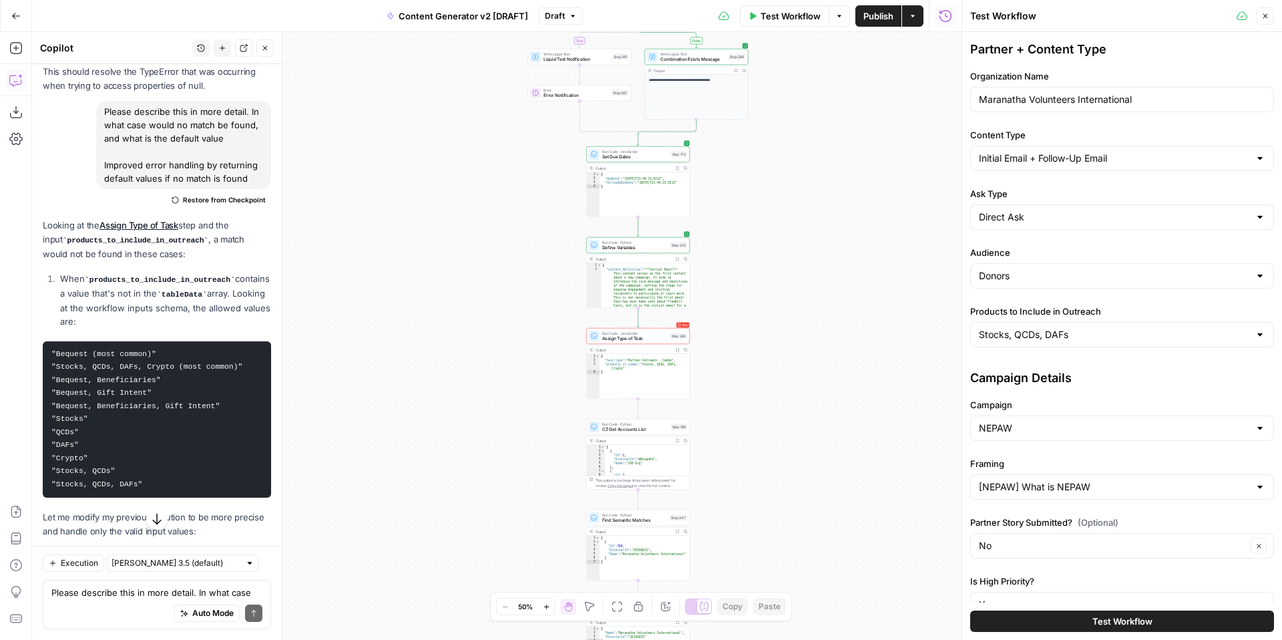
click at [1059, 619] on button "Test Workflow" at bounding box center [1122, 620] width 304 height 21
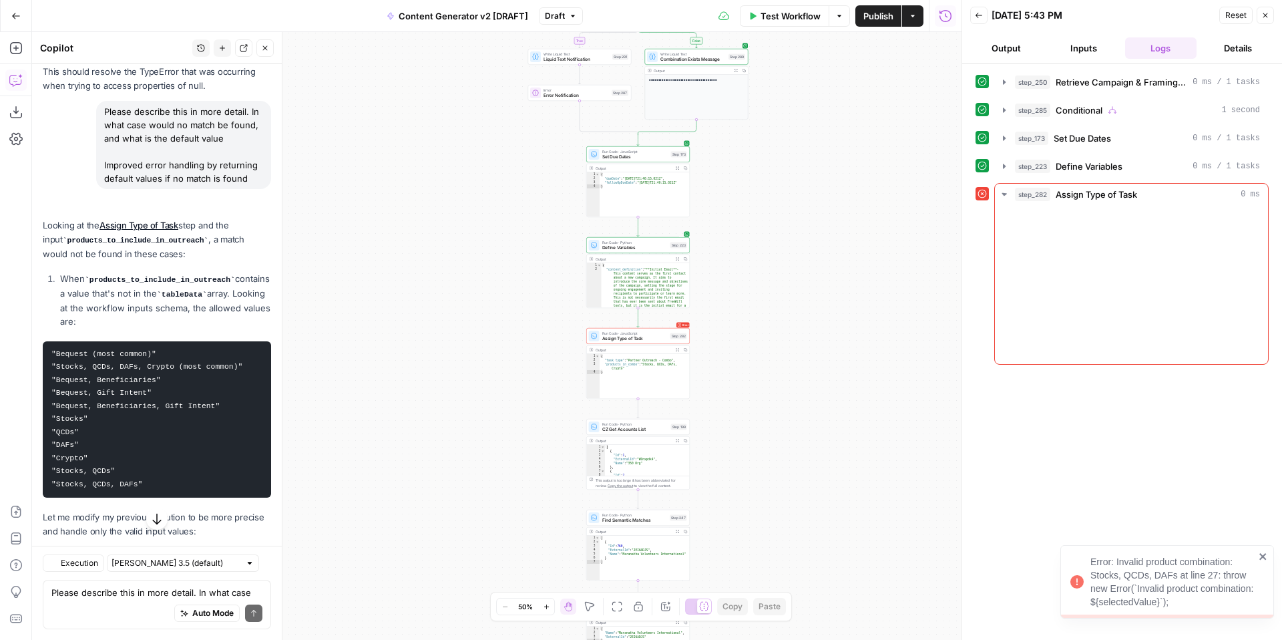
scroll to position [8944, 0]
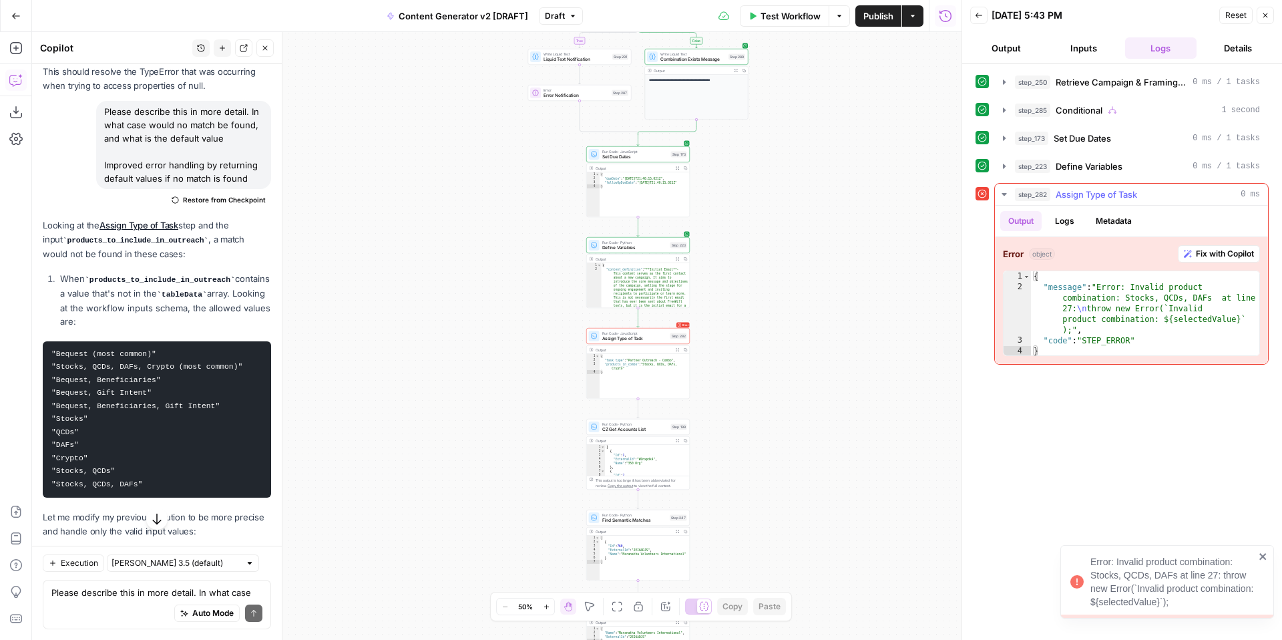
click at [1209, 250] on span "Fix with Copilot" at bounding box center [1225, 254] width 58 height 12
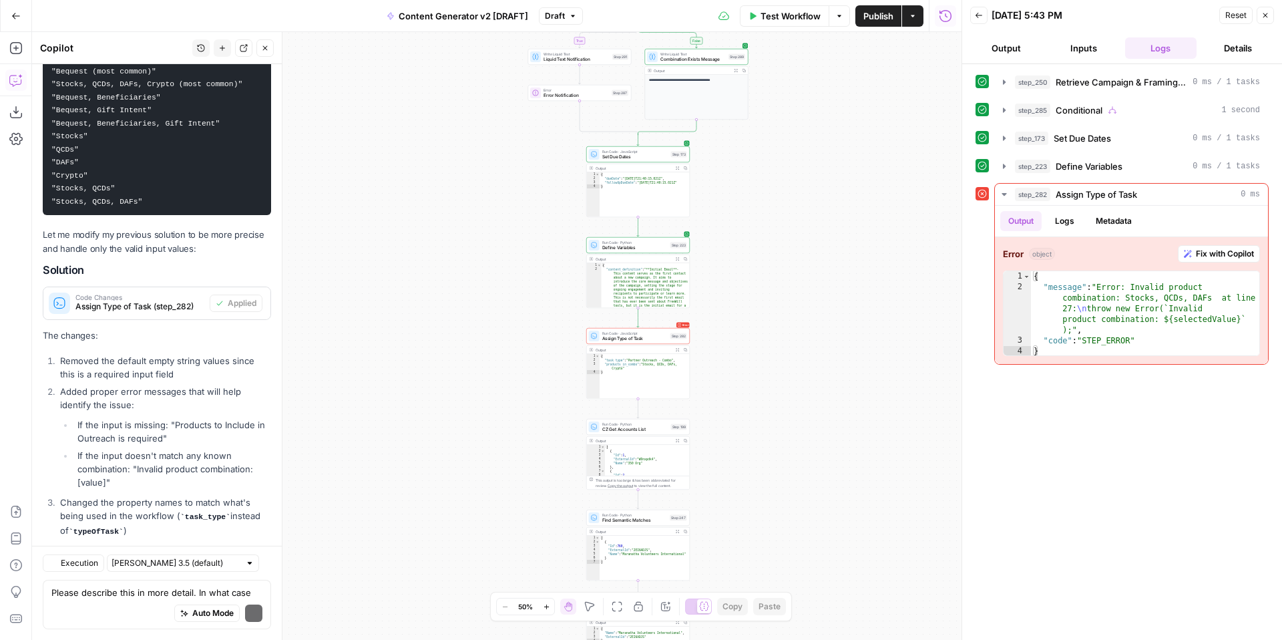
scroll to position [9478, 0]
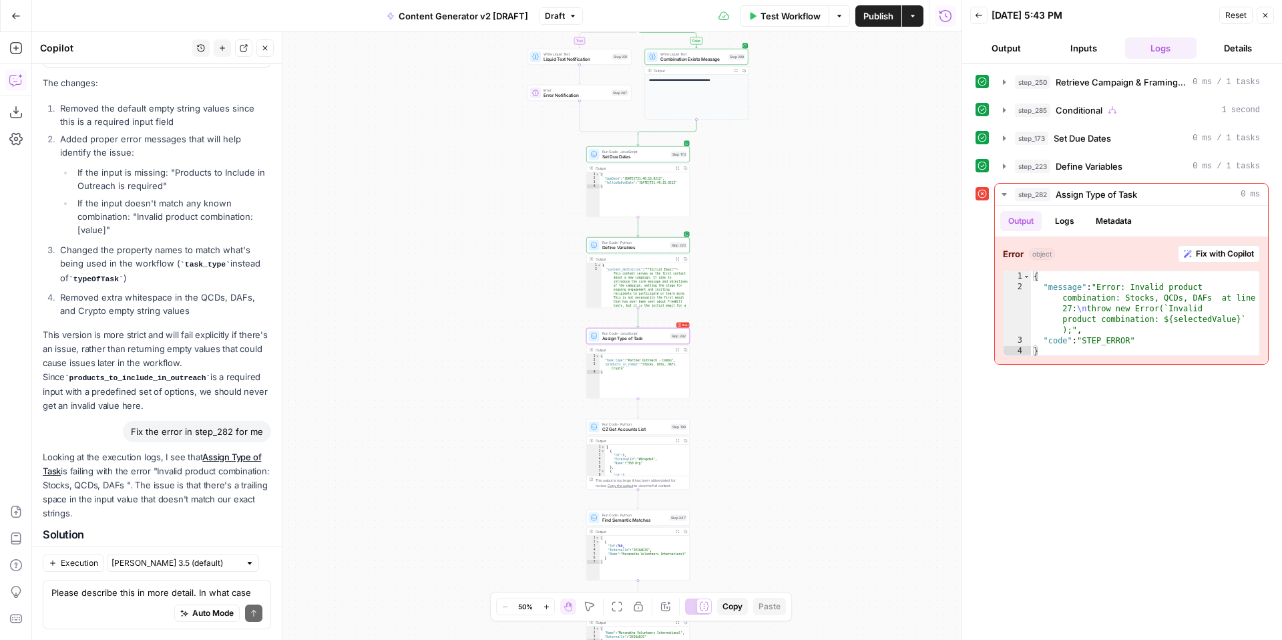
click at [248, 562] on span "Apply" at bounding box center [245, 568] width 22 height 12
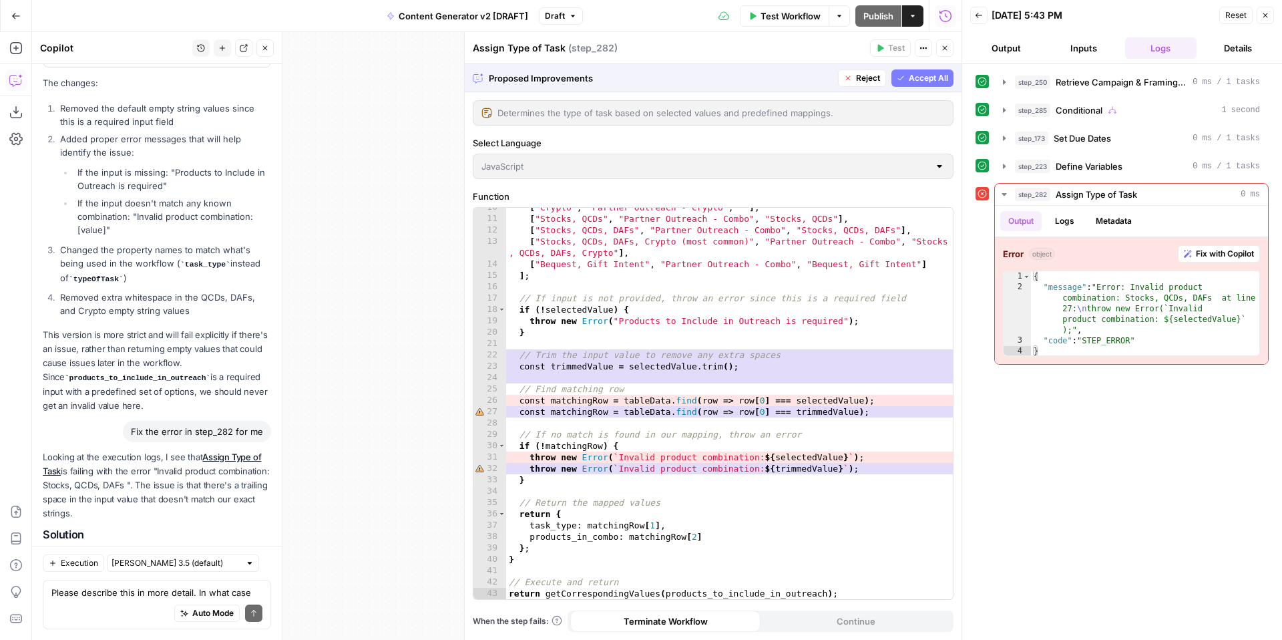
scroll to position [131, 0]
click at [909, 79] on span "Accept All" at bounding box center [928, 78] width 39 height 12
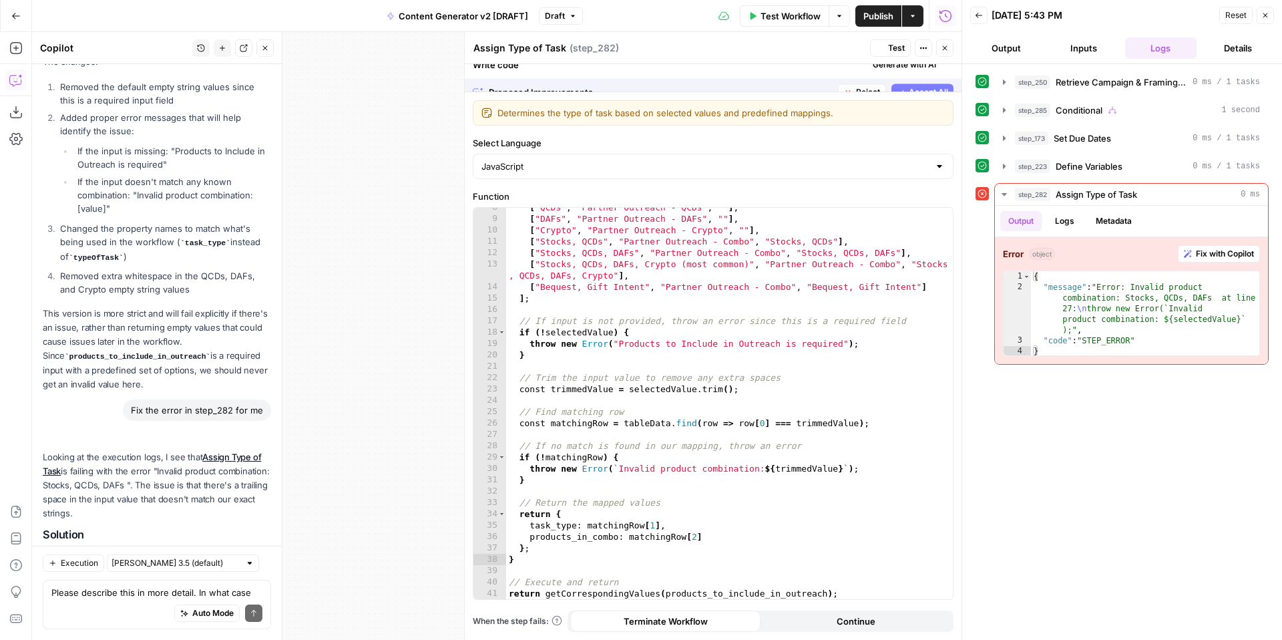
scroll to position [108, 0]
click at [1267, 15] on icon "button" at bounding box center [1265, 15] width 8 height 8
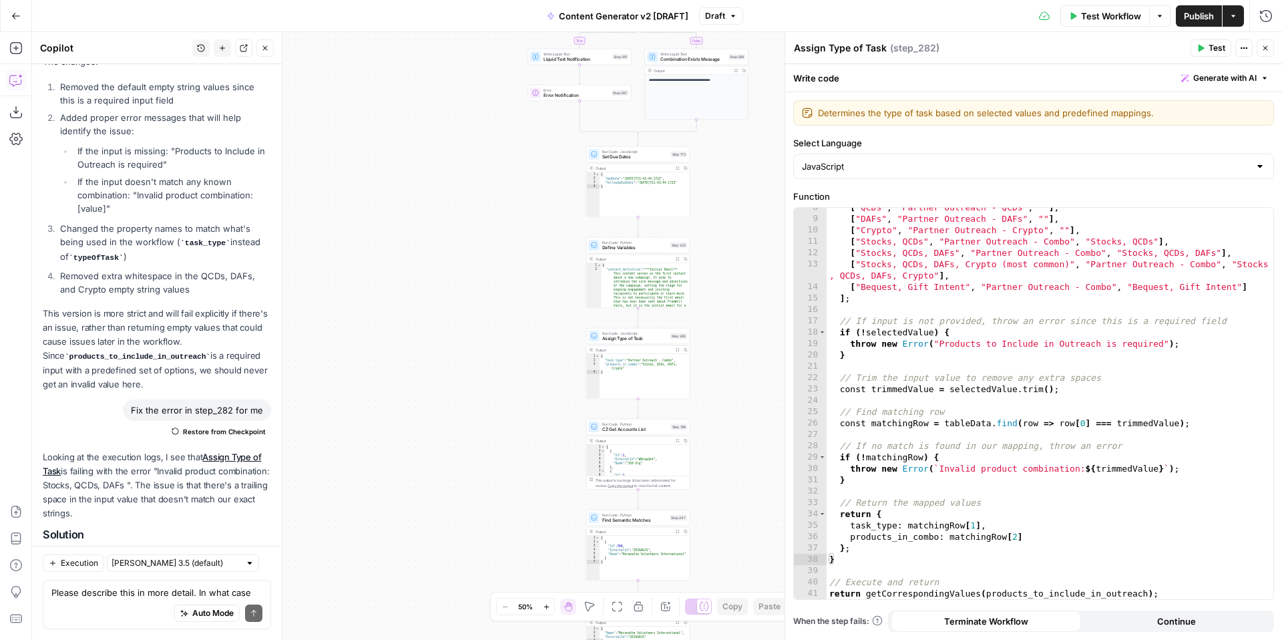
click at [1268, 49] on icon "button" at bounding box center [1265, 48] width 8 height 8
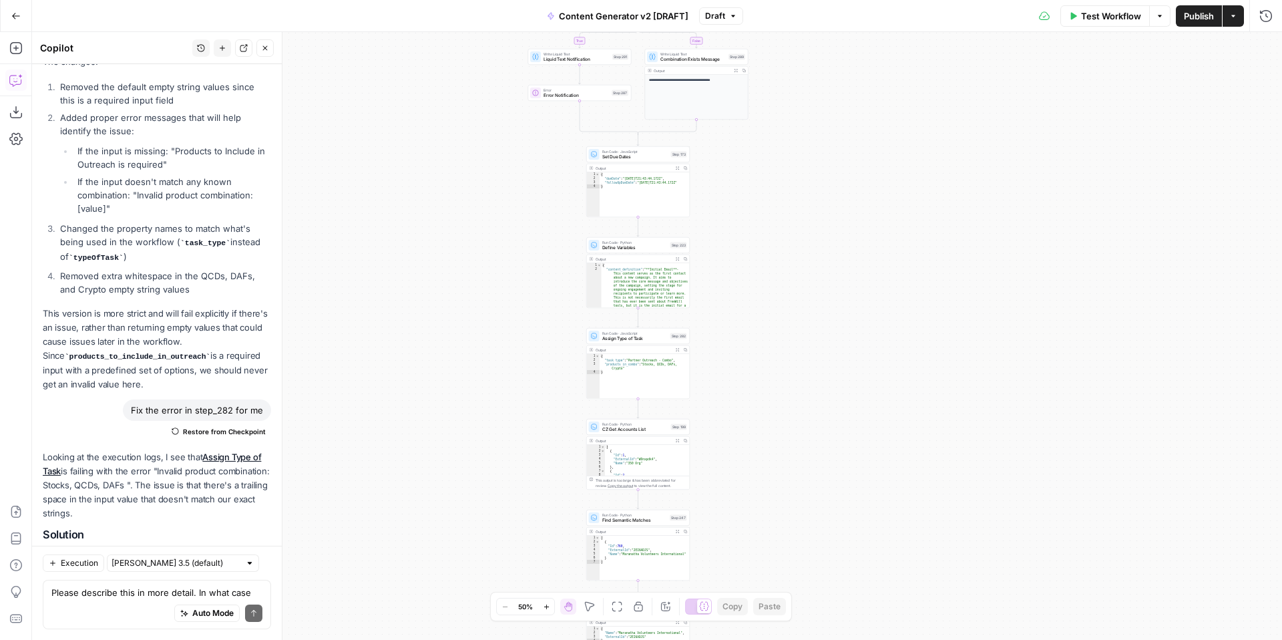
click at [1116, 19] on span "Test Workflow" at bounding box center [1111, 15] width 60 height 13
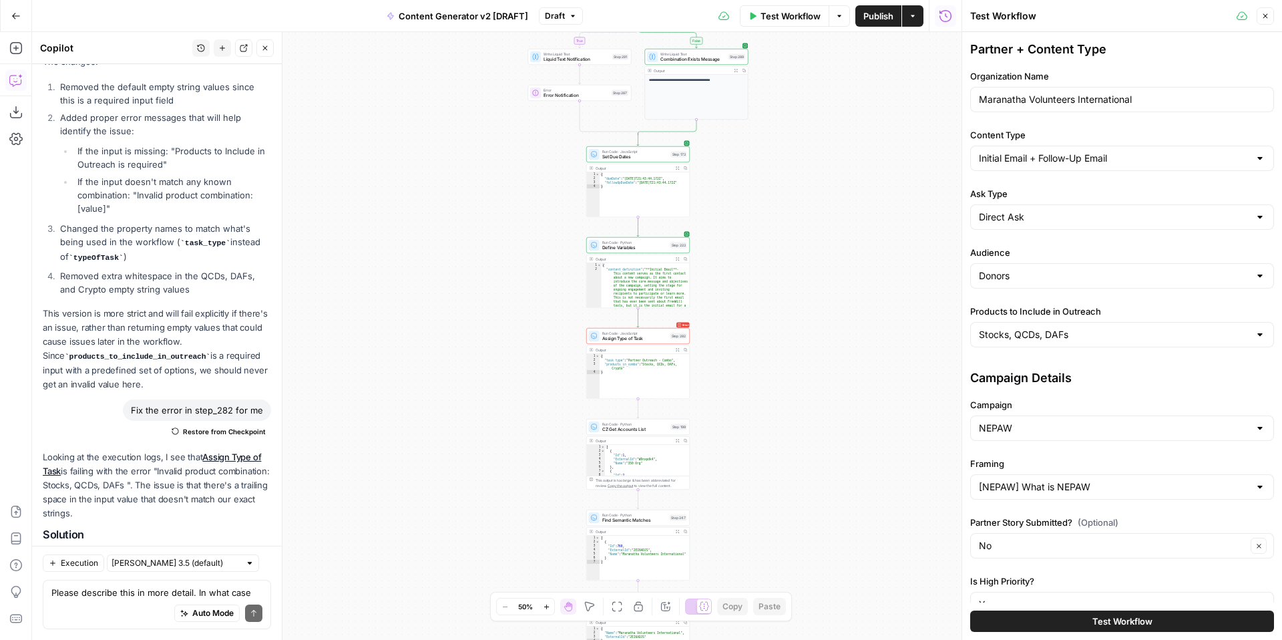
click at [1127, 616] on span "Test Workflow" at bounding box center [1122, 620] width 60 height 13
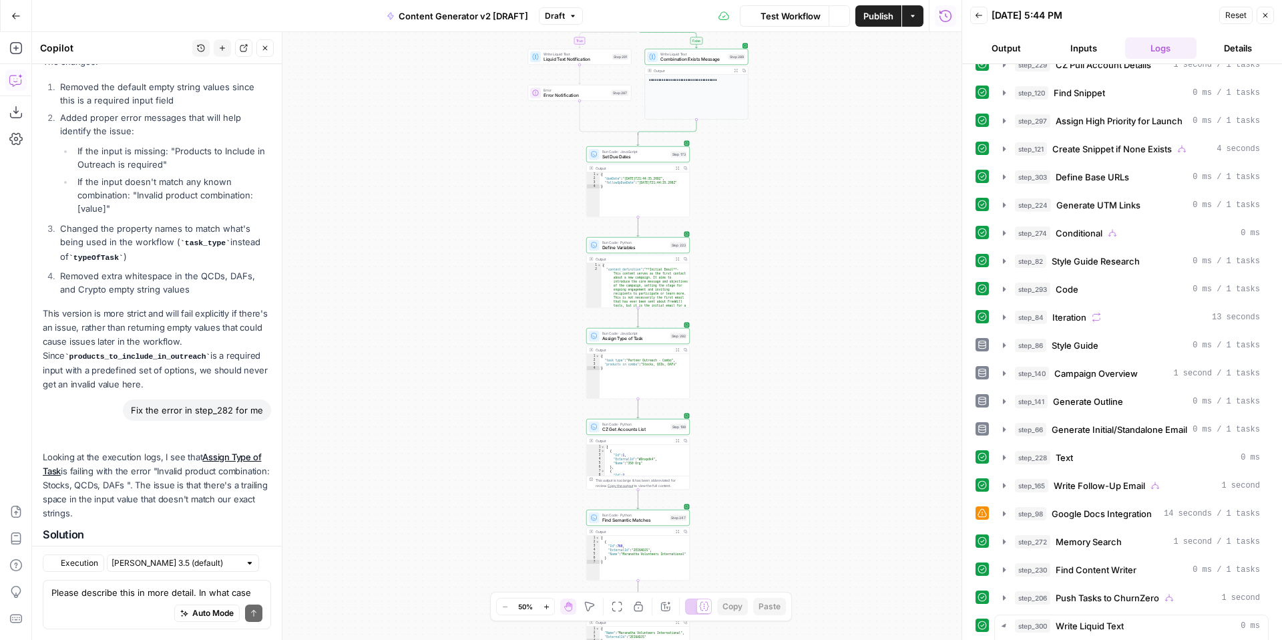
scroll to position [9500, 0]
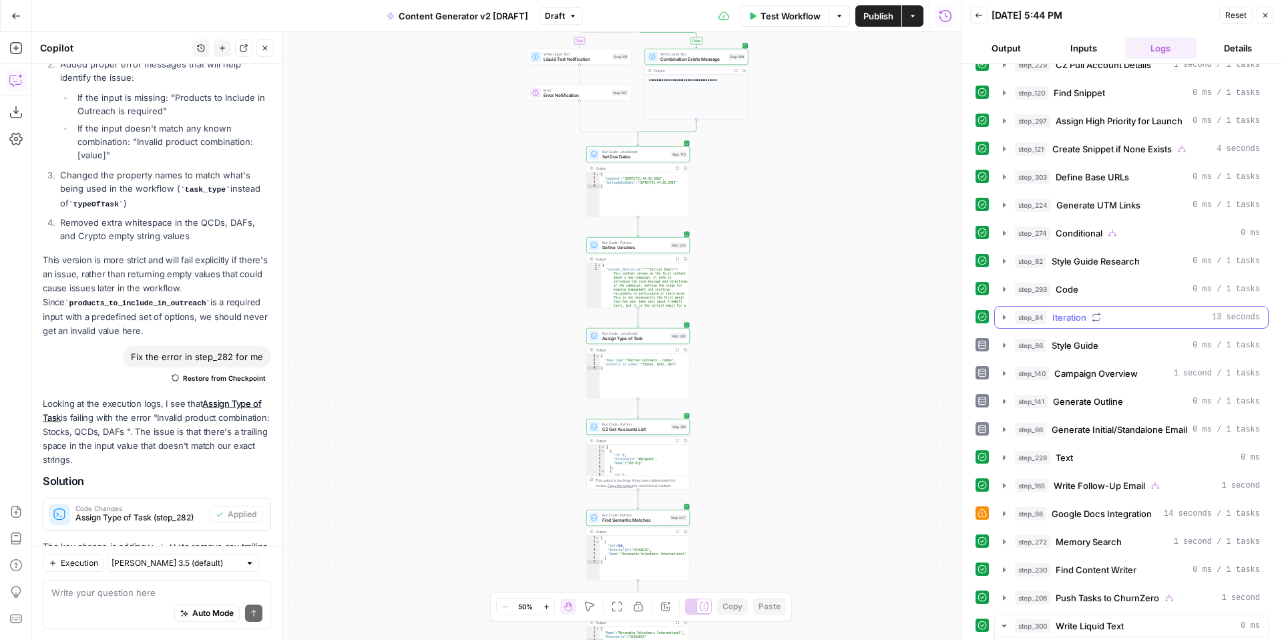
scroll to position [345, 0]
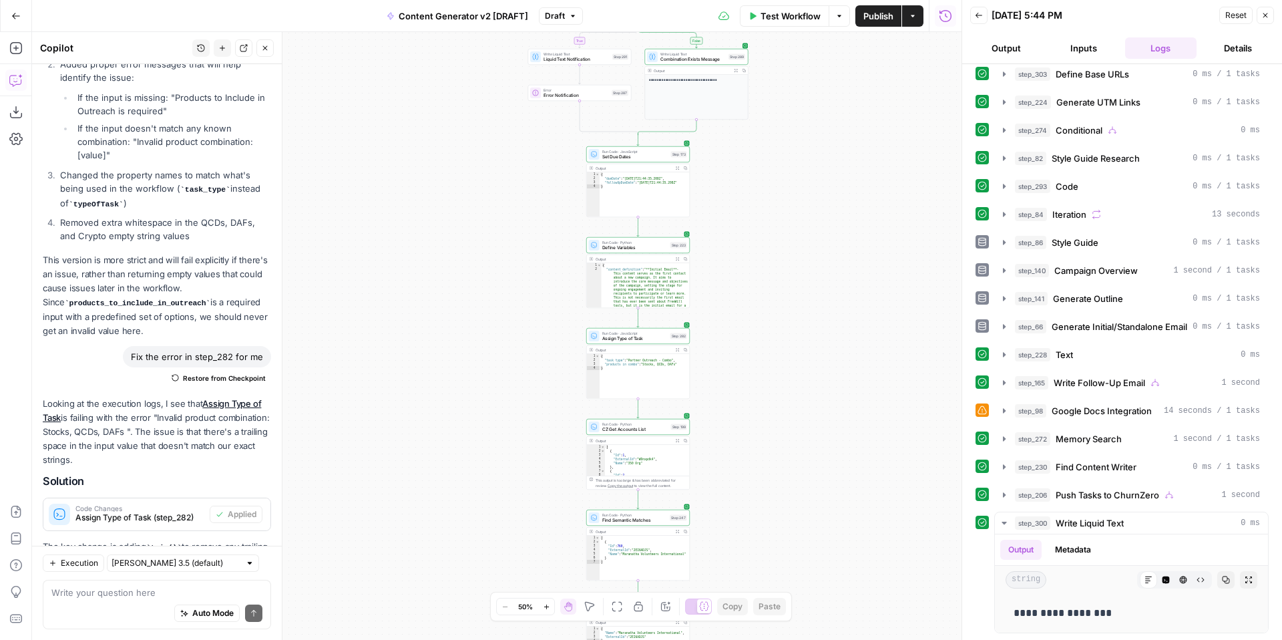
click at [1267, 15] on icon "button" at bounding box center [1265, 15] width 8 height 8
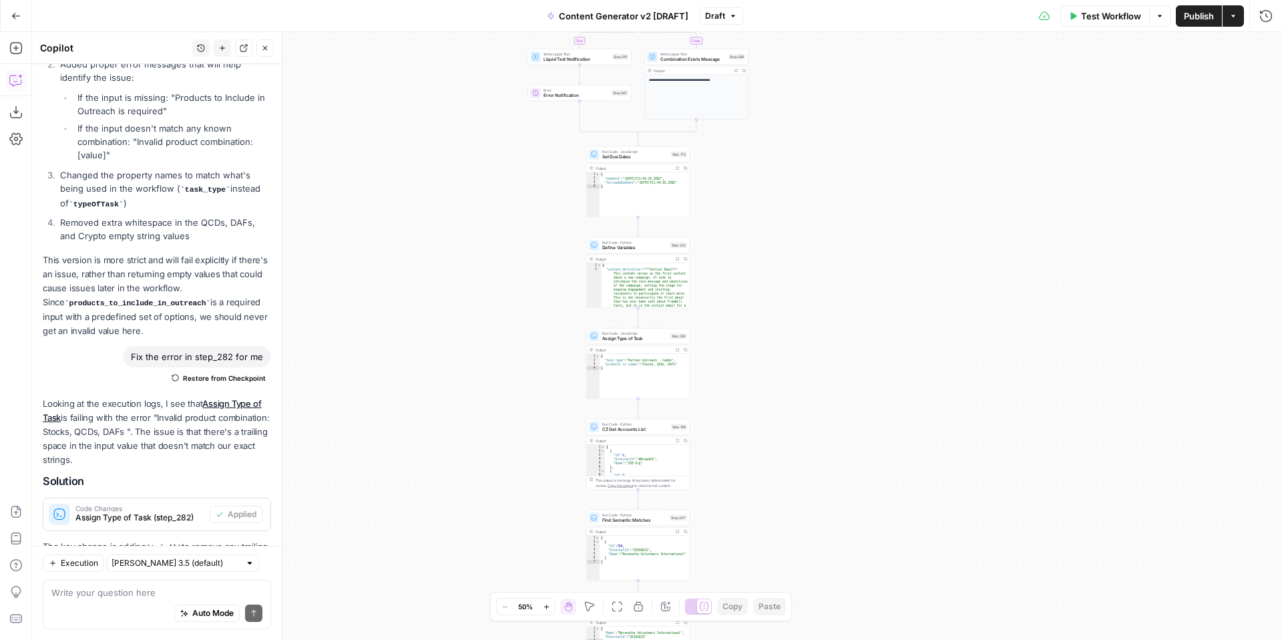
click at [1103, 17] on span "Test Workflow" at bounding box center [1111, 15] width 60 height 13
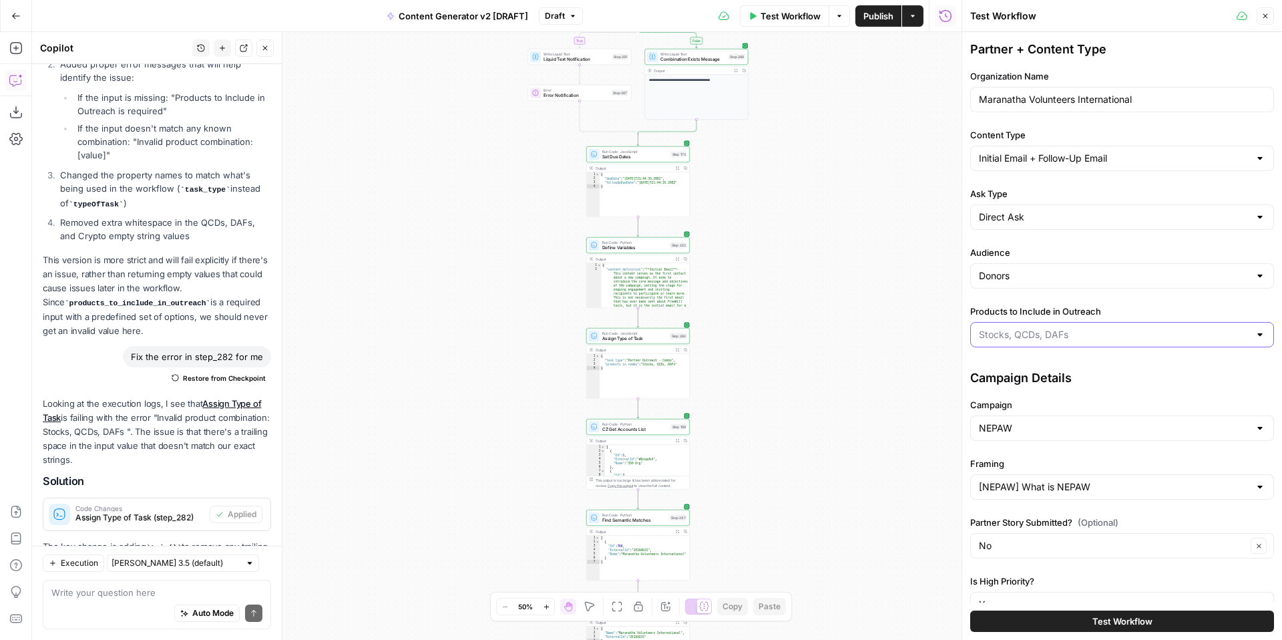
click at [1111, 331] on input "Products to Include in Outreach" at bounding box center [1114, 334] width 270 height 13
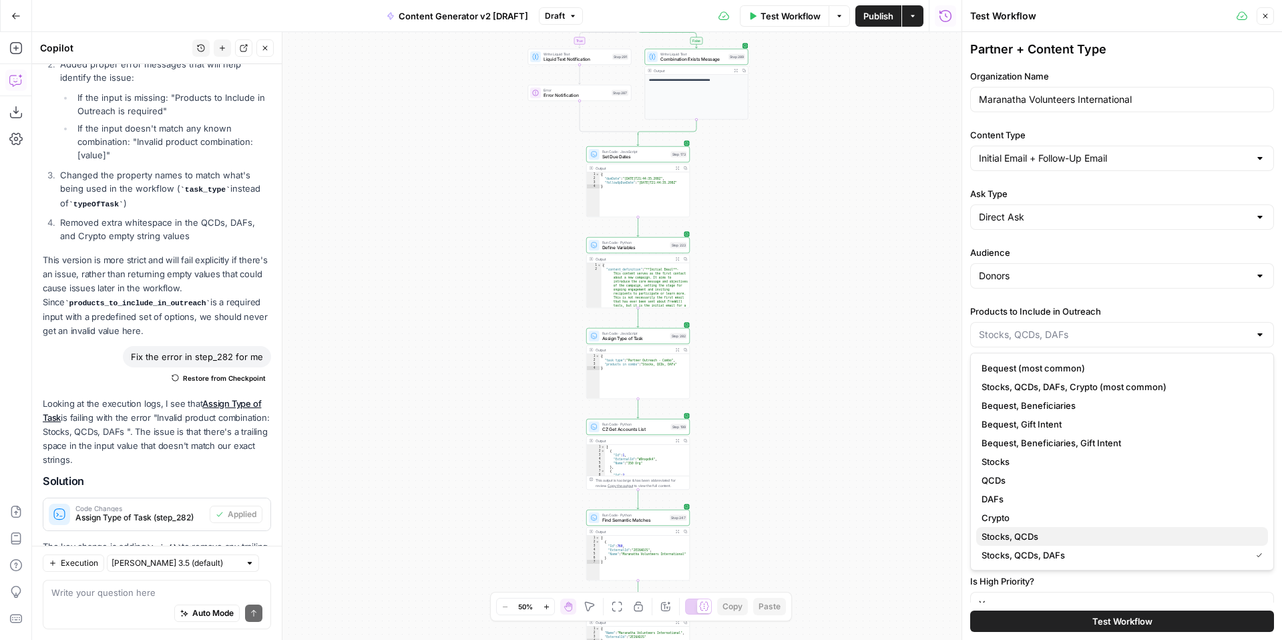
click at [1076, 536] on span "Stocks, QCDs" at bounding box center [1120, 536] width 276 height 13
type input "Stocks, QCDs"
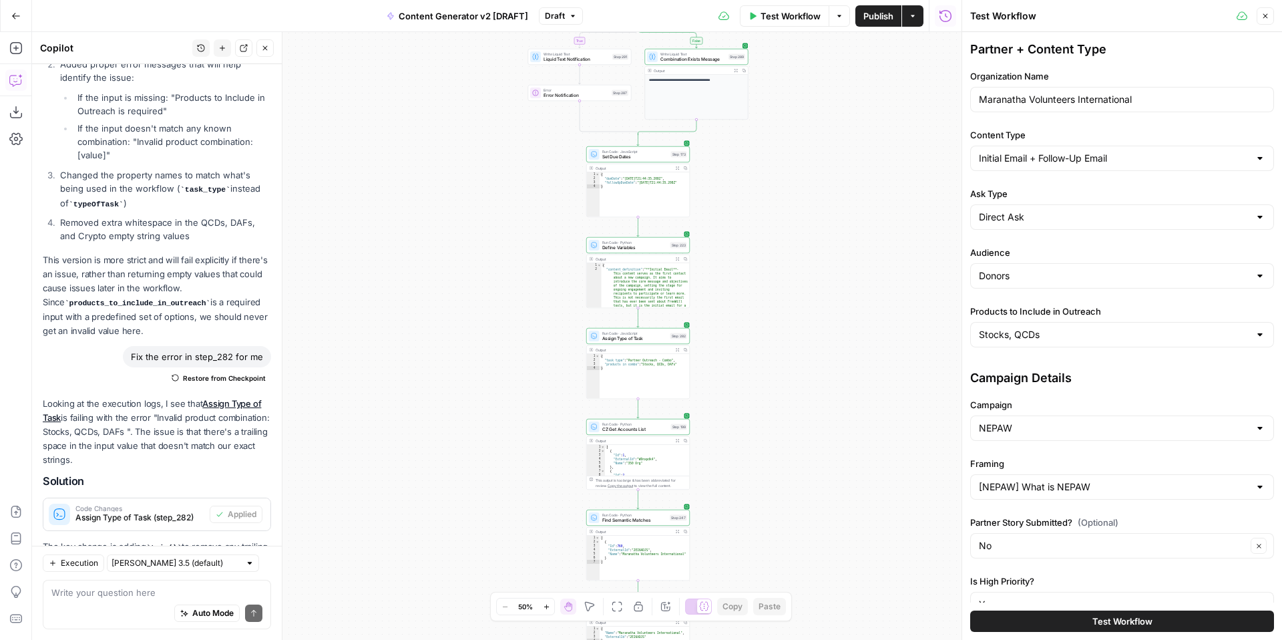
click at [1101, 621] on span "Test Workflow" at bounding box center [1122, 620] width 60 height 13
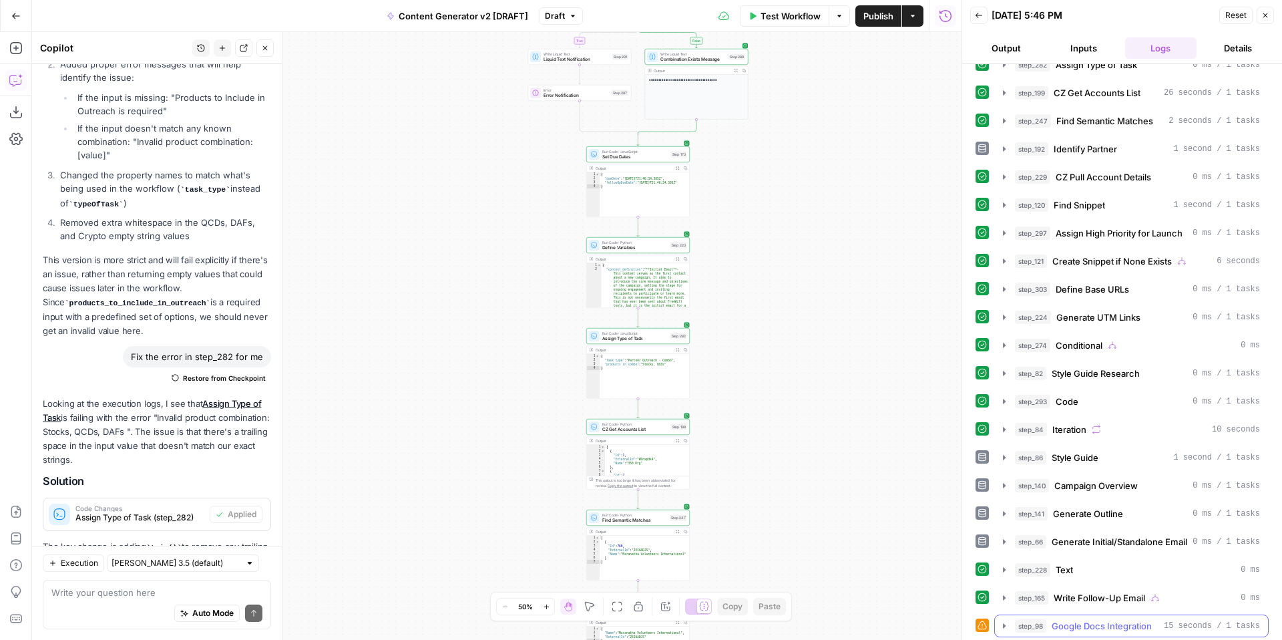
scroll to position [345, 0]
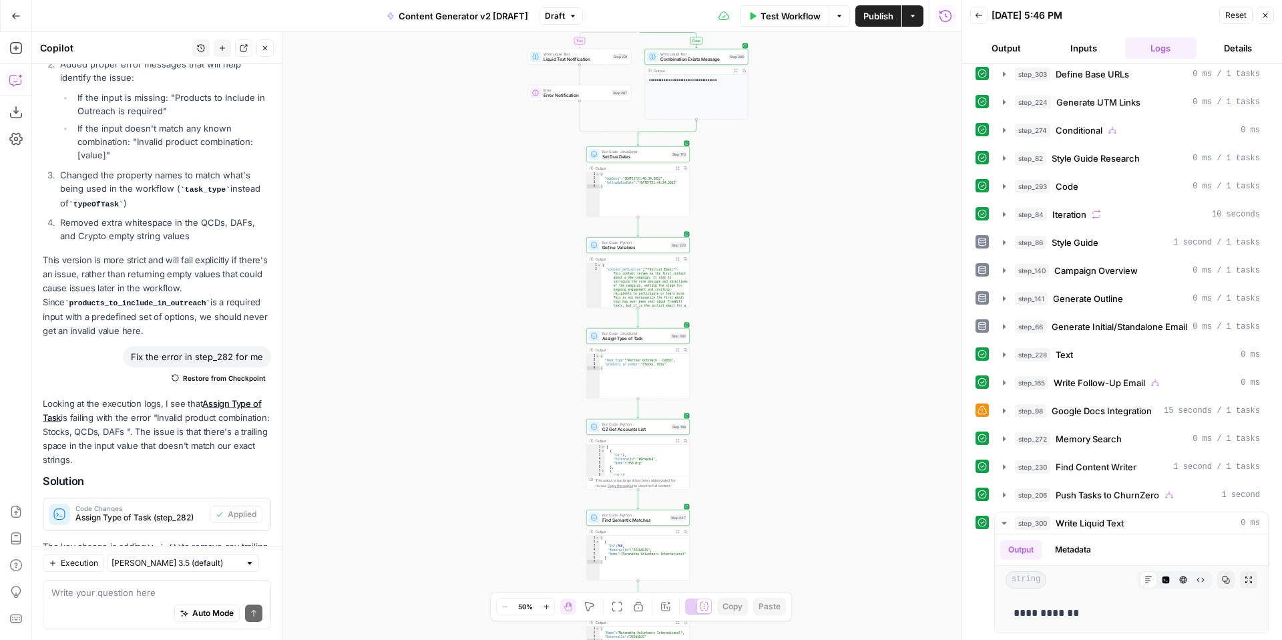
click at [1269, 15] on span "Close" at bounding box center [1269, 15] width 1 height 1
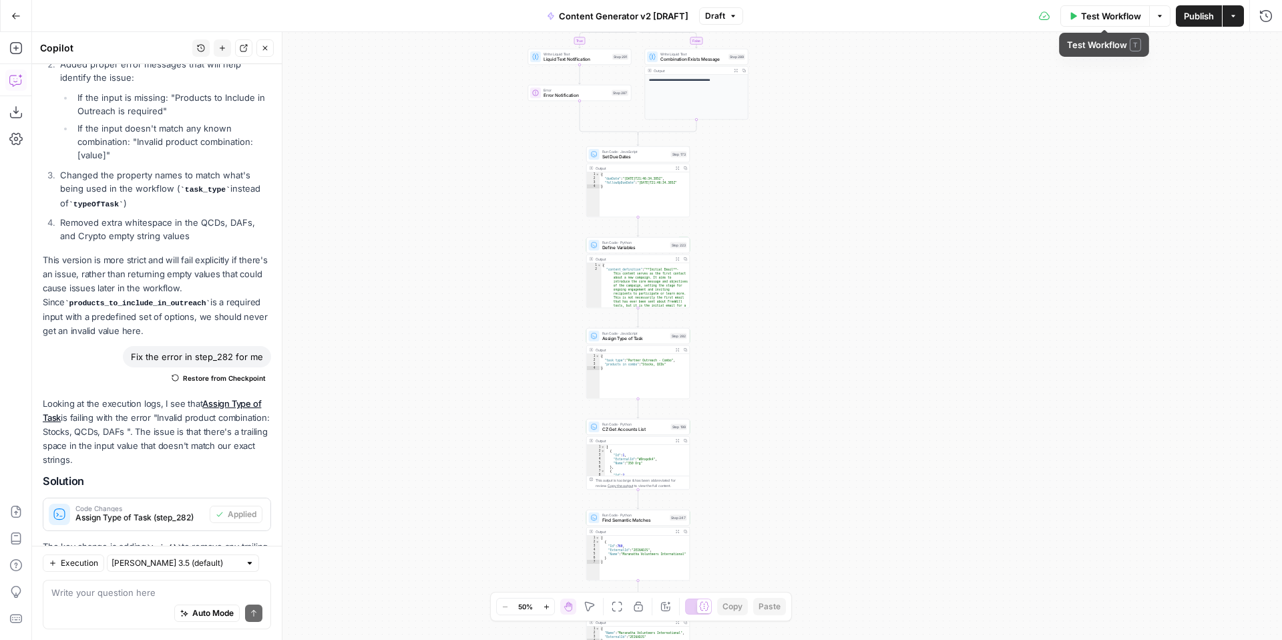
click at [1123, 17] on span "Test Workflow" at bounding box center [1111, 15] width 60 height 13
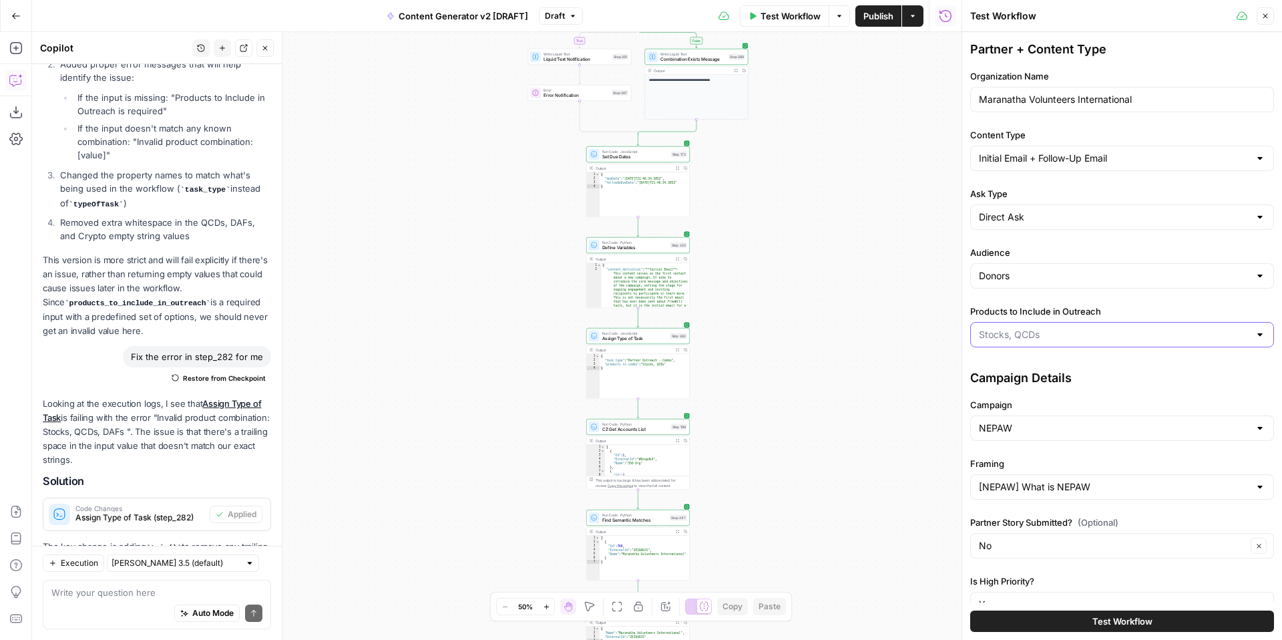
click at [1038, 331] on input "Products to Include in Outreach" at bounding box center [1114, 334] width 270 height 13
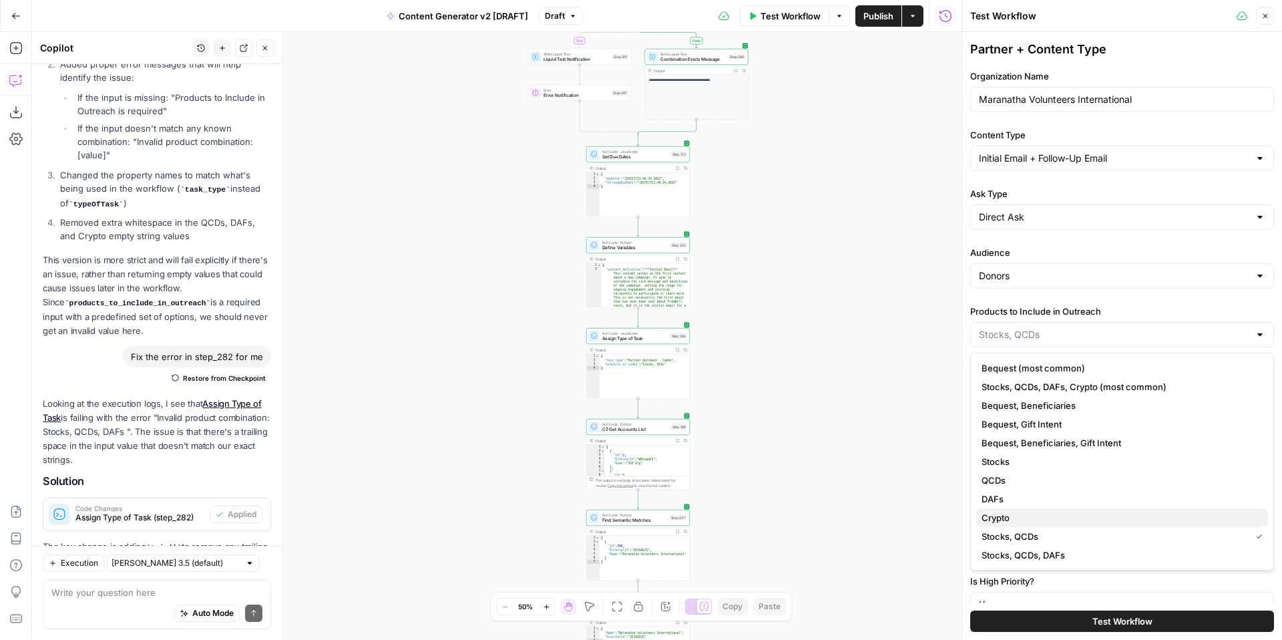
click at [1113, 514] on span "Crypto" at bounding box center [1120, 517] width 276 height 13
type input "Crypto"
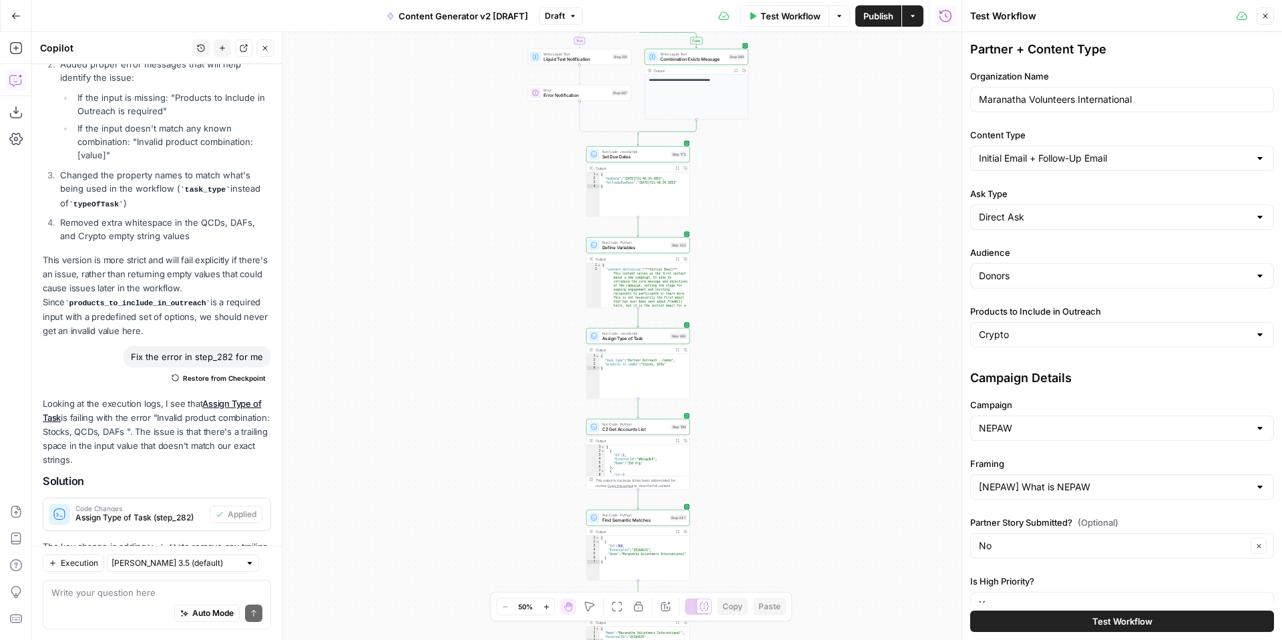
click at [1082, 624] on button "Test Workflow" at bounding box center [1122, 620] width 304 height 21
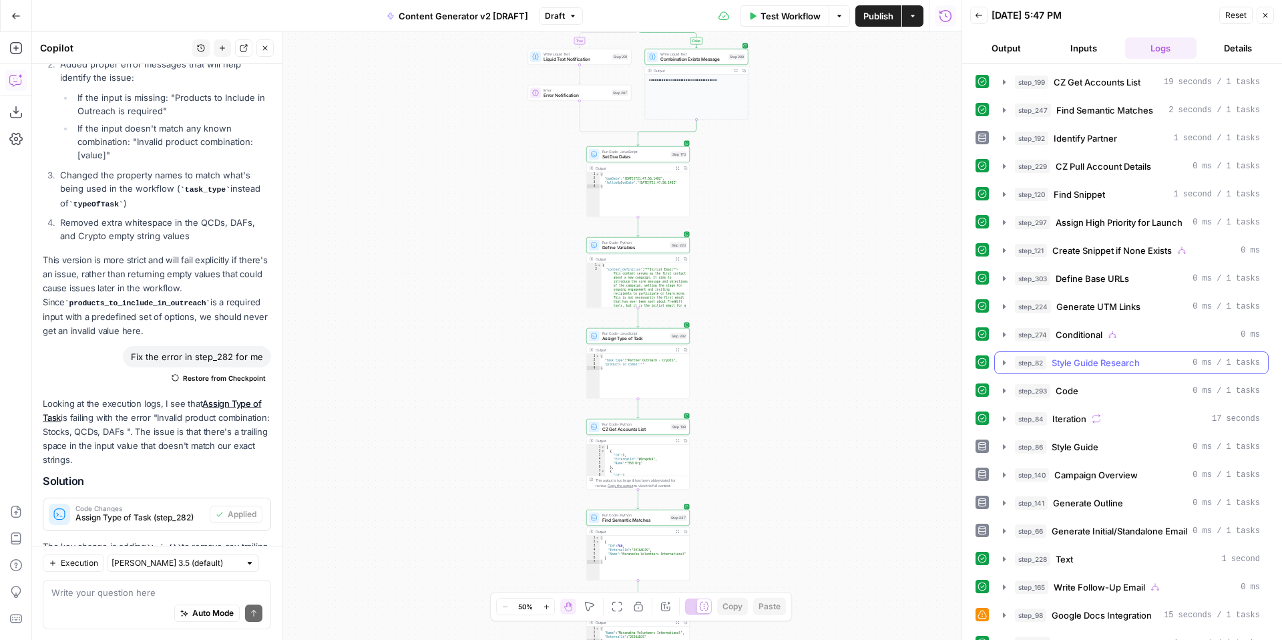
scroll to position [345, 0]
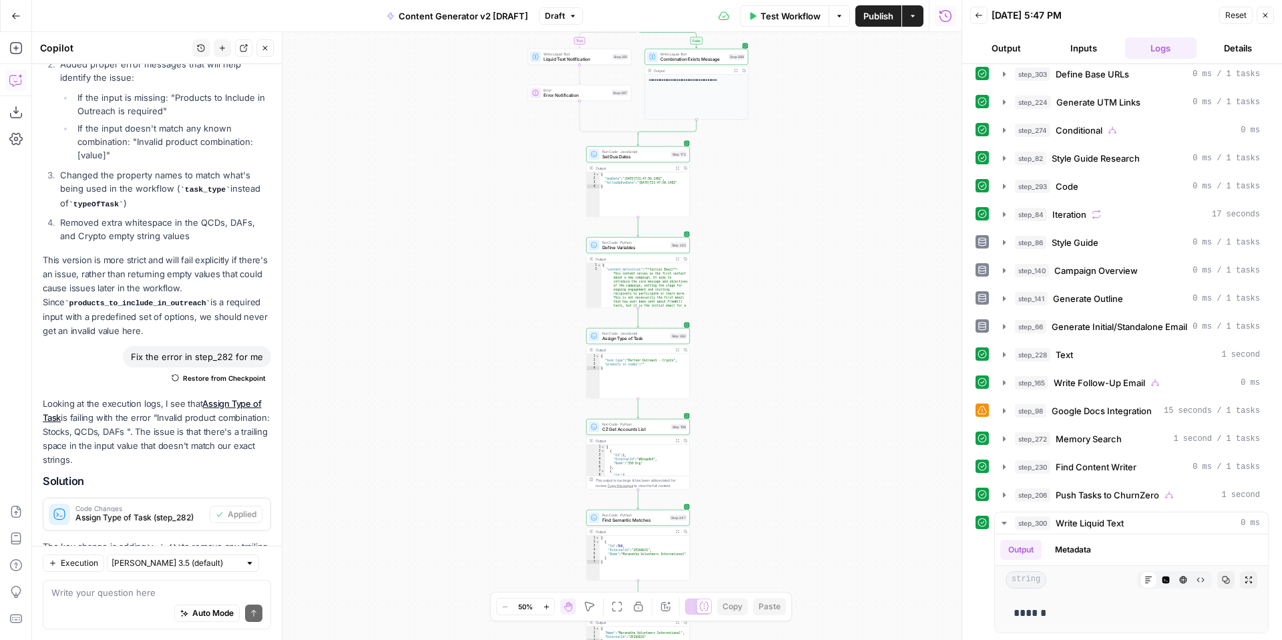
click at [1266, 15] on icon "button" at bounding box center [1265, 15] width 8 height 8
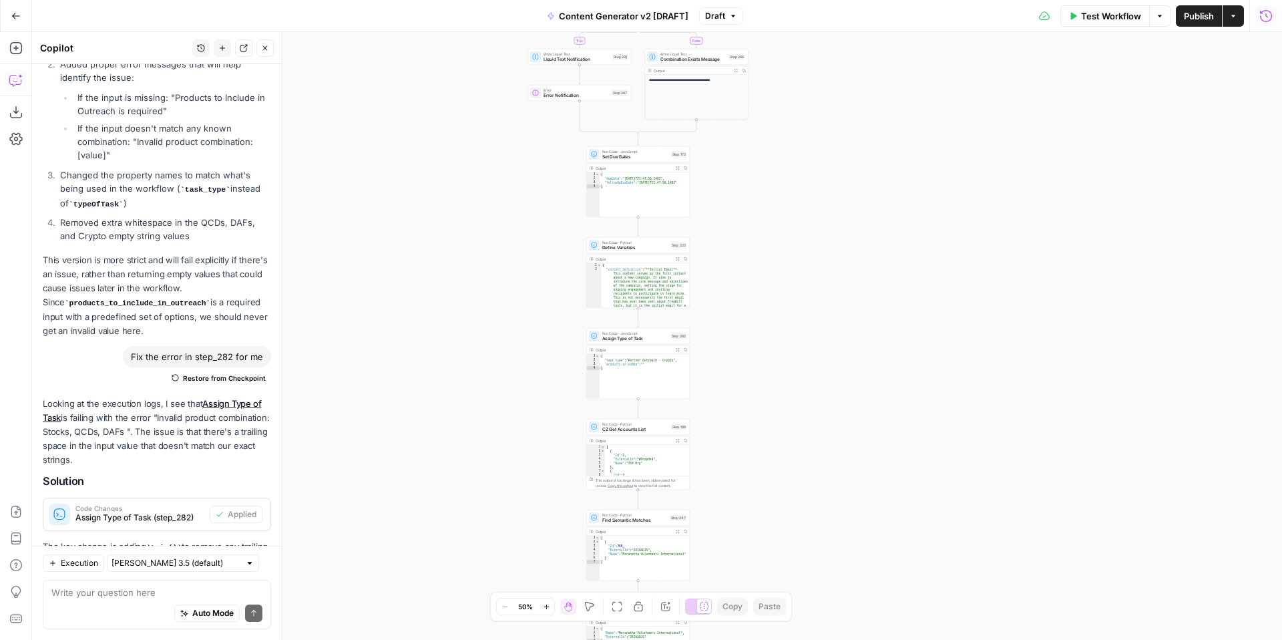
click at [1112, 23] on button "Test Workflow" at bounding box center [1104, 15] width 89 height 21
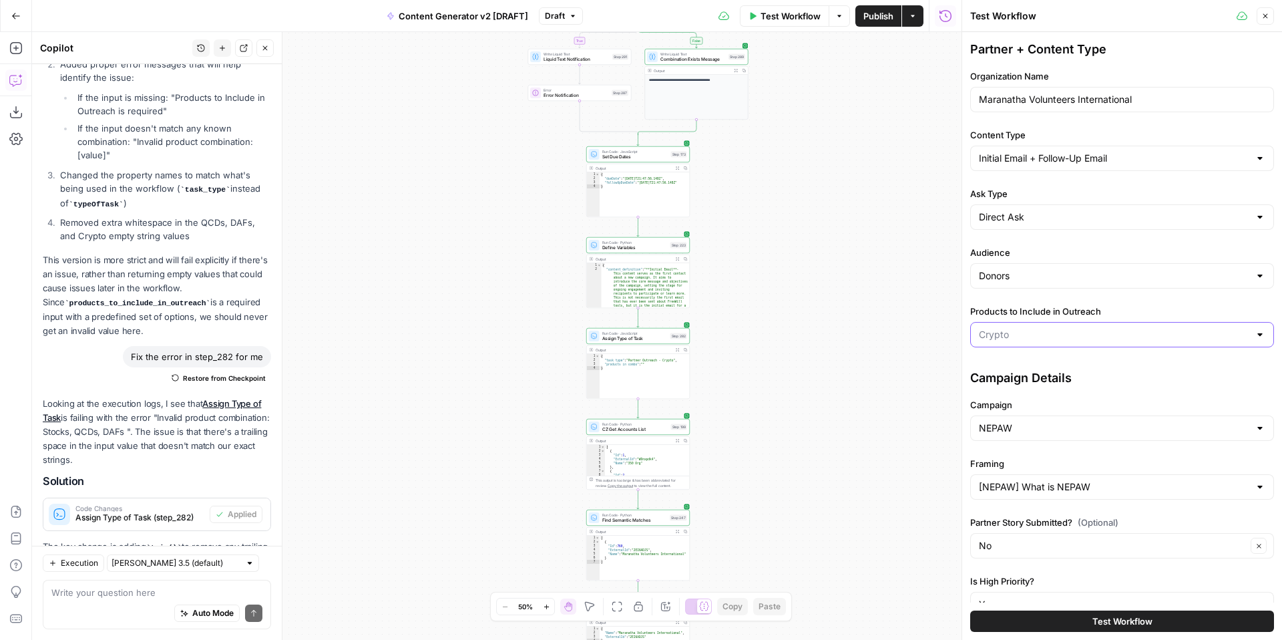
click at [1053, 334] on input "Products to Include in Outreach" at bounding box center [1114, 334] width 270 height 13
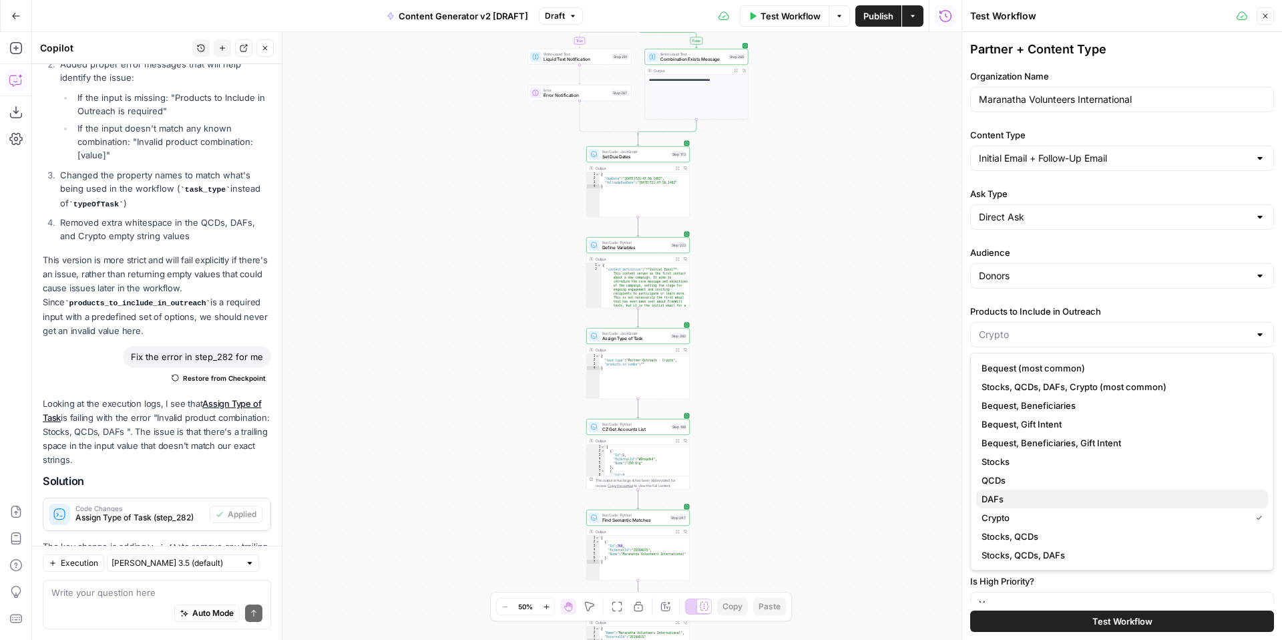
click at [1056, 502] on span "DAFs" at bounding box center [1120, 498] width 276 height 13
type input "DAFs"
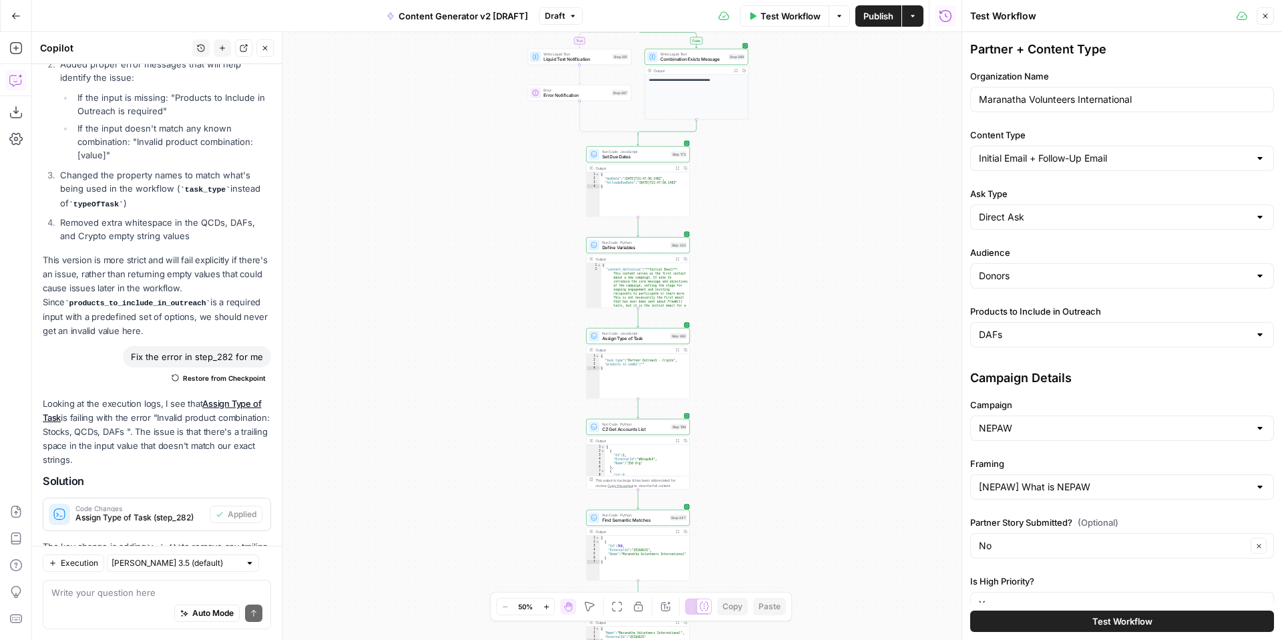
click at [1067, 619] on button "Test Workflow" at bounding box center [1122, 620] width 304 height 21
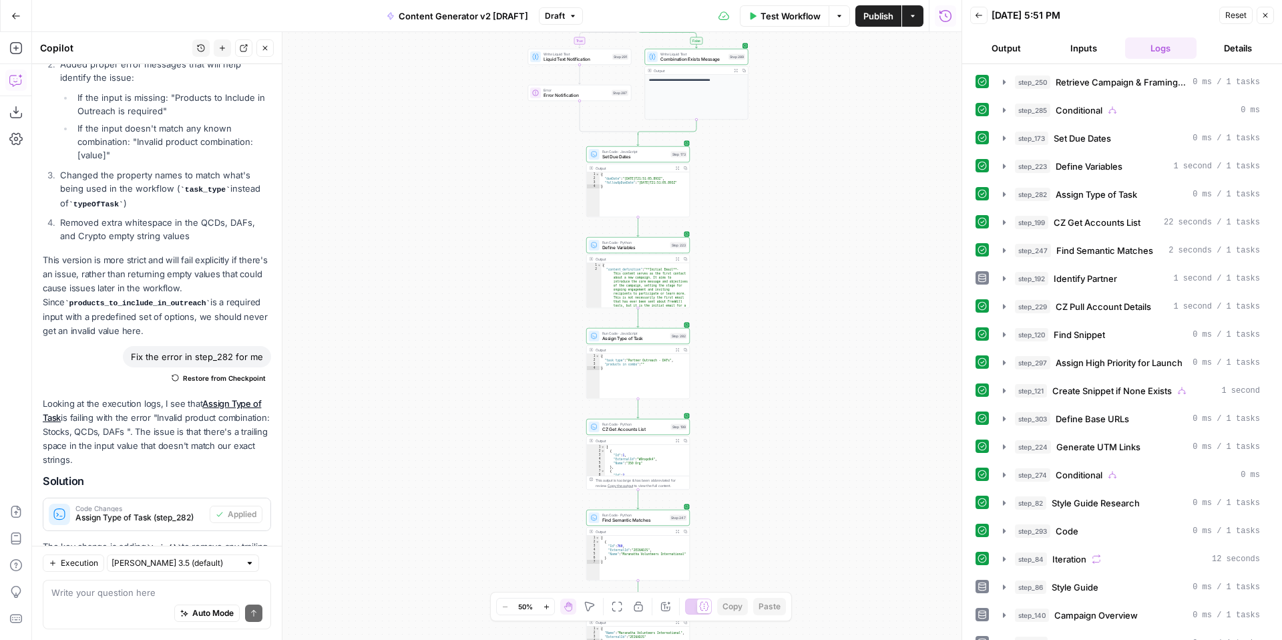
click at [1268, 13] on icon "button" at bounding box center [1265, 15] width 8 height 8
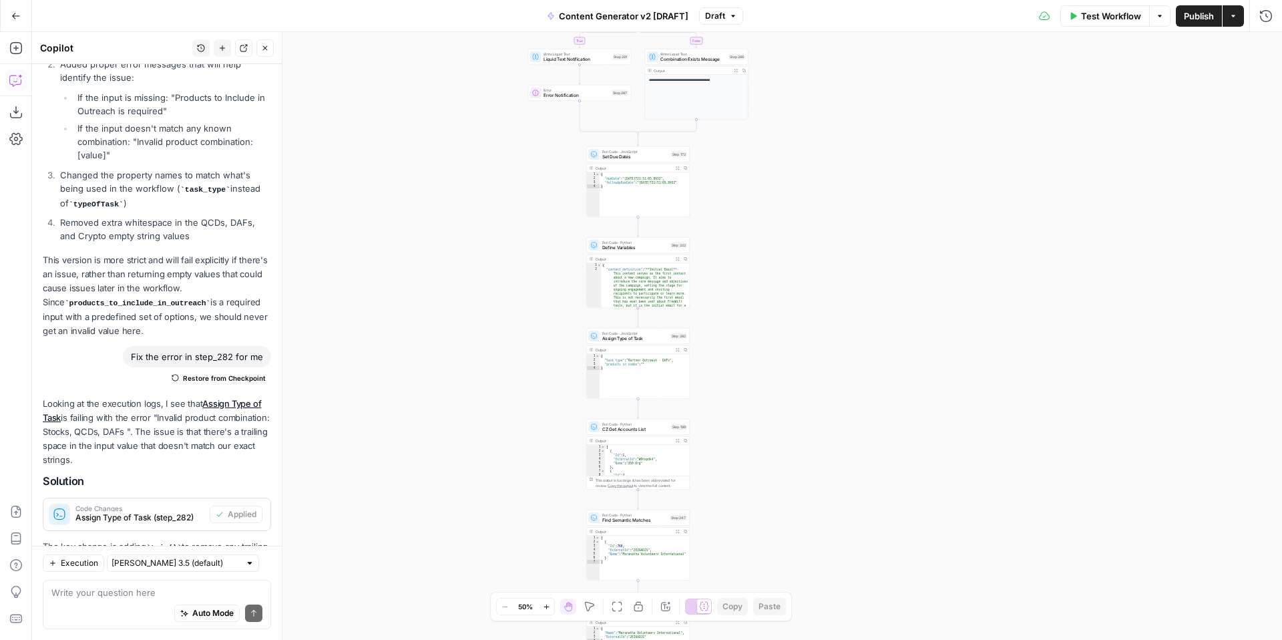
click at [1096, 13] on span "Test Workflow" at bounding box center [1111, 15] width 60 height 13
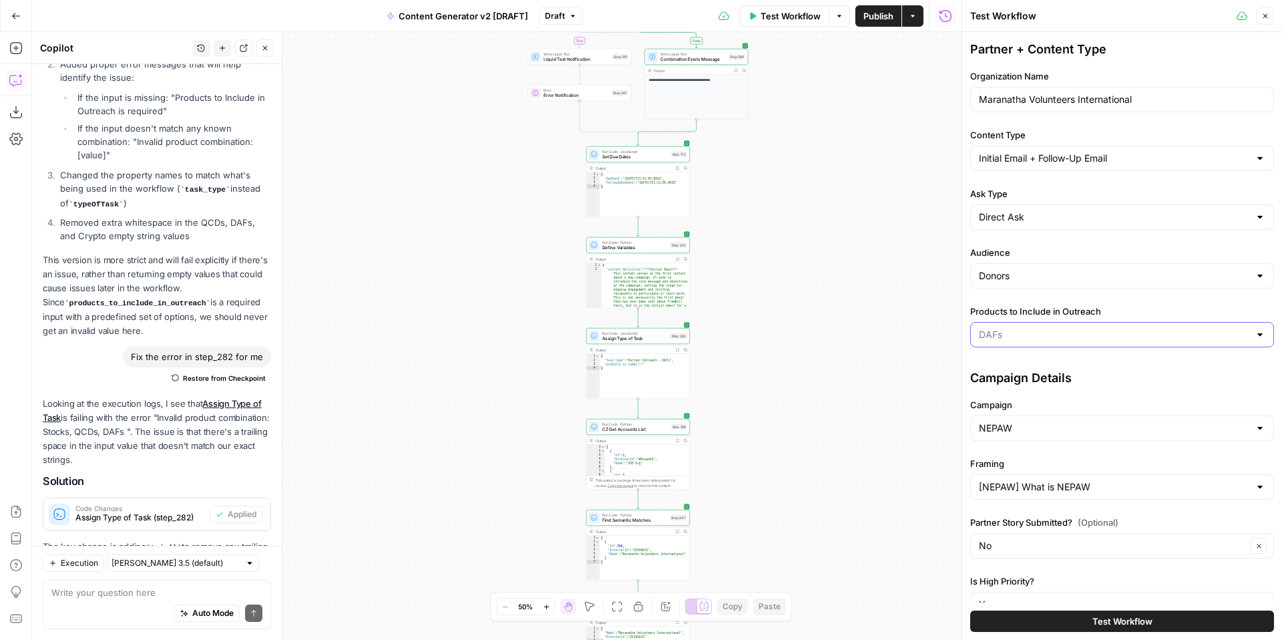
click at [1018, 335] on input "Products to Include in Outreach" at bounding box center [1114, 334] width 270 height 13
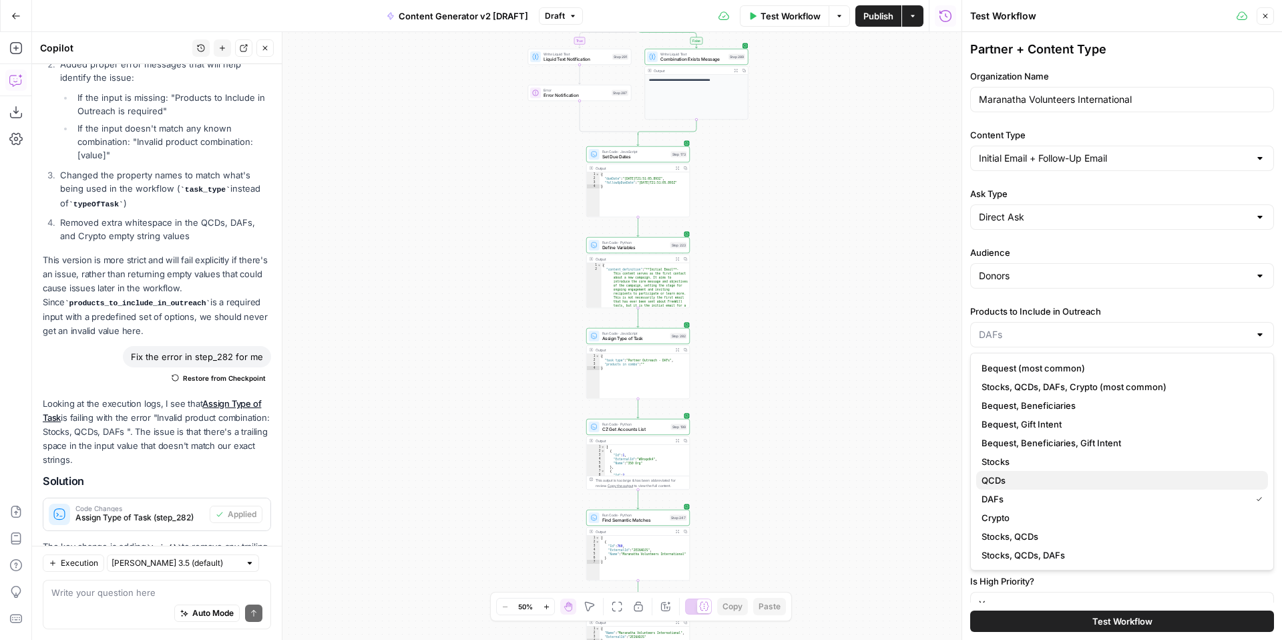
click at [1036, 482] on span "QCDs" at bounding box center [1120, 479] width 276 height 13
type input "QCDs"
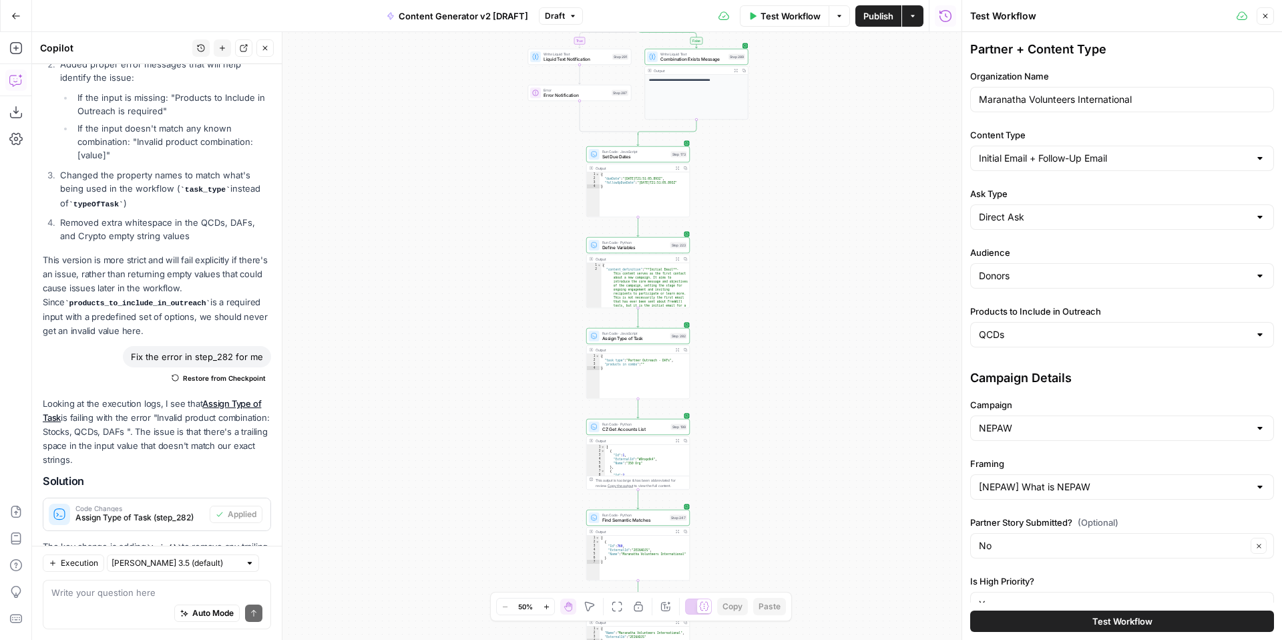
click at [1030, 623] on button "Test Workflow" at bounding box center [1122, 620] width 304 height 21
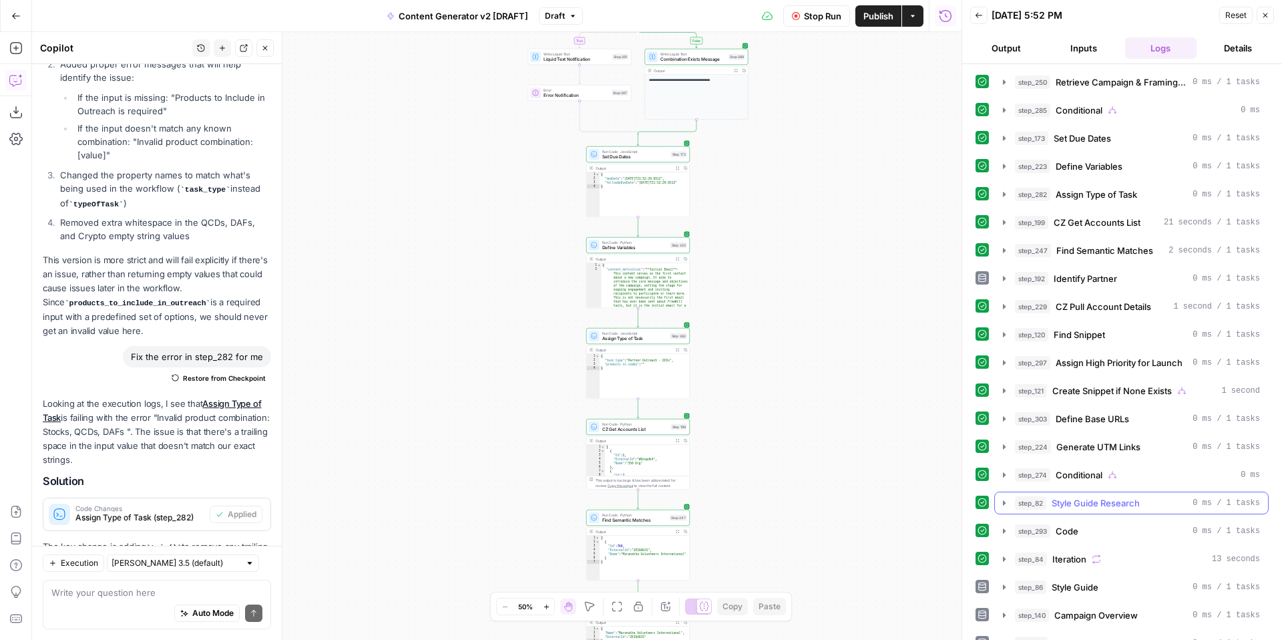
scroll to position [130, 0]
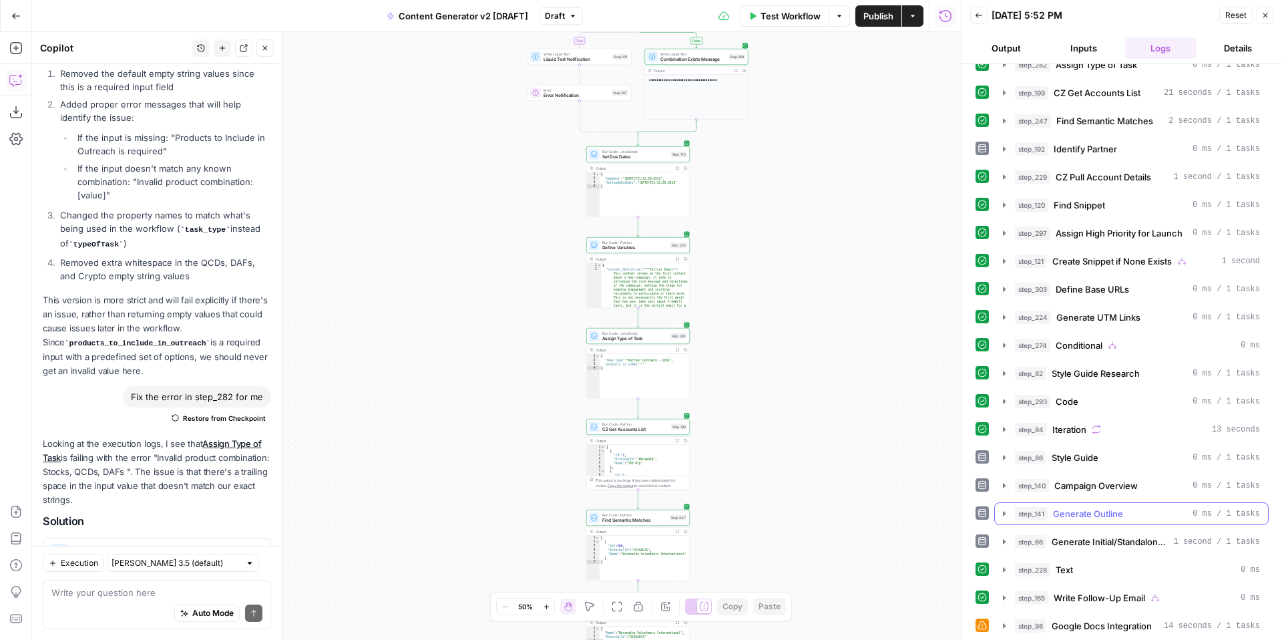
scroll to position [345, 0]
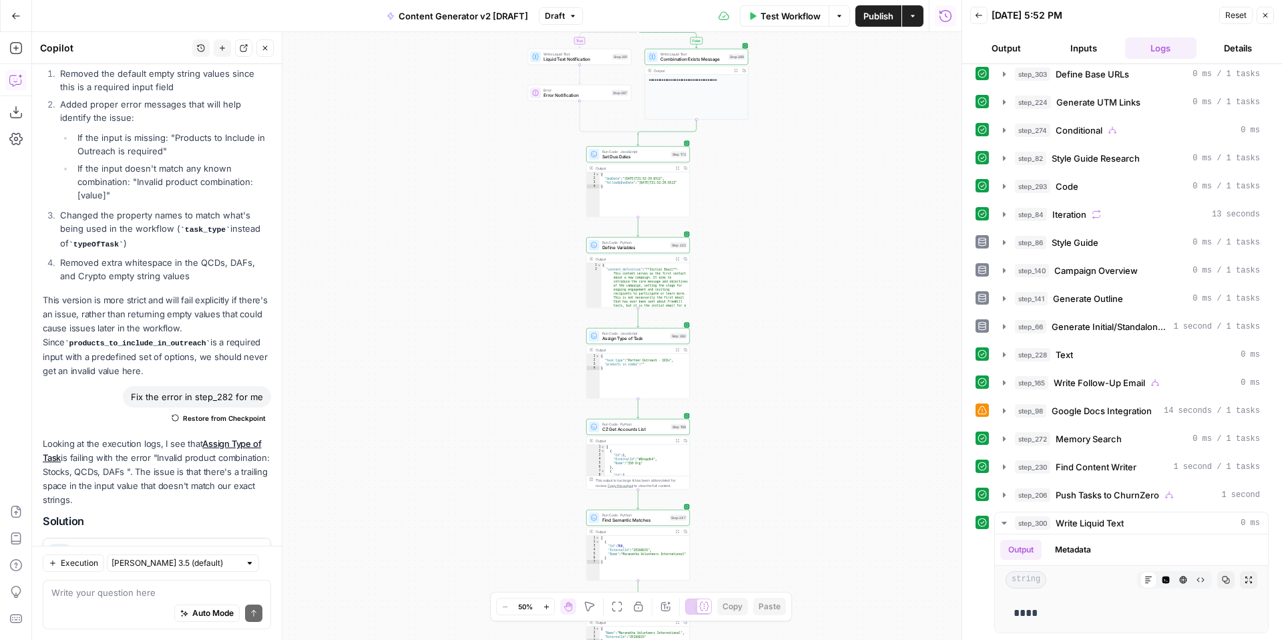
click at [1269, 15] on span "Close" at bounding box center [1269, 15] width 1 height 1
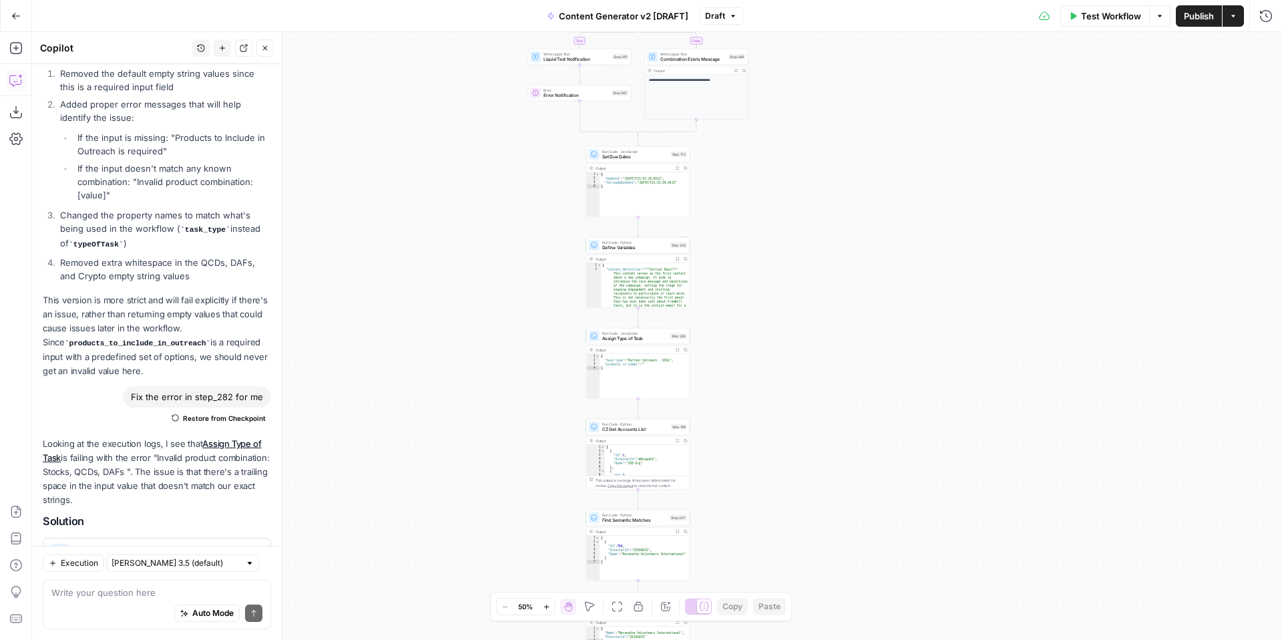
click at [1101, 12] on span "Test Workflow" at bounding box center [1111, 15] width 60 height 13
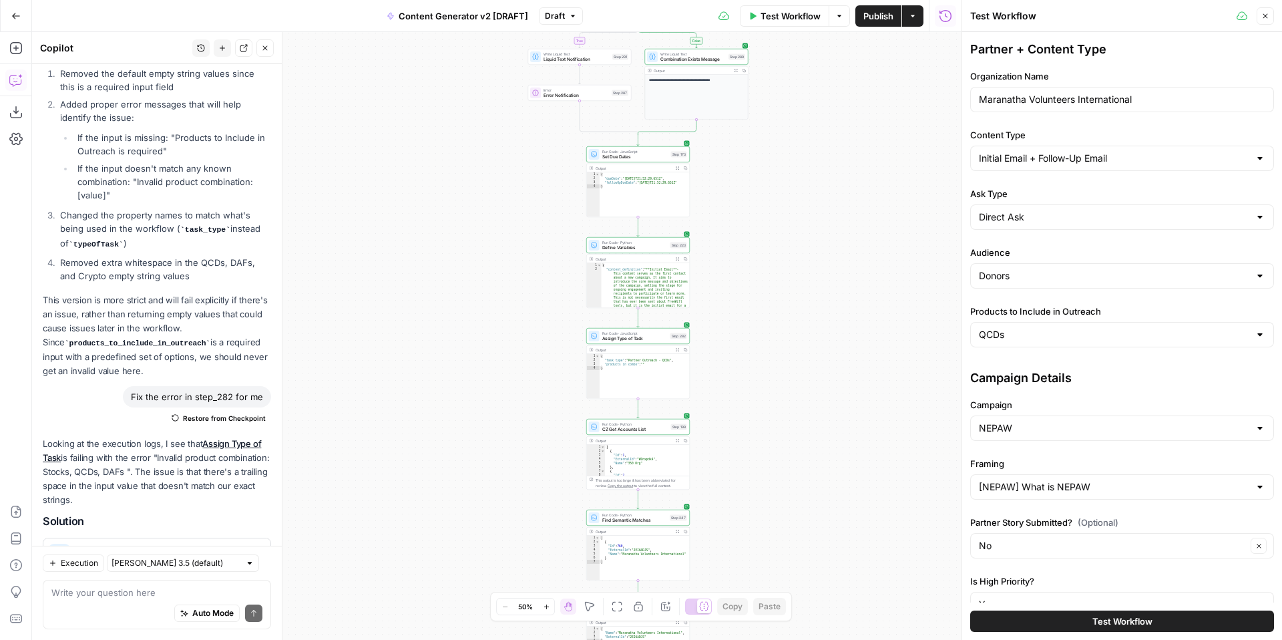
click at [1025, 345] on div "QCDs" at bounding box center [1122, 334] width 304 height 25
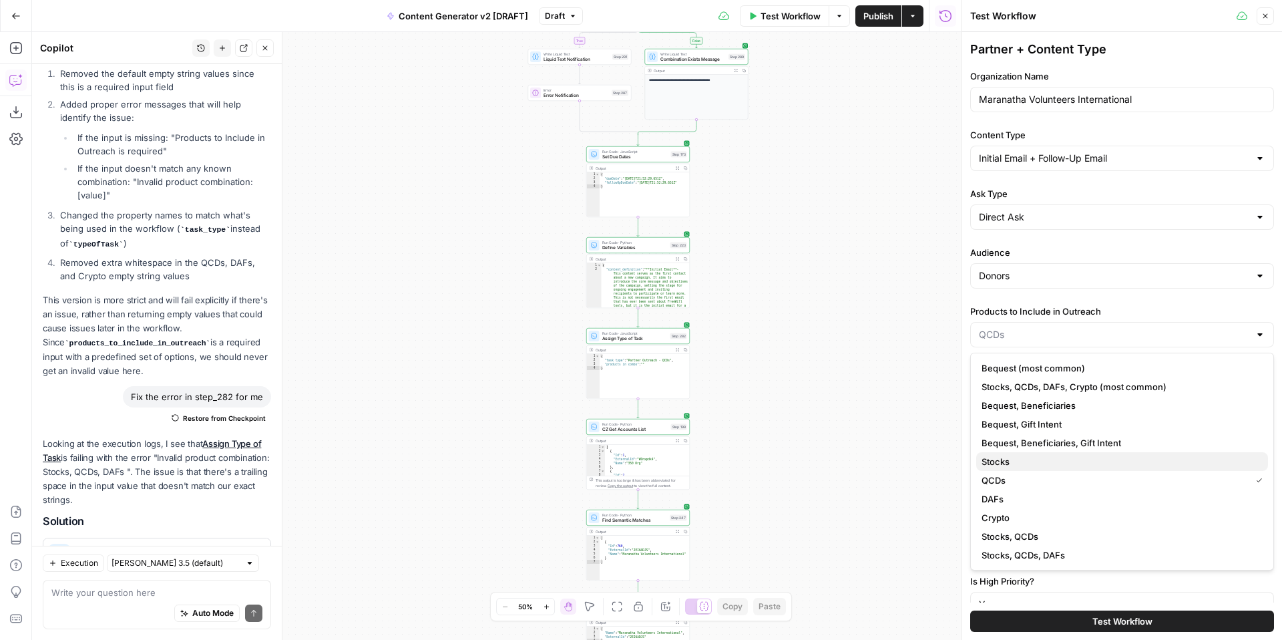
click at [1030, 457] on span "Stocks" at bounding box center [1120, 461] width 276 height 13
type input "Stocks"
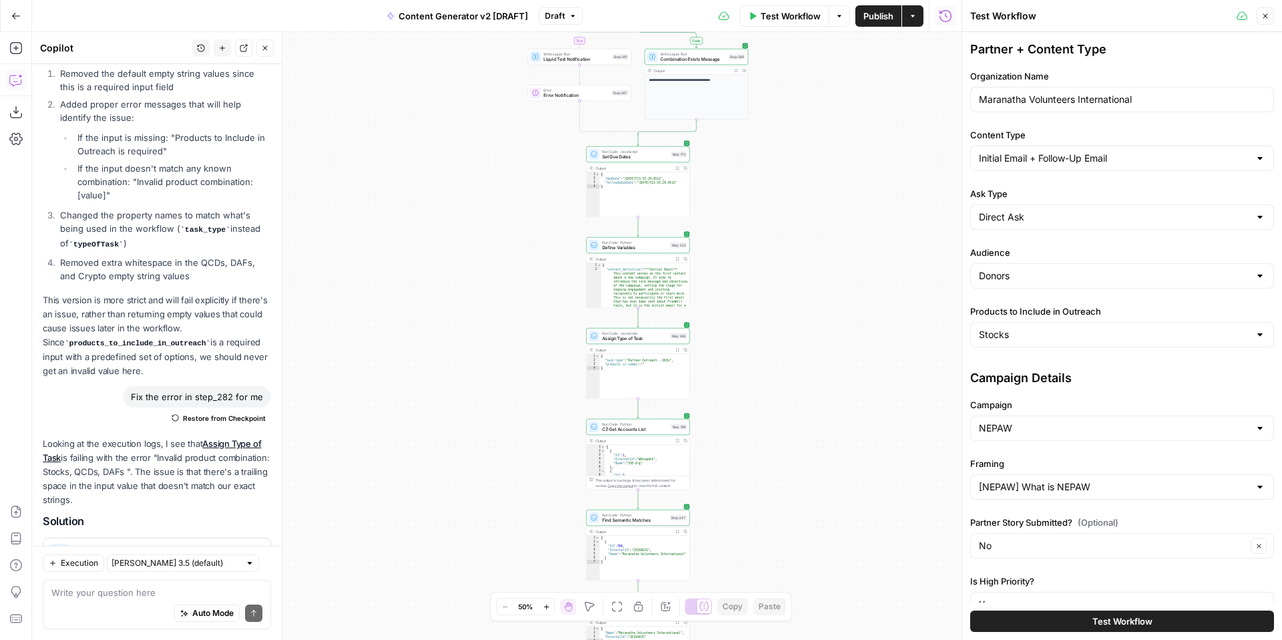
click at [1034, 622] on button "Test Workflow" at bounding box center [1122, 620] width 304 height 21
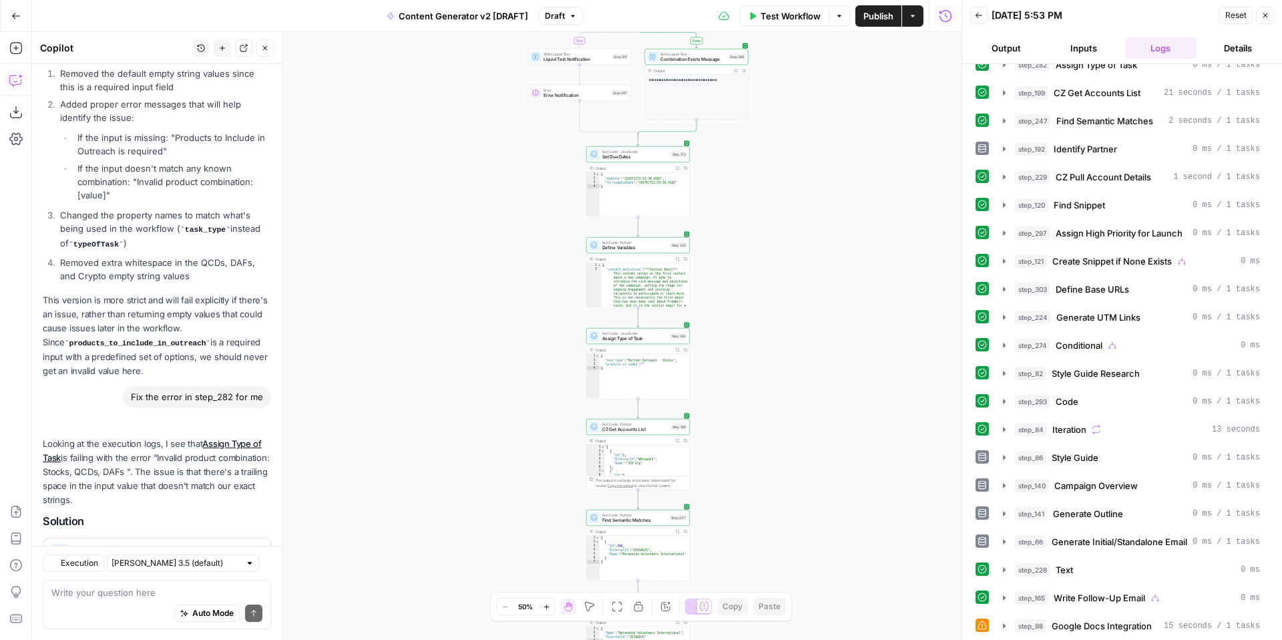
scroll to position [9500, 0]
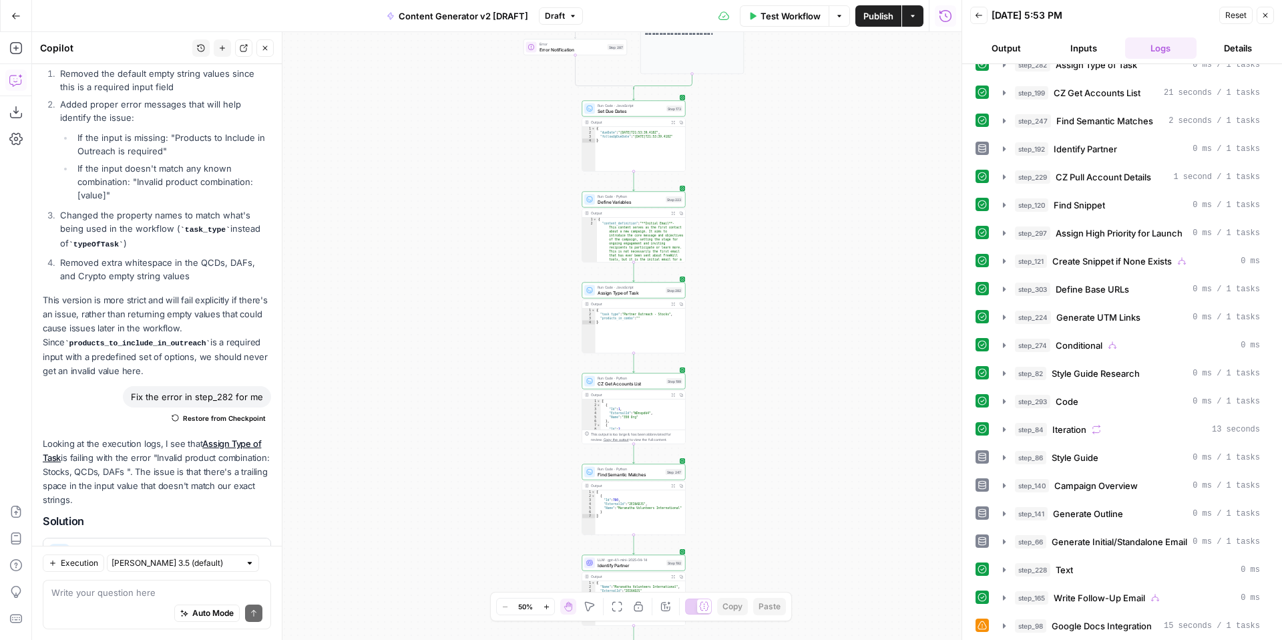
drag, startPoint x: 853, startPoint y: 205, endPoint x: 851, endPoint y: 433, distance: 227.7
click at [853, 433] on div "**********" at bounding box center [496, 336] width 929 height 608
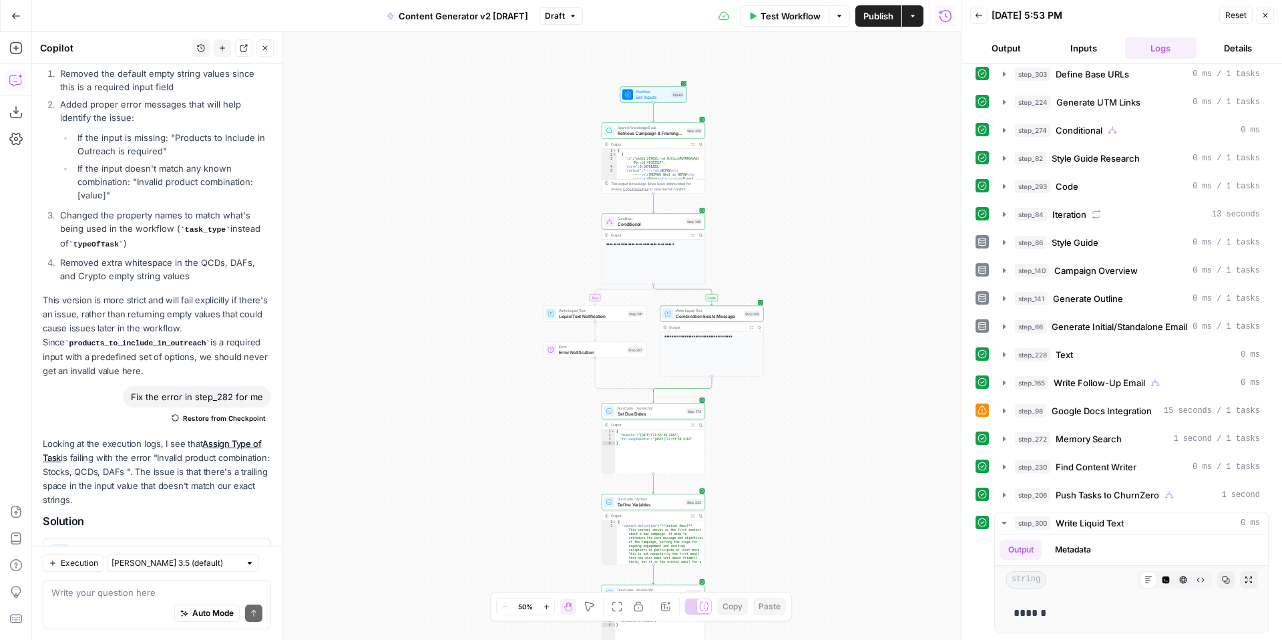
scroll to position [0, 0]
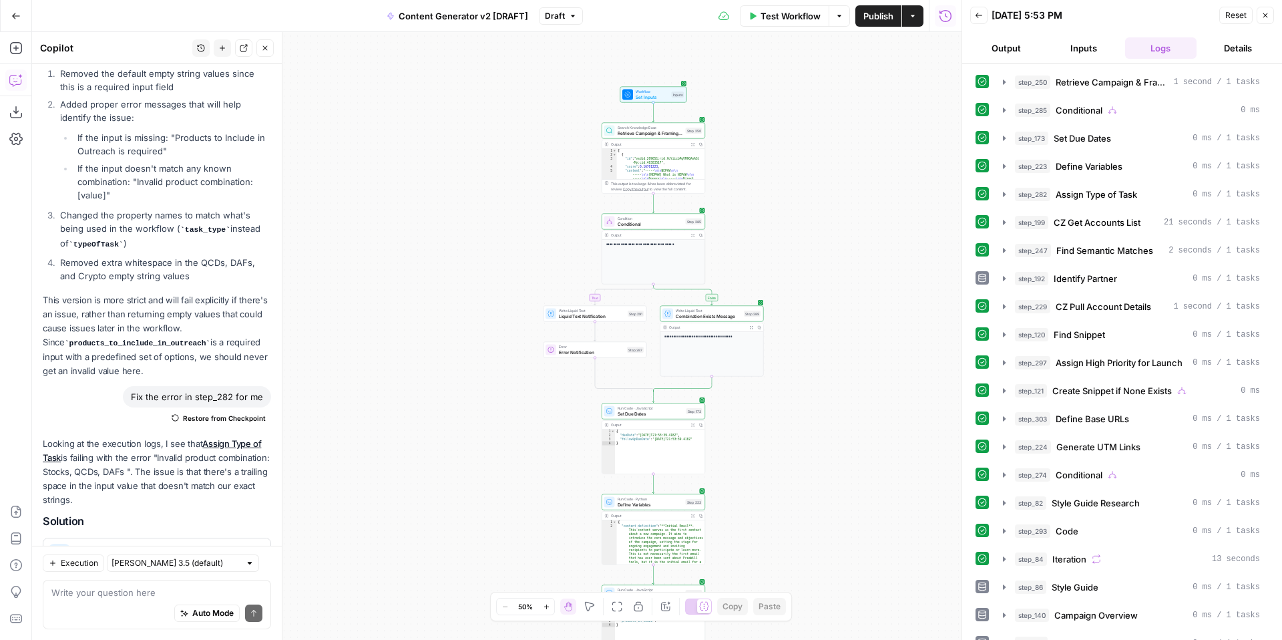
click at [1269, 15] on span "Close" at bounding box center [1269, 15] width 1 height 1
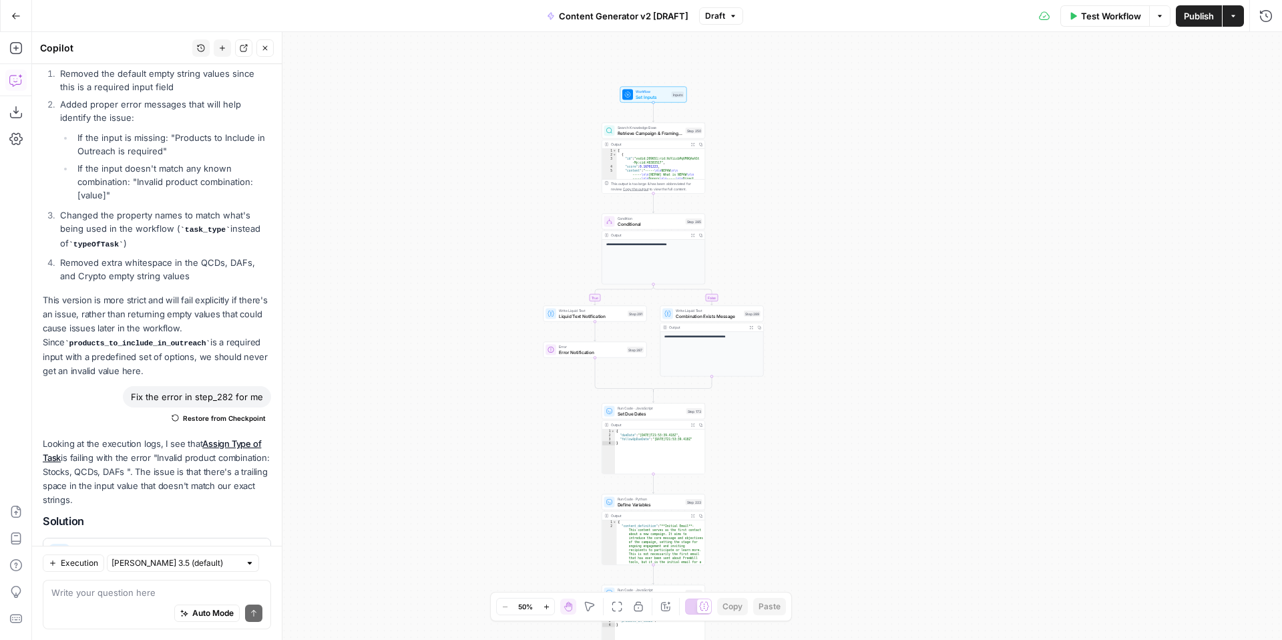
click at [729, 16] on icon "button" at bounding box center [733, 16] width 8 height 8
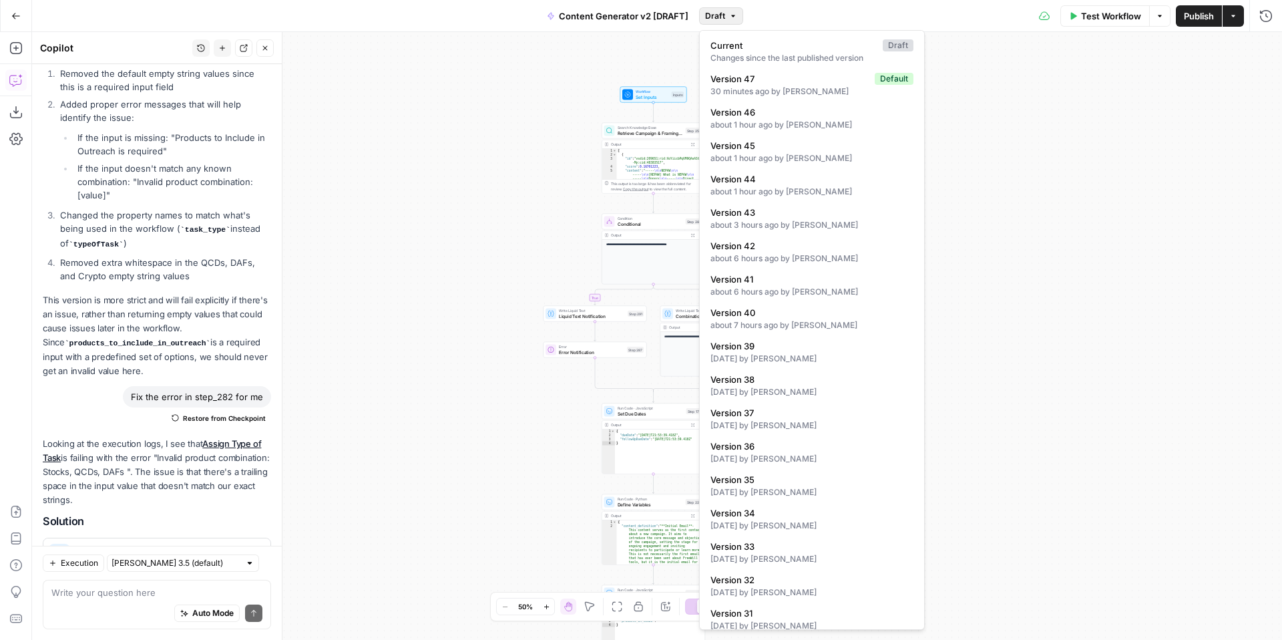
click at [1011, 167] on div "**********" at bounding box center [657, 336] width 1250 height 608
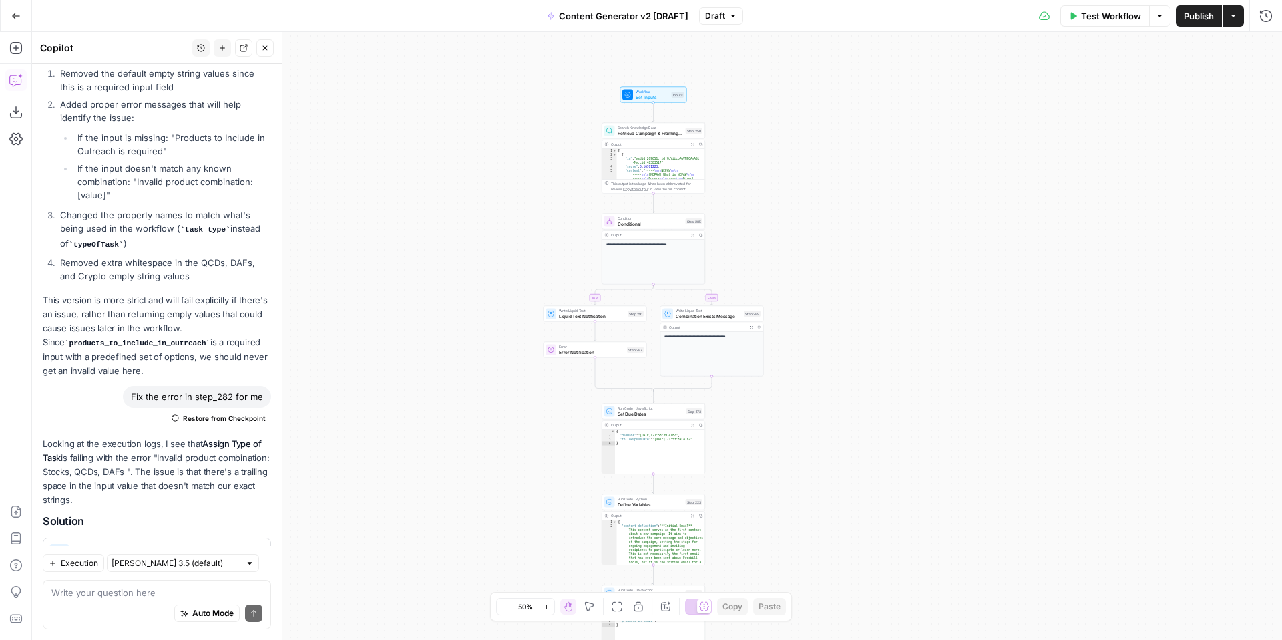
click at [548, 610] on icon "button" at bounding box center [546, 606] width 7 height 7
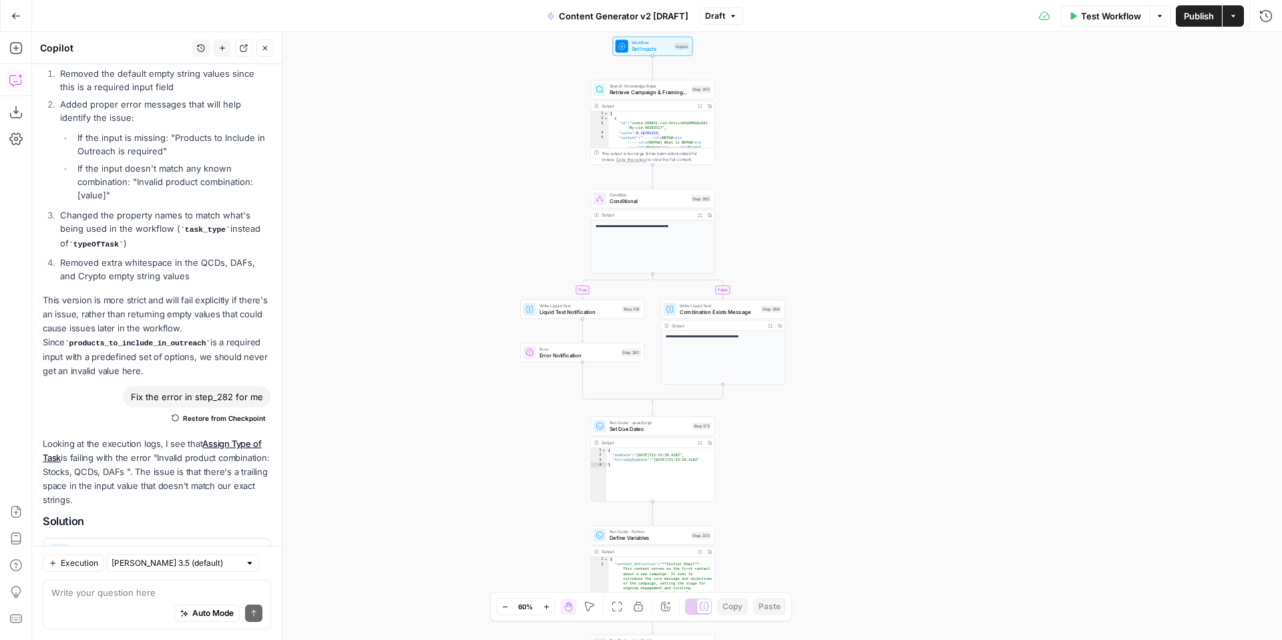
click at [548, 610] on icon "button" at bounding box center [546, 606] width 7 height 7
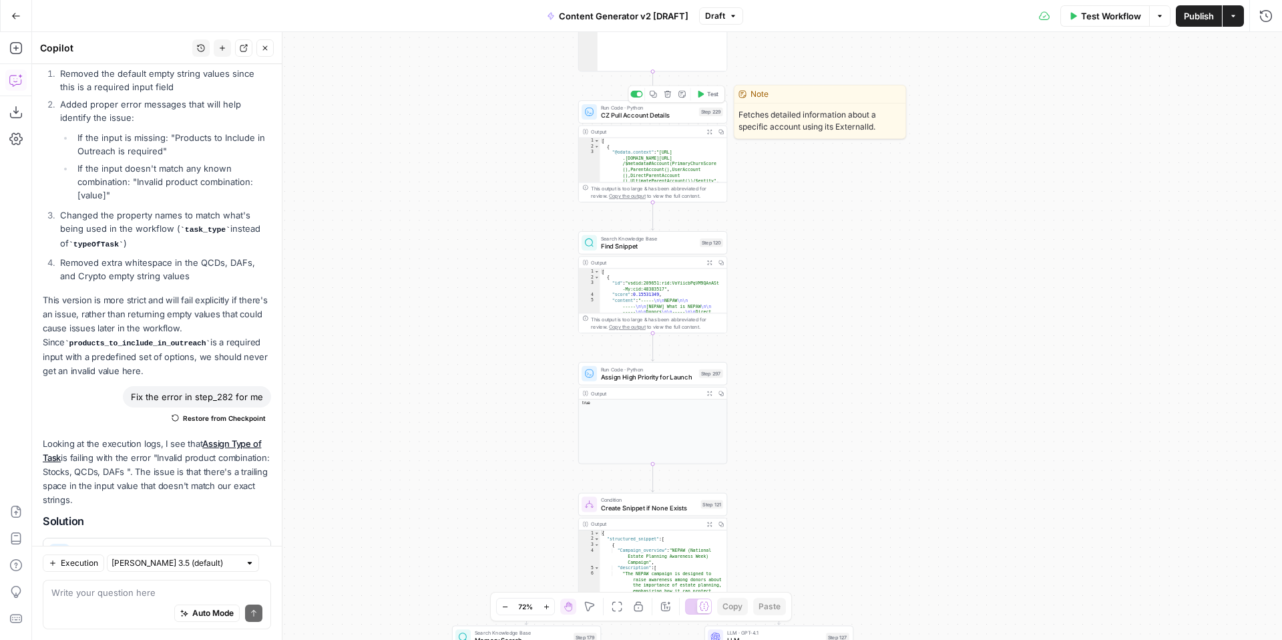
click at [622, 114] on span "CZ Pull Account Details" at bounding box center [648, 114] width 94 height 9
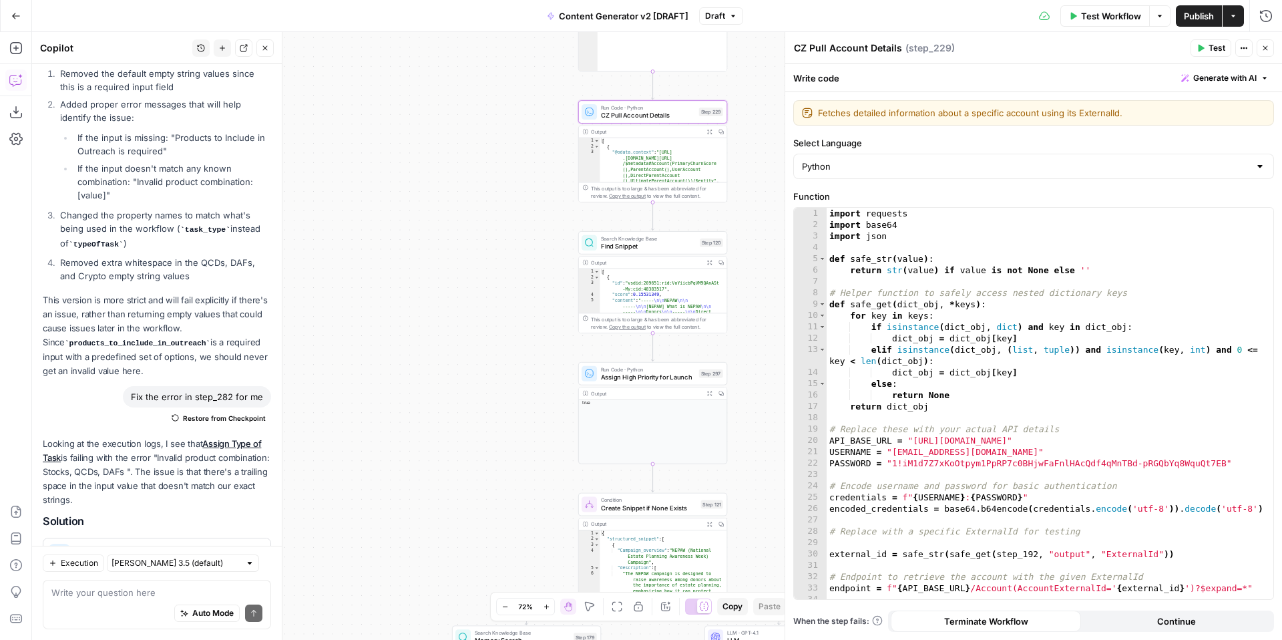
click at [1272, 47] on button "Close" at bounding box center [1265, 47] width 17 height 17
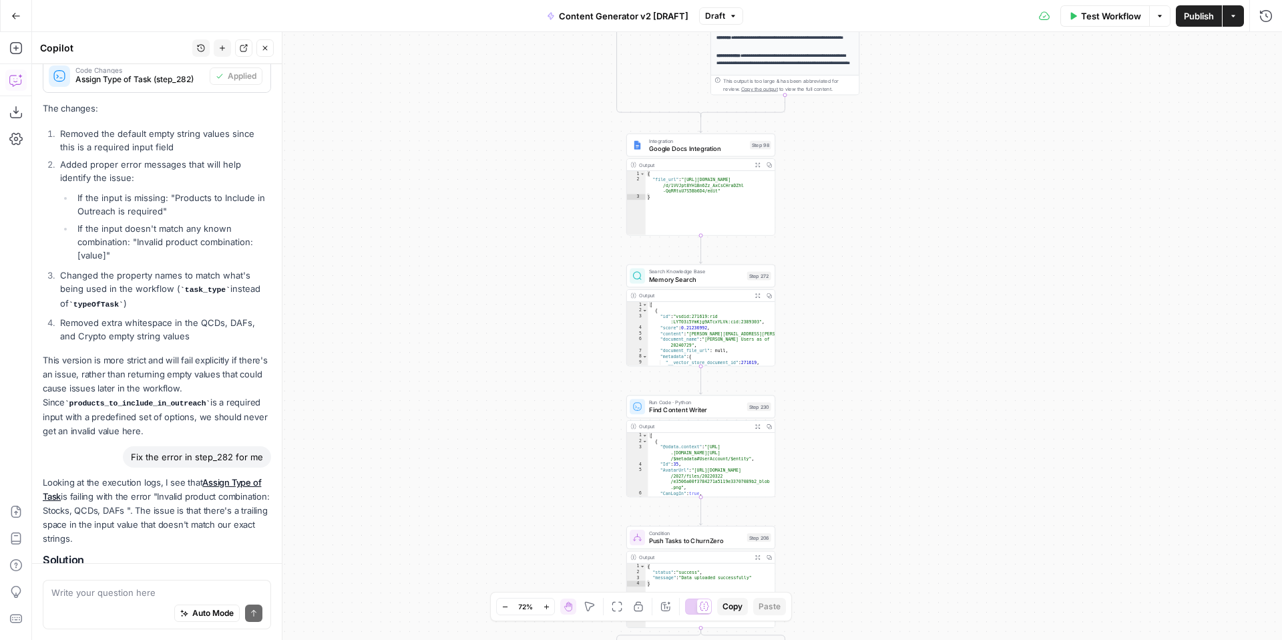
scroll to position [9500, 0]
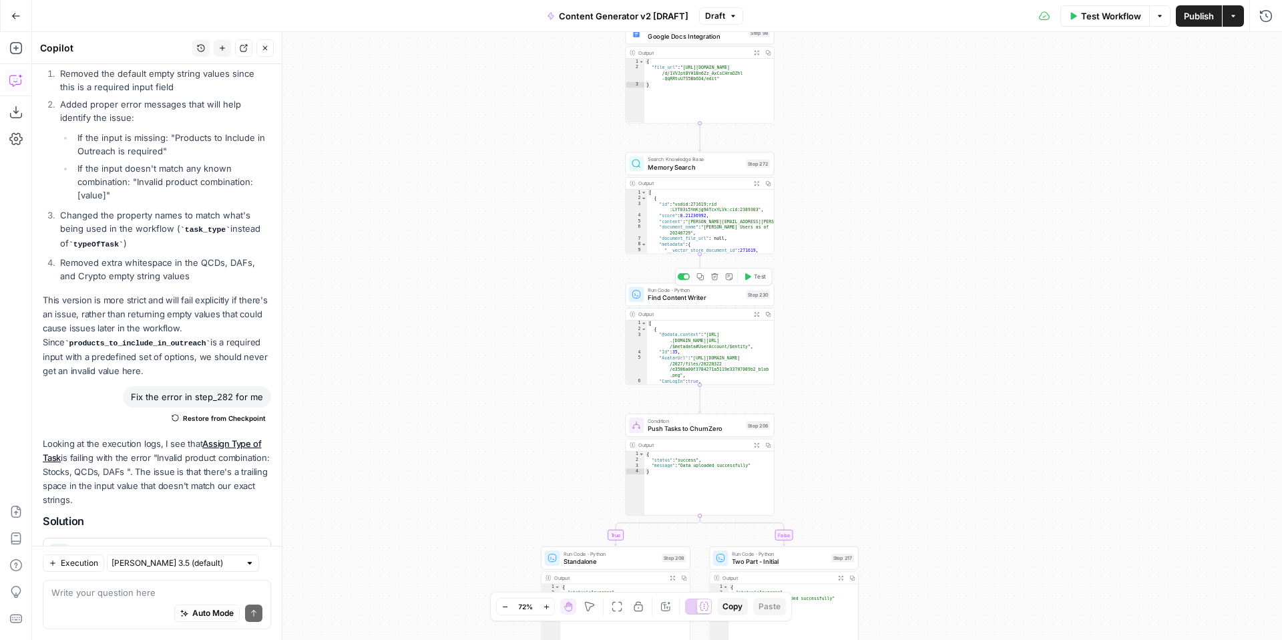
click at [688, 298] on span "Find Content Writer" at bounding box center [695, 297] width 94 height 9
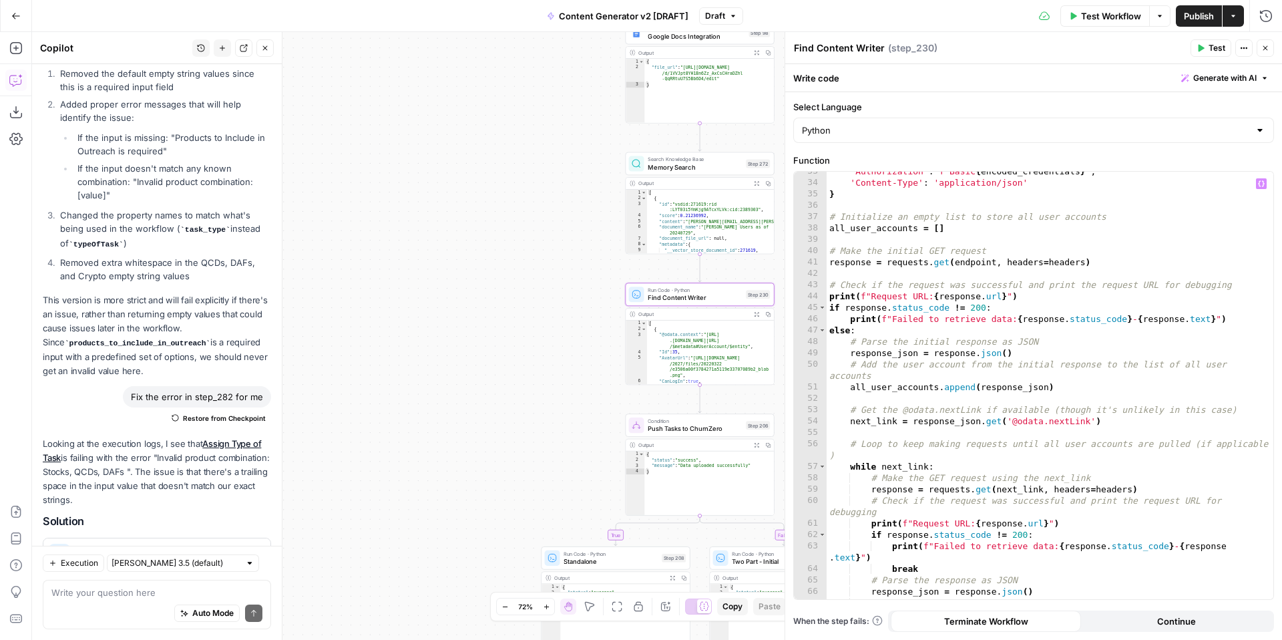
scroll to position [0, 0]
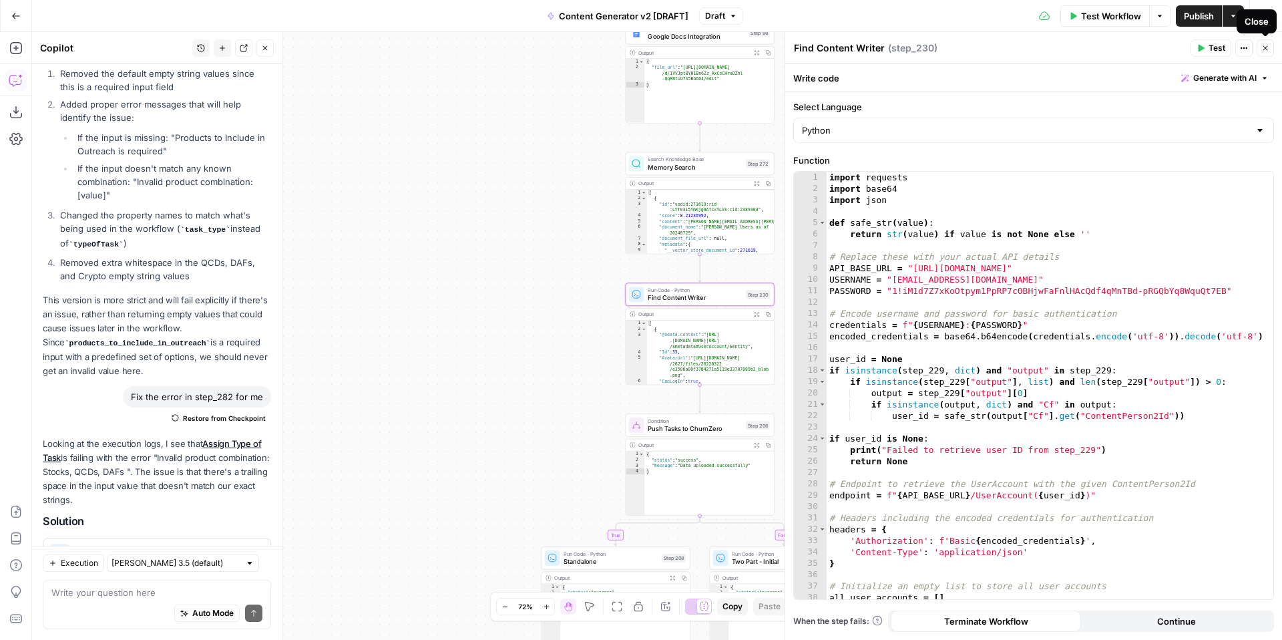
click at [1265, 47] on icon "button" at bounding box center [1265, 48] width 8 height 8
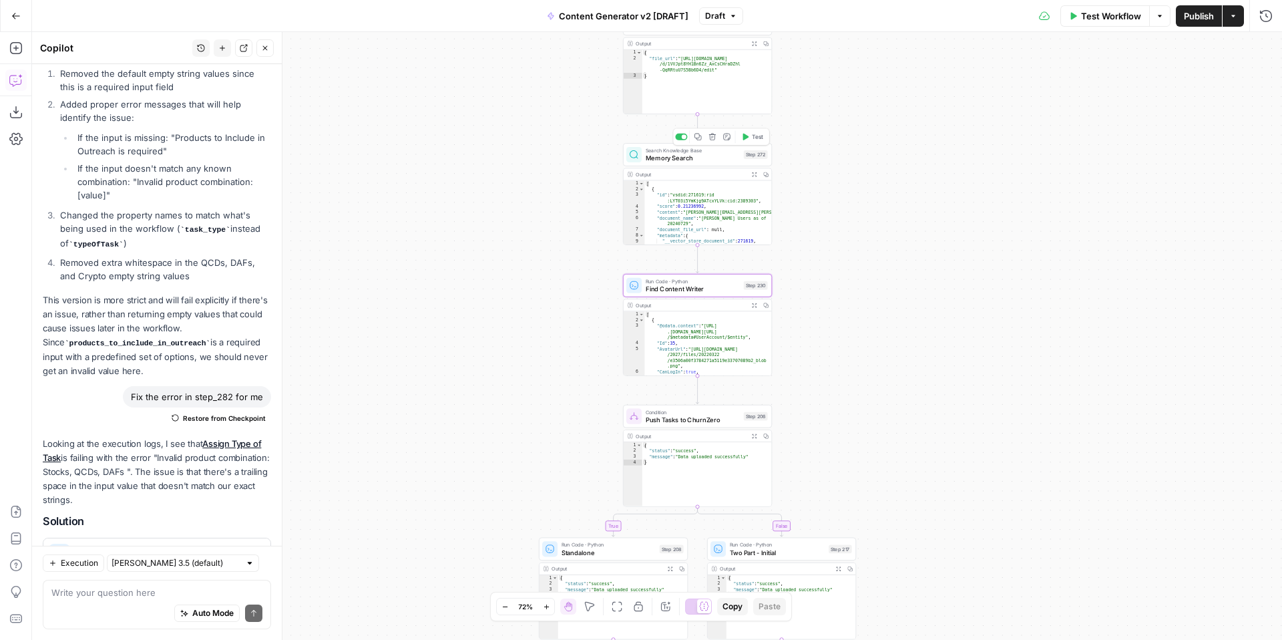
click at [672, 158] on span "Memory Search" at bounding box center [693, 157] width 94 height 9
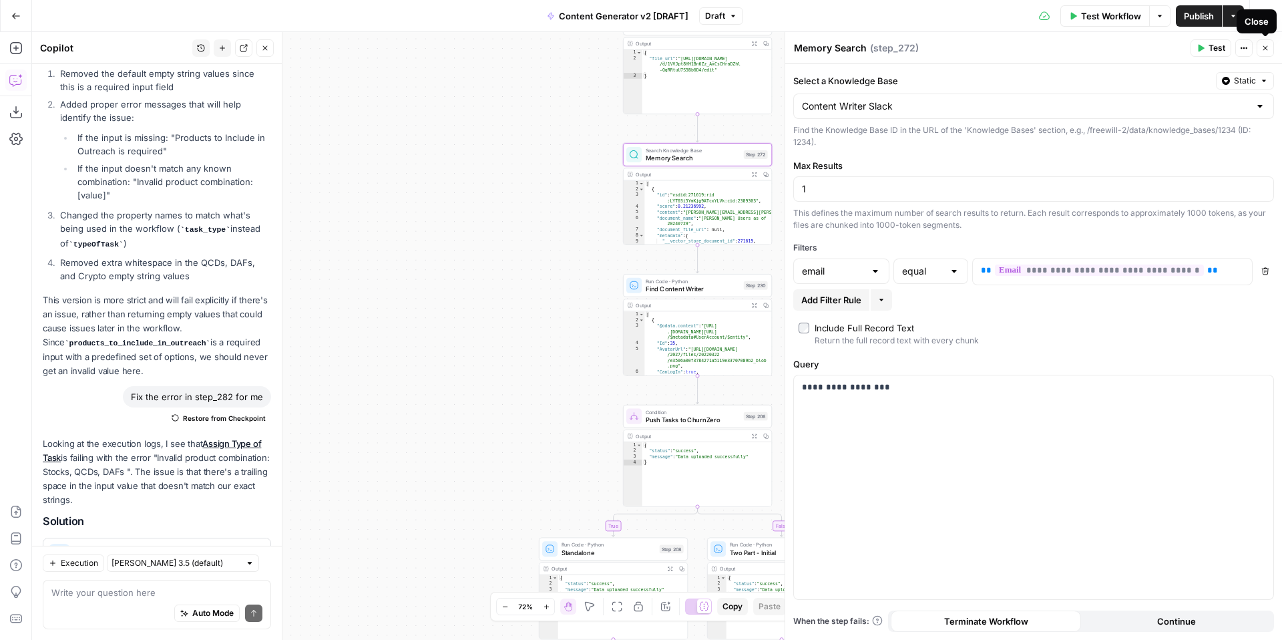
click at [1266, 48] on icon "button" at bounding box center [1265, 48] width 8 height 8
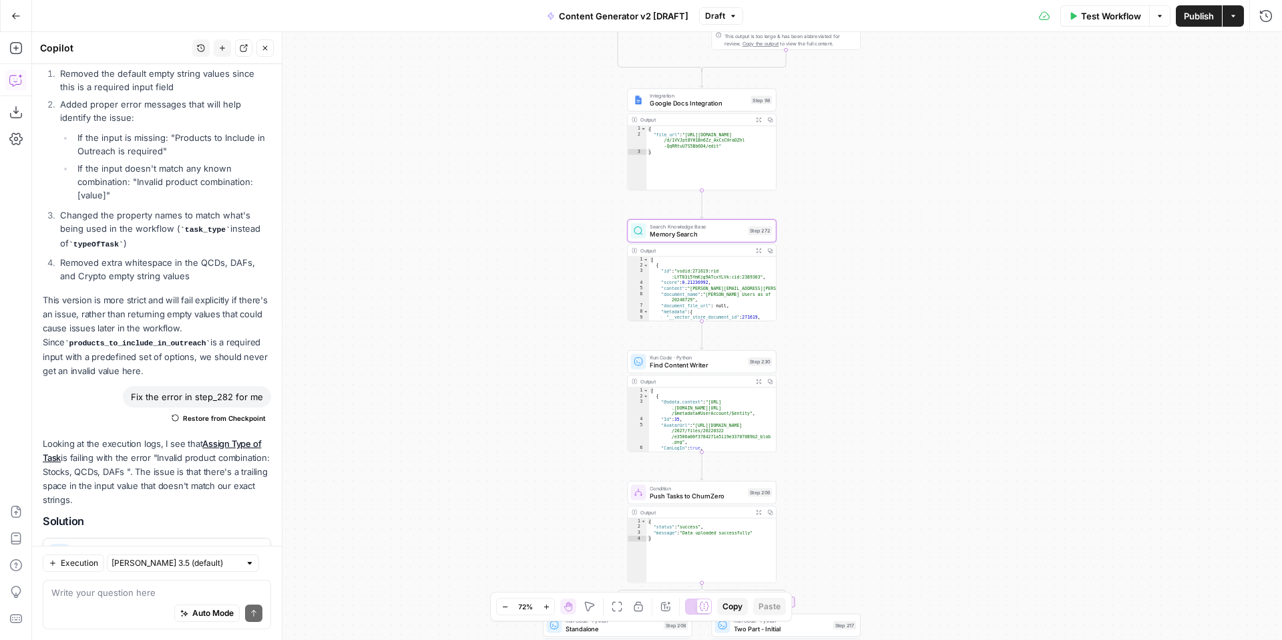
type textarea "**********"
click at [720, 300] on div "[ { "id" : "vsdid:271619:rid :LYT03i5YmKjg9ATcxYLVk:cid:2389303" , "score" : 0.…" at bounding box center [712, 293] width 127 height 75
click at [700, 232] on span "Memory Search" at bounding box center [697, 233] width 94 height 9
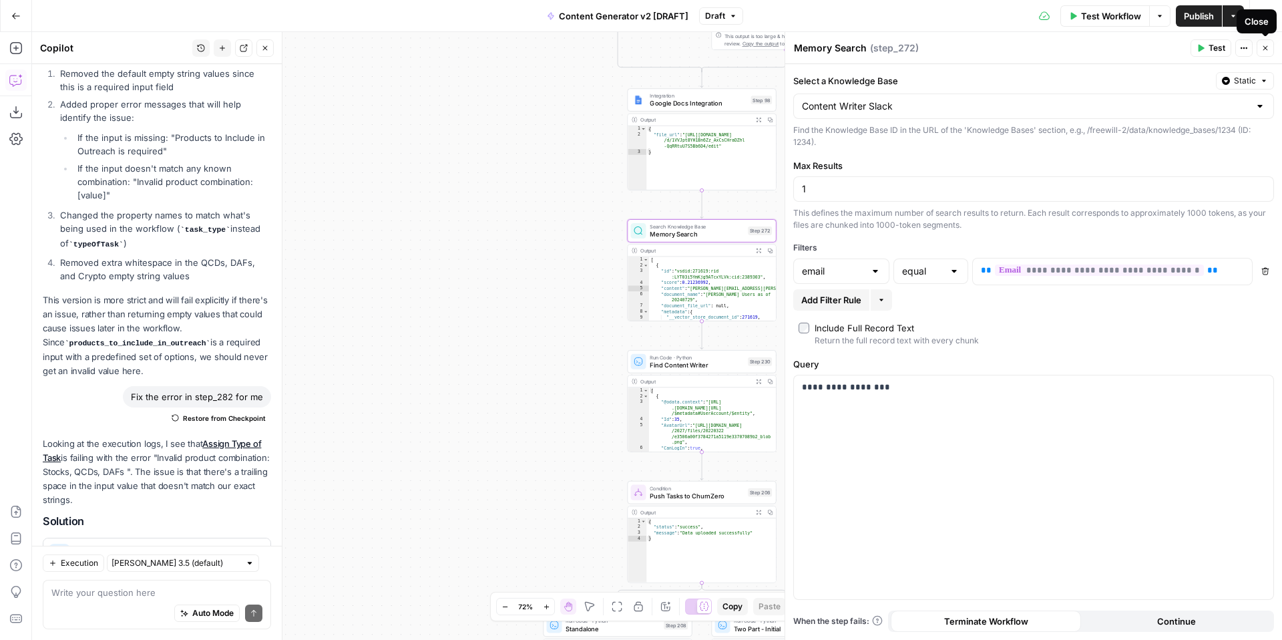
click at [1265, 50] on icon "button" at bounding box center [1265, 48] width 8 height 8
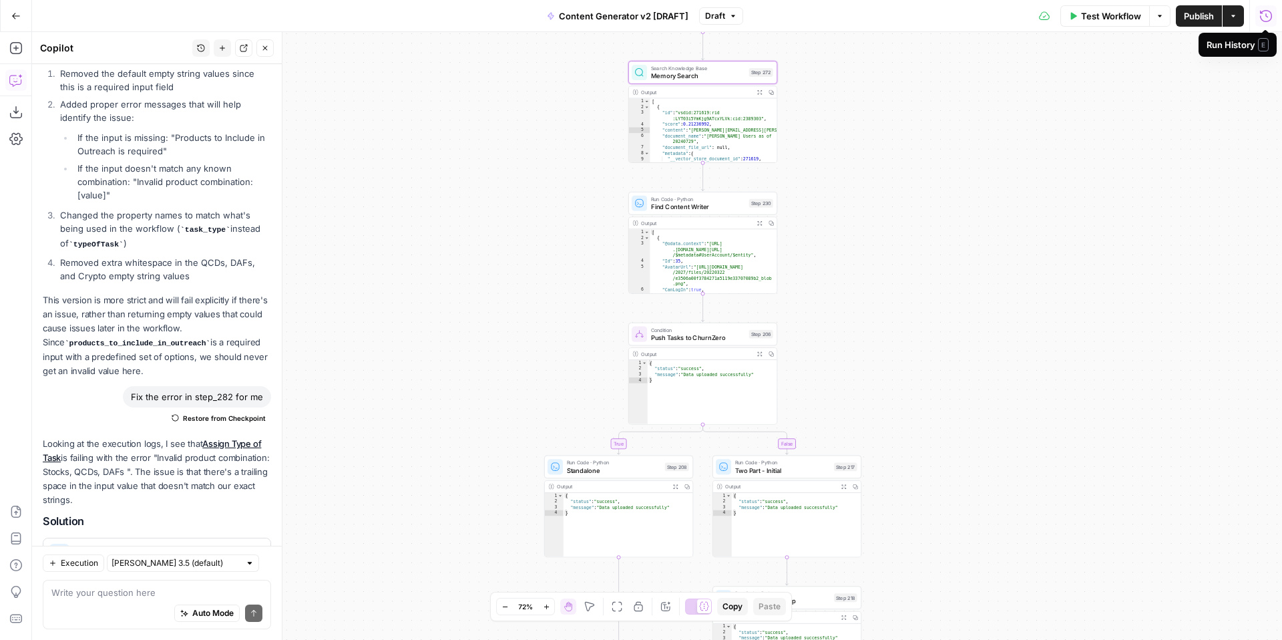
click at [1269, 20] on icon "button" at bounding box center [1266, 15] width 12 height 12
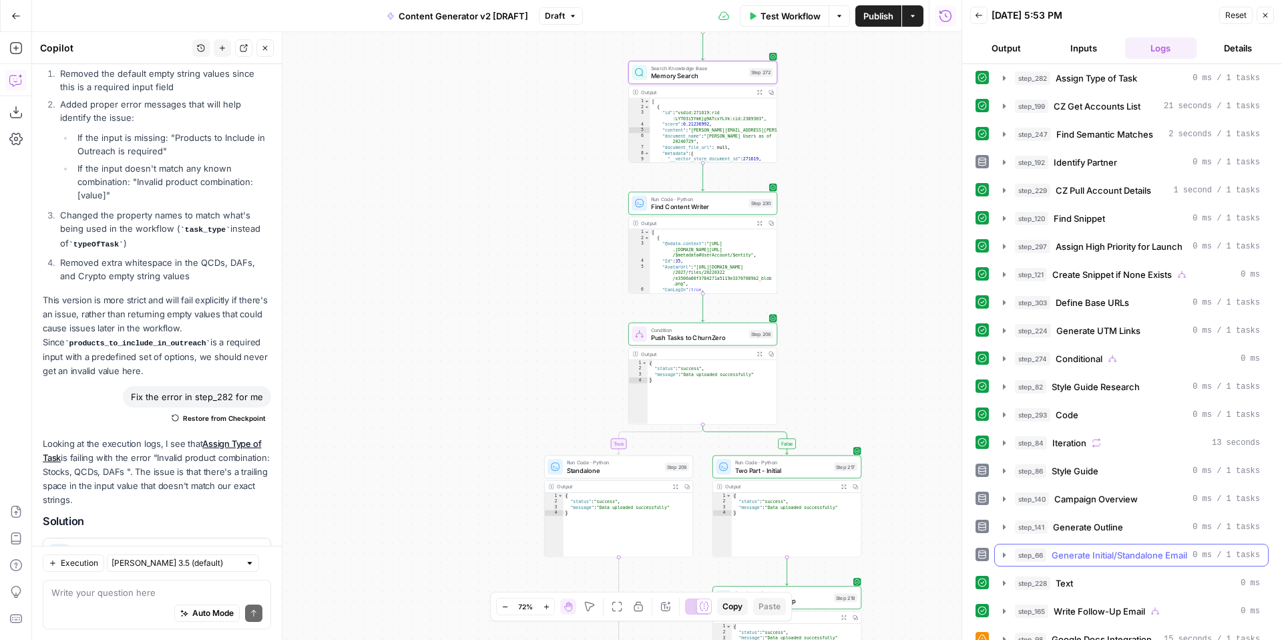
scroll to position [160, 0]
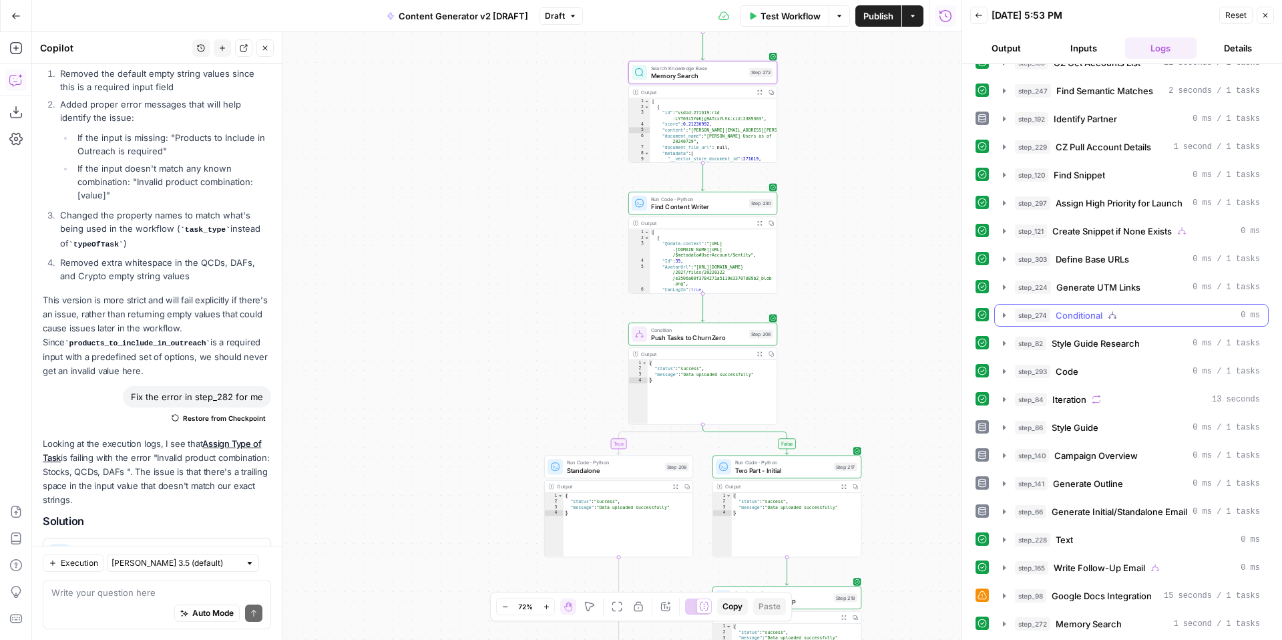
click at [1005, 316] on icon "button" at bounding box center [1004, 315] width 11 height 11
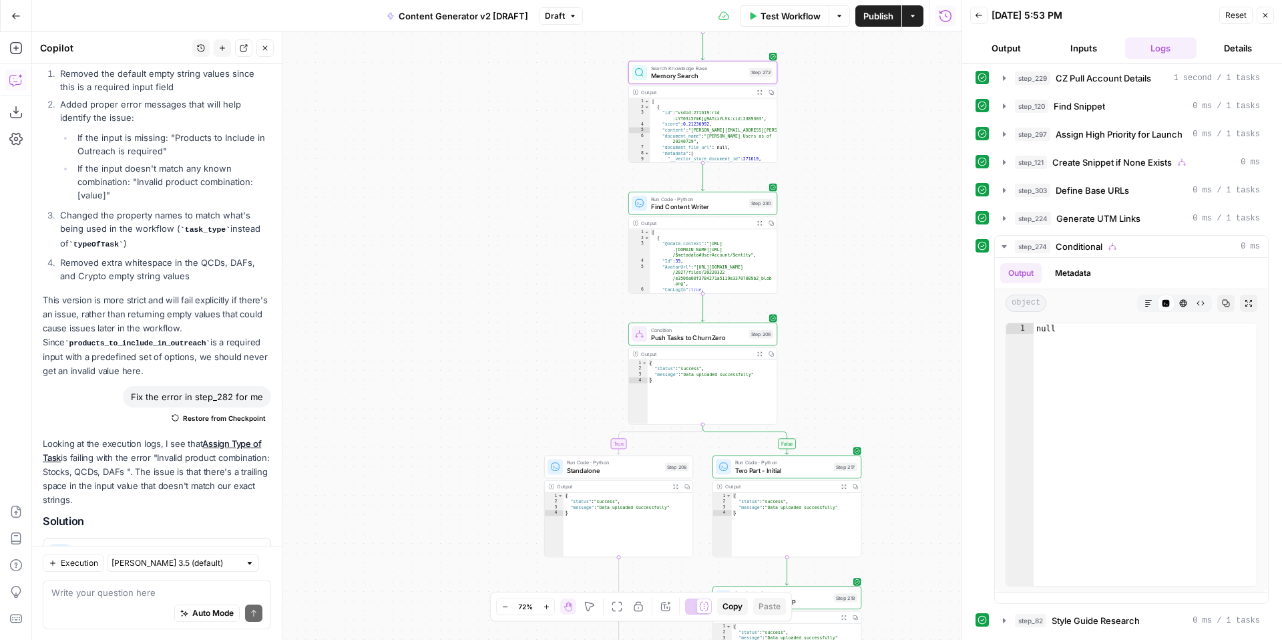
scroll to position [204, 0]
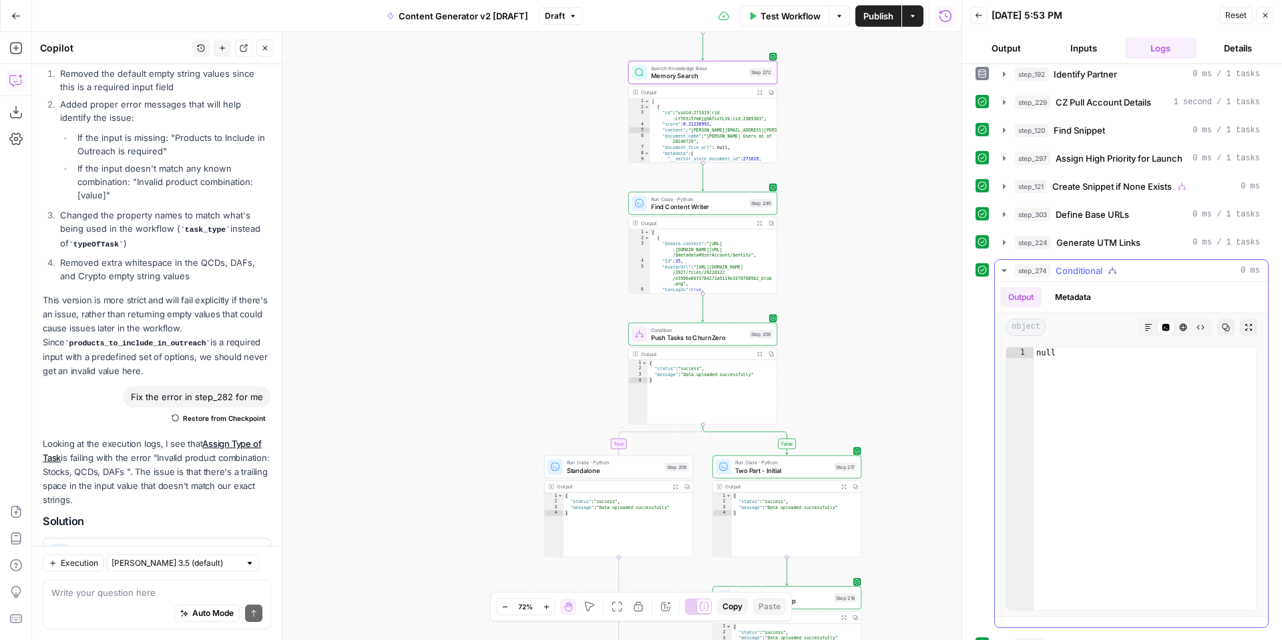
click at [1006, 270] on icon "button" at bounding box center [1004, 270] width 11 height 11
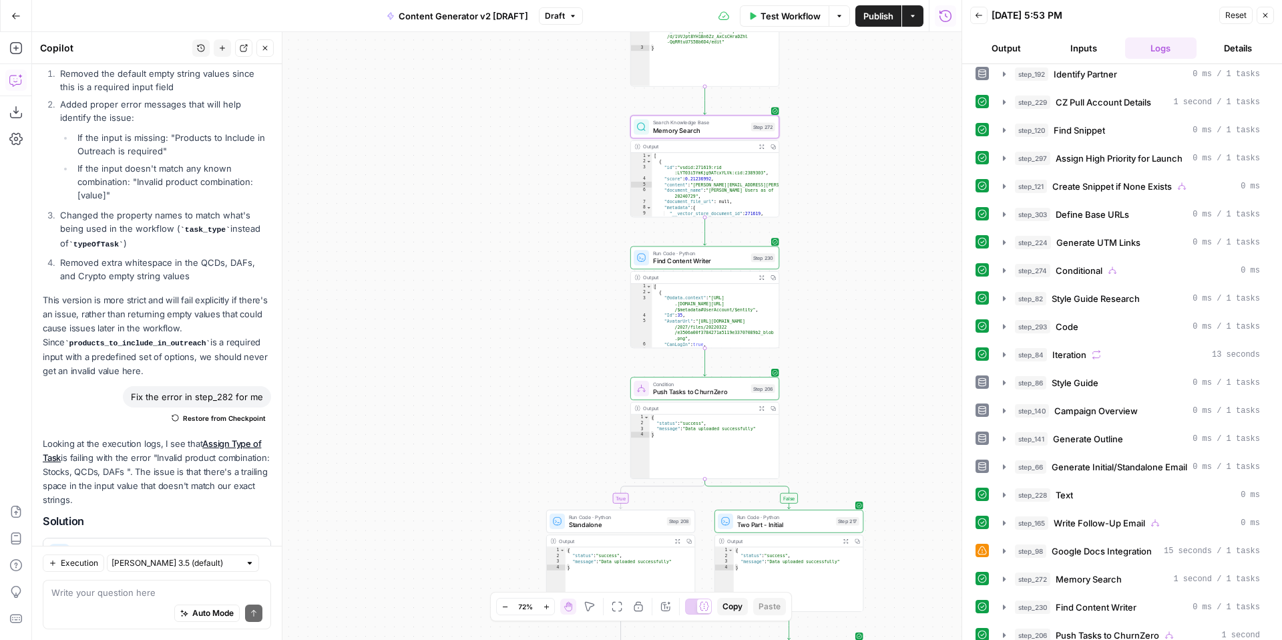
click at [714, 133] on span "Memory Search" at bounding box center [700, 130] width 94 height 9
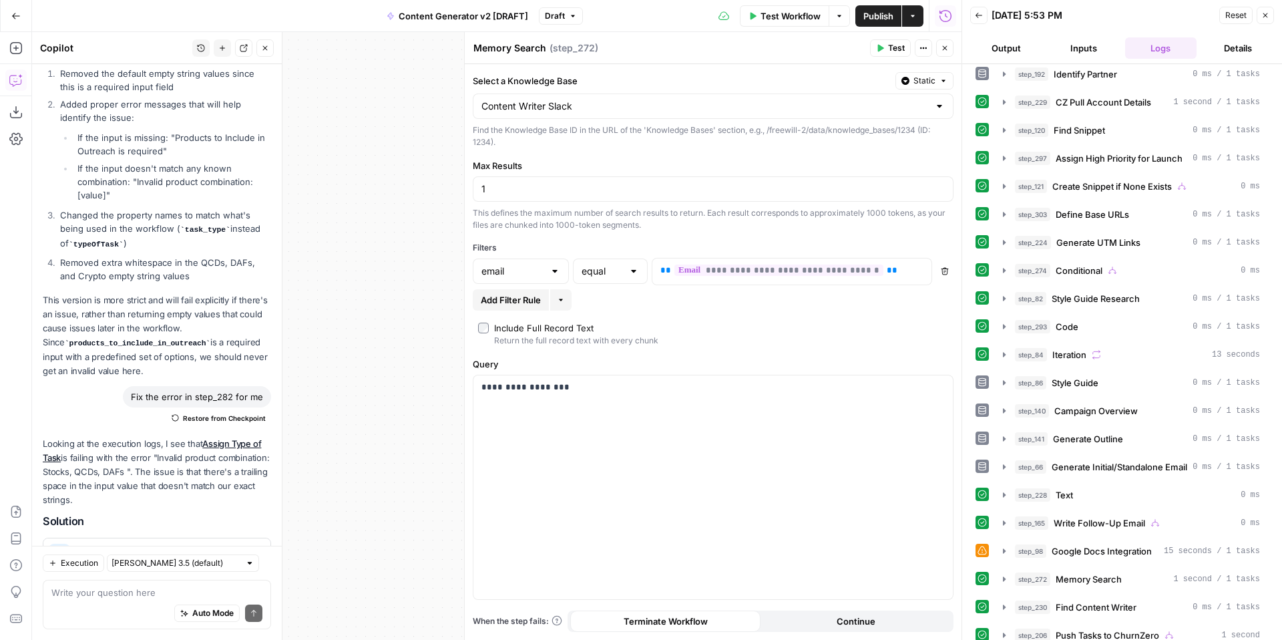
click at [1271, 19] on button "Close" at bounding box center [1265, 15] width 17 height 17
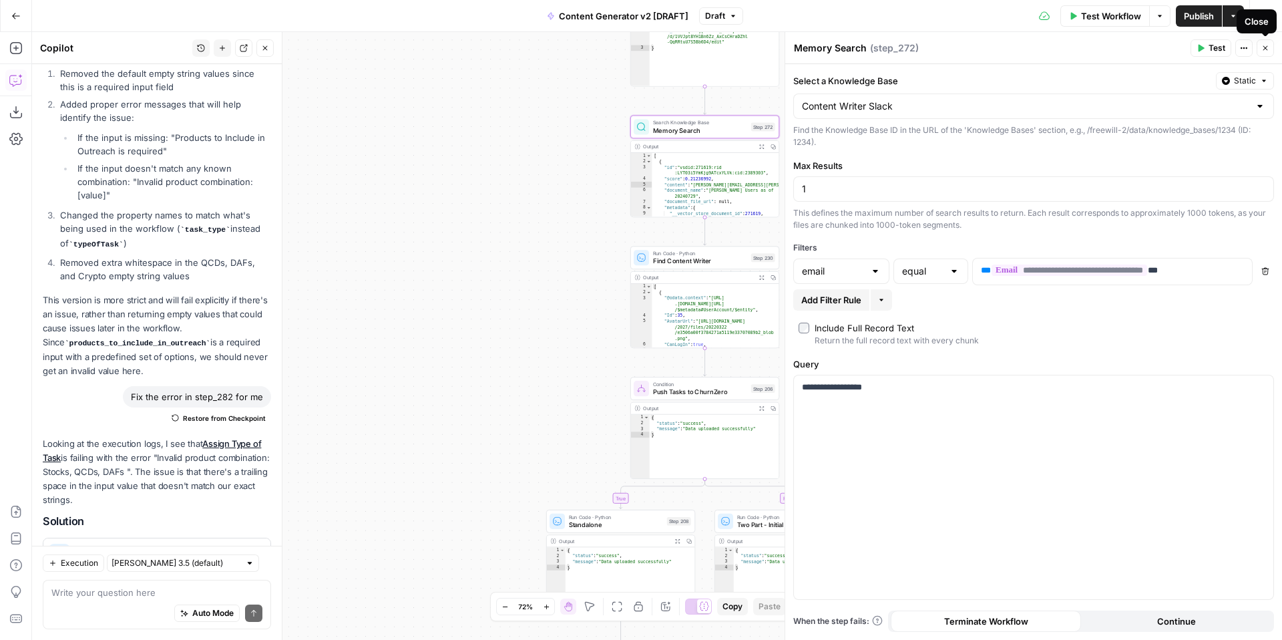
click at [1268, 48] on icon "button" at bounding box center [1265, 48] width 8 height 8
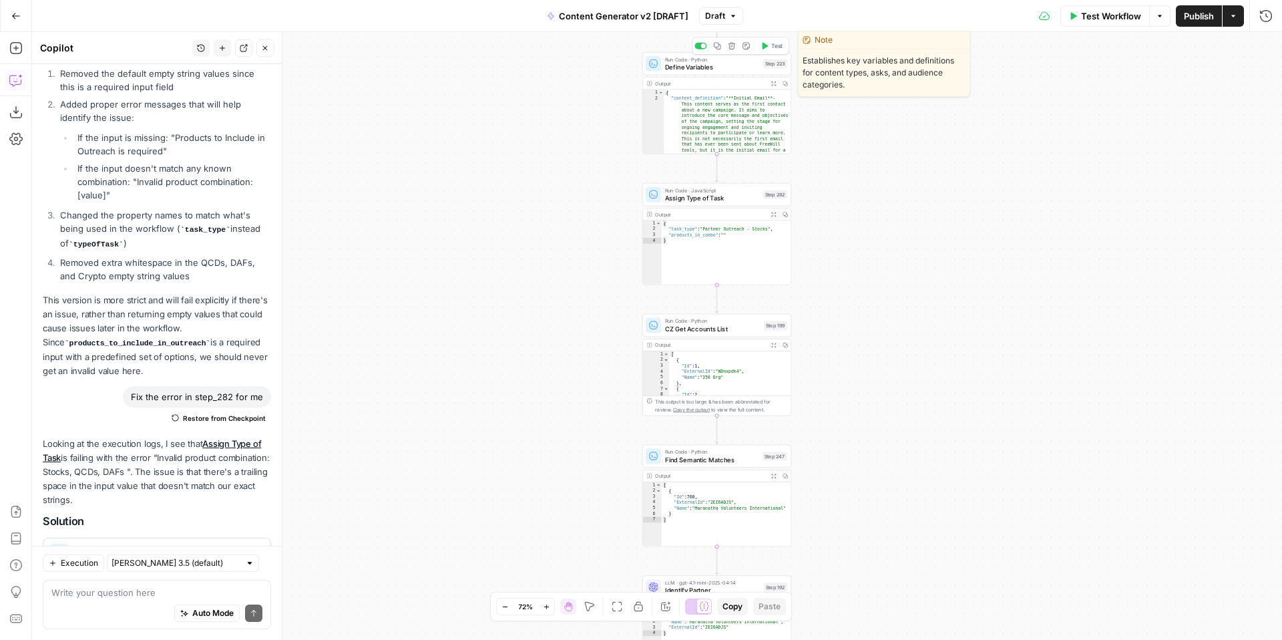
click at [682, 67] on span "Define Variables" at bounding box center [712, 66] width 94 height 9
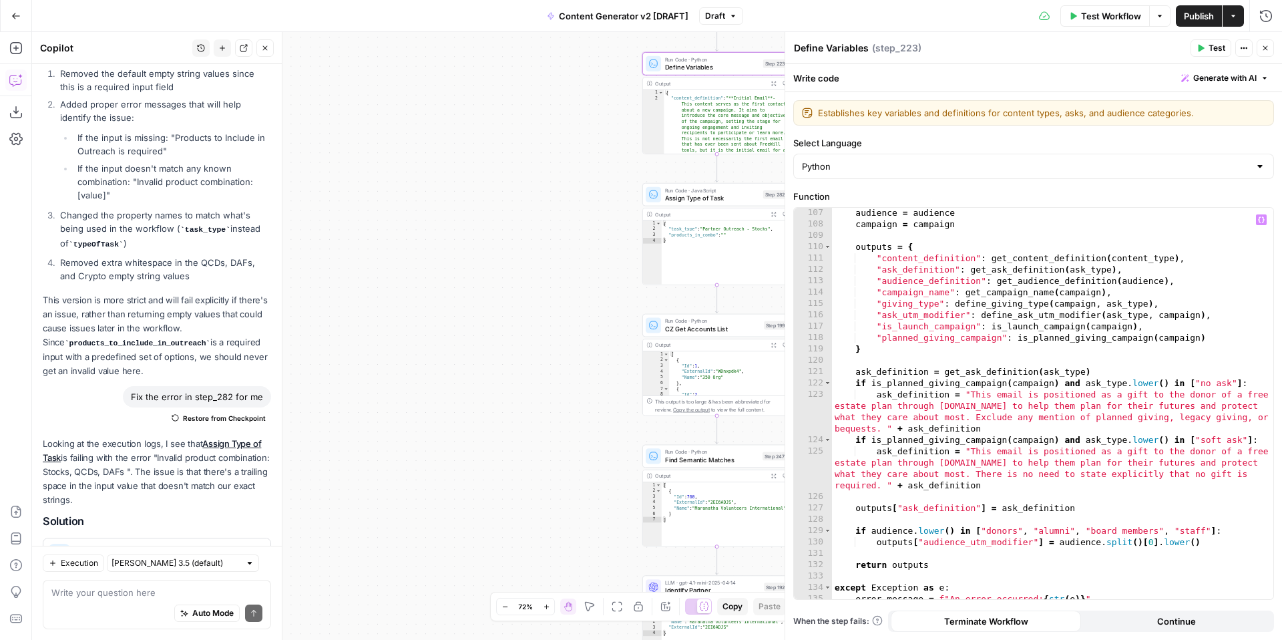
scroll to position [1822, 0]
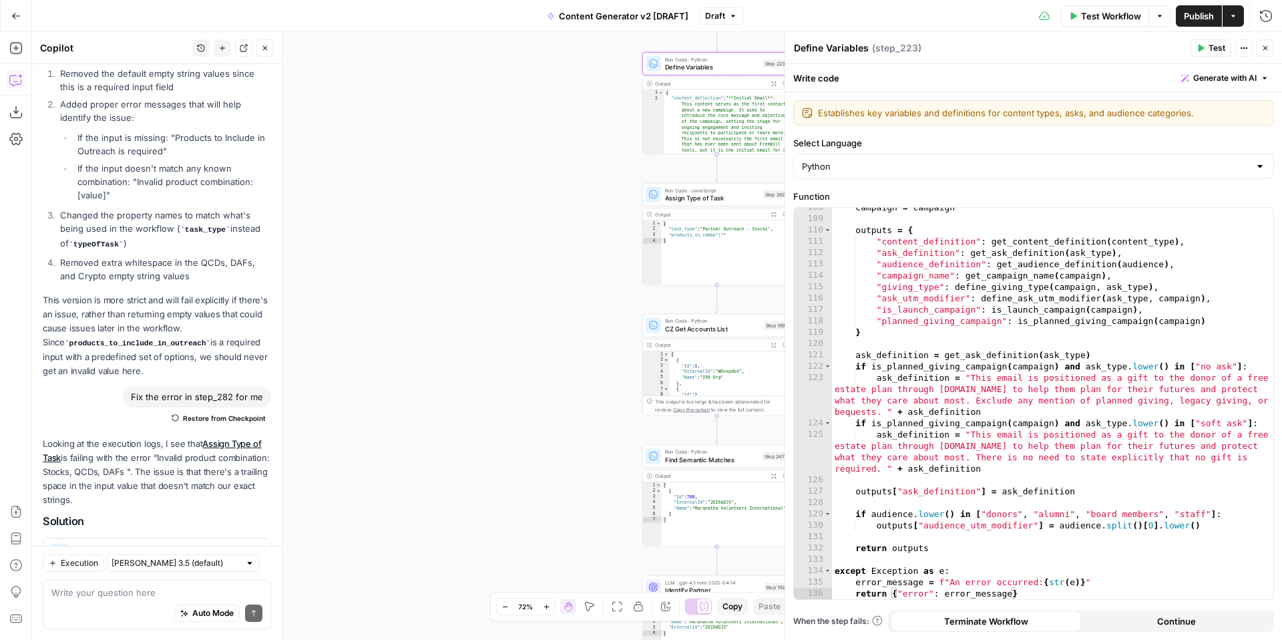
click at [1267, 49] on icon "button" at bounding box center [1265, 48] width 8 height 8
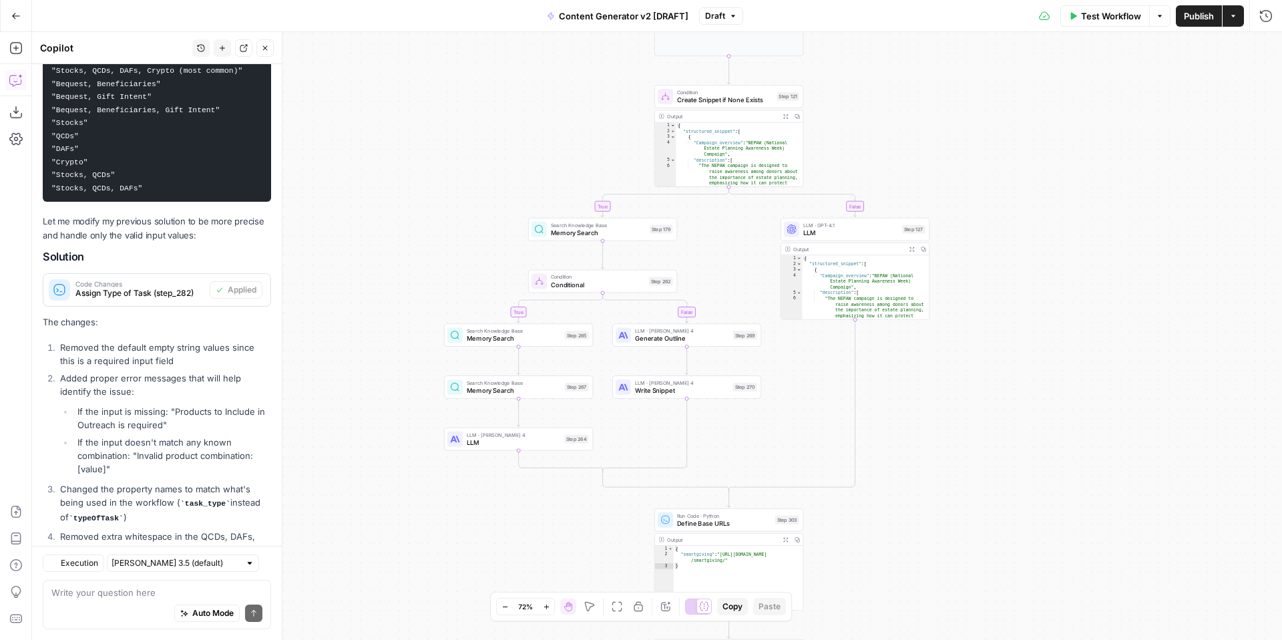
scroll to position [9500, 0]
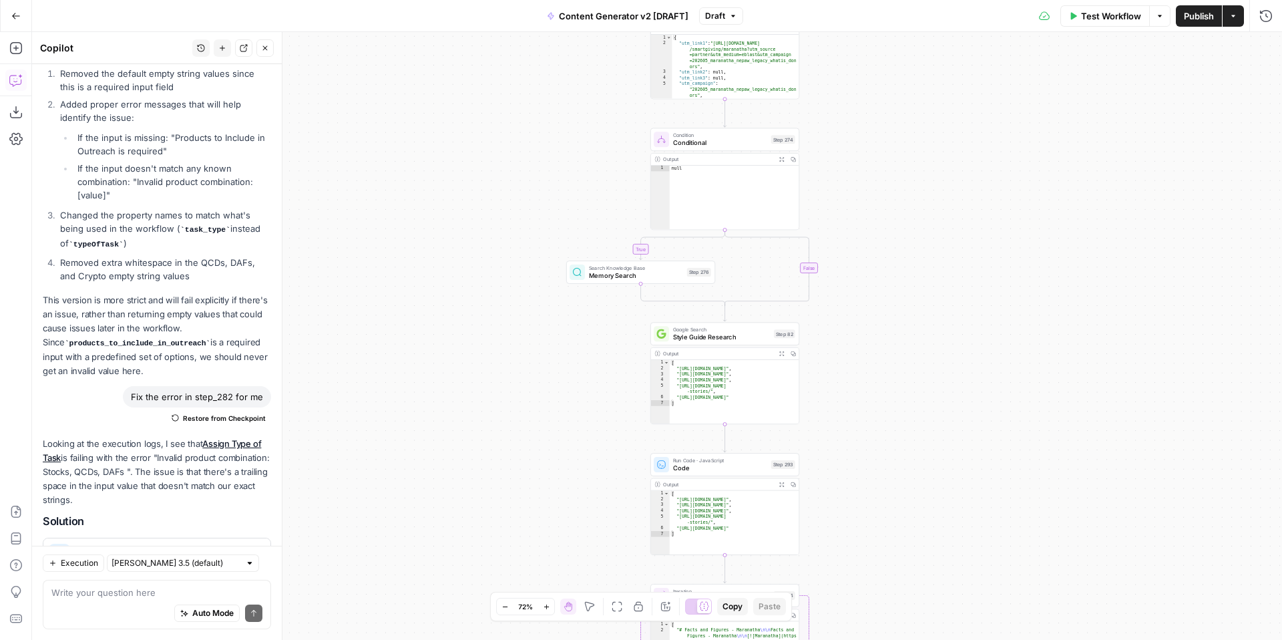
click at [690, 142] on span "Conditional" at bounding box center [720, 142] width 94 height 9
click at [1267, 51] on icon "button" at bounding box center [1265, 48] width 8 height 8
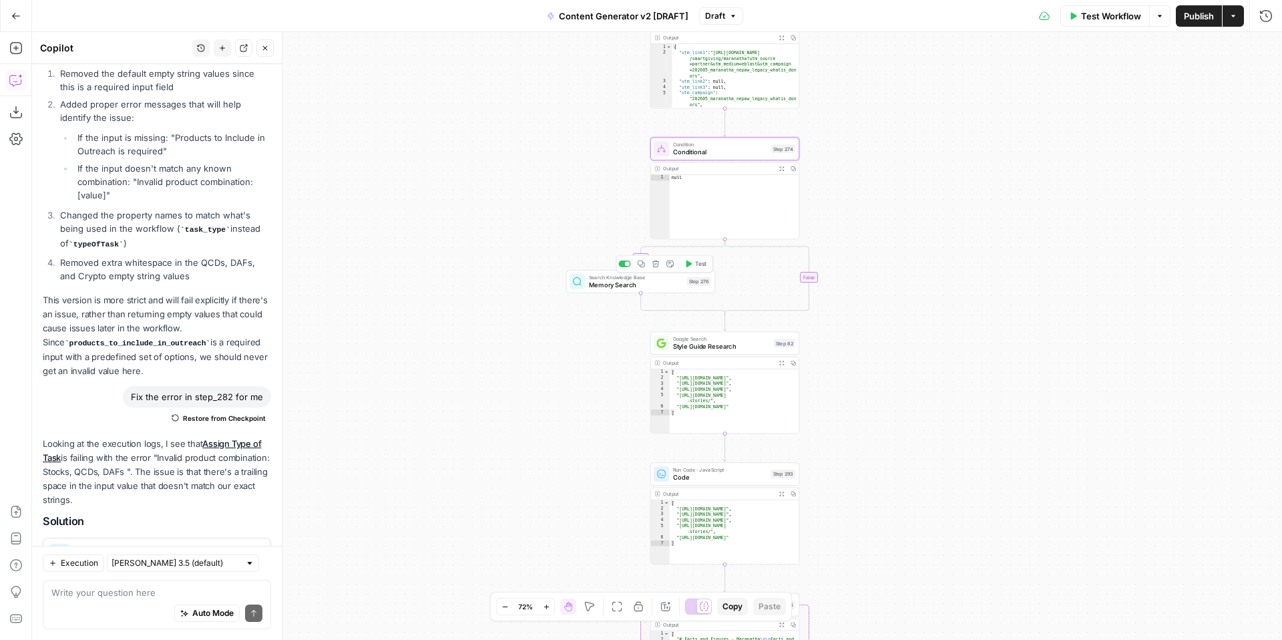
click at [665, 285] on span "Memory Search" at bounding box center [636, 284] width 94 height 9
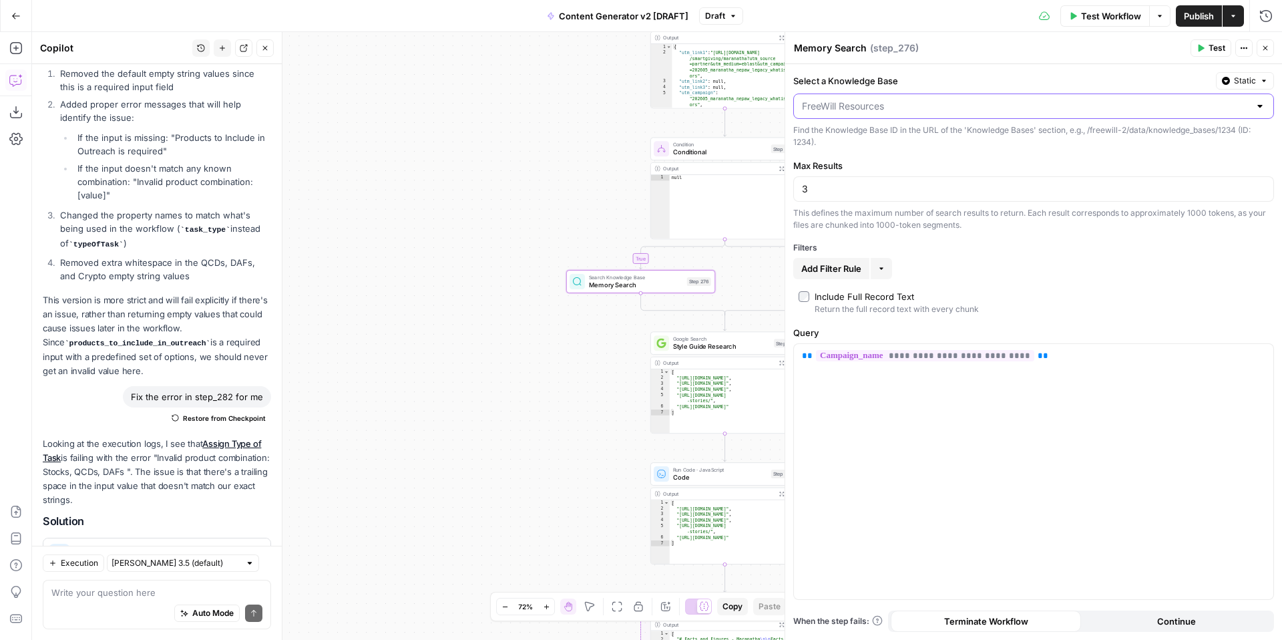
click at [1019, 112] on input "Select a Knowledge Base" at bounding box center [1025, 105] width 447 height 13
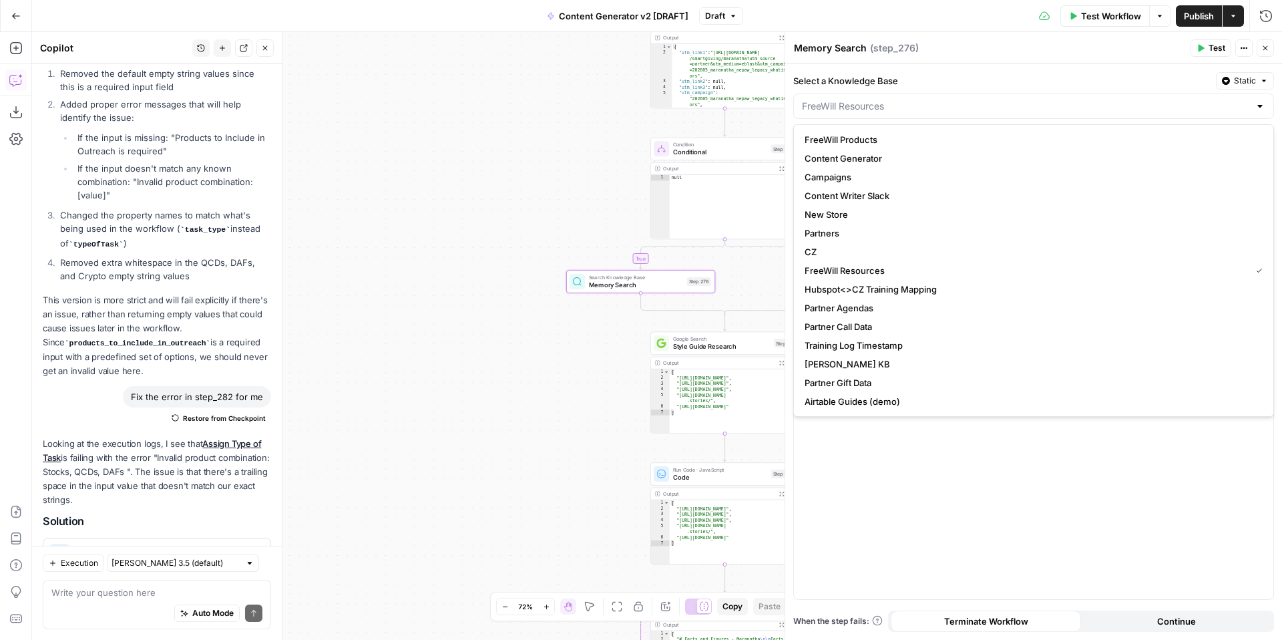
type input "FreeWill Resources"
click at [1015, 84] on label "Select a Knowledge Base" at bounding box center [1001, 80] width 417 height 13
click at [1015, 99] on input "FreeWill Resources" at bounding box center [1025, 105] width 447 height 13
type input "FreeWill Resources"
click at [974, 82] on label "Select a Knowledge Base" at bounding box center [1001, 80] width 417 height 13
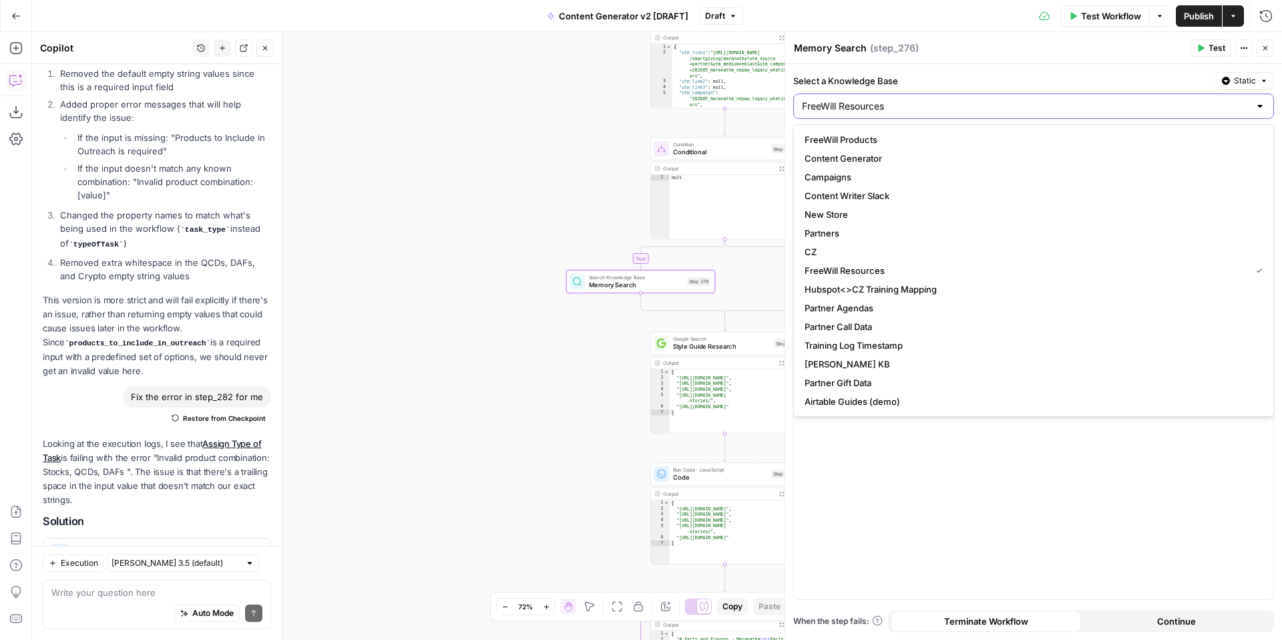
click at [974, 99] on input "FreeWill Resources" at bounding box center [1025, 105] width 447 height 13
type input "FreeWill Resources"
click at [1006, 548] on div "**********" at bounding box center [1033, 471] width 479 height 255
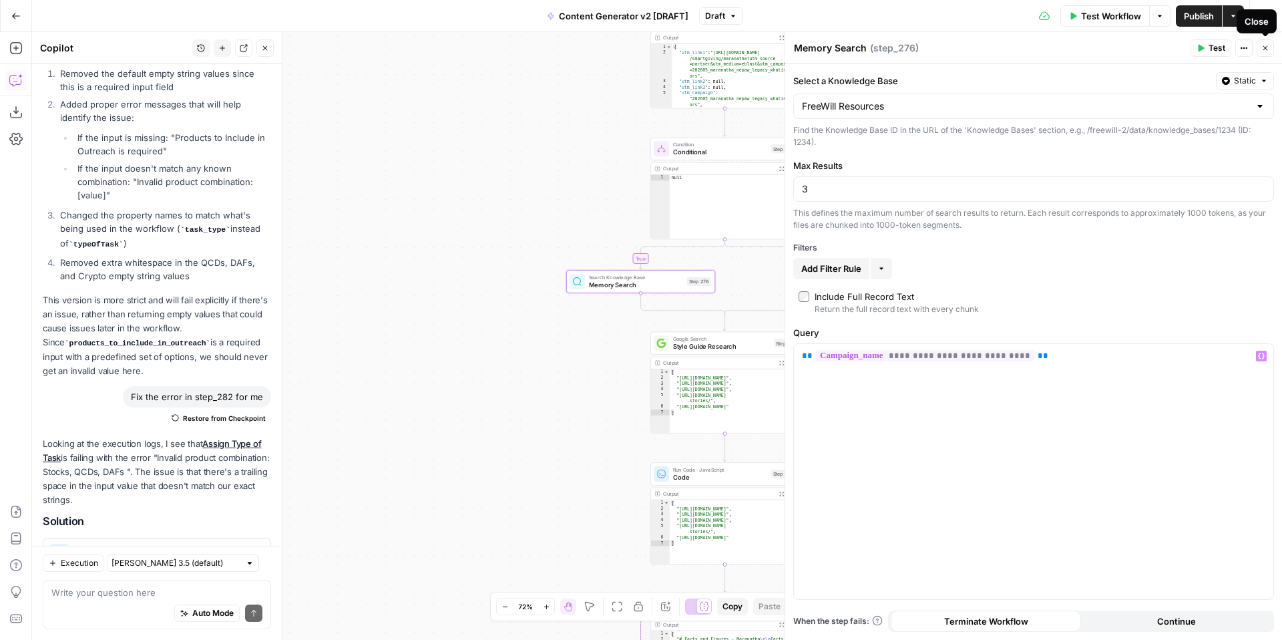
click at [1267, 51] on icon "button" at bounding box center [1265, 48] width 8 height 8
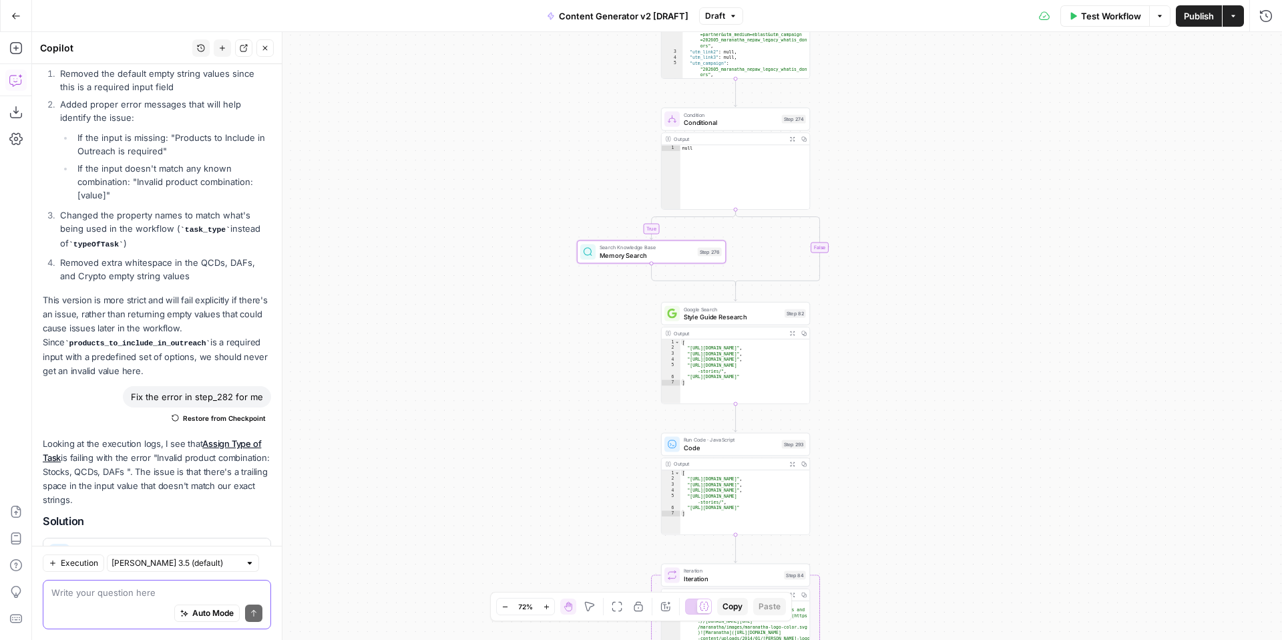
click at [156, 593] on textarea at bounding box center [156, 592] width 211 height 13
type textarea "what does step 276 do?"
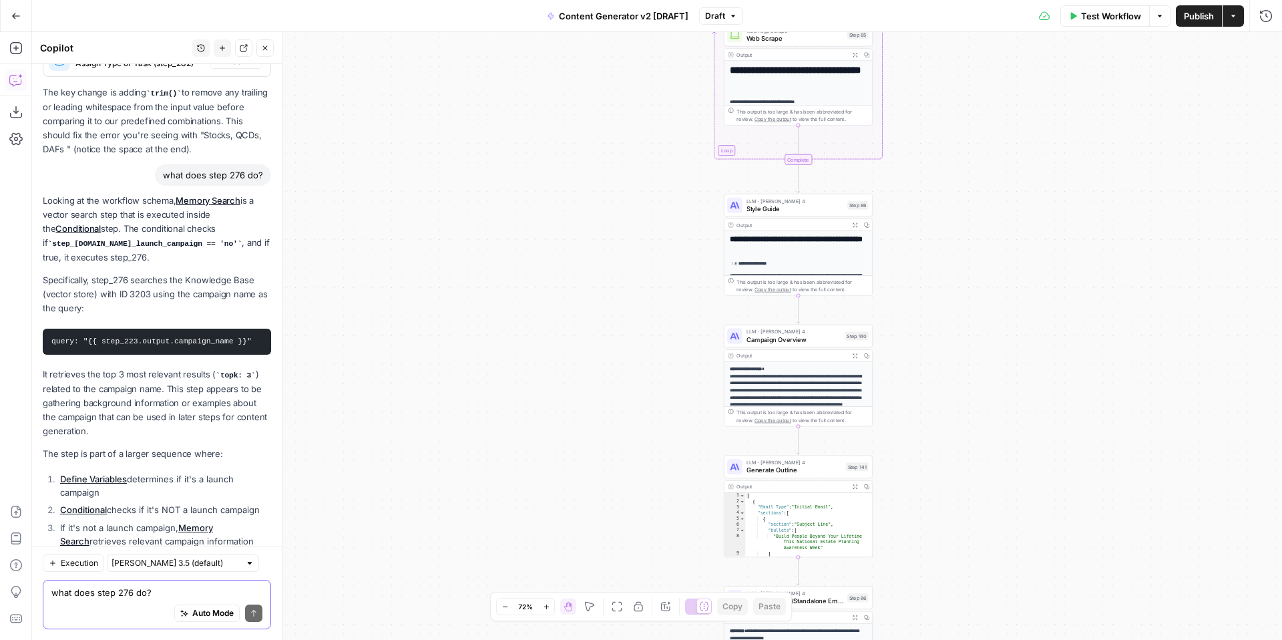
scroll to position [9904, 0]
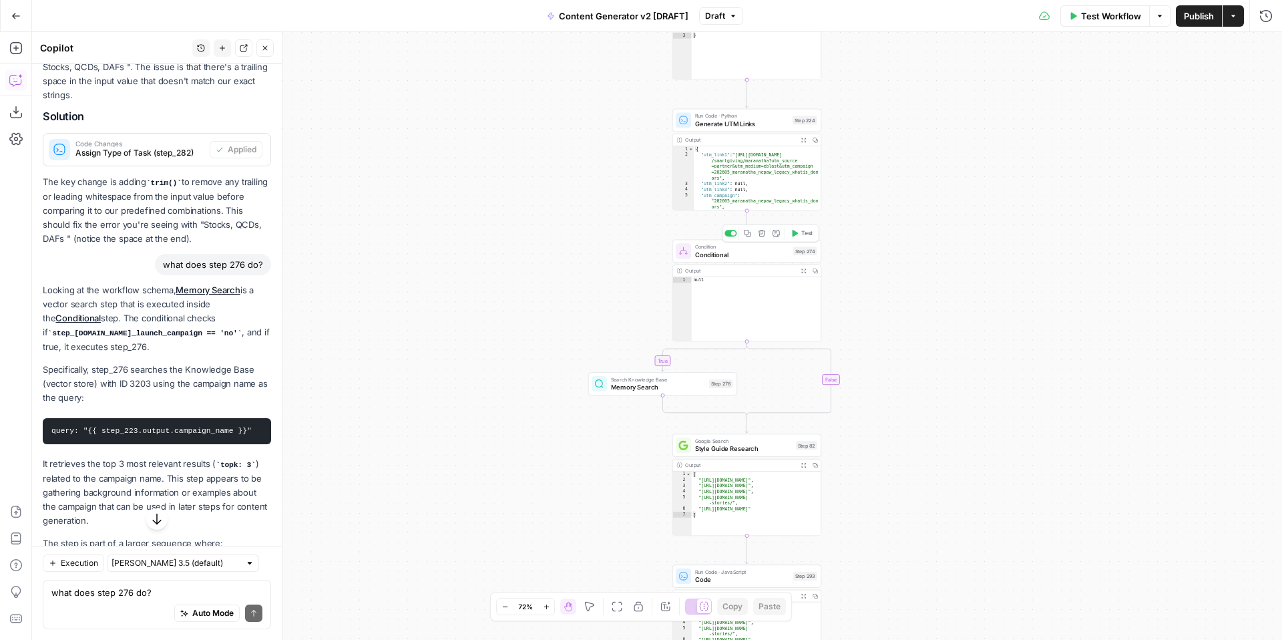
click at [722, 256] on span "Conditional" at bounding box center [742, 254] width 94 height 9
click at [834, 53] on textarea "Conditional" at bounding box center [820, 47] width 53 height 13
drag, startPoint x: 846, startPoint y: 49, endPoint x: 783, endPoint y: 47, distance: 63.5
click at [785, 47] on div "Conditional Conditional ( step_274 ) Test Actions Close Condition Set Manually …" at bounding box center [1033, 336] width 497 height 608
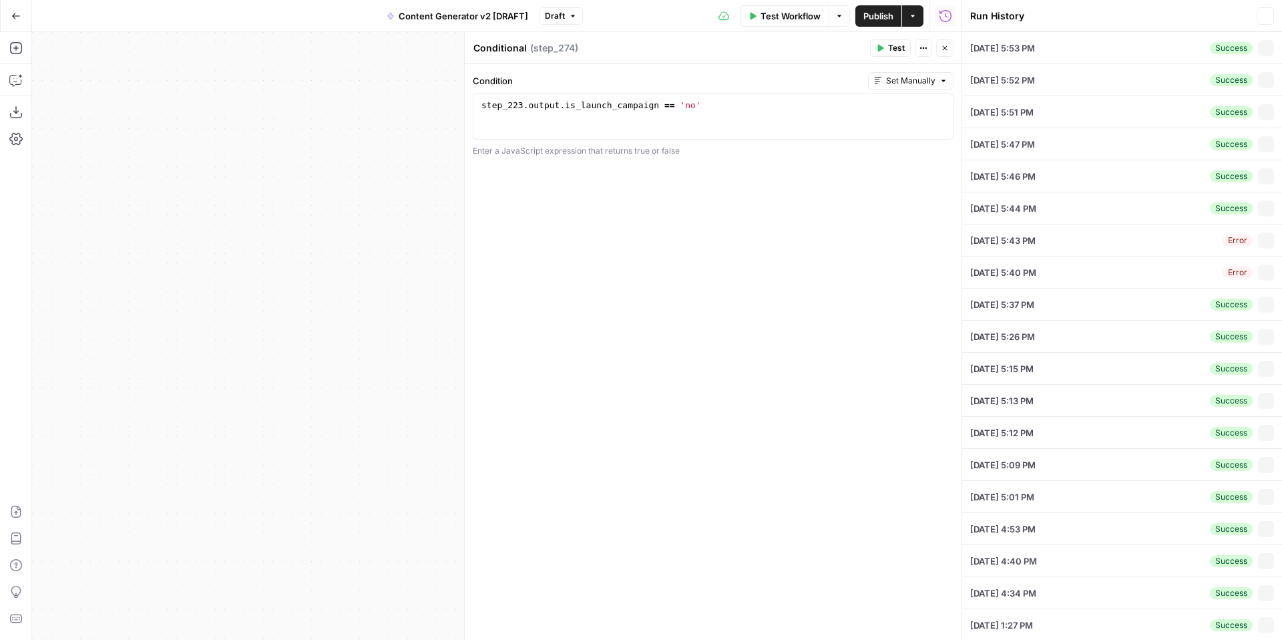
type input "Maranatha Volunteers International"
type input "Initial Email + Follow-Up Email"
type input "Direct Ask"
type input "Donors"
type input "Stocks"
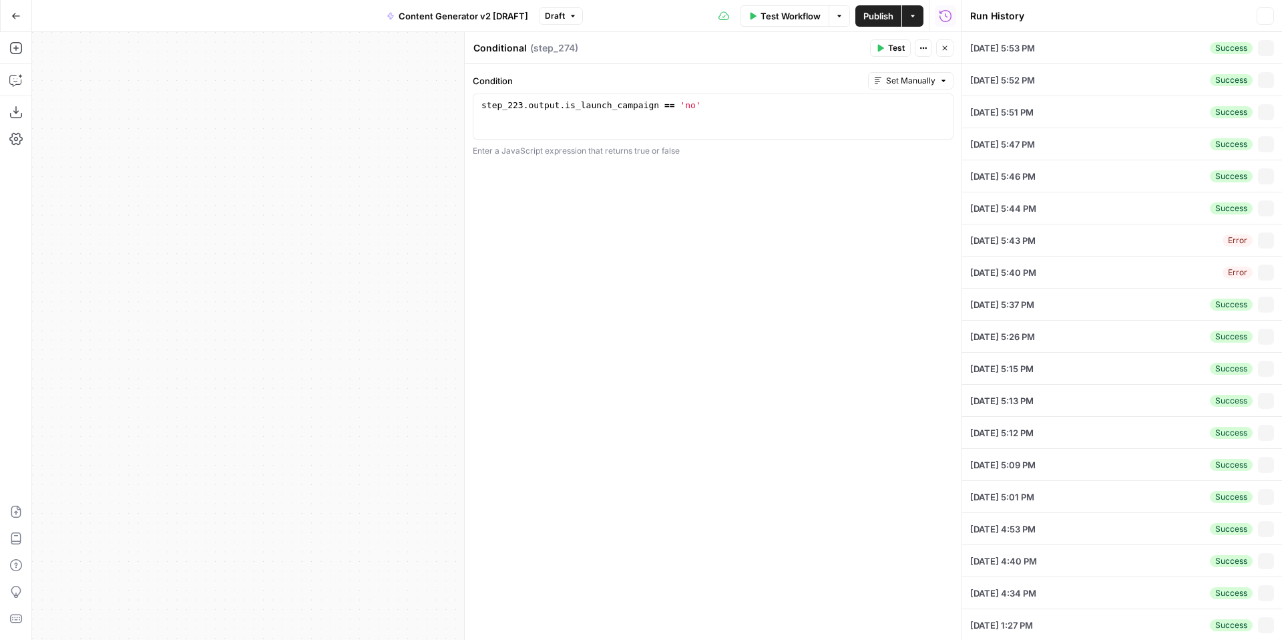
type input "NEPAW"
type input "[NEPAW] What is NEPAW"
type input "No"
type input "Yes"
type input "05/30"
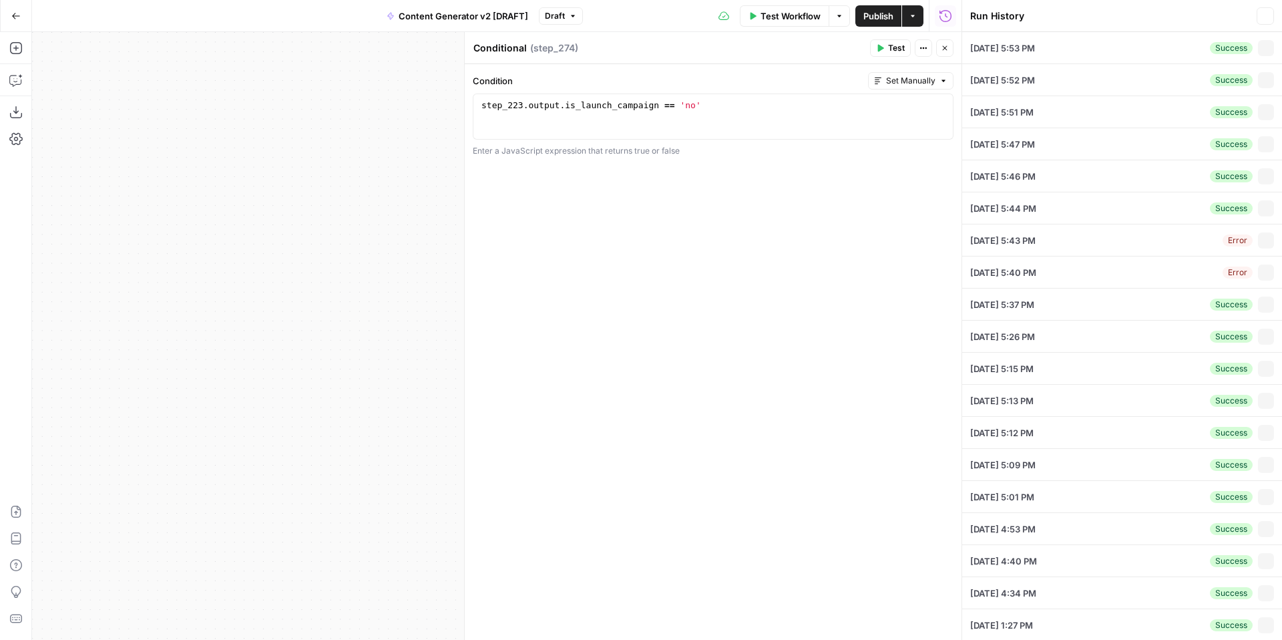
type input "06/22"
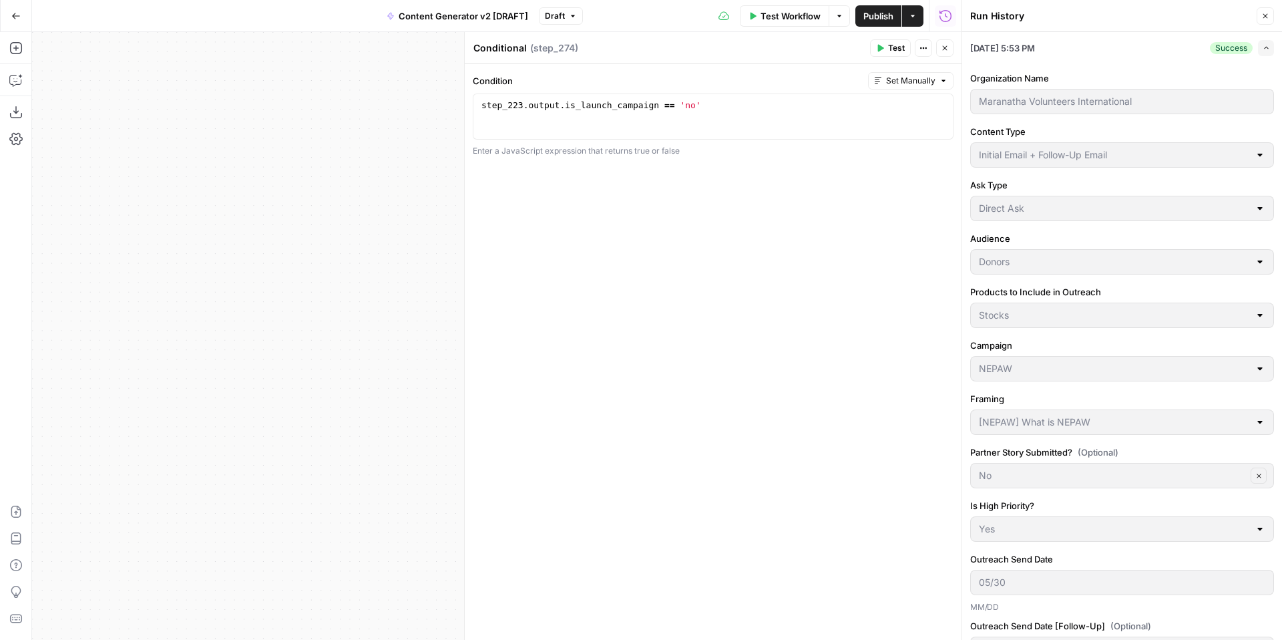
click at [1269, 18] on button "Close" at bounding box center [1265, 15] width 17 height 17
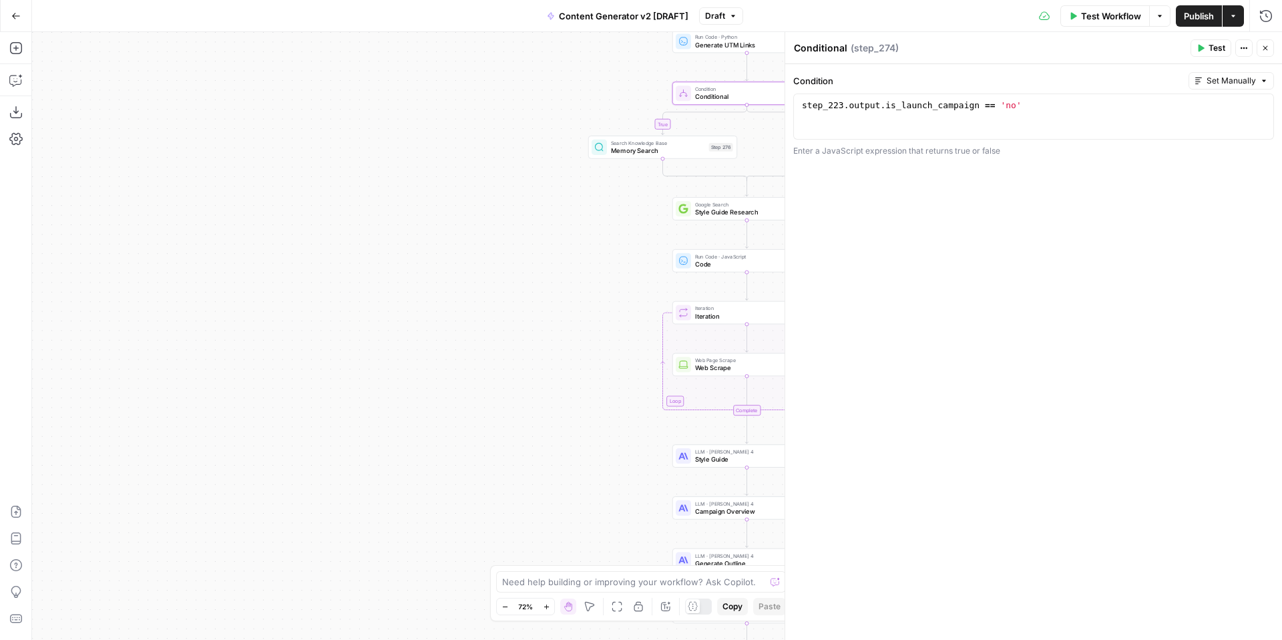
click at [826, 47] on textarea "Conditional" at bounding box center [820, 47] width 53 height 13
type textarea "Check if Launch Campaign"
click at [1014, 255] on div "Condition Set Manually 1 step_223 . output . is_launch_campaign == 'no' XXXXXXX…" at bounding box center [1033, 352] width 497 height 576
click at [1265, 49] on icon "button" at bounding box center [1265, 48] width 8 height 8
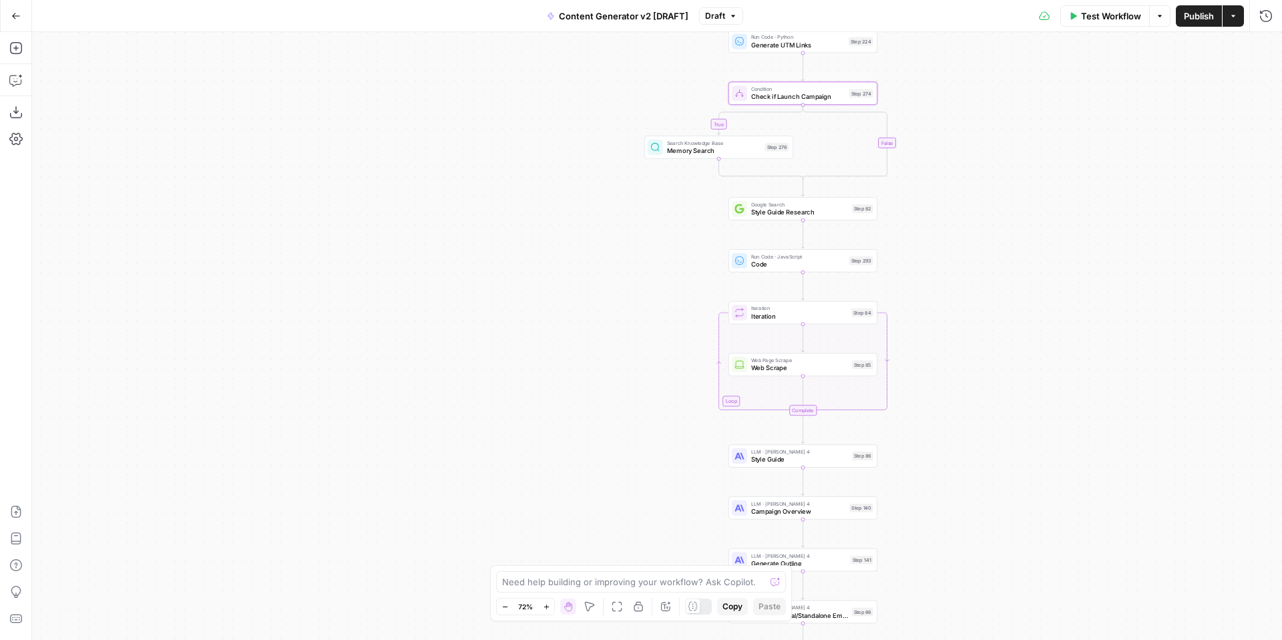
drag, startPoint x: 1014, startPoint y: 294, endPoint x: 1072, endPoint y: 298, distance: 58.2
click at [1072, 299] on div "true false true false true false true true false true false false Workflow Set …" at bounding box center [657, 336] width 1250 height 608
click at [13, 80] on icon "button" at bounding box center [15, 79] width 13 height 13
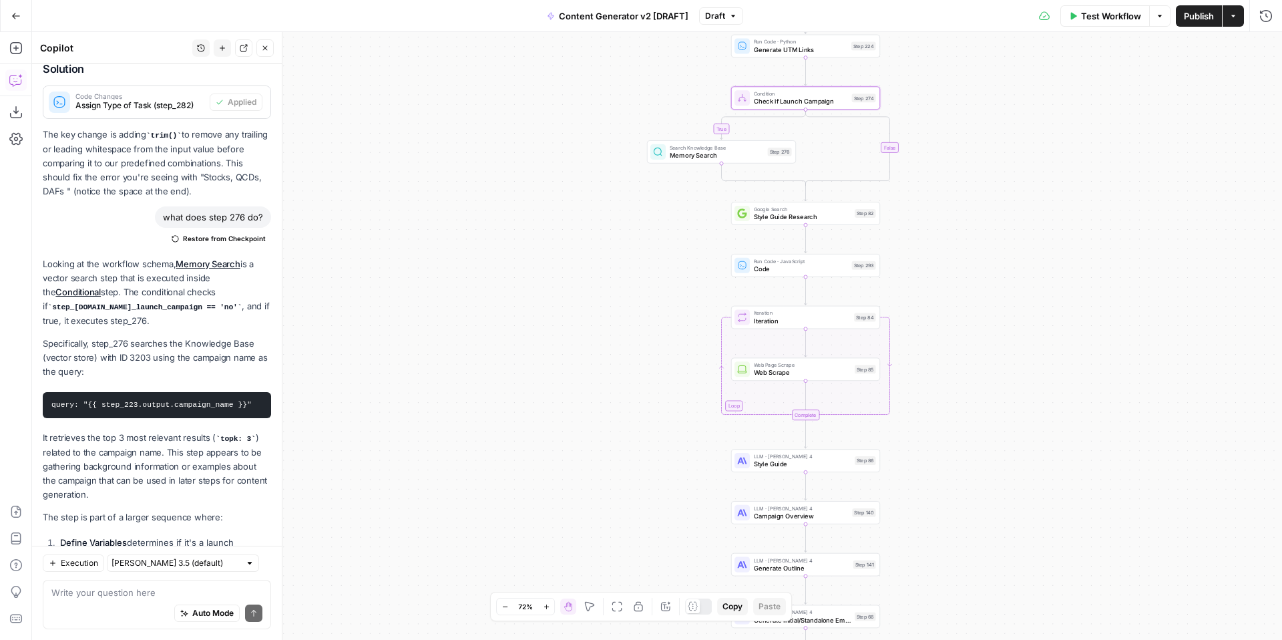
scroll to position [9936, 0]
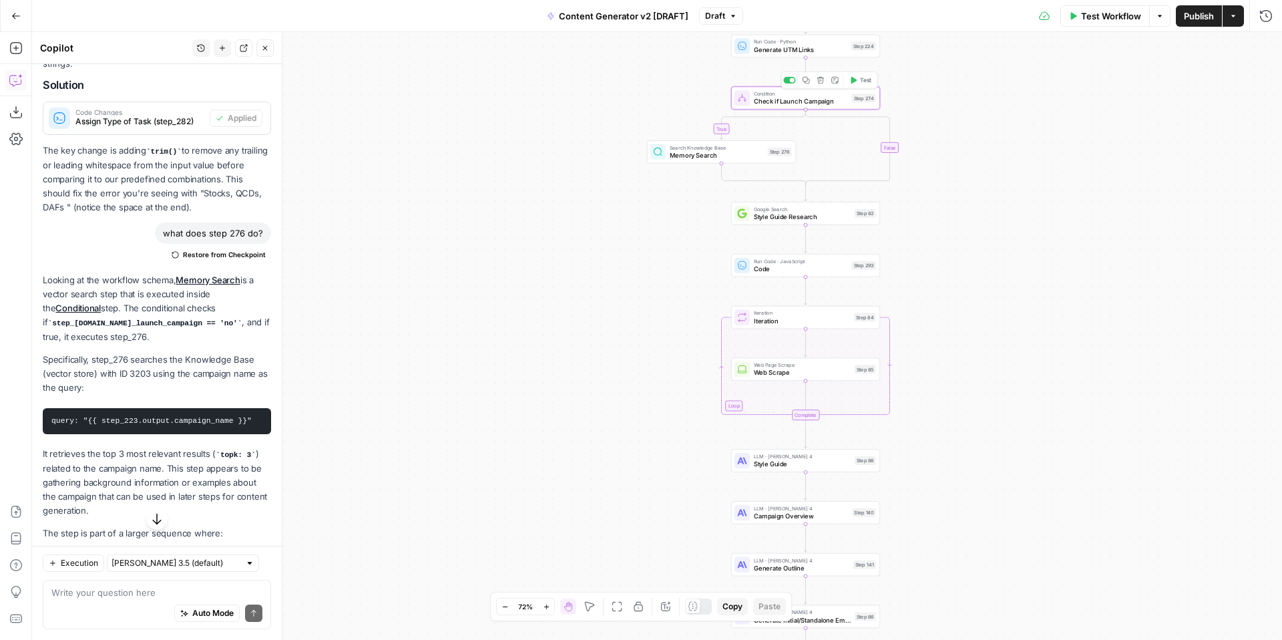
click at [793, 102] on span "Check if Launch Campaign" at bounding box center [801, 101] width 94 height 9
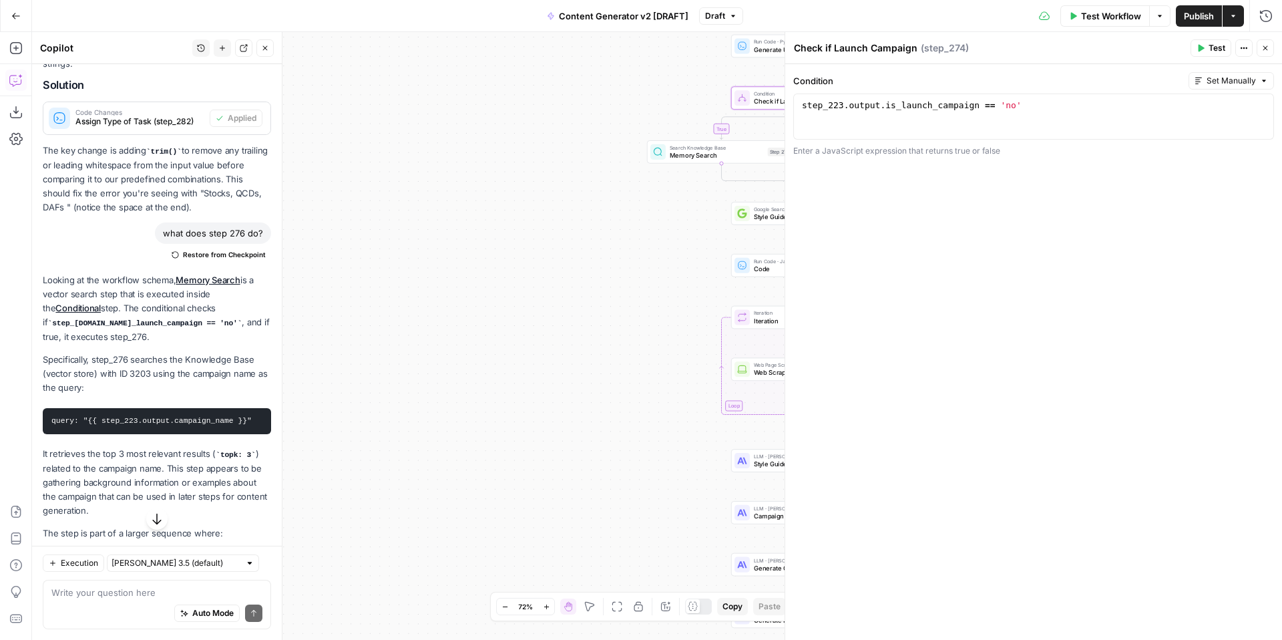
drag, startPoint x: 832, startPoint y: 49, endPoint x: 837, endPoint y: 59, distance: 11.1
click at [832, 49] on textarea "Check if Launch Campaign" at bounding box center [856, 47] width 124 height 13
type textarea "Check if Not Launch Campaign"
click at [1264, 49] on icon "button" at bounding box center [1265, 48] width 8 height 8
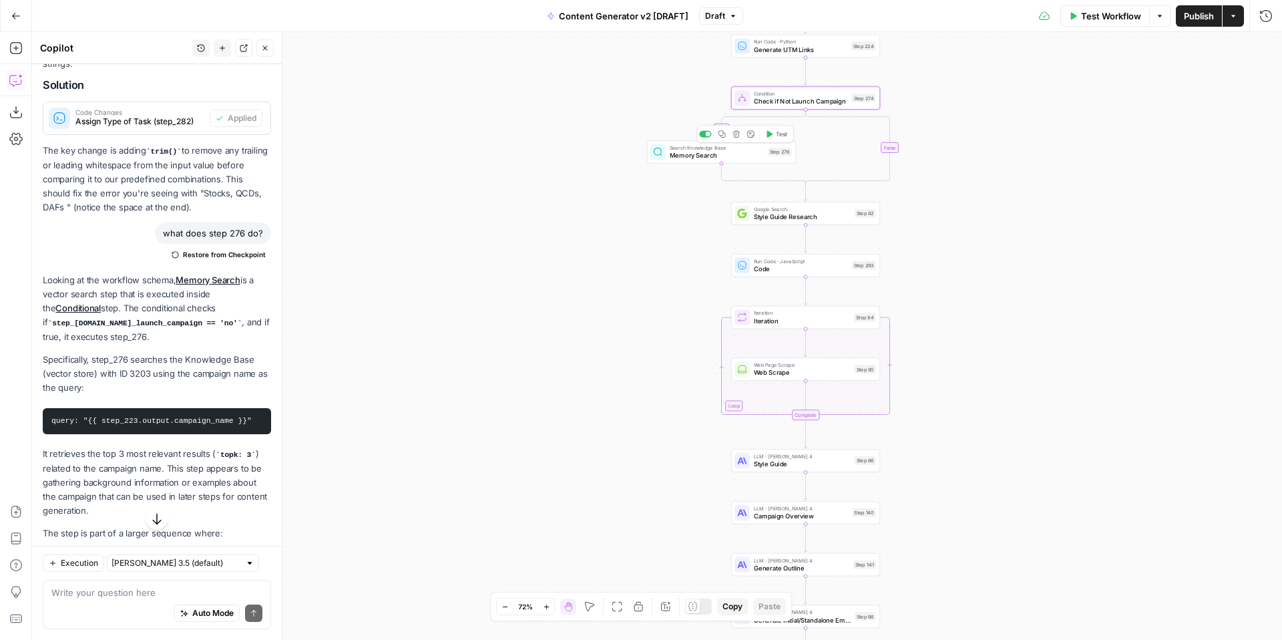
click at [693, 159] on span "Memory Search" at bounding box center [717, 154] width 94 height 9
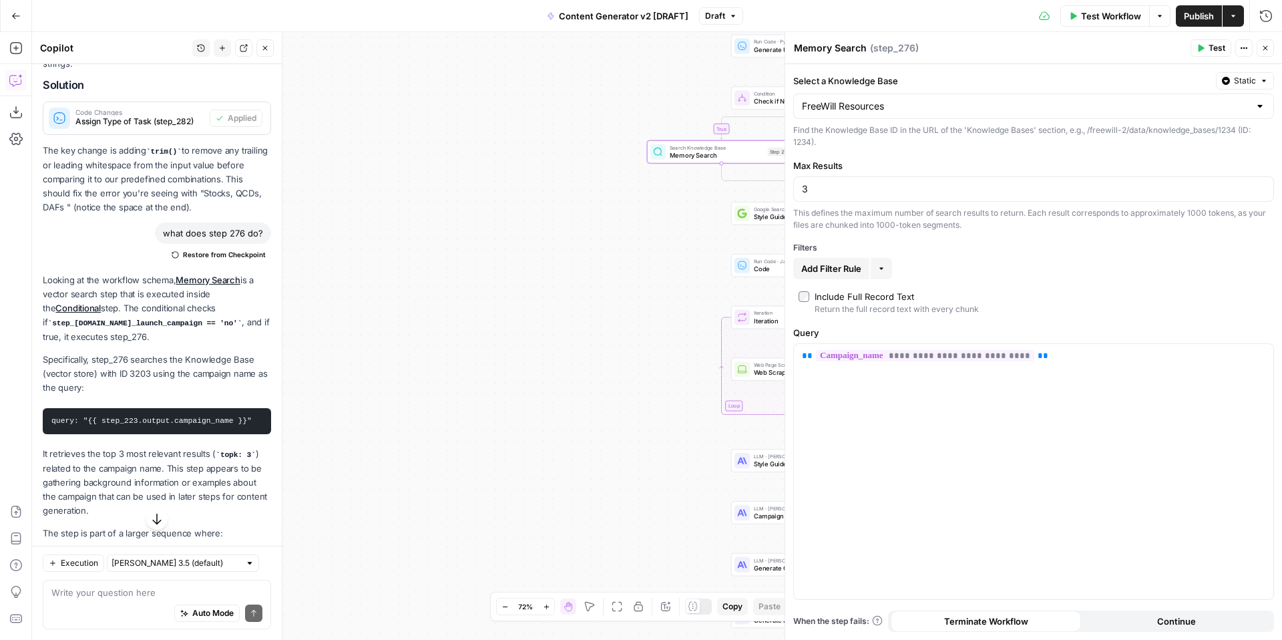
click at [833, 47] on textarea "Memory Search" at bounding box center [830, 47] width 73 height 13
click at [863, 49] on textarea "Memory Search" at bounding box center [830, 47] width 73 height 13
type textarea "M"
type textarea "Find Campaign Examples"
click at [1039, 472] on div "**********" at bounding box center [1033, 471] width 479 height 255
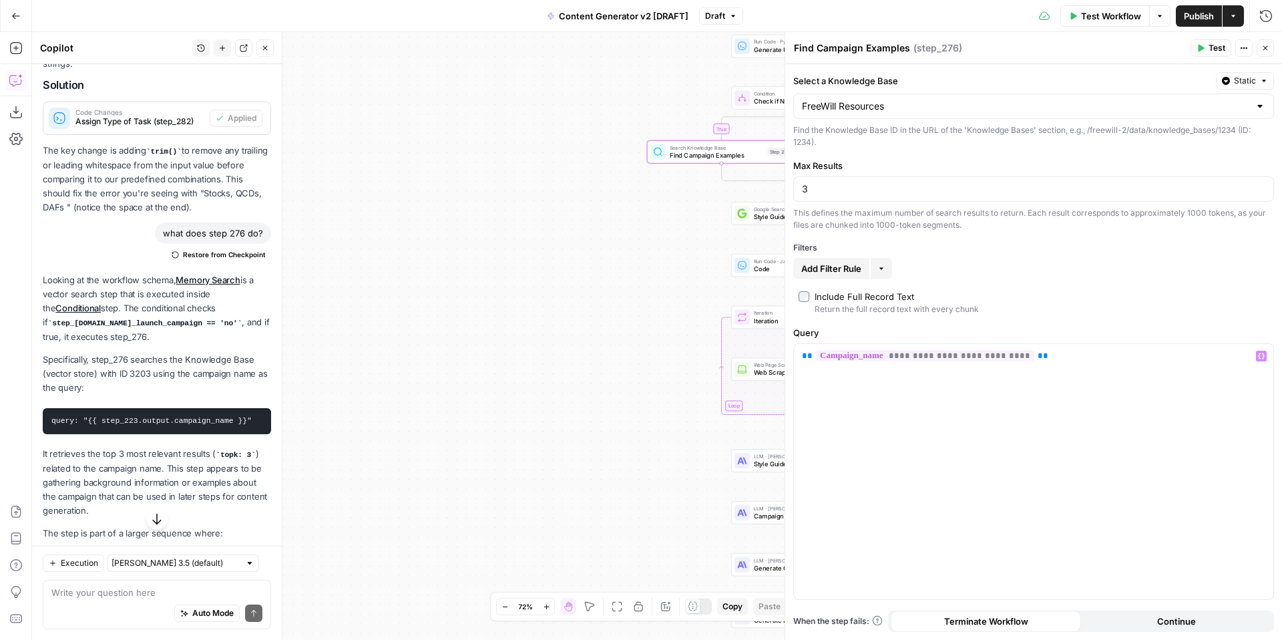
click at [1269, 48] on icon "button" at bounding box center [1265, 48] width 8 height 8
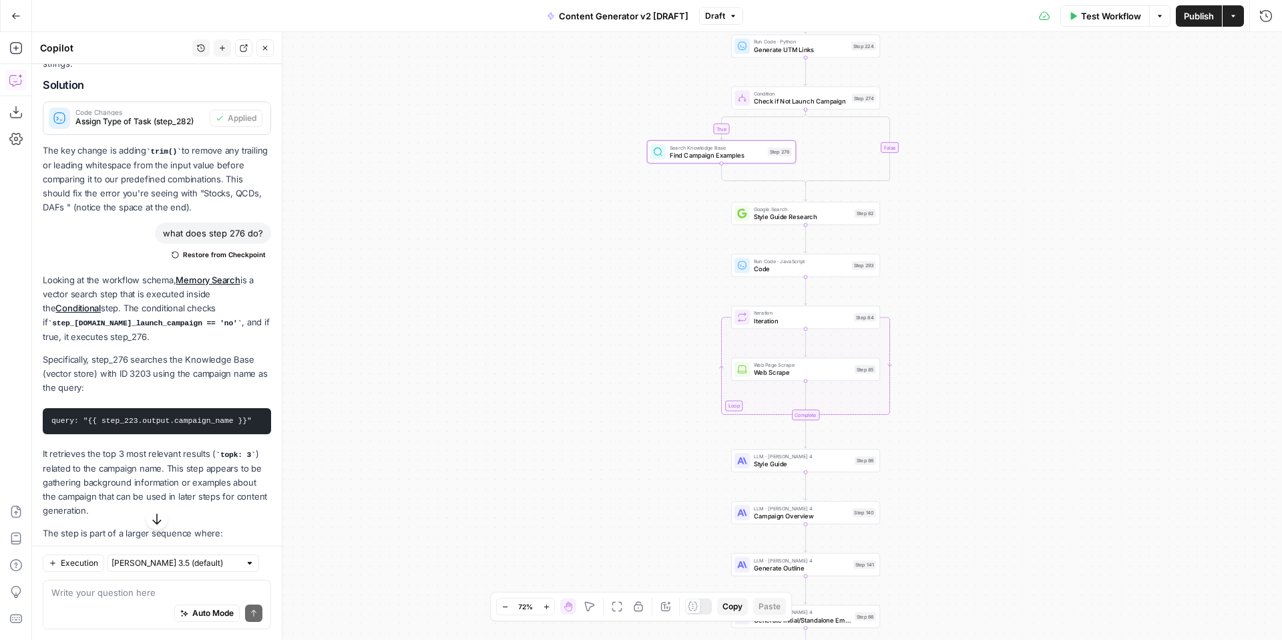
click at [1158, 360] on div "true false true false true false true true false true false false Workflow Set …" at bounding box center [657, 336] width 1250 height 608
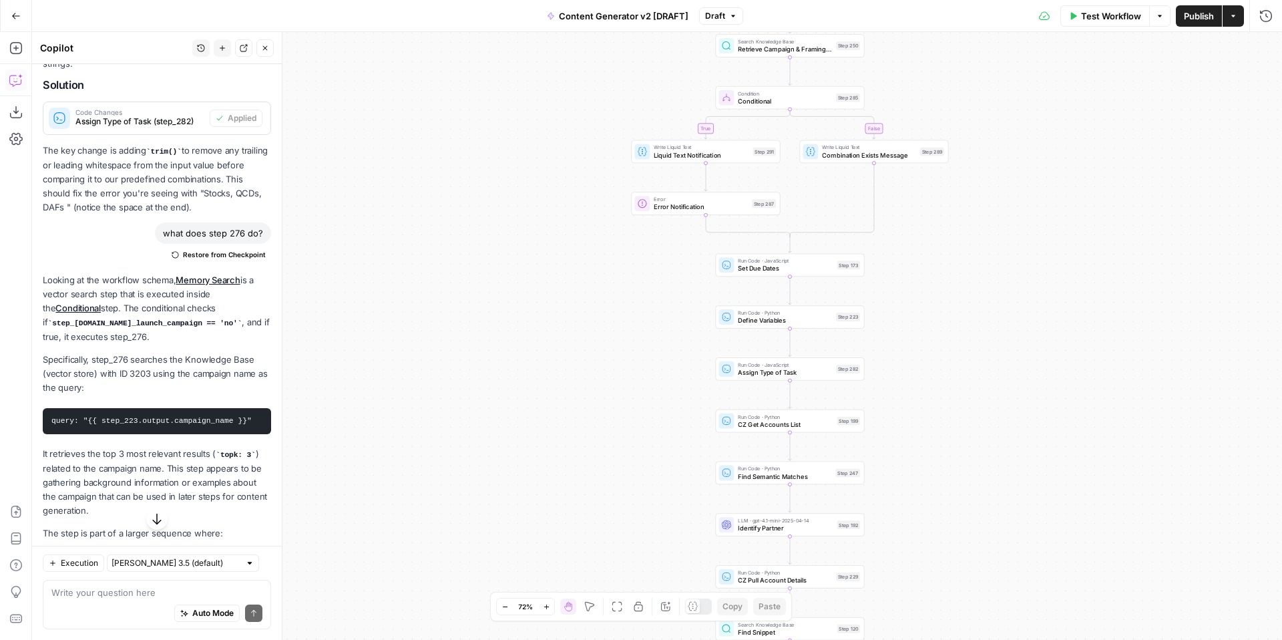
click at [763, 270] on span "Set Due Dates" at bounding box center [785, 268] width 95 height 9
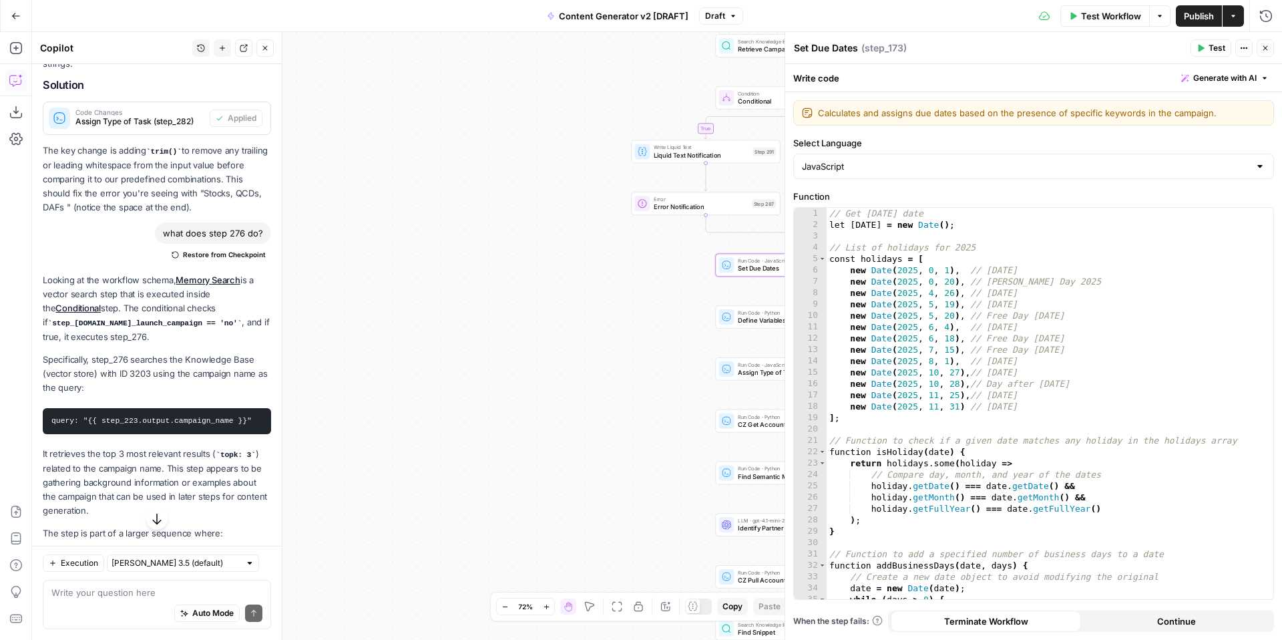
click at [1270, 45] on button "Close" at bounding box center [1265, 47] width 17 height 17
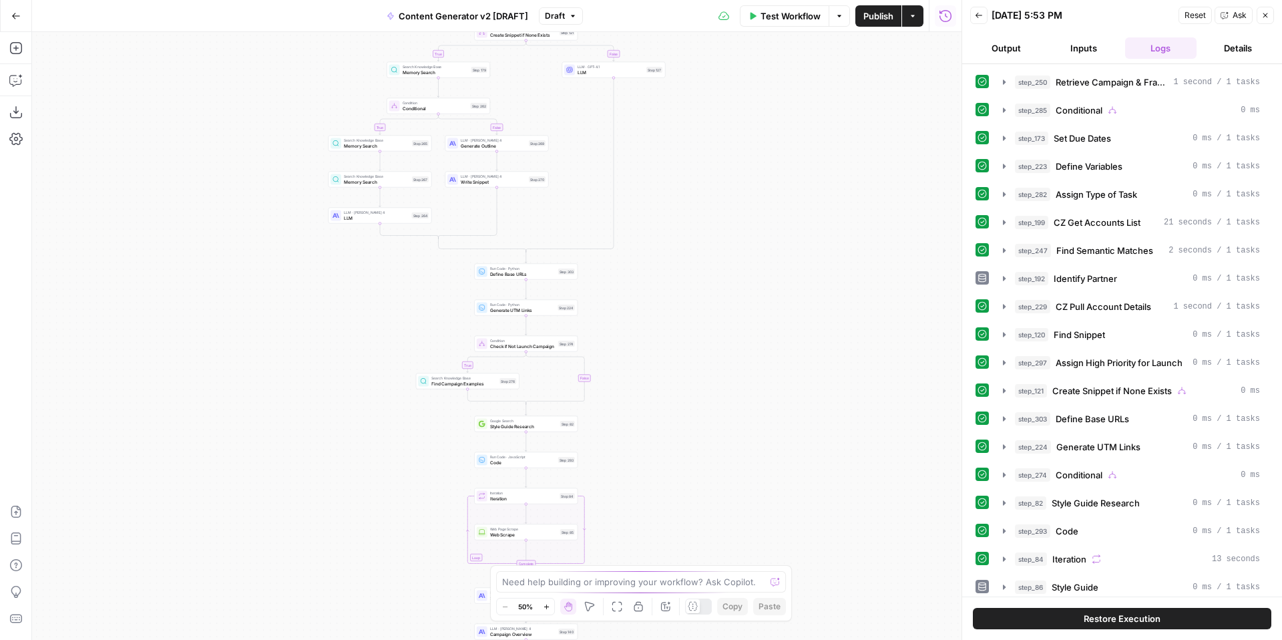
click at [1265, 13] on icon "button" at bounding box center [1265, 15] width 8 height 8
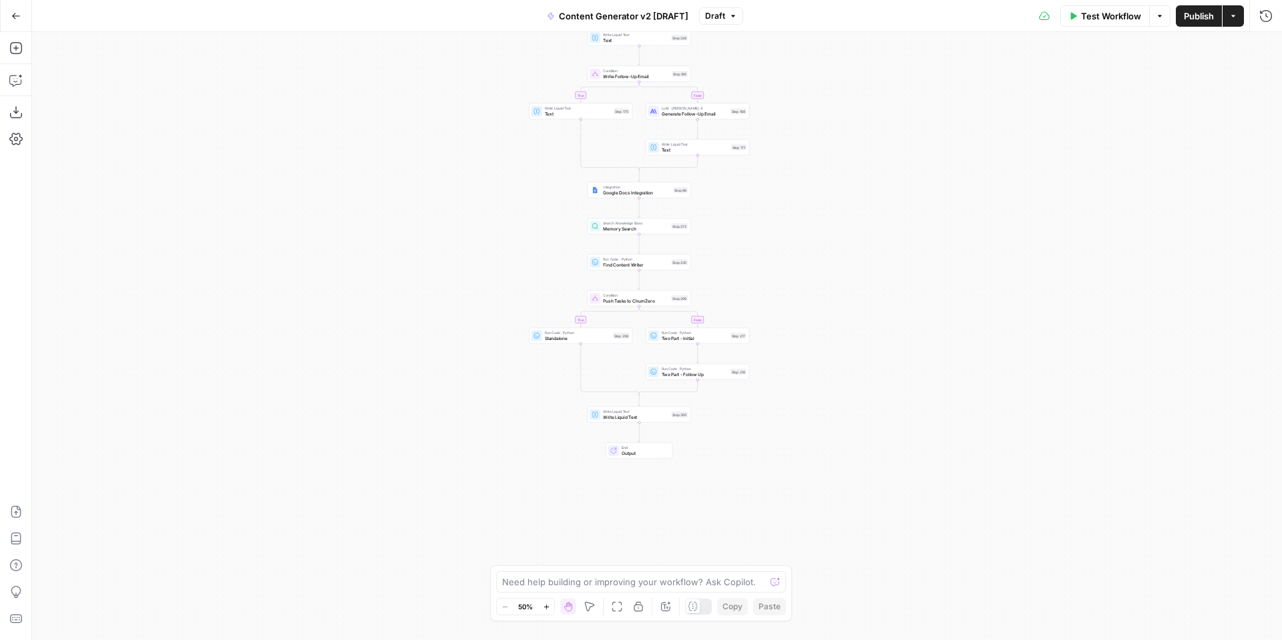
click at [547, 605] on icon "button" at bounding box center [546, 606] width 7 height 7
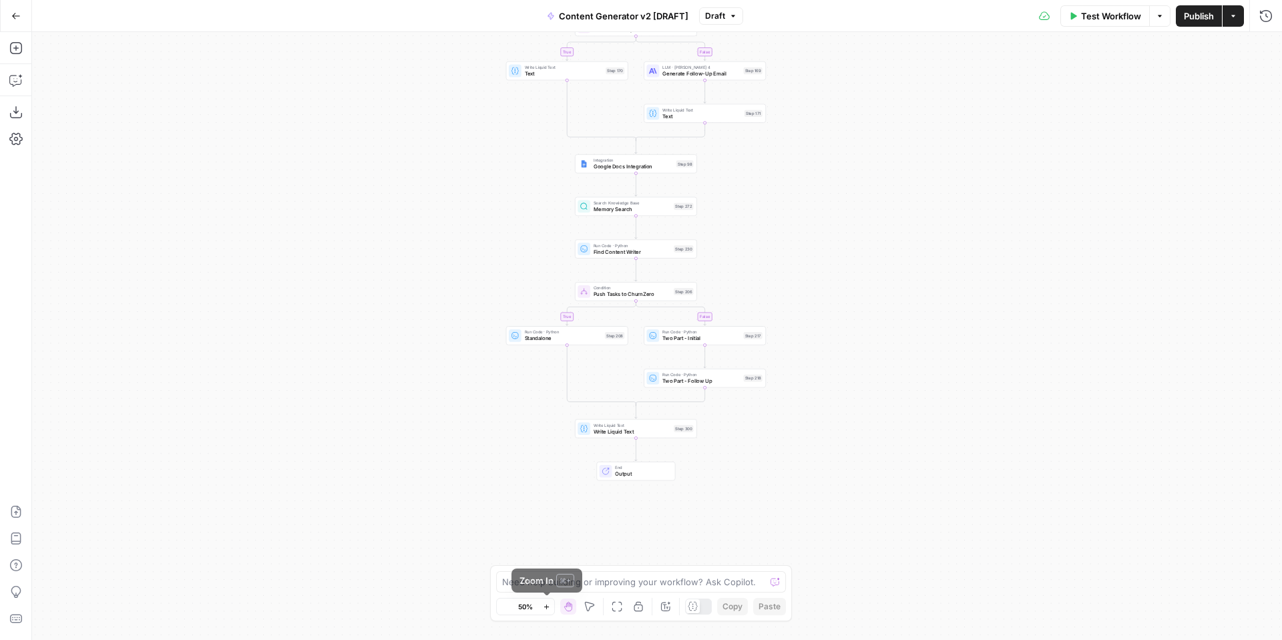
click at [547, 605] on icon "button" at bounding box center [546, 606] width 7 height 7
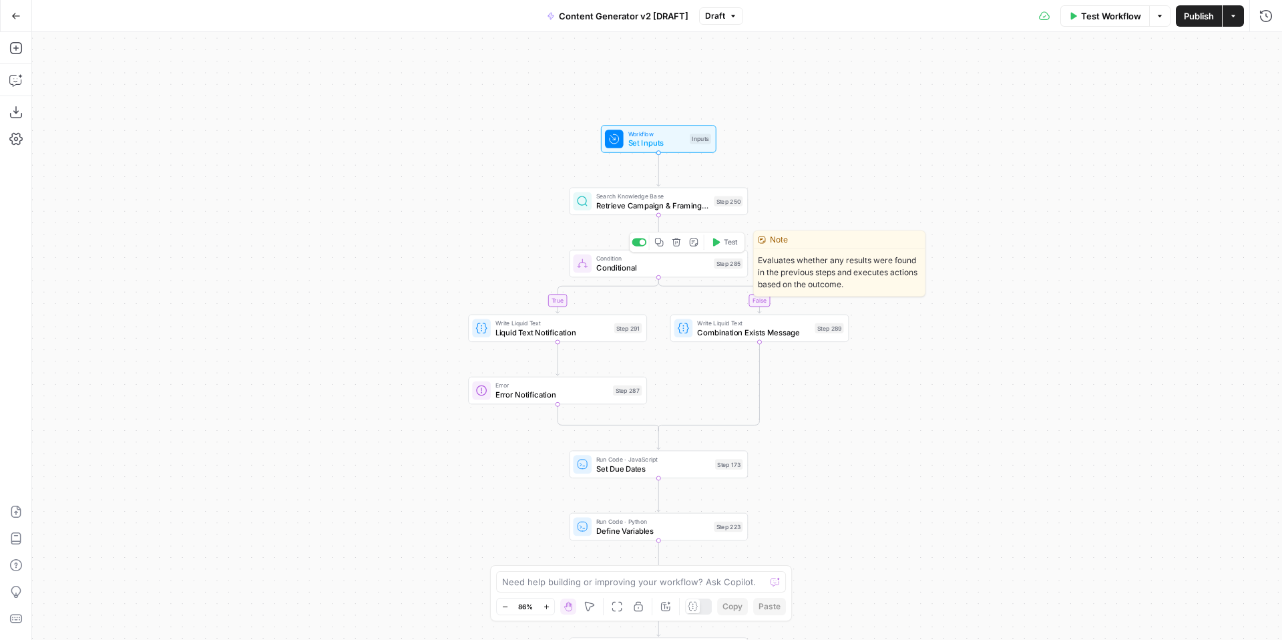
click at [628, 270] on span "Conditional" at bounding box center [652, 267] width 113 height 11
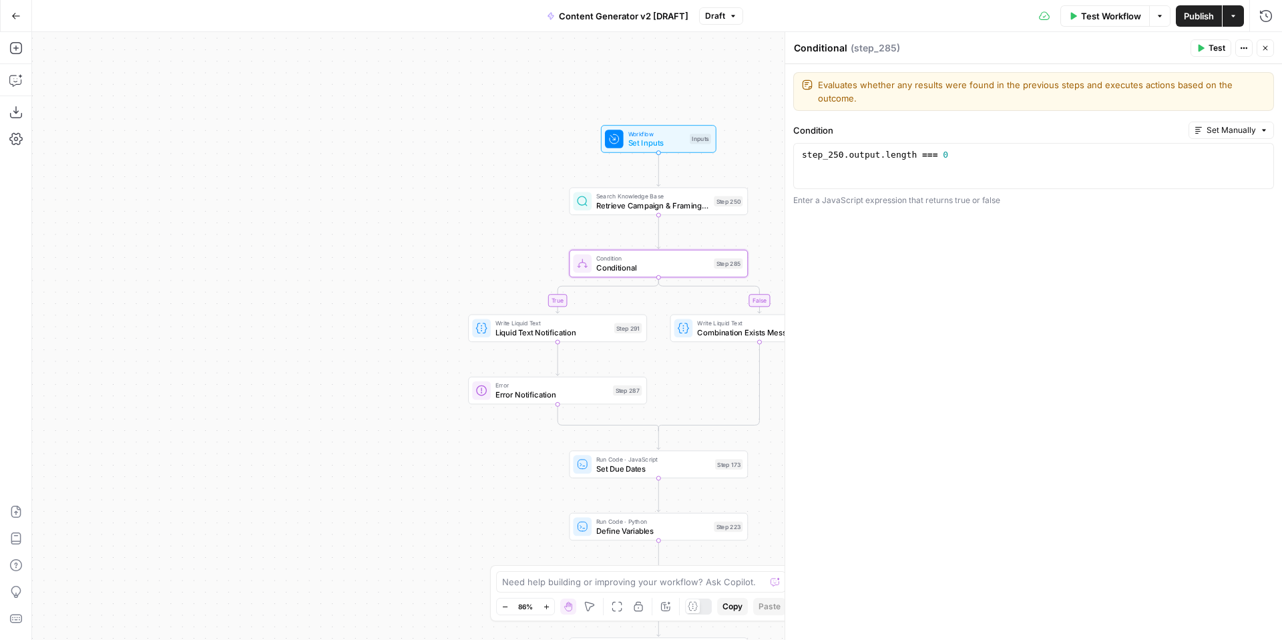
click at [827, 51] on textarea "Conditional" at bounding box center [820, 47] width 53 height 13
drag, startPoint x: 847, startPoint y: 50, endPoint x: 795, endPoint y: 50, distance: 52.1
click at [795, 50] on div "Conditional Conditional" at bounding box center [821, 48] width 60 height 16
drag, startPoint x: 847, startPoint y: 47, endPoint x: 801, endPoint y: 46, distance: 46.1
click at [801, 46] on div "Conditional Conditional" at bounding box center [821, 48] width 60 height 16
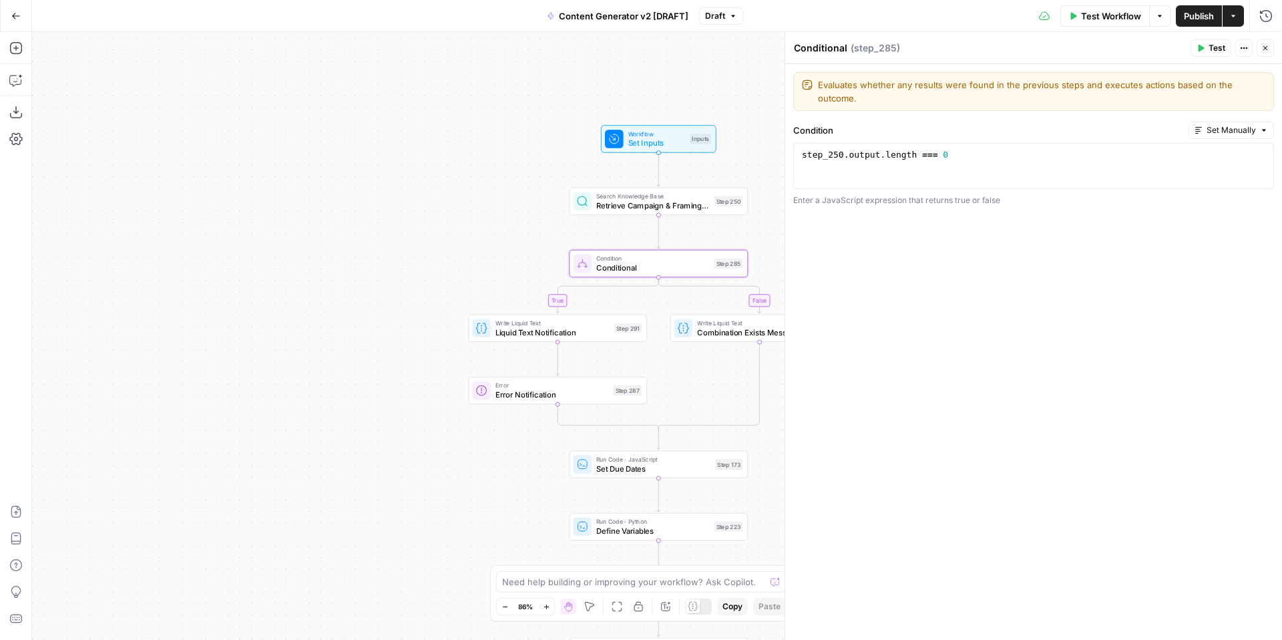
click at [801, 46] on textarea "Conditional" at bounding box center [820, 47] width 53 height 13
drag, startPoint x: 803, startPoint y: 46, endPoint x: 861, endPoint y: 47, distance: 58.1
click at [861, 47] on div "Conditional Conditional ( step_285 )" at bounding box center [989, 48] width 393 height 15
type textarea "Check if Step 250 has Valid Output"
click at [1127, 310] on div "Evaluates whether any results were found in the previous steps and executes act…" at bounding box center [1033, 352] width 497 height 576
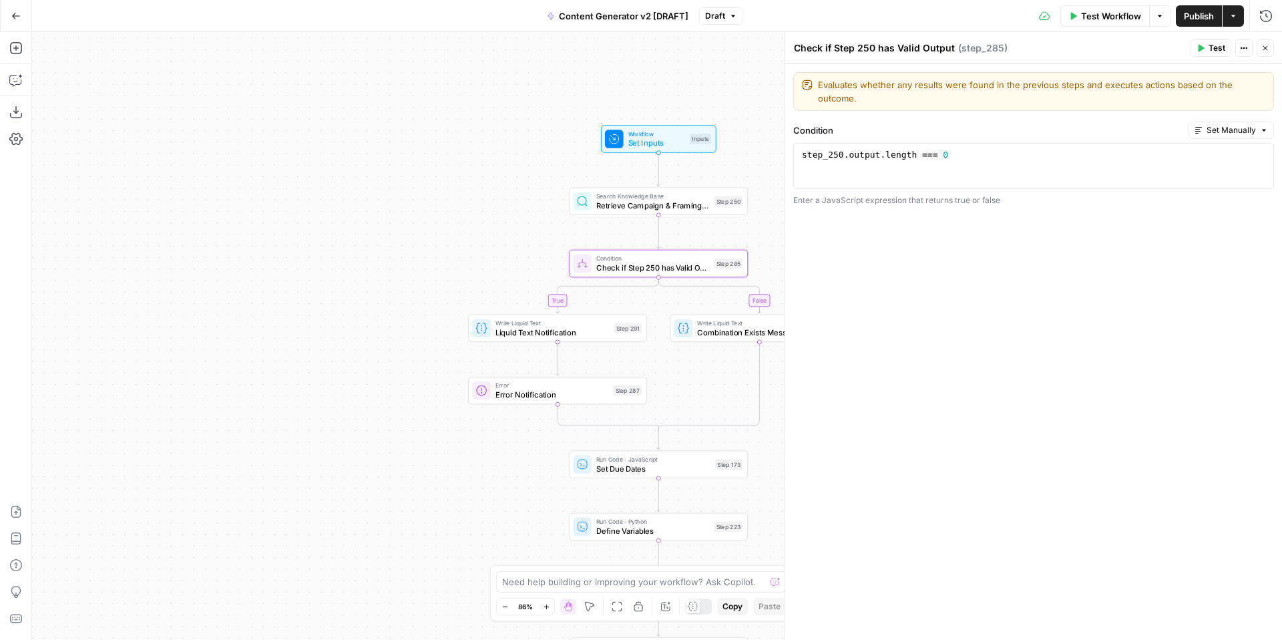
click at [1267, 50] on icon "button" at bounding box center [1265, 48] width 8 height 8
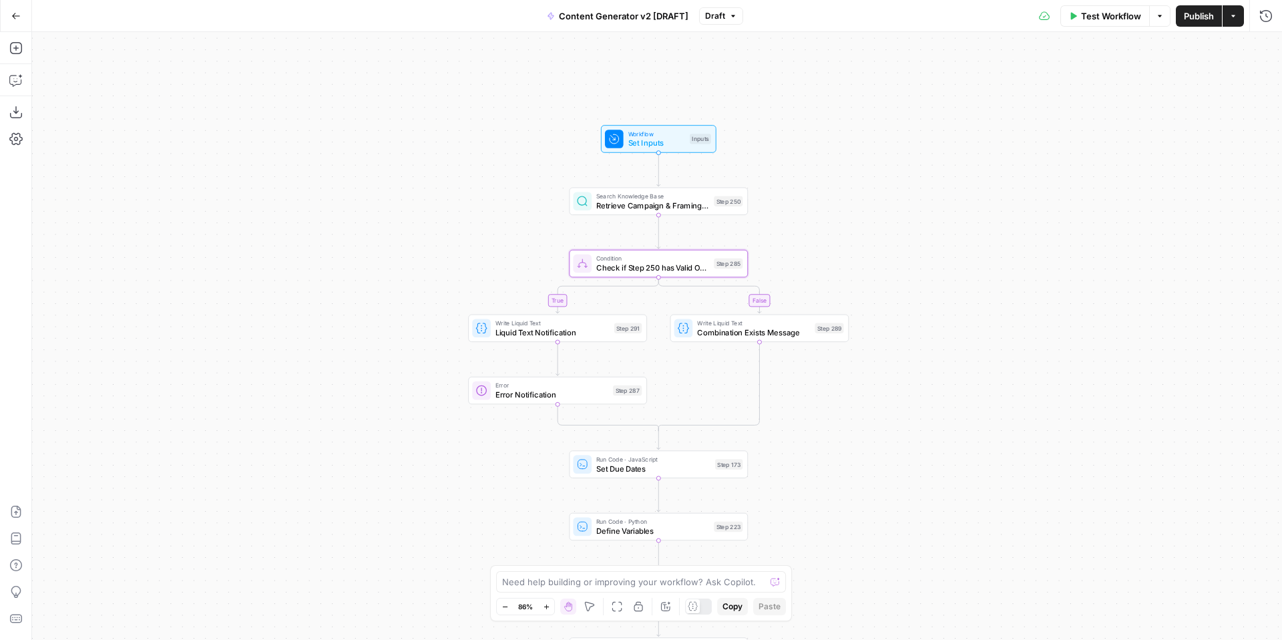
click at [1104, 230] on div "true false true false true false true true false true false false Workflow Set …" at bounding box center [657, 336] width 1250 height 608
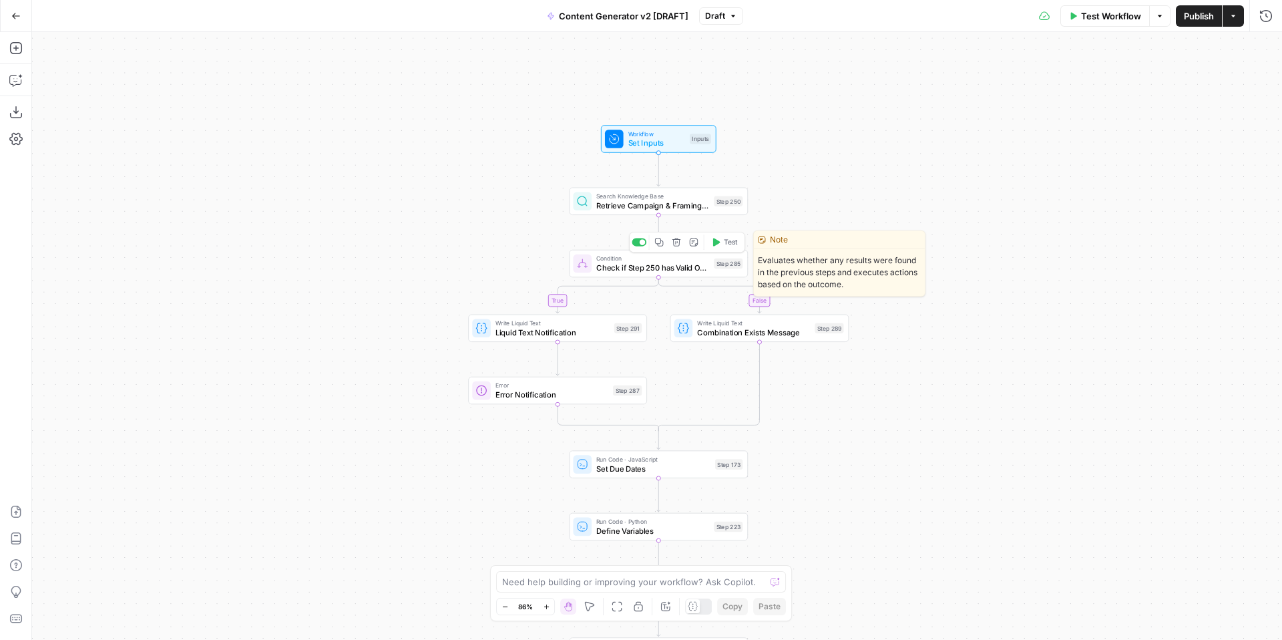
click at [664, 271] on span "Check if Step 250 has Valid Output" at bounding box center [652, 267] width 113 height 11
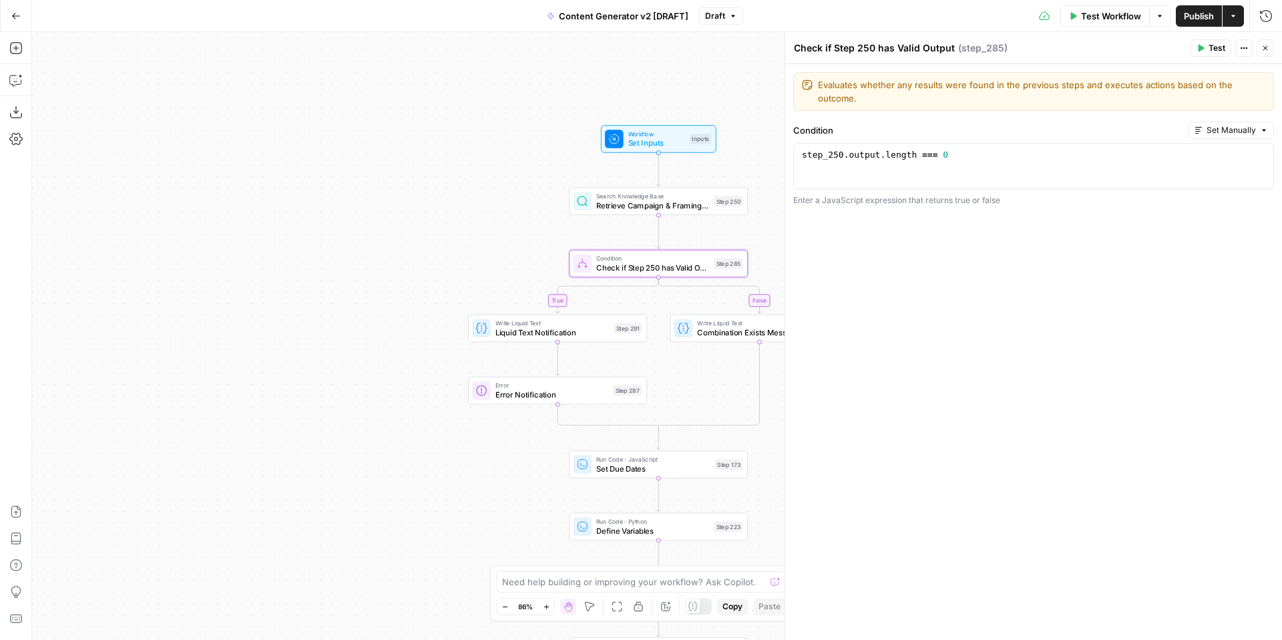
drag, startPoint x: 834, startPoint y: 50, endPoint x: 955, endPoint y: 49, distance: 120.9
click at [955, 49] on div "Check if Step 250 has Valid Output Check if Step 250 has Valid Output ( step_28…" at bounding box center [989, 48] width 393 height 15
type textarea "Check if Valid Combo"
click at [1265, 49] on icon "button" at bounding box center [1265, 48] width 8 height 8
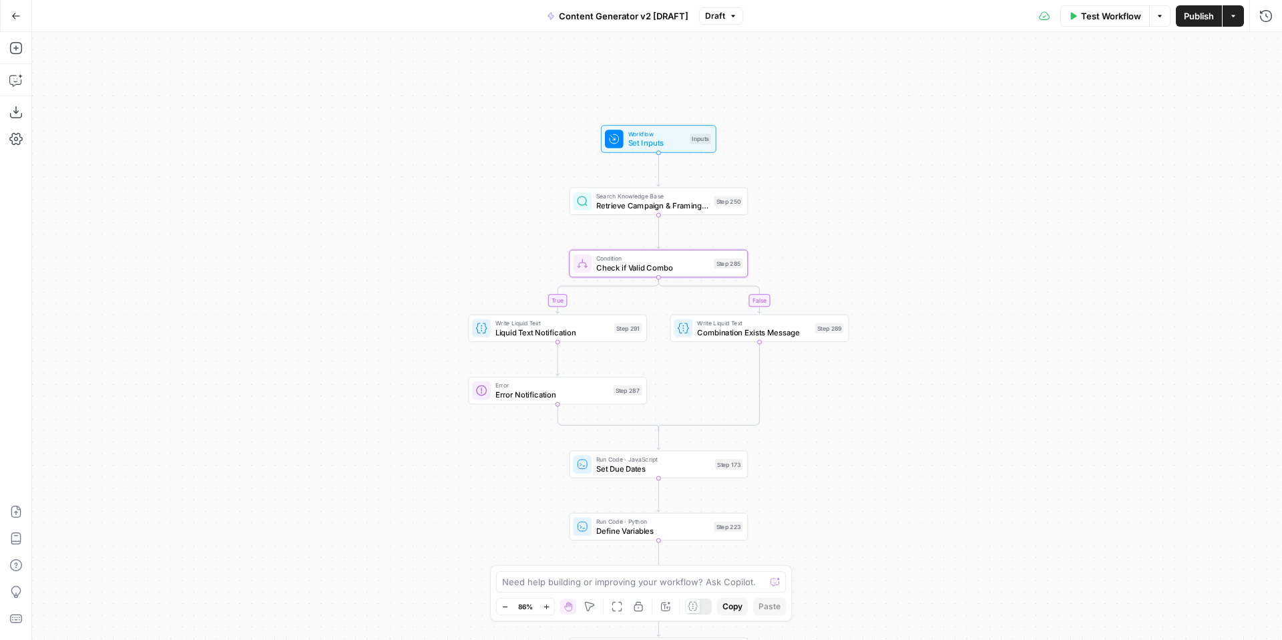
click at [996, 580] on div "true false true false true false true true false true false false Workflow Set …" at bounding box center [657, 336] width 1250 height 608
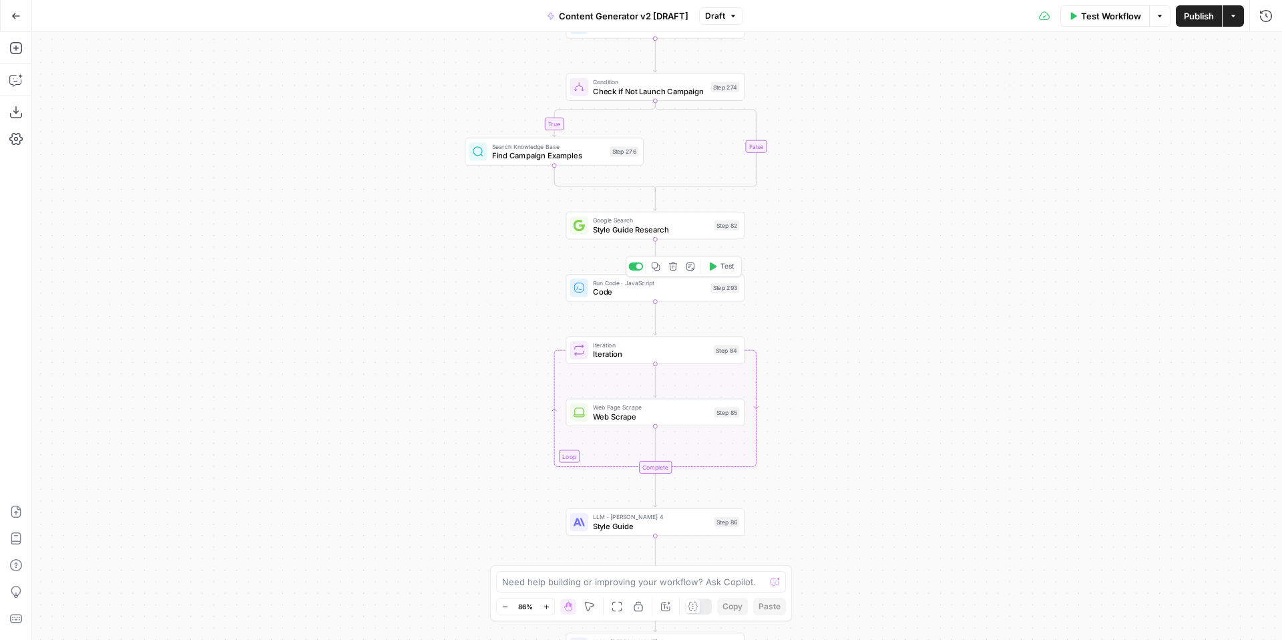
click at [602, 294] on span "Code" at bounding box center [649, 291] width 113 height 11
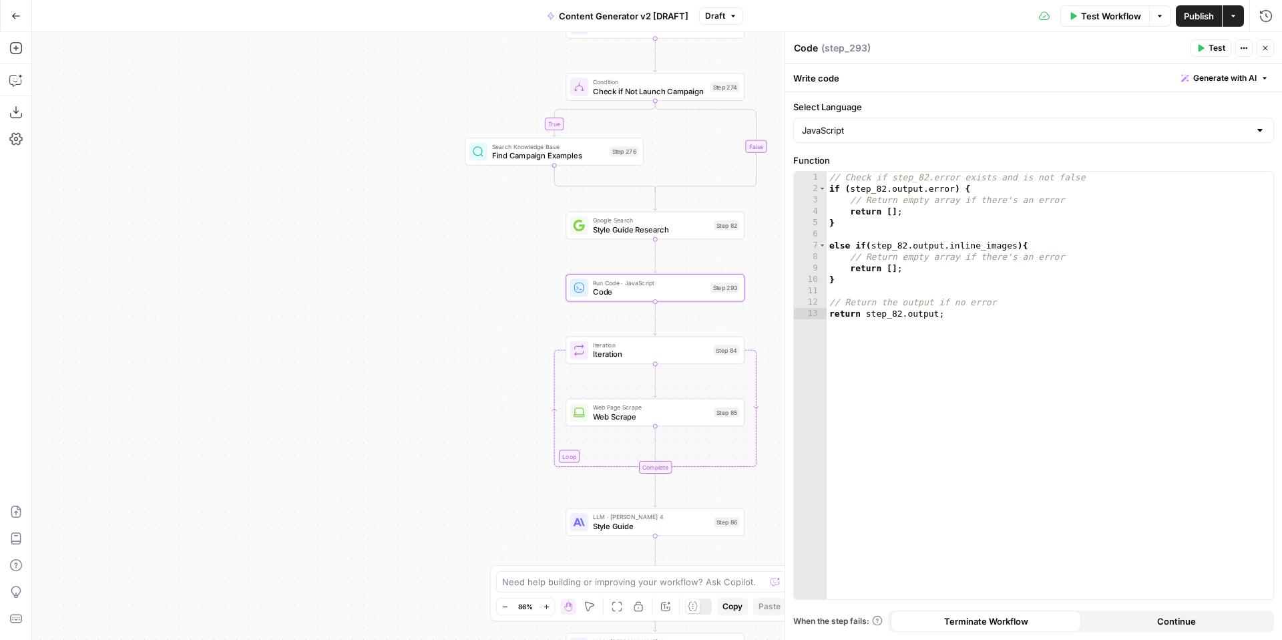
click at [1269, 48] on span "Close" at bounding box center [1269, 48] width 1 height 1
